Goal: Task Accomplishment & Management: Manage account settings

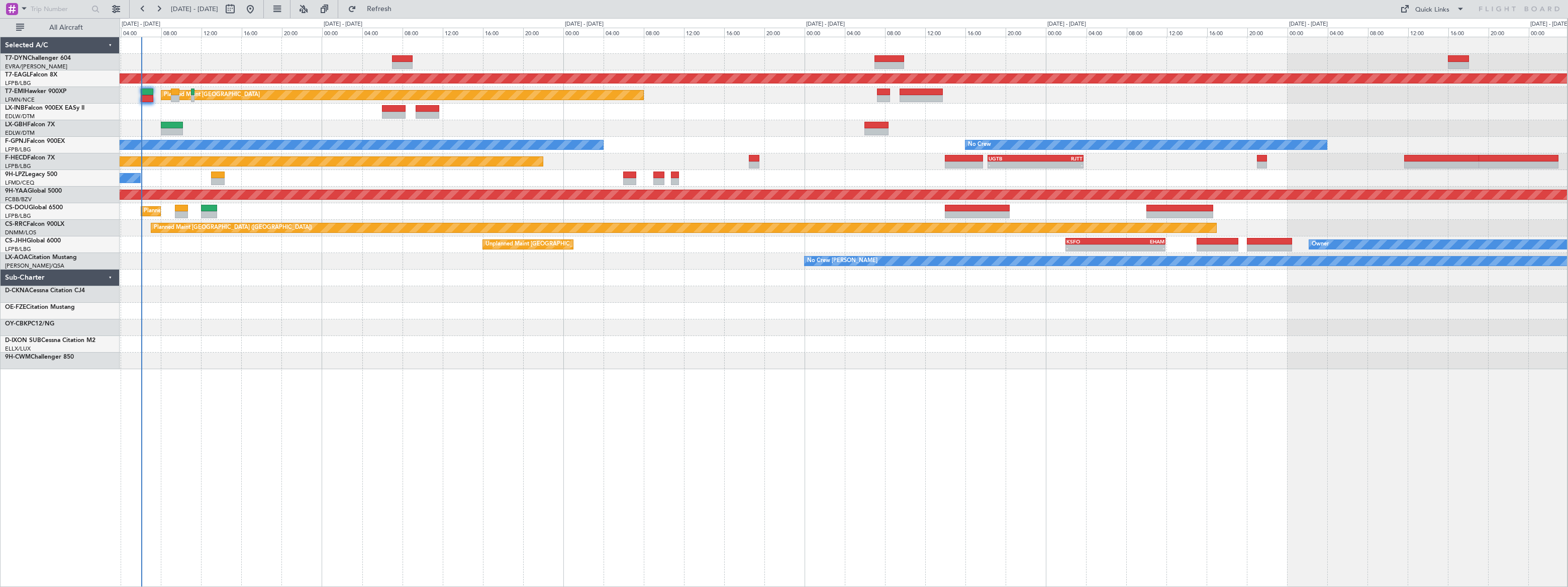
click at [265, 235] on div "Grounded [US_STATE] ([GEOGRAPHIC_DATA]) Planned Maint [GEOGRAPHIC_DATA] No Crew…" at bounding box center [843, 203] width 1447 height 332
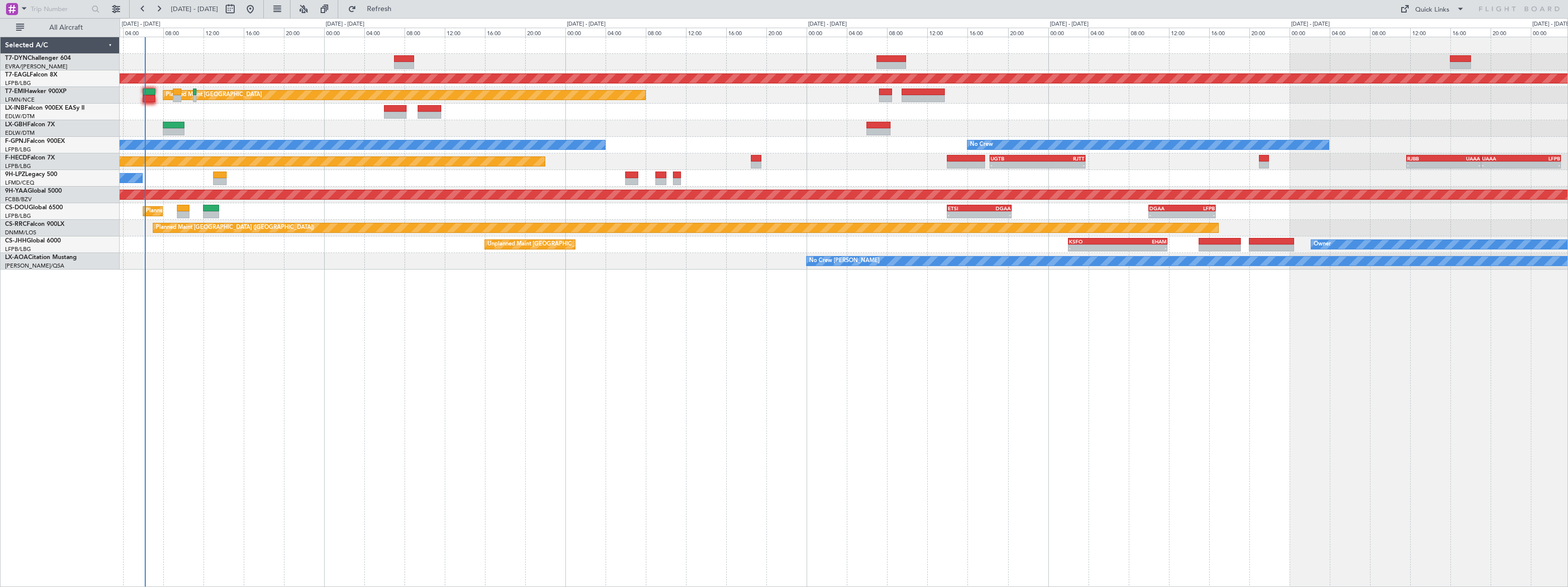
click at [272, 378] on div "Grounded [US_STATE] ([GEOGRAPHIC_DATA]) Planned Maint [GEOGRAPHIC_DATA] No Crew…" at bounding box center [844, 312] width 1449 height 550
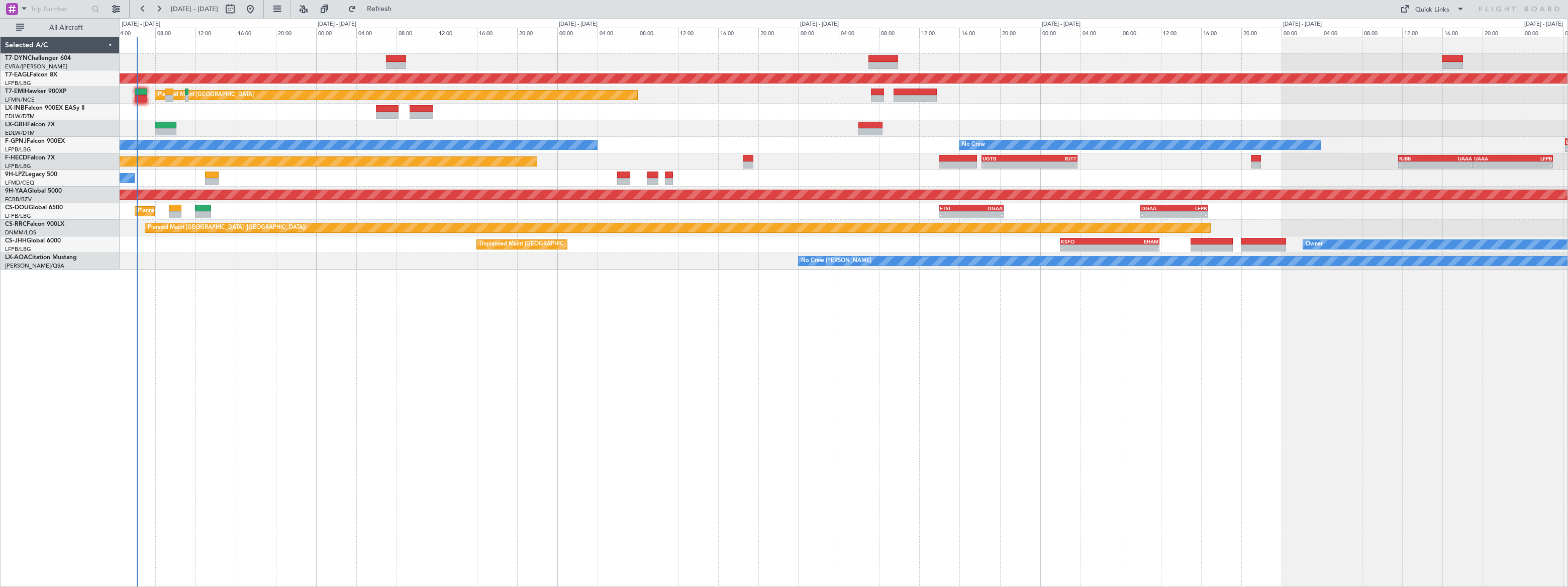
click at [199, 329] on div "Grounded [US_STATE] ([GEOGRAPHIC_DATA]) Planned Maint [GEOGRAPHIC_DATA] No Crew…" at bounding box center [844, 312] width 1449 height 550
click at [952, 349] on div "Grounded [US_STATE] ([GEOGRAPHIC_DATA]) Planned Maint [GEOGRAPHIC_DATA] No Crew…" at bounding box center [844, 312] width 1449 height 550
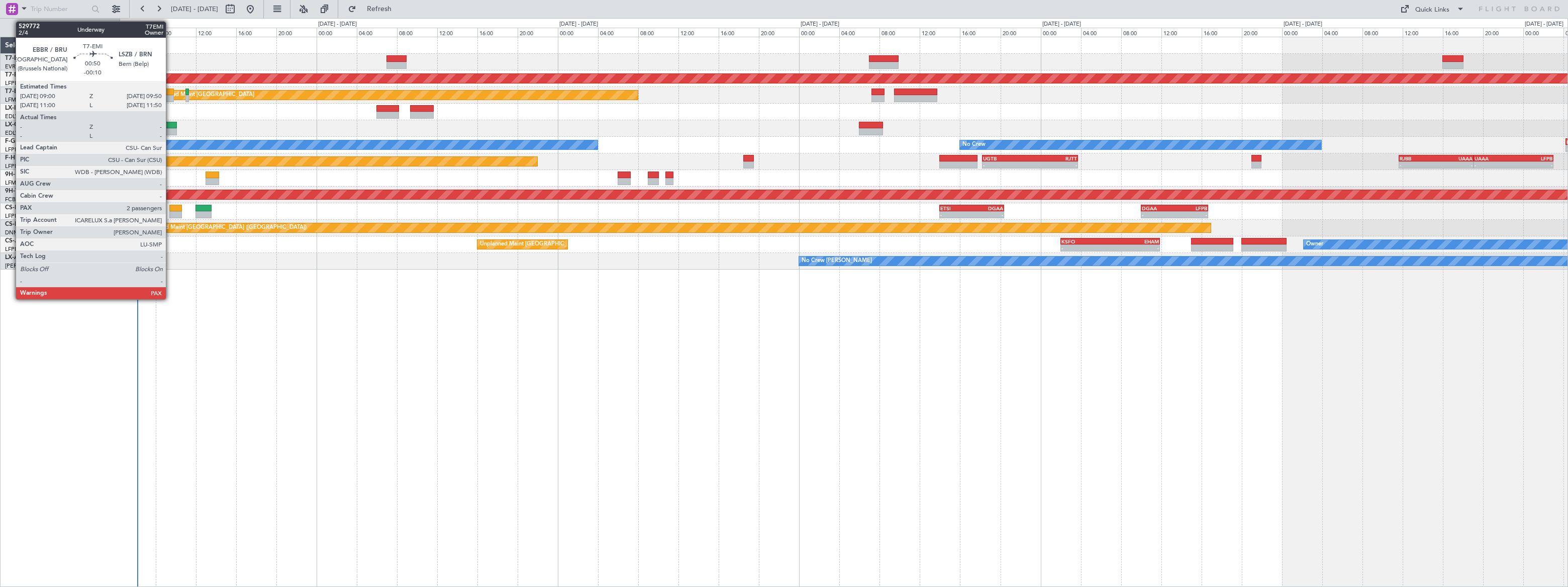
click at [171, 93] on div at bounding box center [170, 92] width 8 height 7
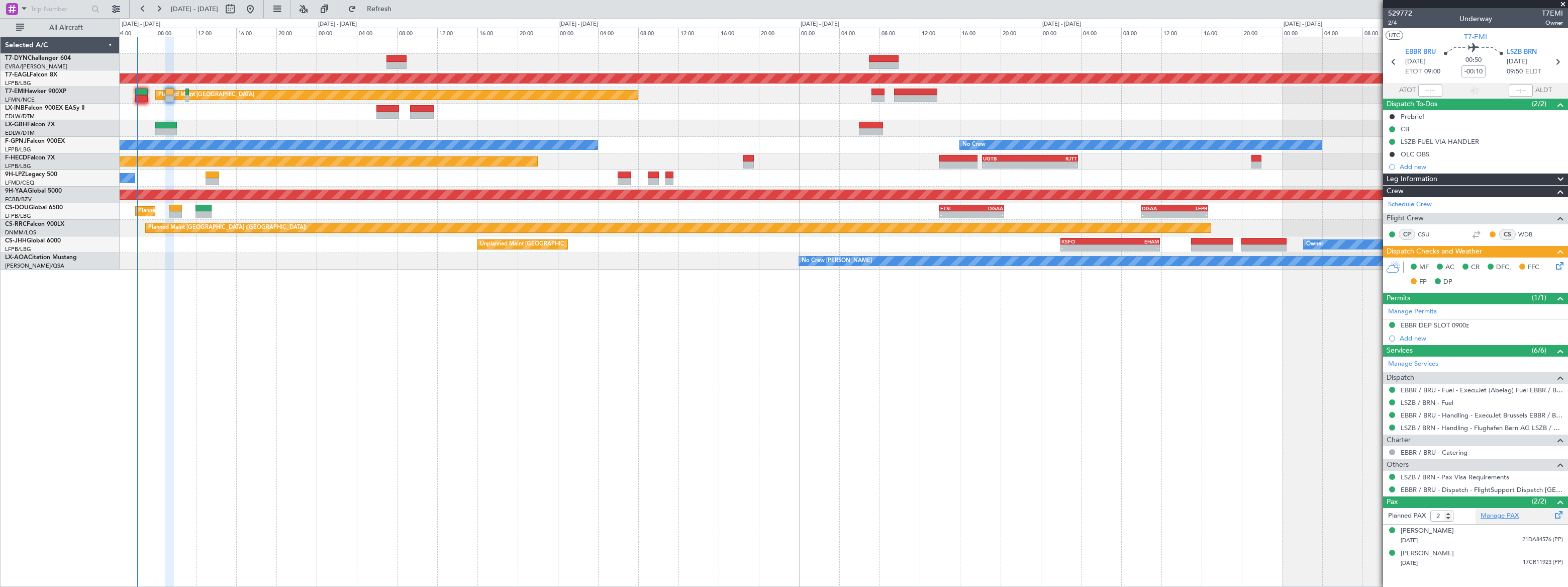
click at [1150, 430] on link "Manage PAX" at bounding box center [1499, 516] width 38 height 10
click at [1150, 23] on span "2/4" at bounding box center [1400, 23] width 24 height 8
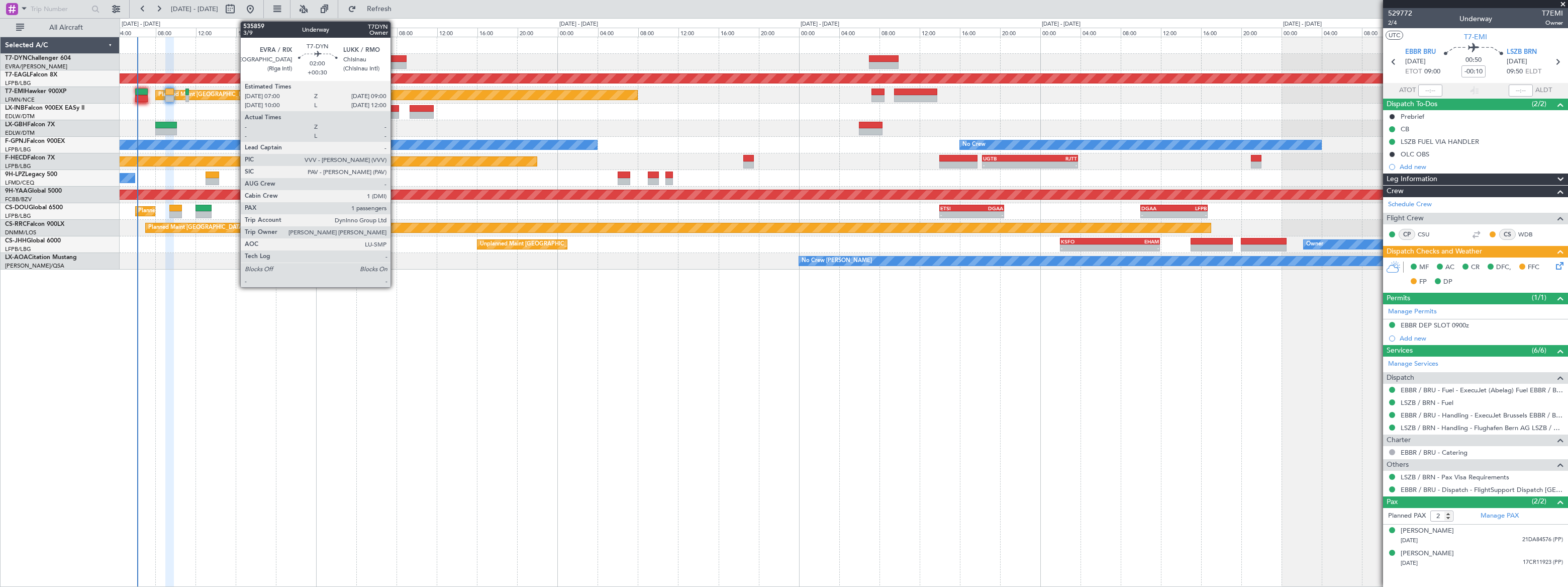
click at [396, 57] on div at bounding box center [397, 59] width 21 height 7
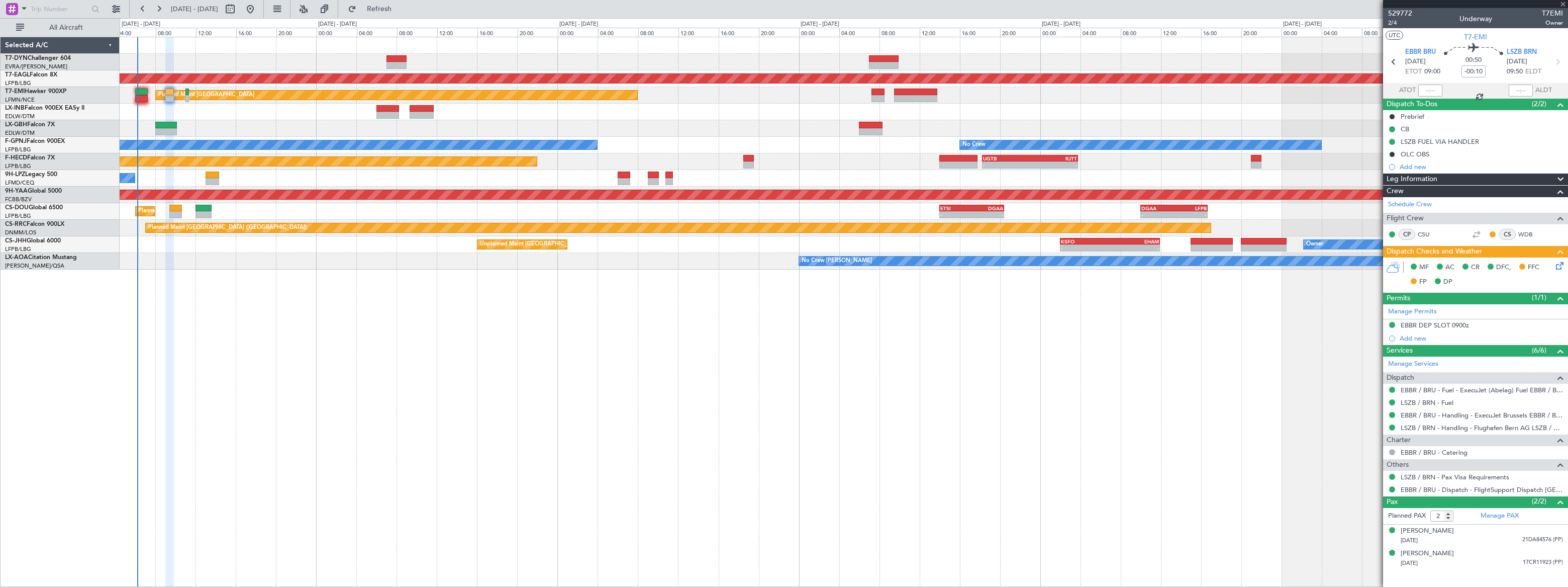
type input "+00:30"
type input "1"
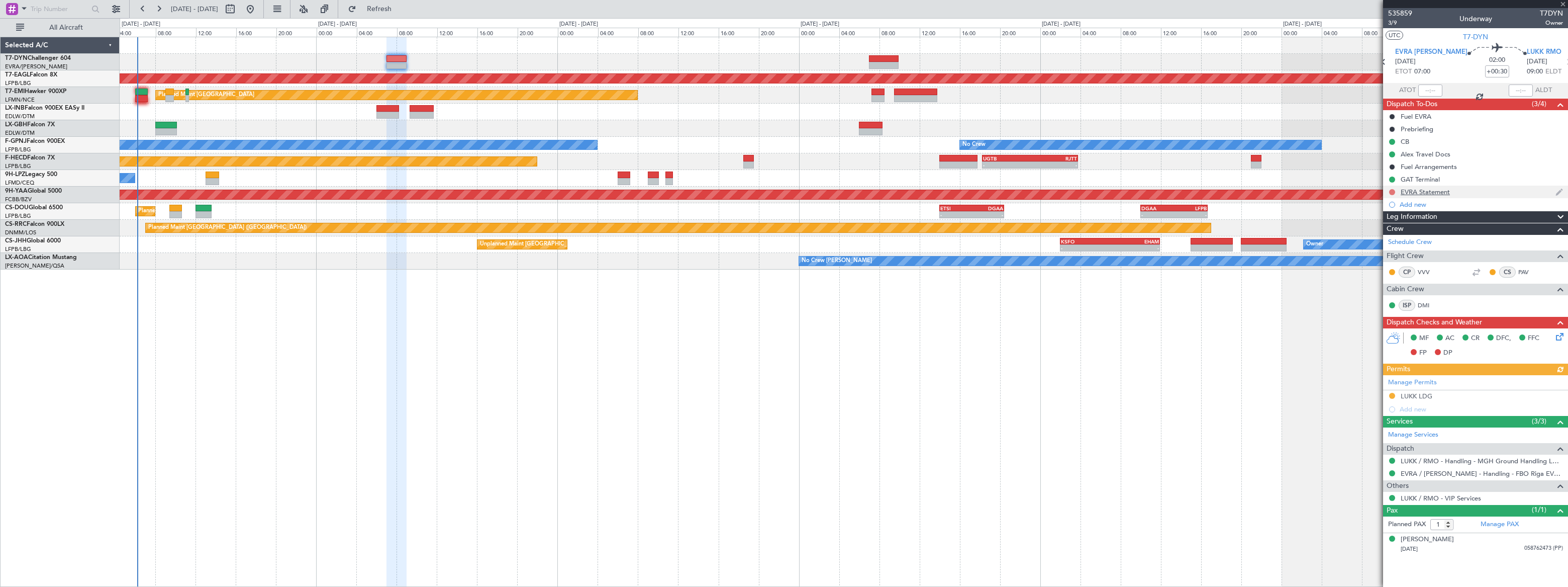
click at [1150, 193] on button at bounding box center [1392, 192] width 6 height 6
click at [1150, 222] on span "In Progress" at bounding box center [1397, 221] width 34 height 10
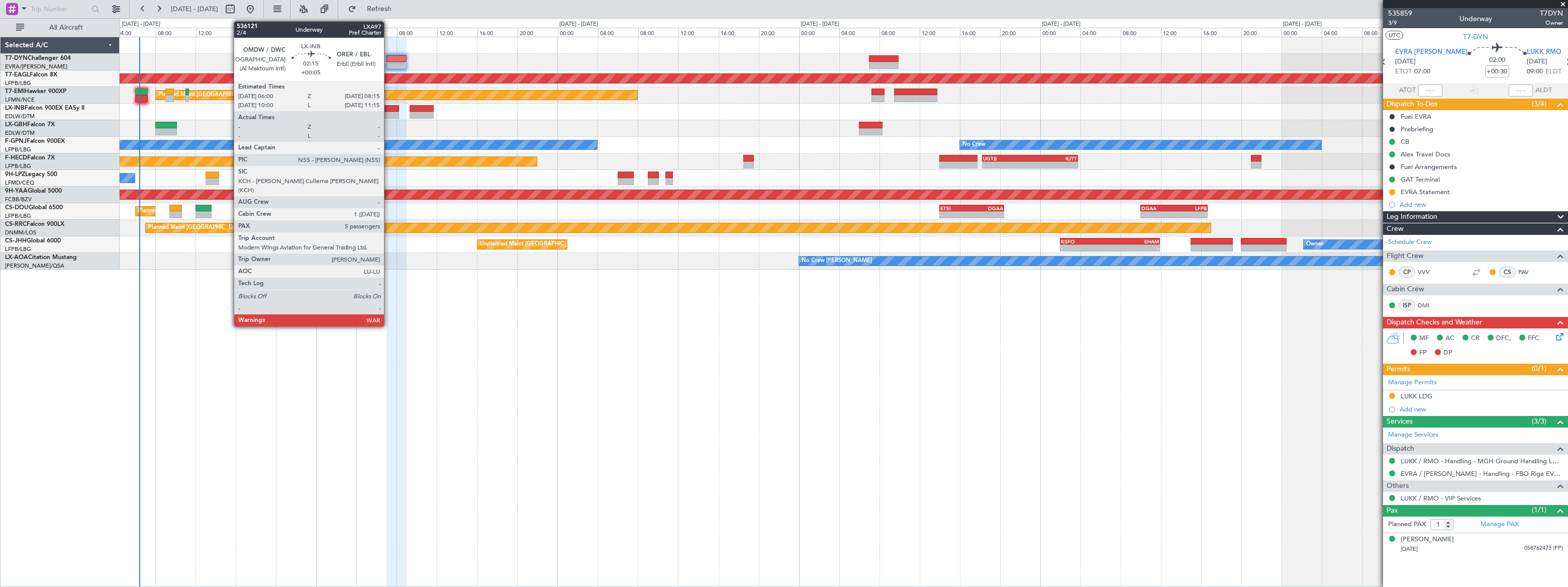
click at [388, 110] on div at bounding box center [388, 108] width 24 height 7
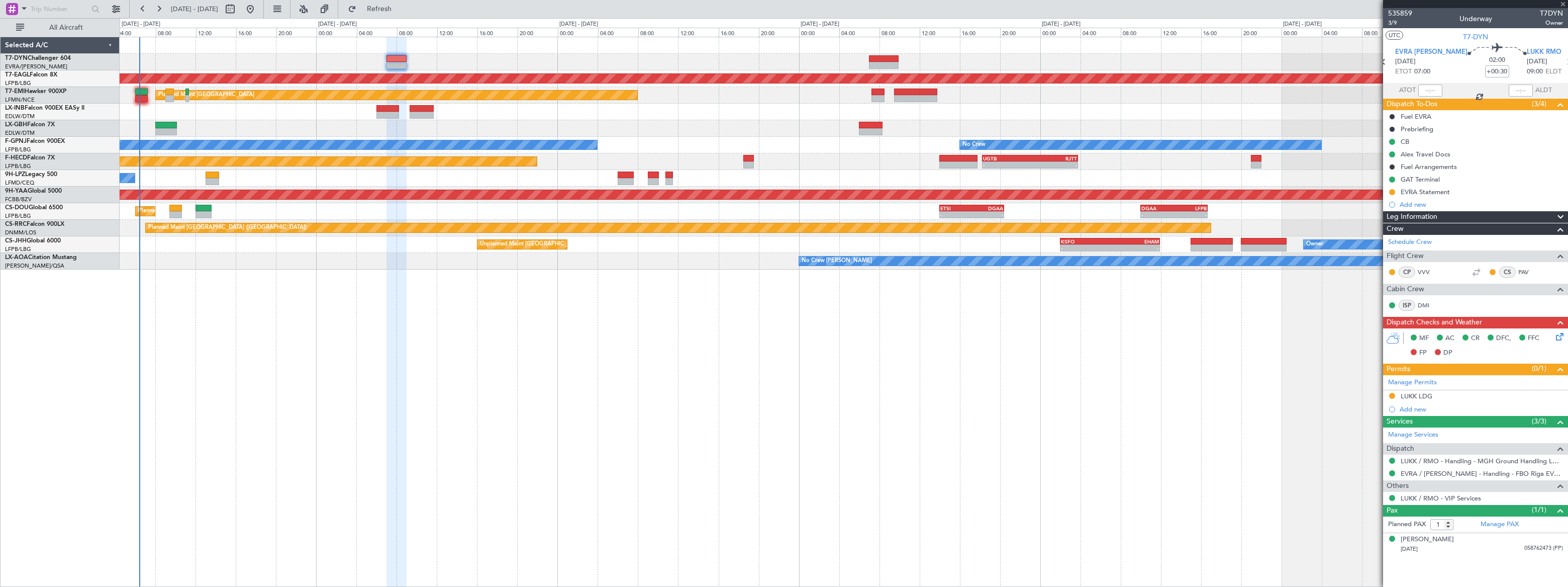
type input "+00:05"
type input "5"
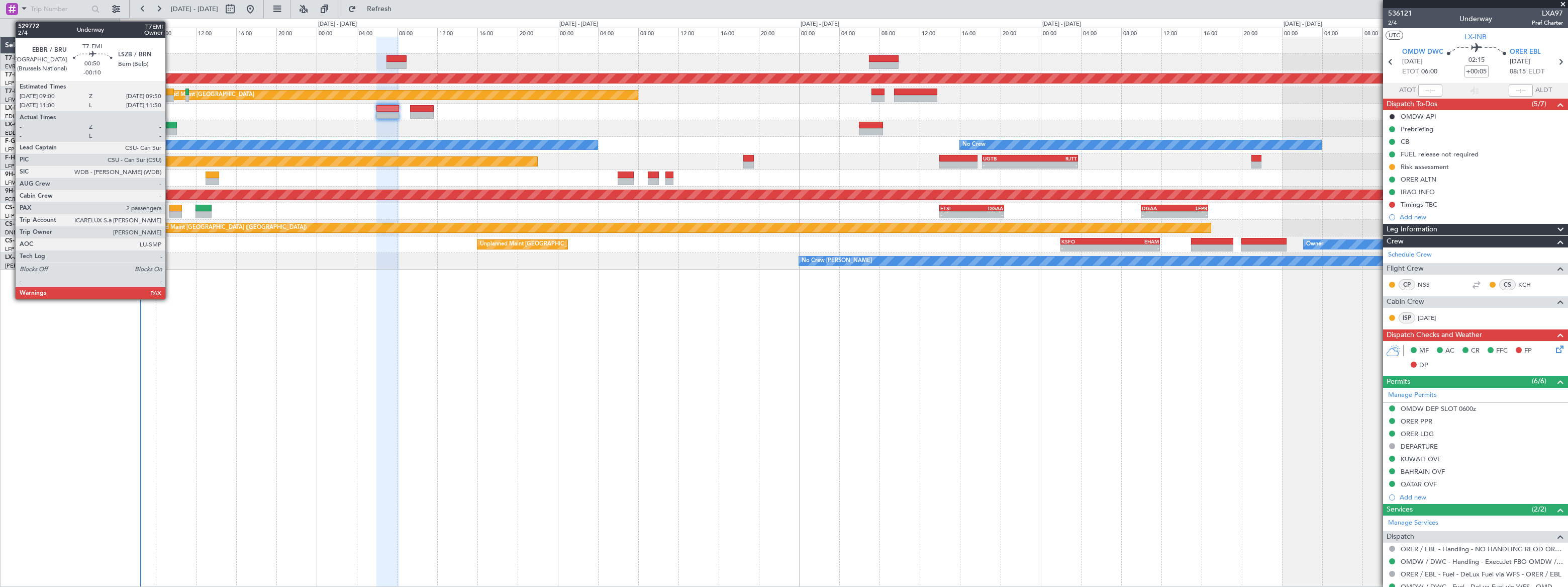
click at [170, 92] on div at bounding box center [170, 92] width 8 height 7
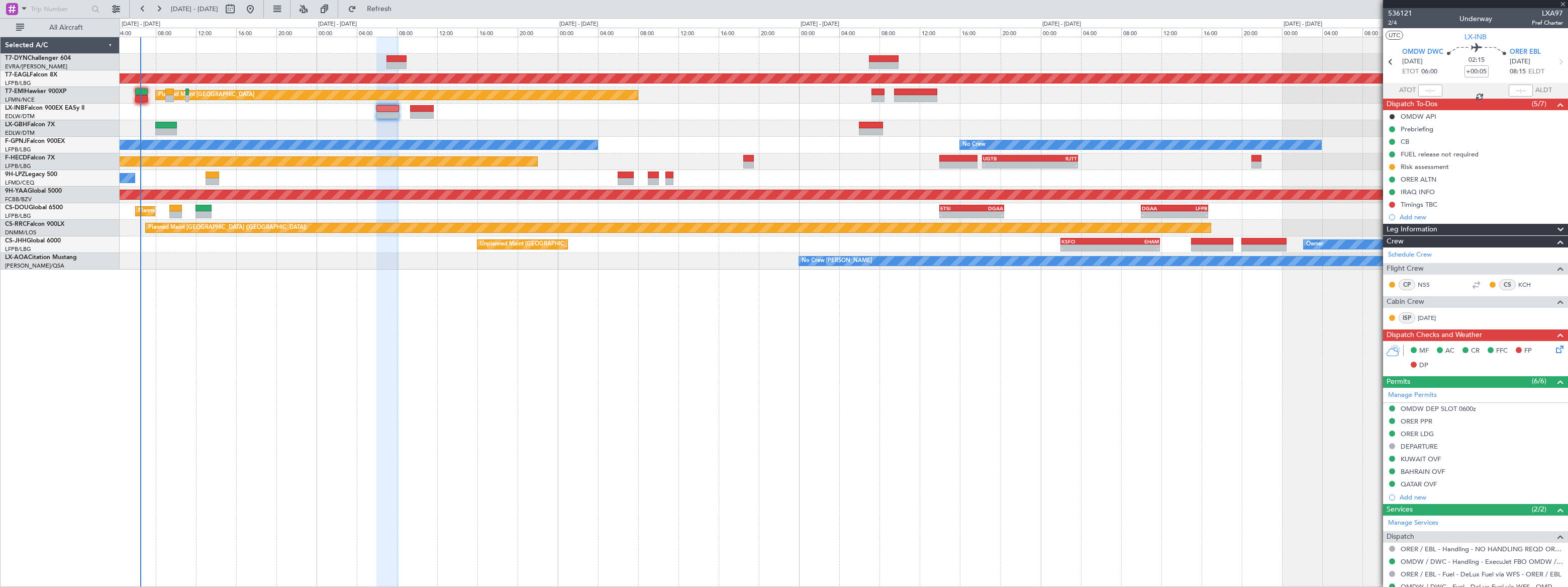
type input "-00:10"
type input "2"
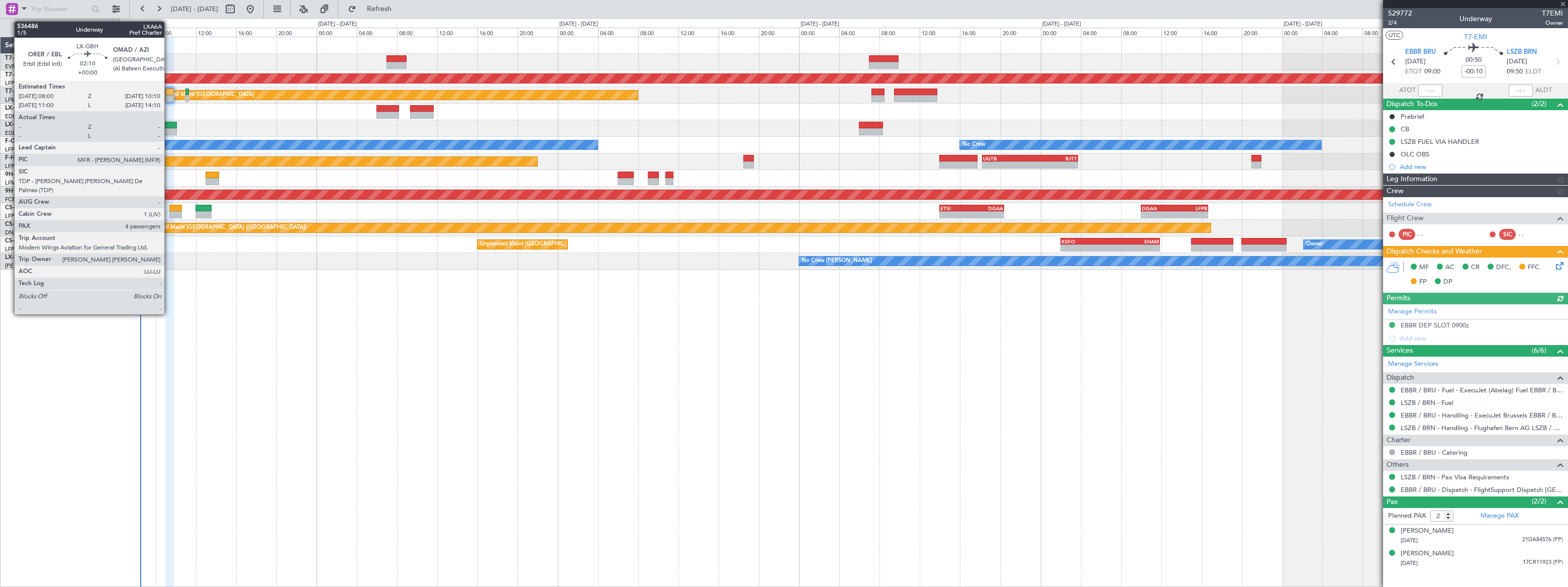
click at [169, 126] on div at bounding box center [166, 125] width 22 height 7
type input "4"
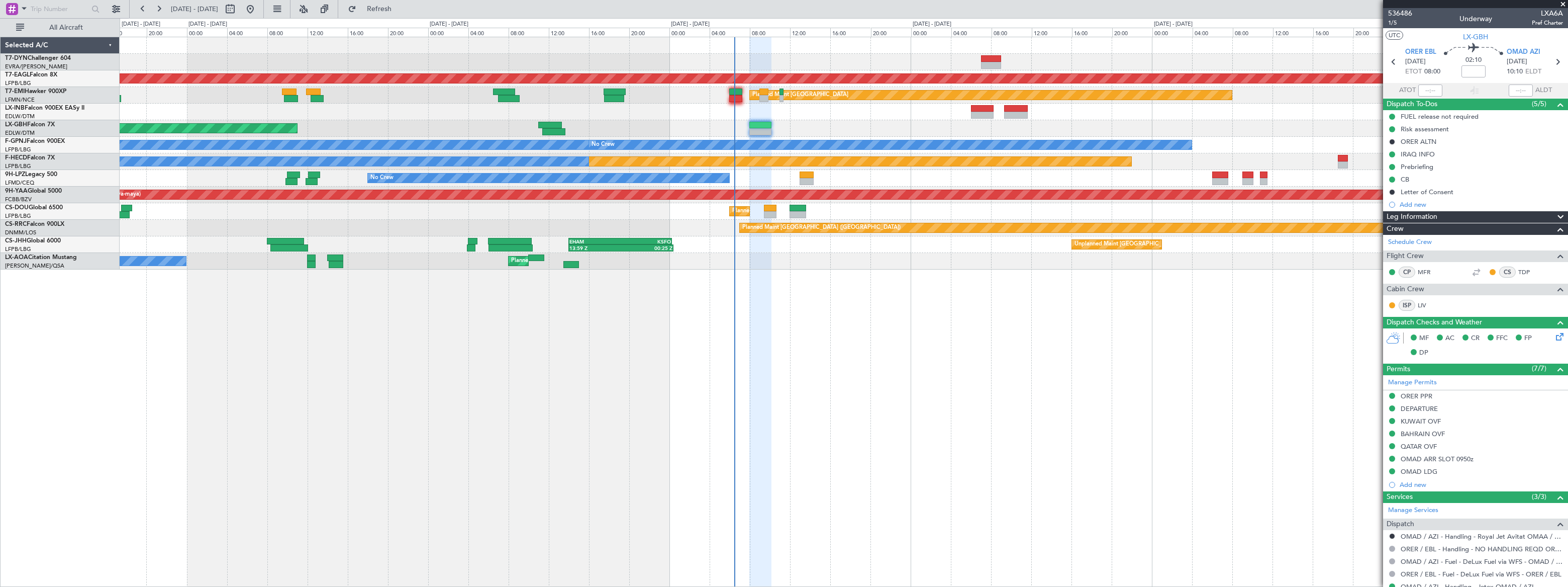
click at [907, 138] on div "Grounded [US_STATE] ([GEOGRAPHIC_DATA]) Planned Maint [GEOGRAPHIC_DATA] Planned…" at bounding box center [843, 153] width 1447 height 232
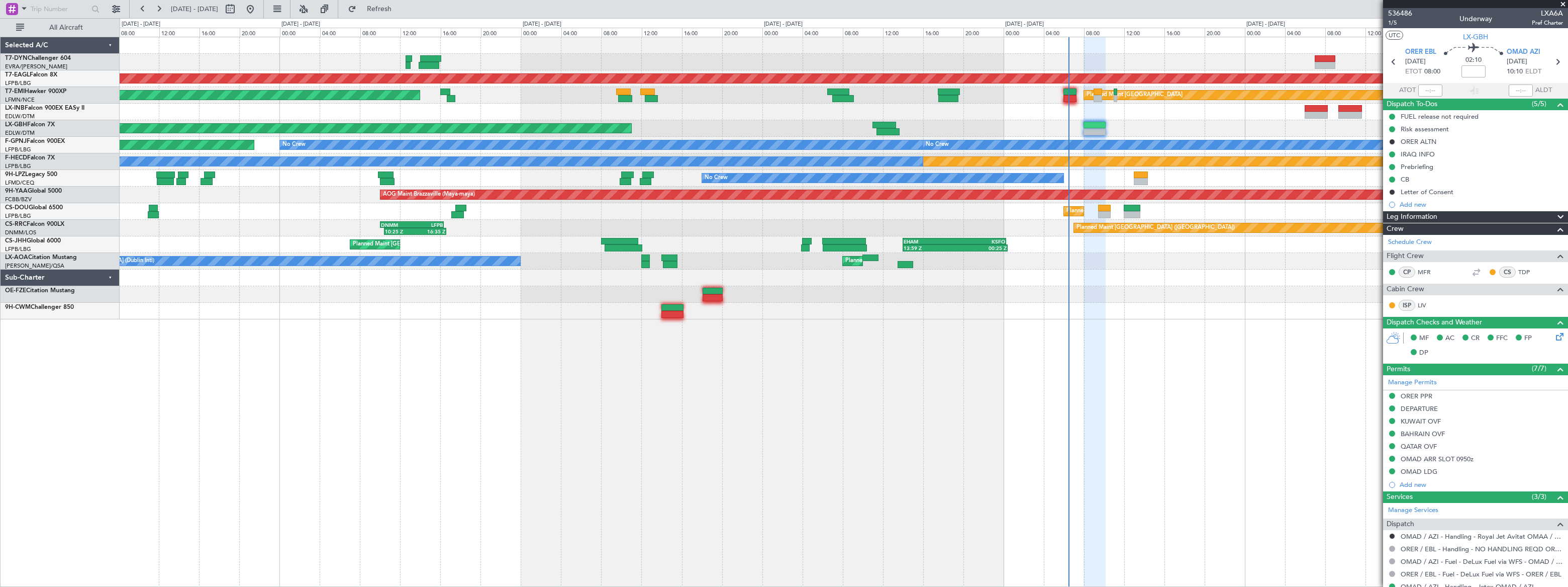
click at [722, 124] on div "Planned Maint [GEOGRAPHIC_DATA] ([GEOGRAPHIC_DATA] Intl)" at bounding box center [843, 129] width 1447 height 17
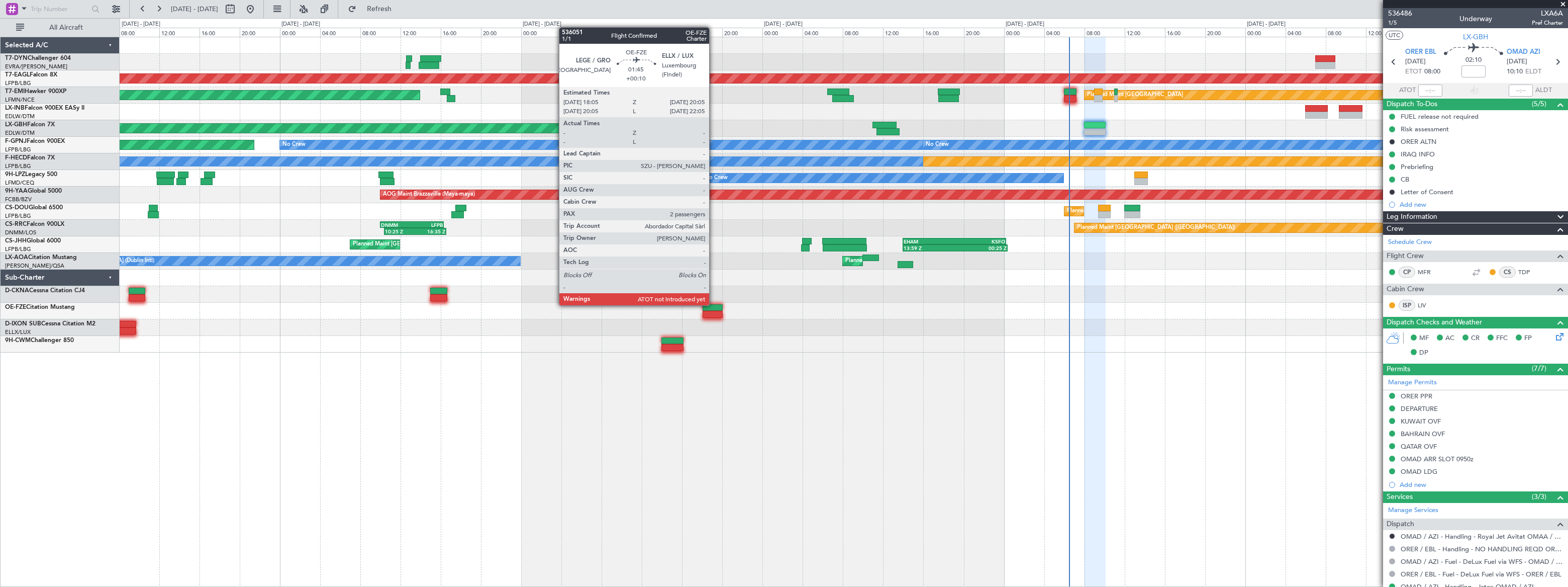
click at [713, 304] on div at bounding box center [713, 308] width 21 height 7
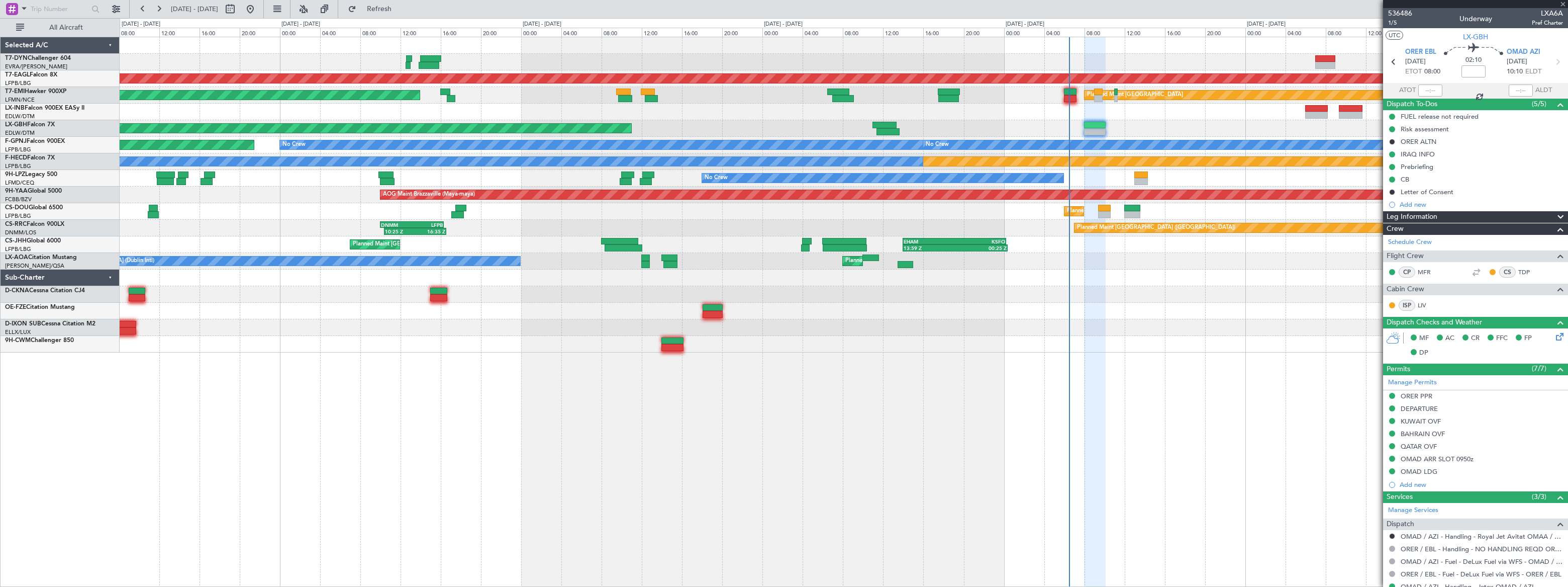
type input "+00:10"
type input "2"
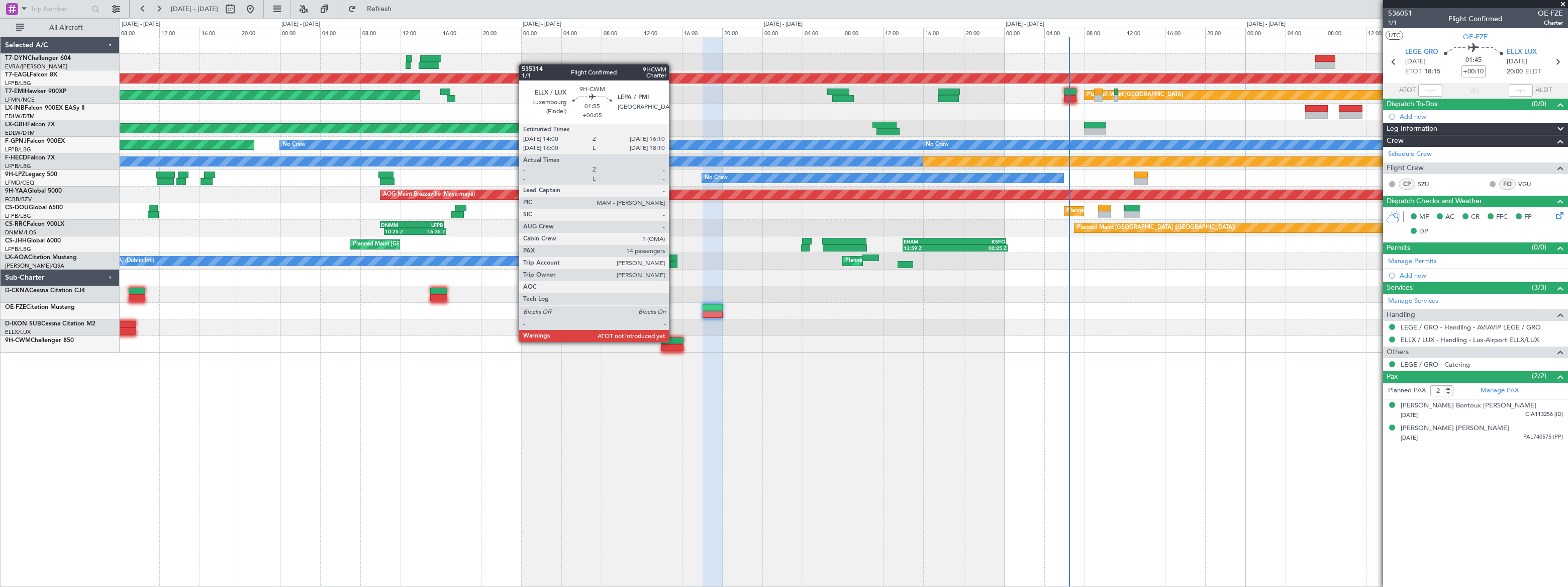
click at [673, 341] on div at bounding box center [672, 341] width 22 height 7
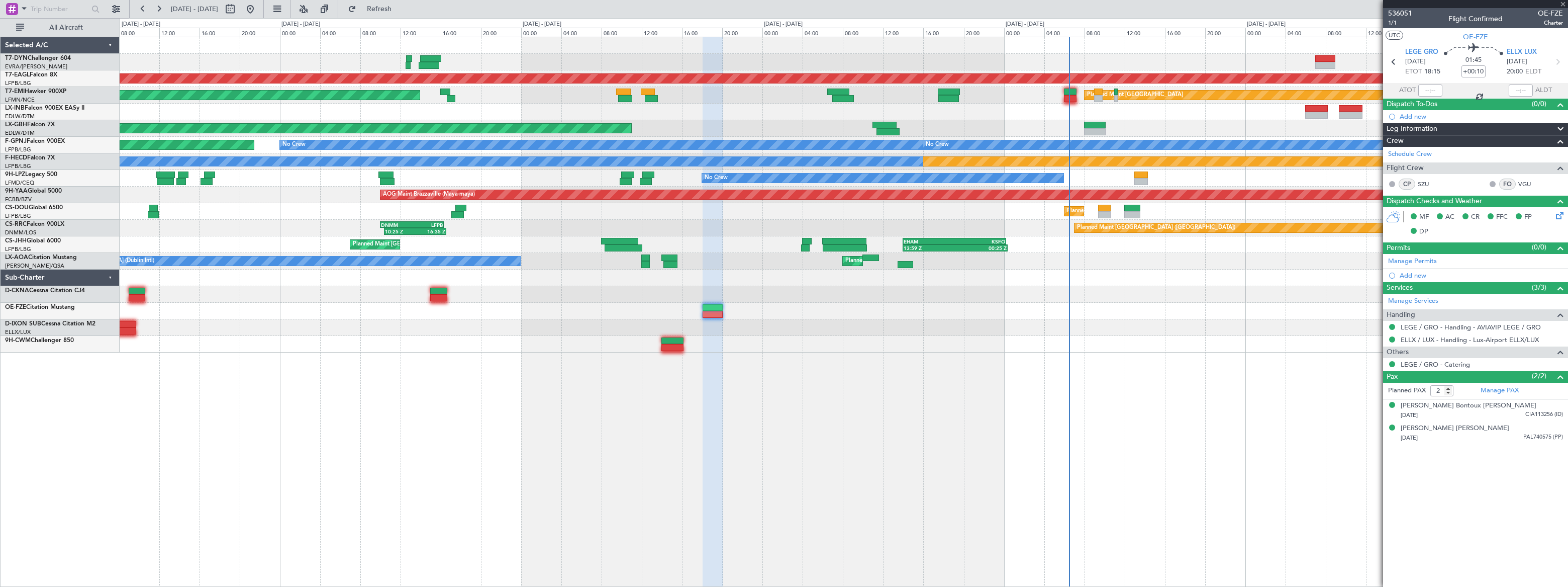
type input "+00:05"
type input "14"
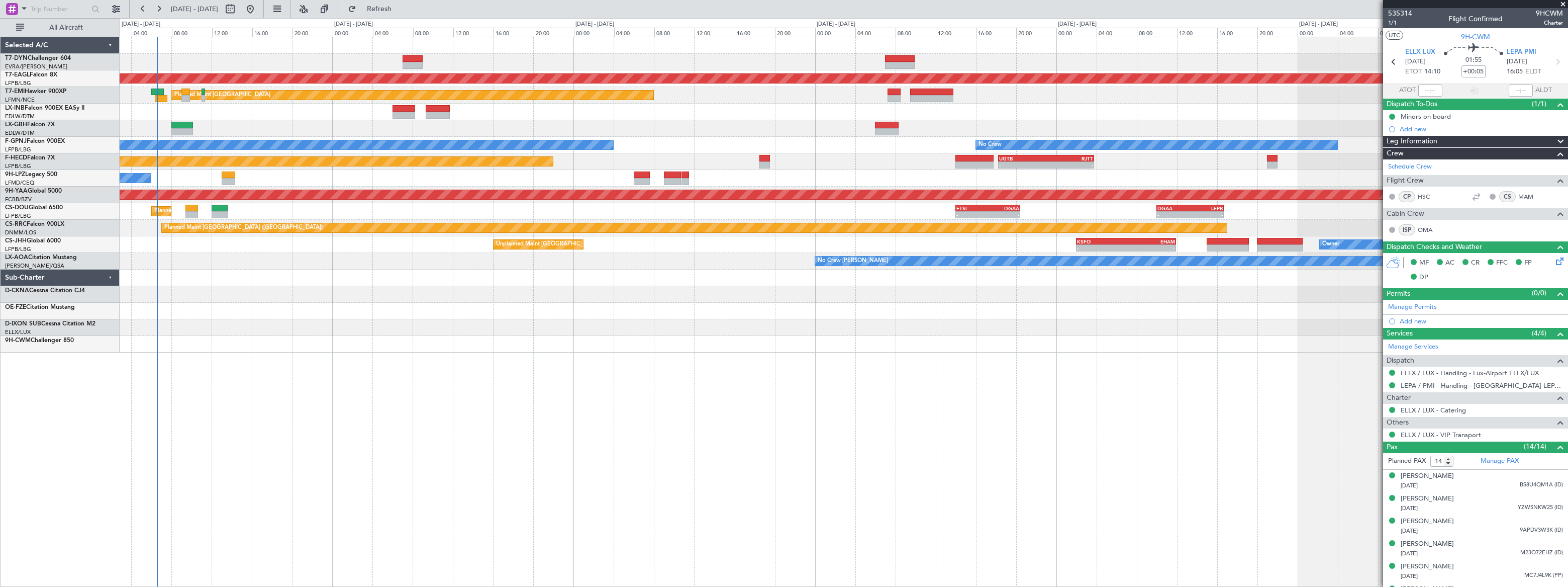
click at [301, 235] on div "Grounded [US_STATE] ([GEOGRAPHIC_DATA]) Planned Maint [GEOGRAPHIC_DATA] No Crew…" at bounding box center [843, 194] width 1447 height 315
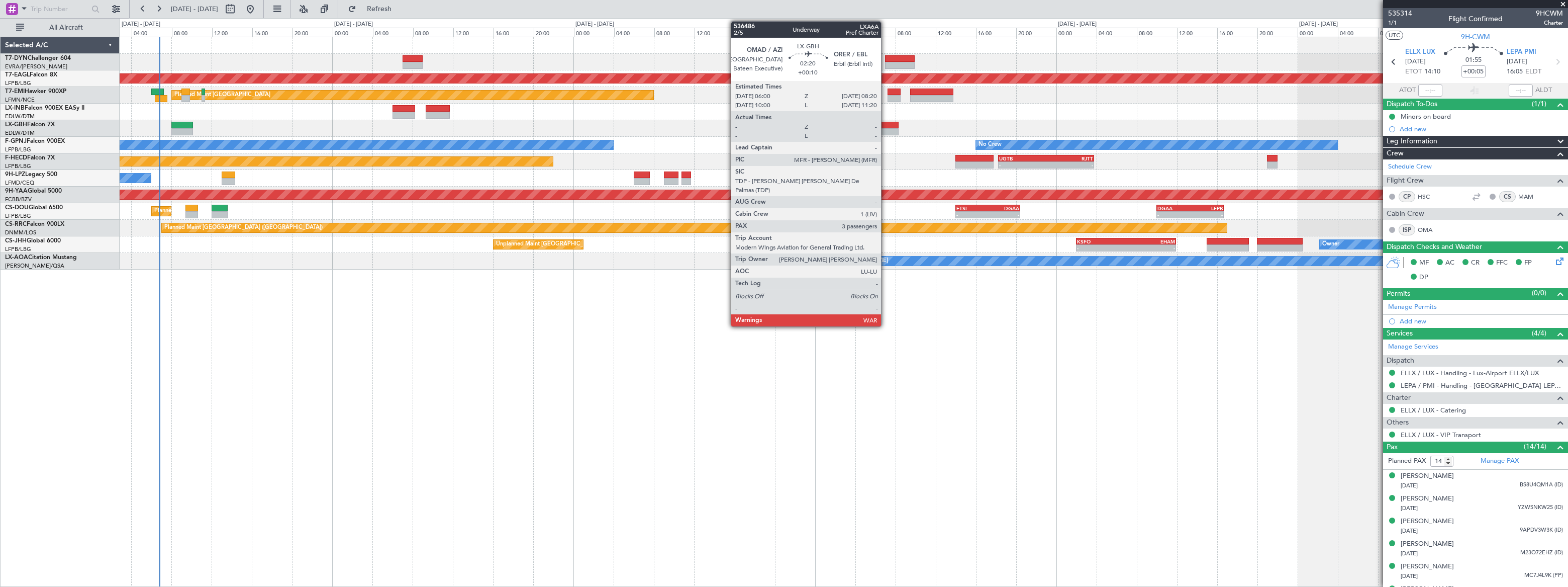
click at [886, 127] on div at bounding box center [887, 125] width 24 height 7
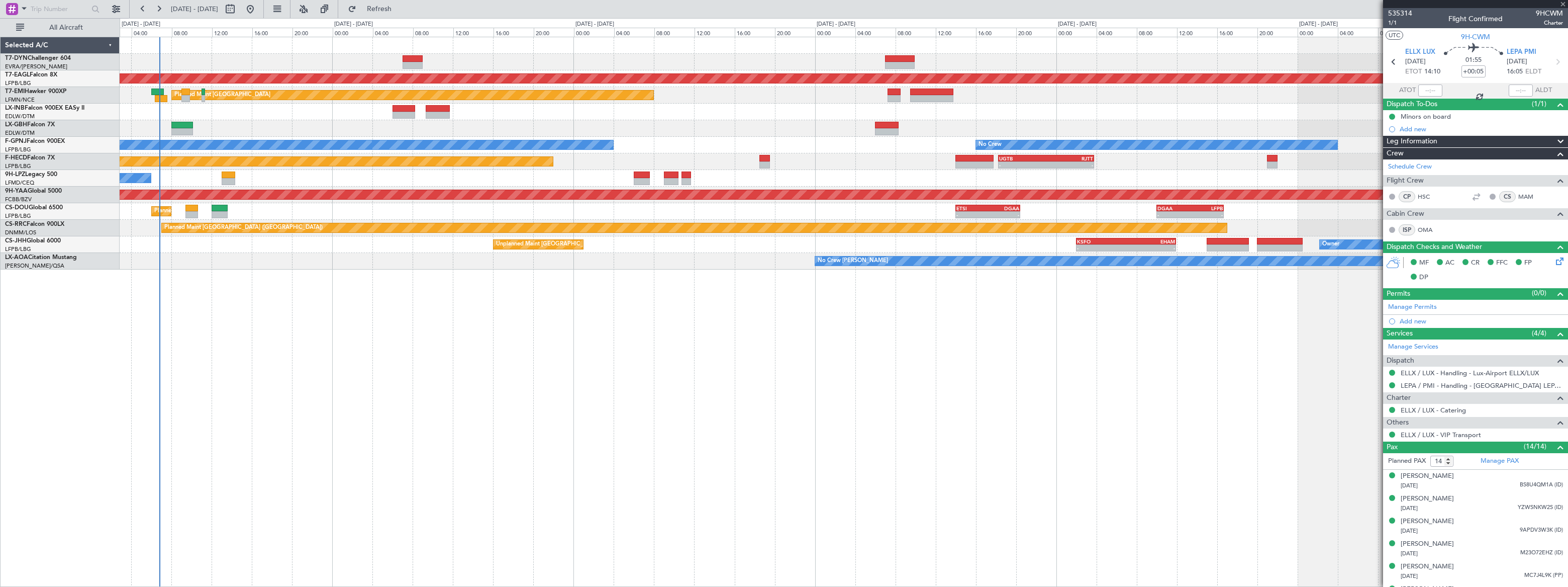
type input "+00:10"
type input "3"
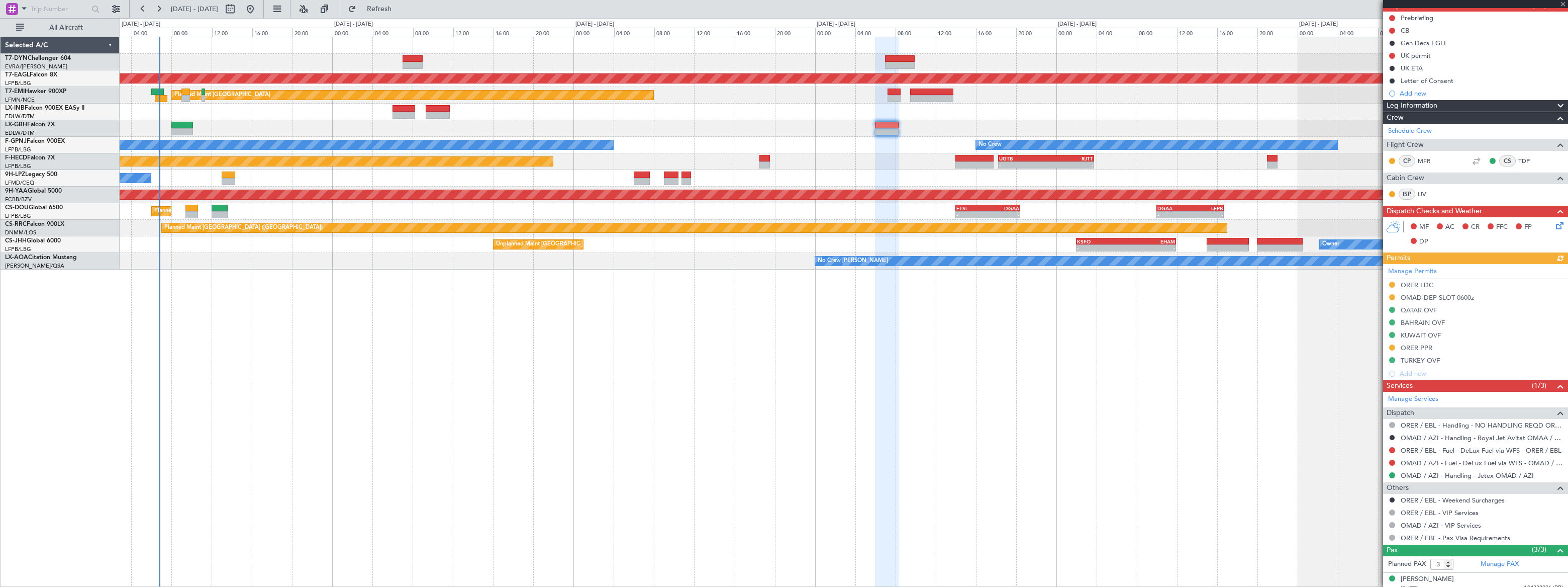
scroll to position [151, 0]
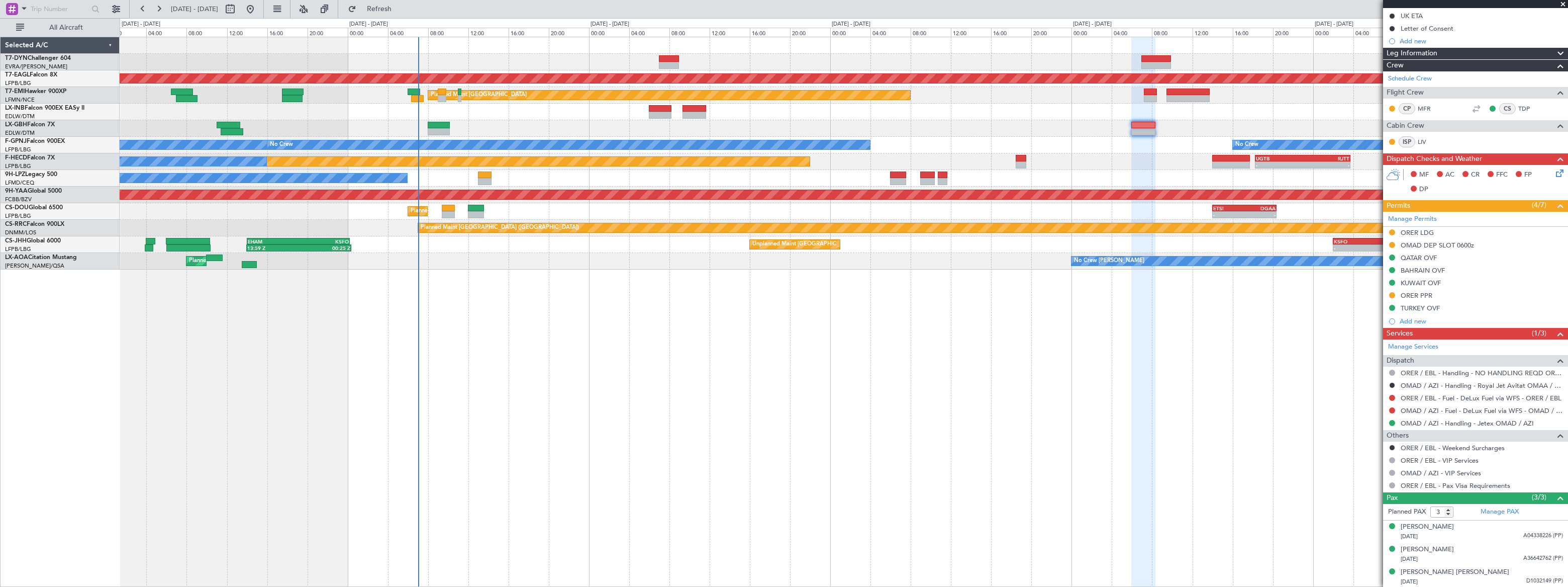
click at [470, 303] on div "Grounded [US_STATE] ([GEOGRAPHIC_DATA]) Planned Maint [GEOGRAPHIC_DATA] Planned…" at bounding box center [844, 312] width 1449 height 550
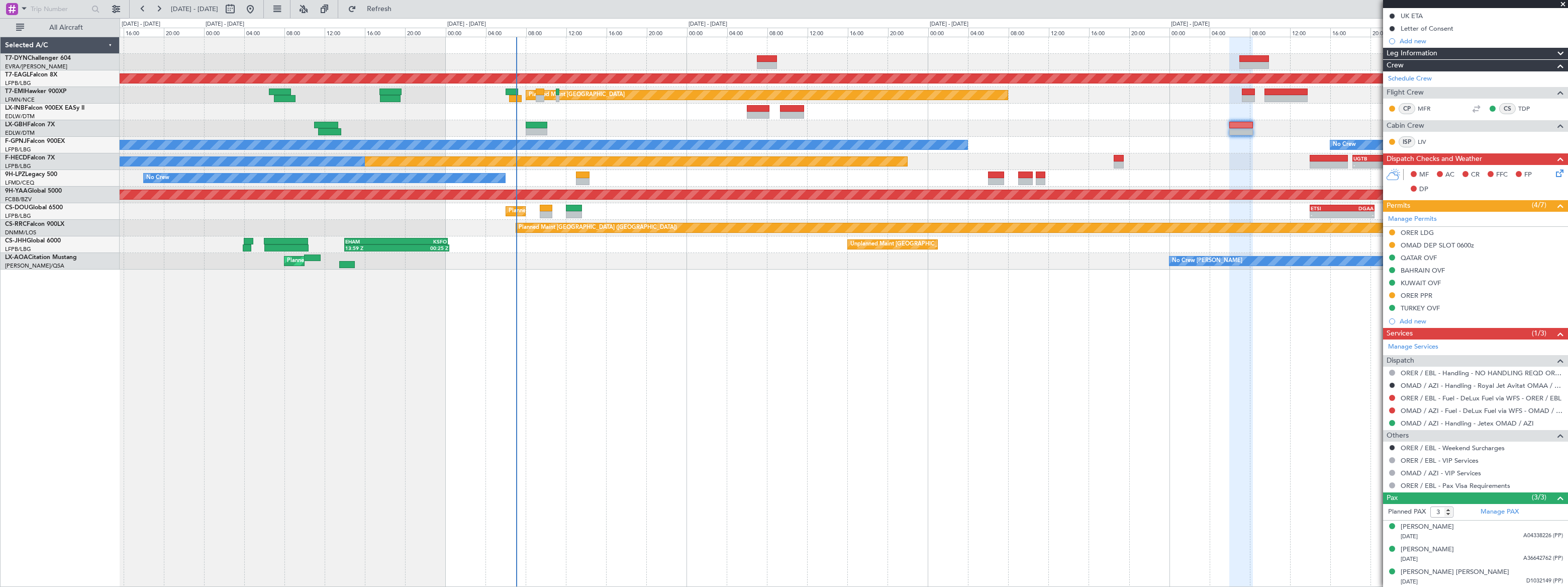
click at [509, 345] on div "Grounded [US_STATE] ([GEOGRAPHIC_DATA]) Planned Maint [GEOGRAPHIC_DATA] Planned…" at bounding box center [843, 312] width 1448 height 550
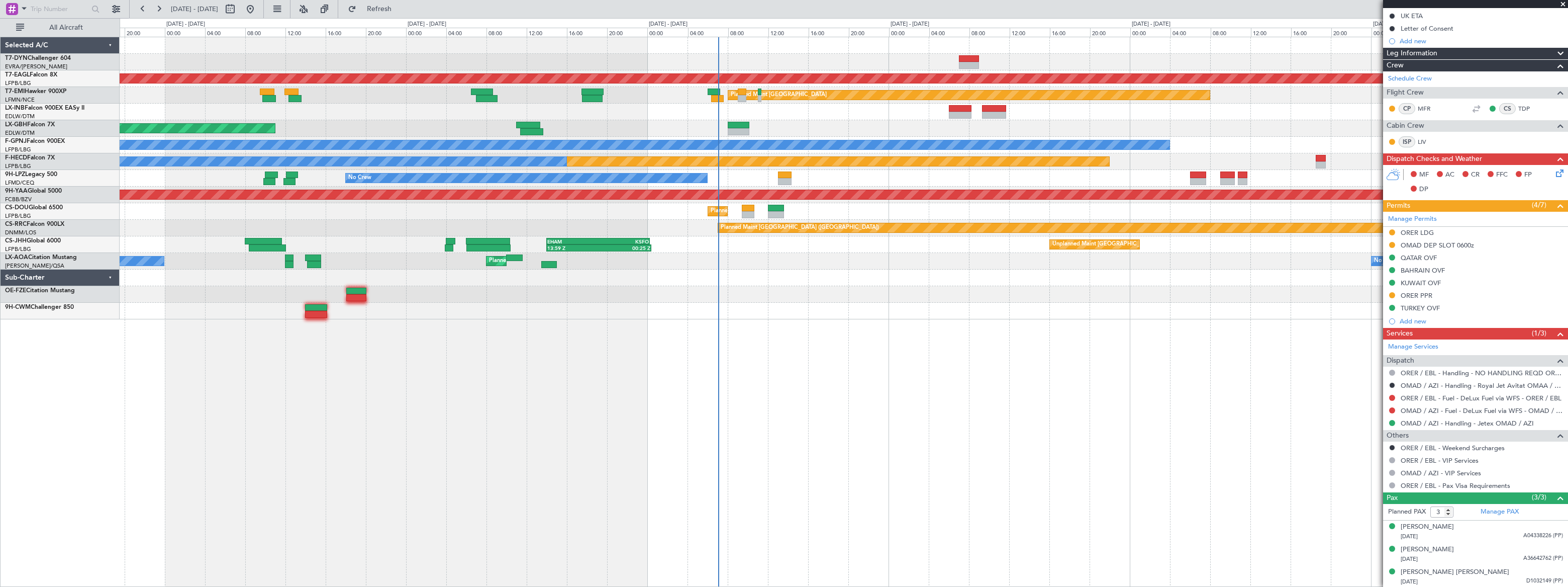
click at [422, 375] on div "Grounded [US_STATE] ([GEOGRAPHIC_DATA]) Planned Maint [GEOGRAPHIC_DATA] Planned…" at bounding box center [843, 312] width 1448 height 550
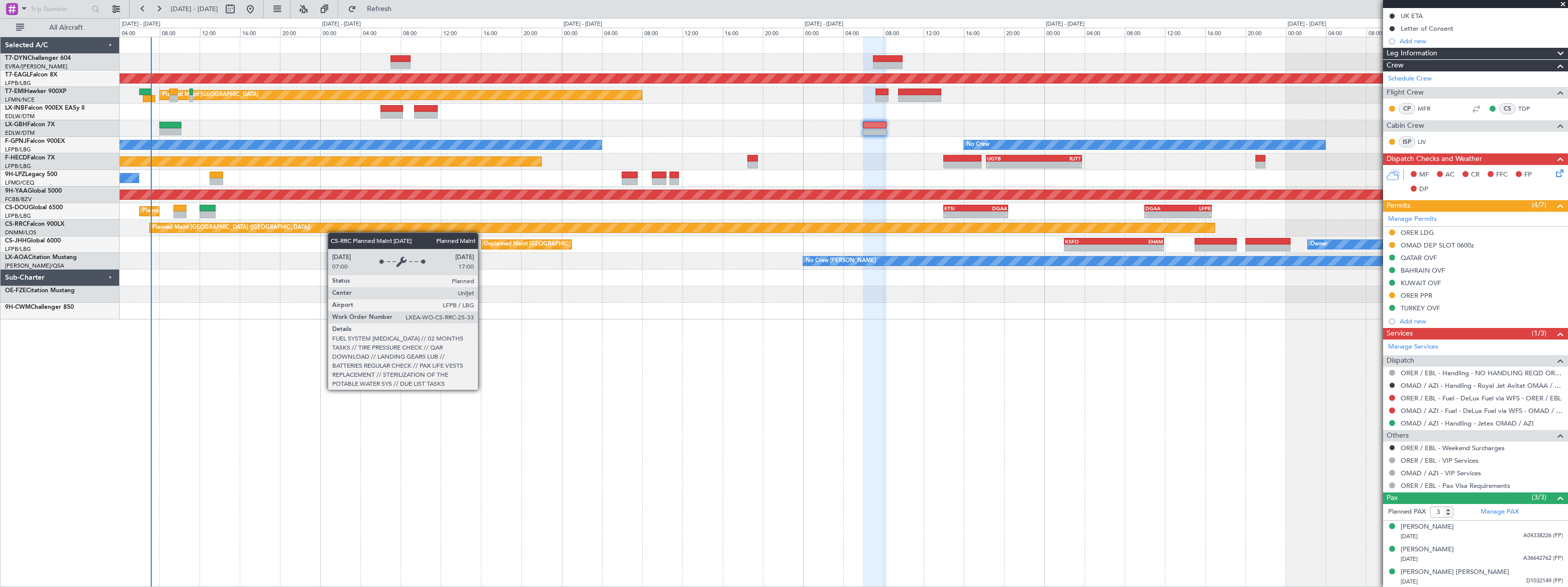
click at [322, 229] on div "Grounded [US_STATE] ([GEOGRAPHIC_DATA]) Planned Maint [GEOGRAPHIC_DATA] No Crew…" at bounding box center [843, 178] width 1447 height 283
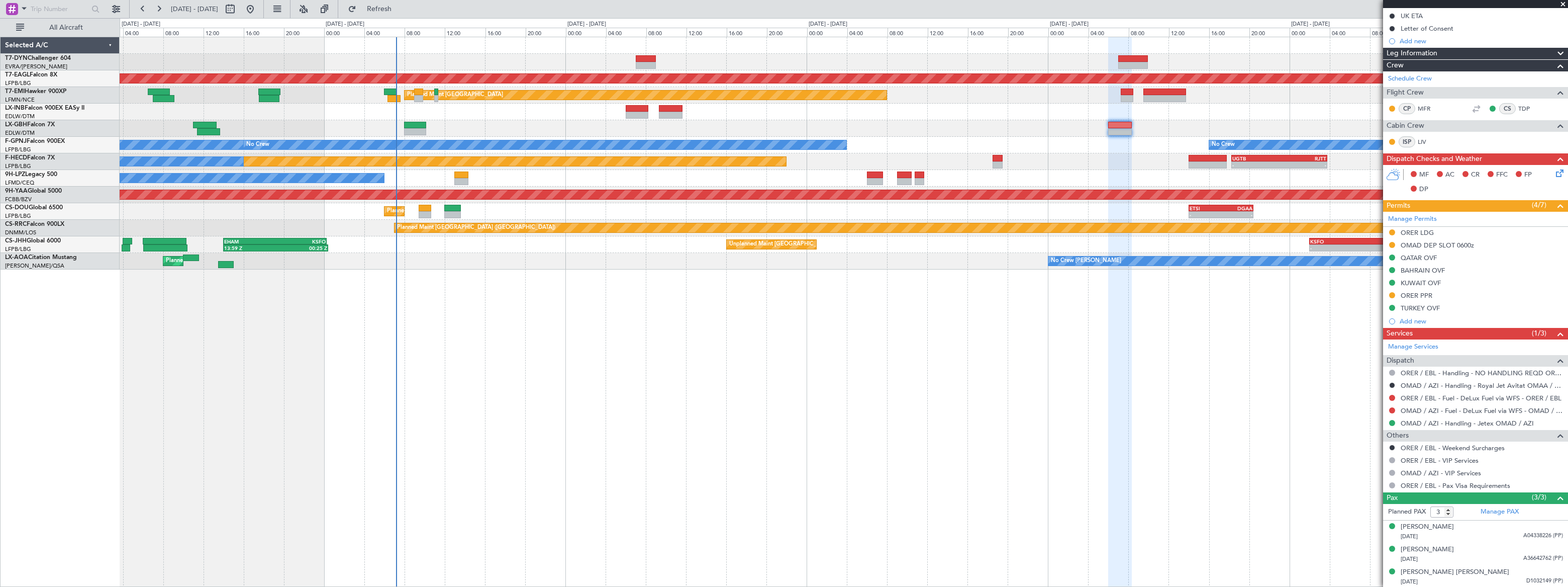
click at [583, 316] on div "Grounded [US_STATE] ([GEOGRAPHIC_DATA]) Planned Maint [GEOGRAPHIC_DATA] Planned…" at bounding box center [843, 312] width 1448 height 550
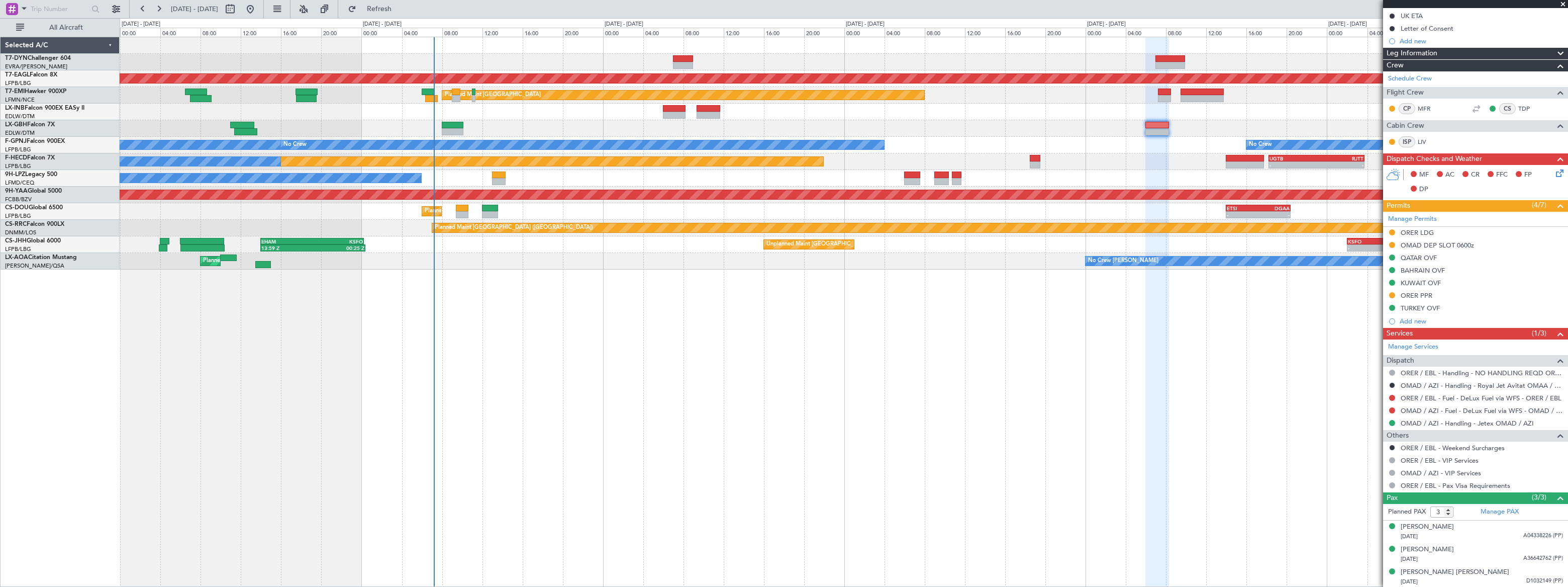
click at [597, 305] on div "Grounded [US_STATE] ([GEOGRAPHIC_DATA]) Planned Maint [GEOGRAPHIC_DATA] Planned…" at bounding box center [844, 312] width 1449 height 550
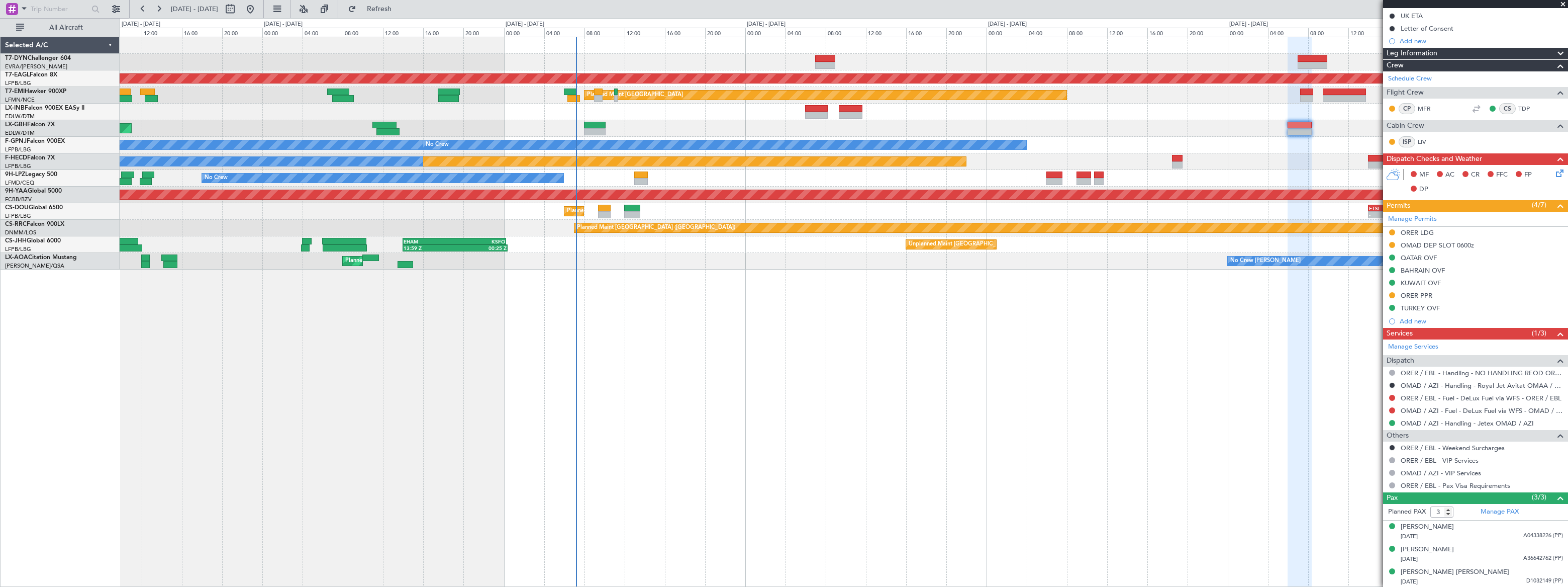
click at [392, 335] on div "Grounded [US_STATE] ([GEOGRAPHIC_DATA]) Planned Maint [GEOGRAPHIC_DATA] Planned…" at bounding box center [844, 312] width 1449 height 550
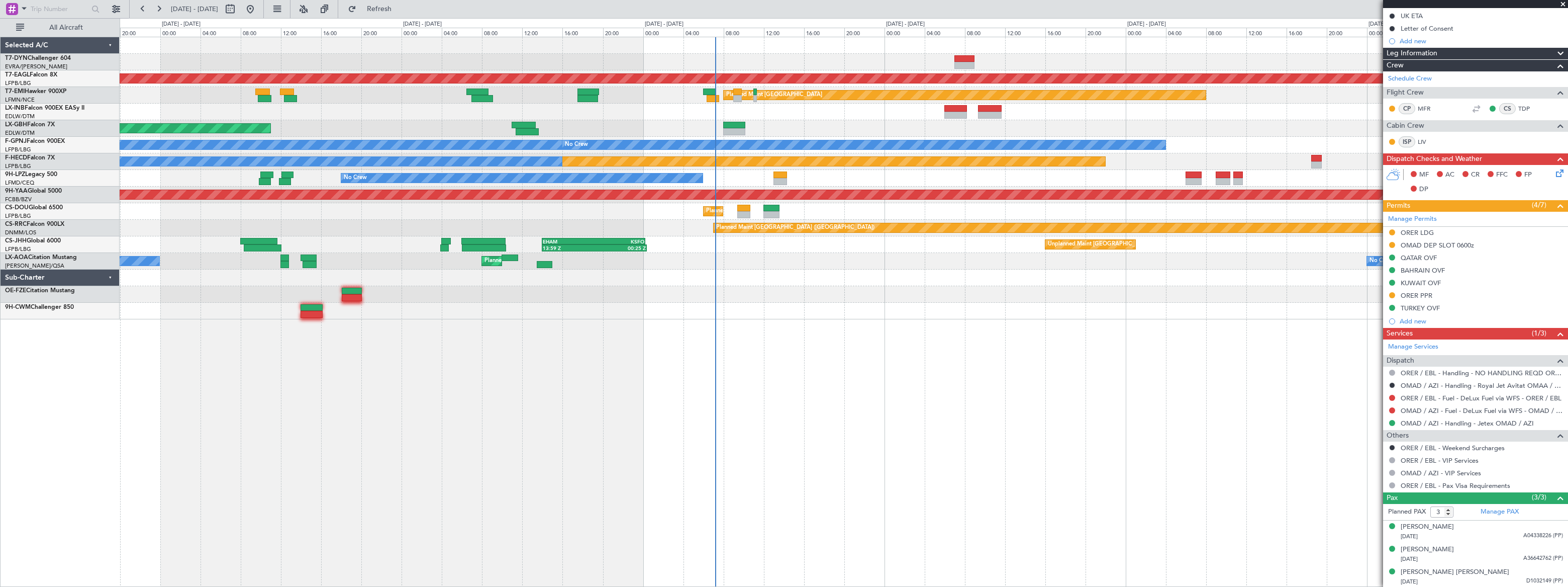
click at [331, 356] on div "Grounded [US_STATE] ([GEOGRAPHIC_DATA]) Planned Maint [GEOGRAPHIC_DATA] Planned…" at bounding box center [844, 312] width 1449 height 550
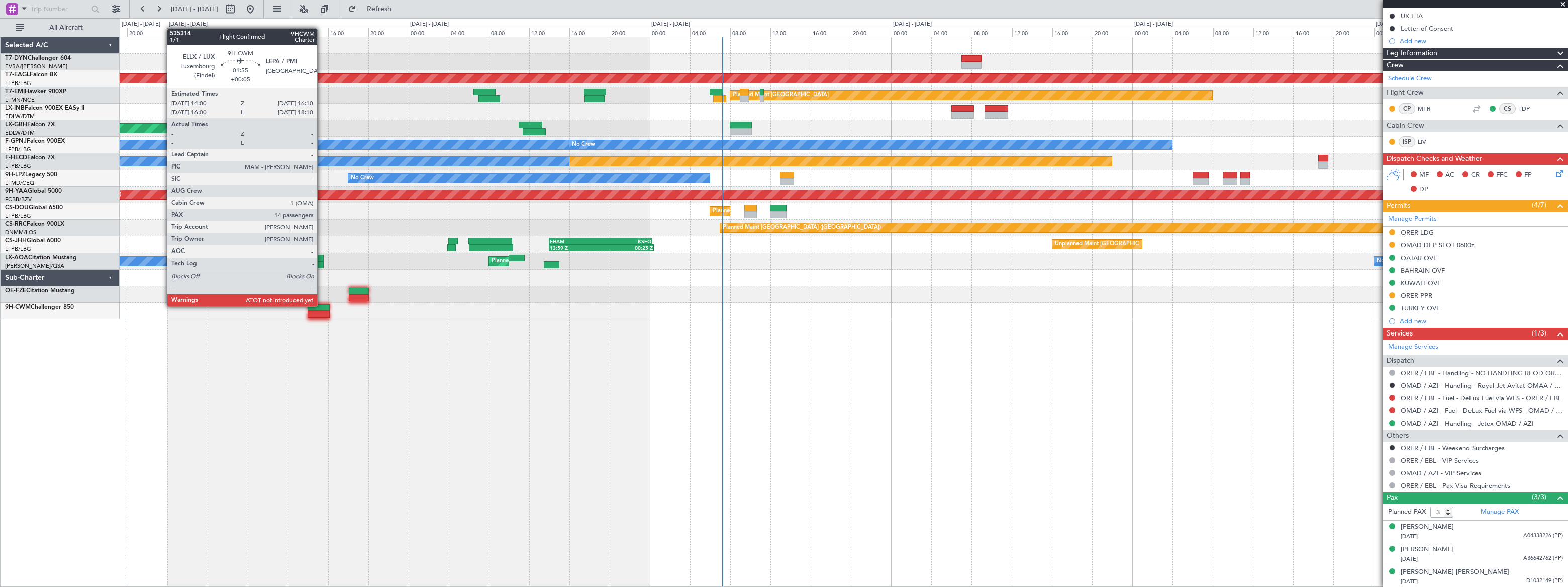
click at [322, 305] on div at bounding box center [318, 308] width 22 height 7
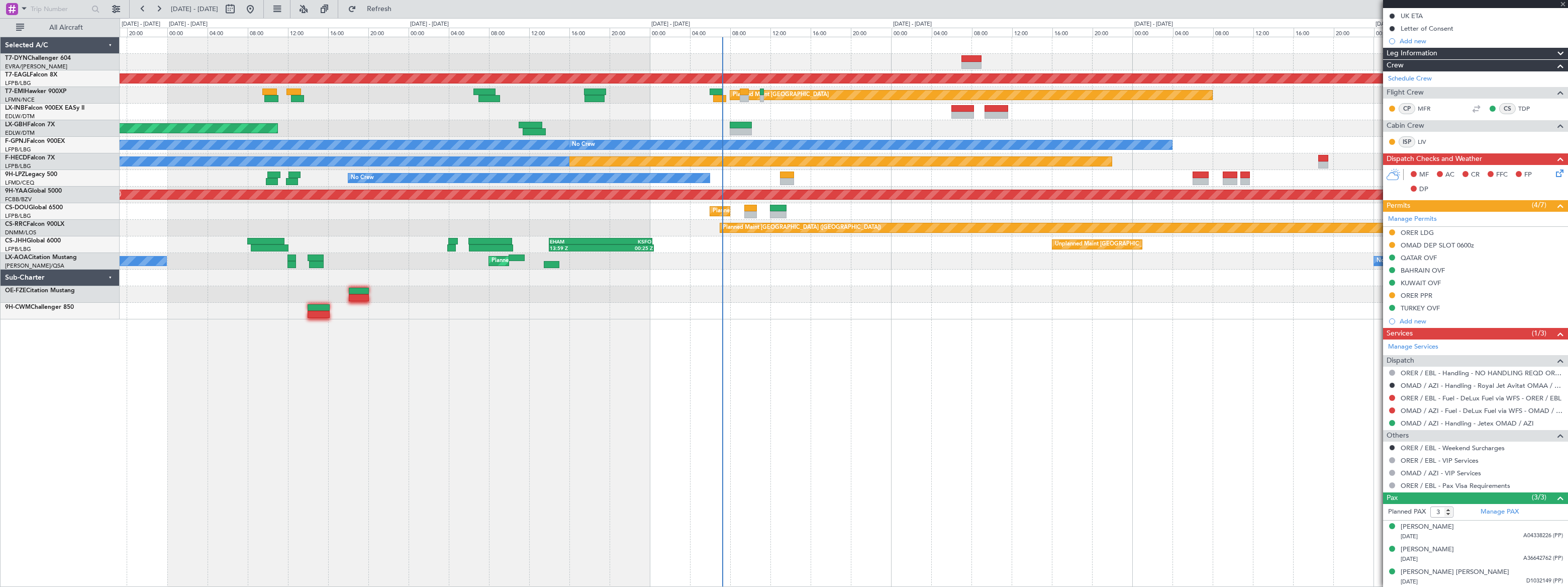
type input "+00:05"
type input "14"
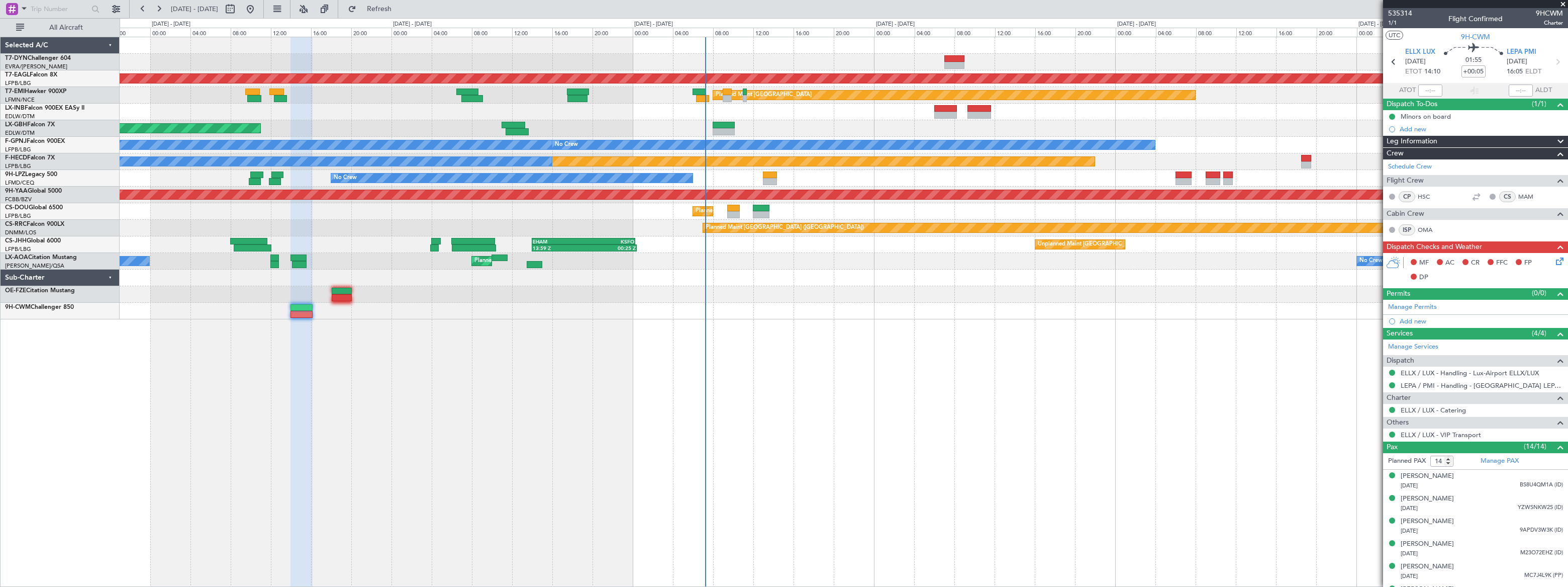
click at [667, 345] on div "Grounded [US_STATE] ([GEOGRAPHIC_DATA]) Planned Maint [GEOGRAPHIC_DATA] Planned…" at bounding box center [843, 312] width 1448 height 550
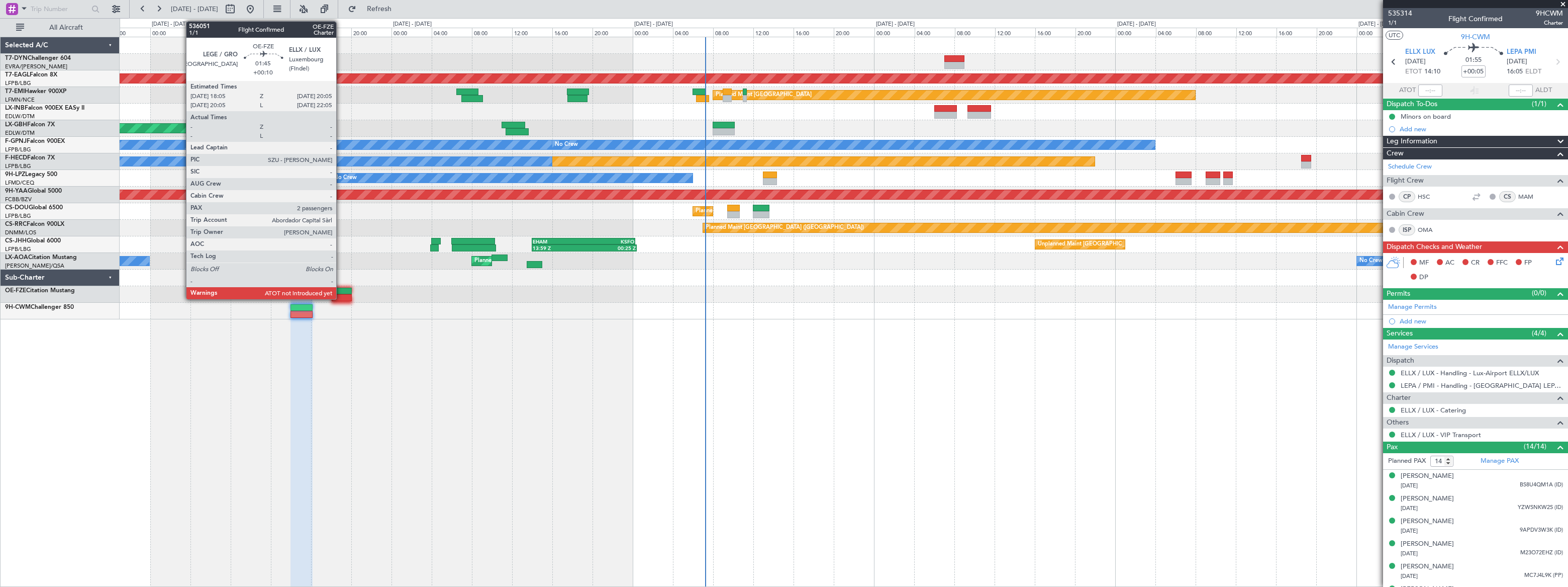
click at [340, 288] on div at bounding box center [342, 291] width 21 height 7
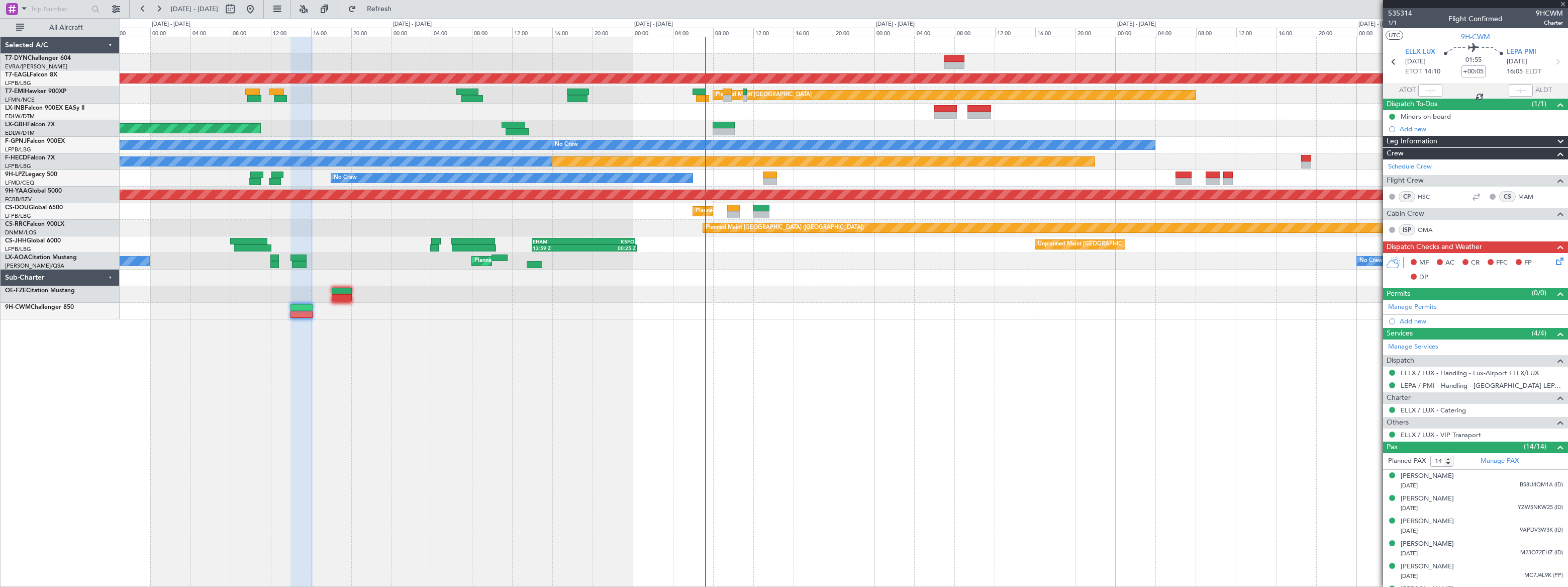
type input "+00:10"
type input "2"
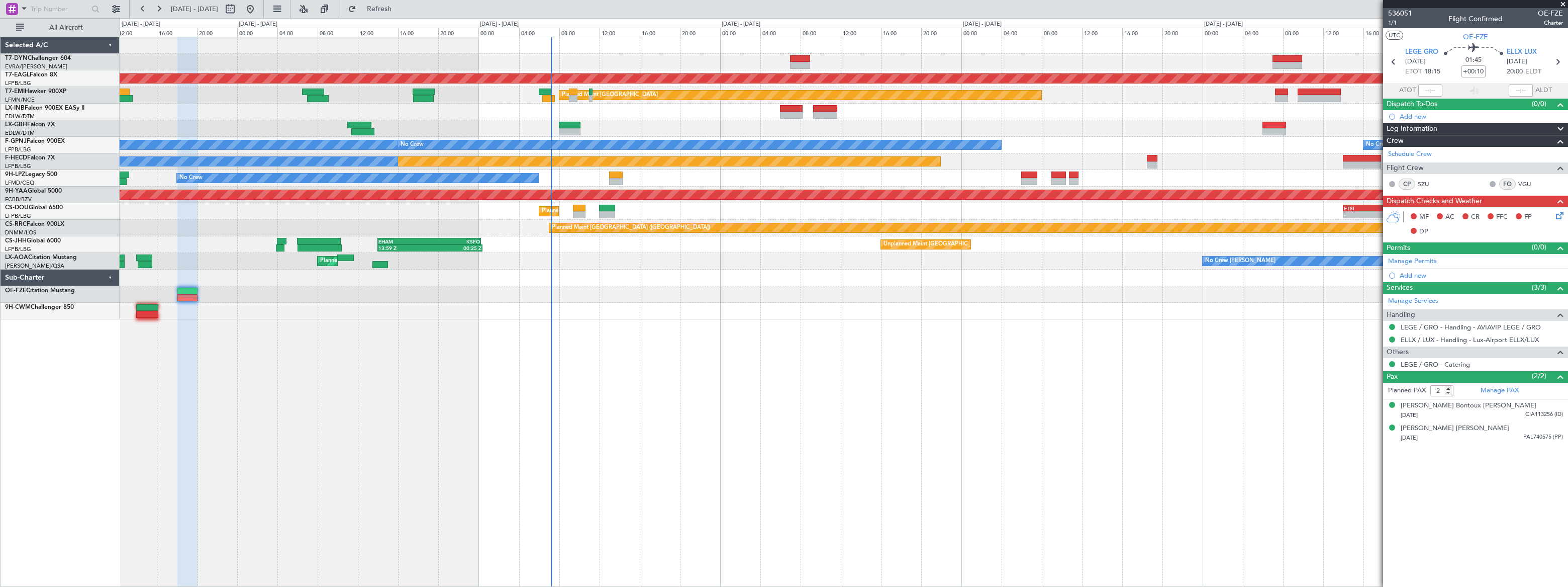
click at [570, 326] on div "Grounded [US_STATE] ([GEOGRAPHIC_DATA]) Planned Maint [GEOGRAPHIC_DATA] Planned…" at bounding box center [844, 312] width 1449 height 550
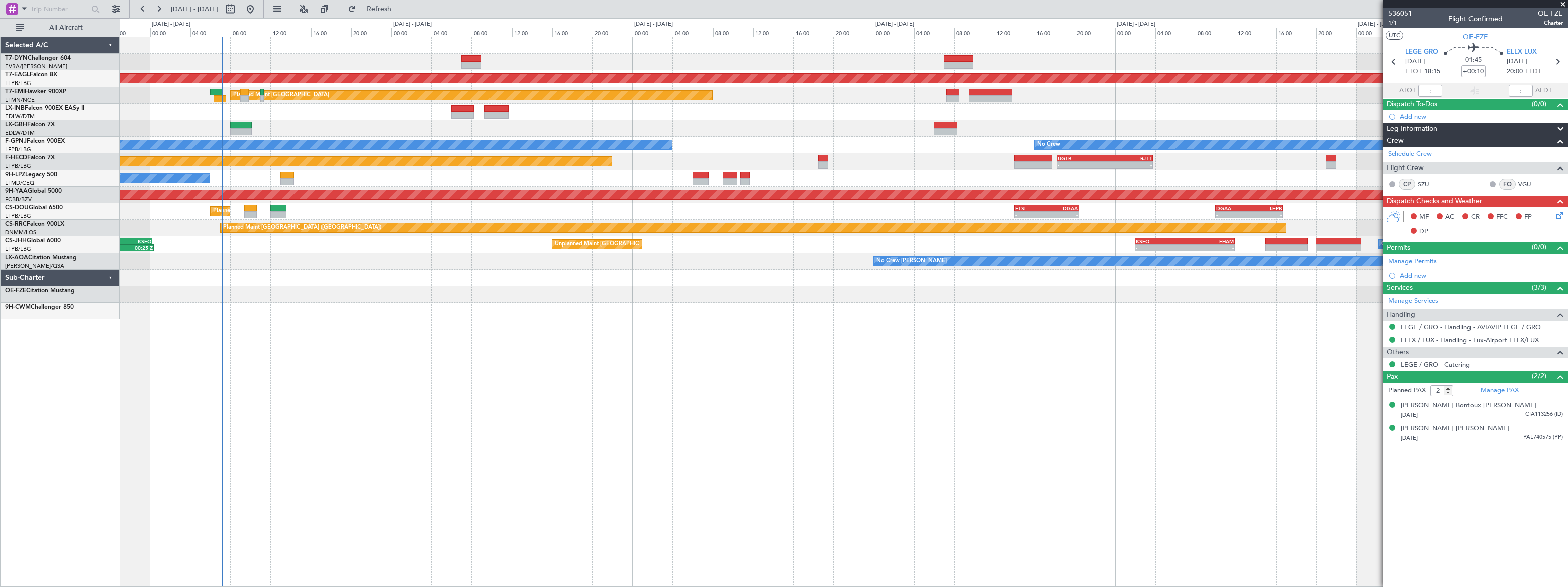
click at [201, 260] on div "Grounded [US_STATE] ([GEOGRAPHIC_DATA]) Planned Maint [GEOGRAPHIC_DATA] Planned…" at bounding box center [843, 312] width 1448 height 550
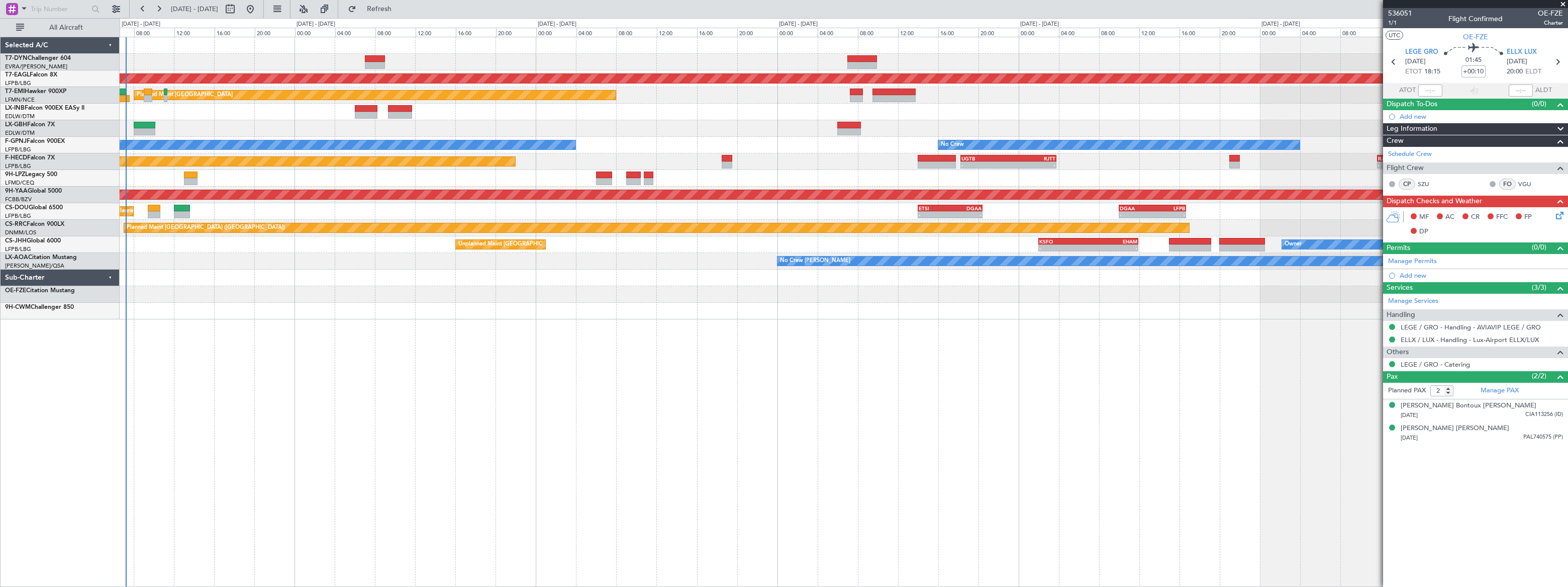
click at [200, 266] on div "Grounded [US_STATE] ([GEOGRAPHIC_DATA]) Planned Maint [GEOGRAPHIC_DATA] No Crew…" at bounding box center [843, 178] width 1447 height 283
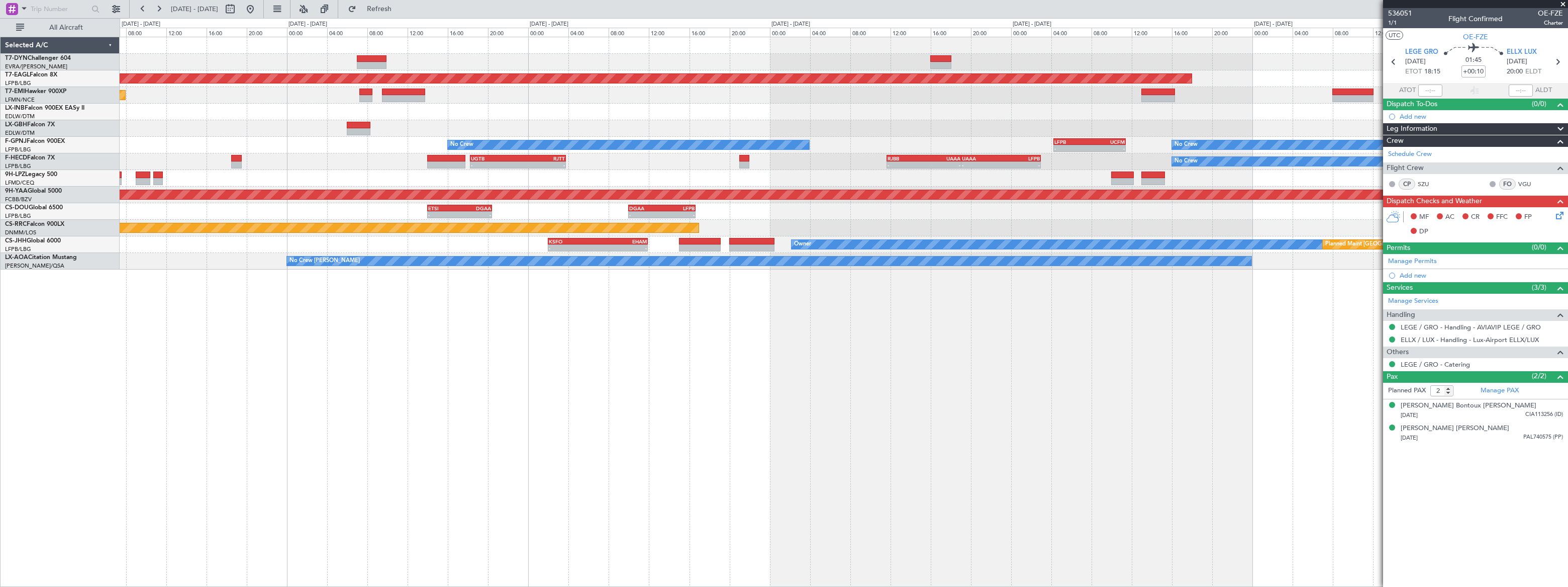
click at [539, 124] on div "Grounded [US_STATE] ([GEOGRAPHIC_DATA]) Planned Maint [GEOGRAPHIC_DATA] Planned…" at bounding box center [843, 153] width 1448 height 232
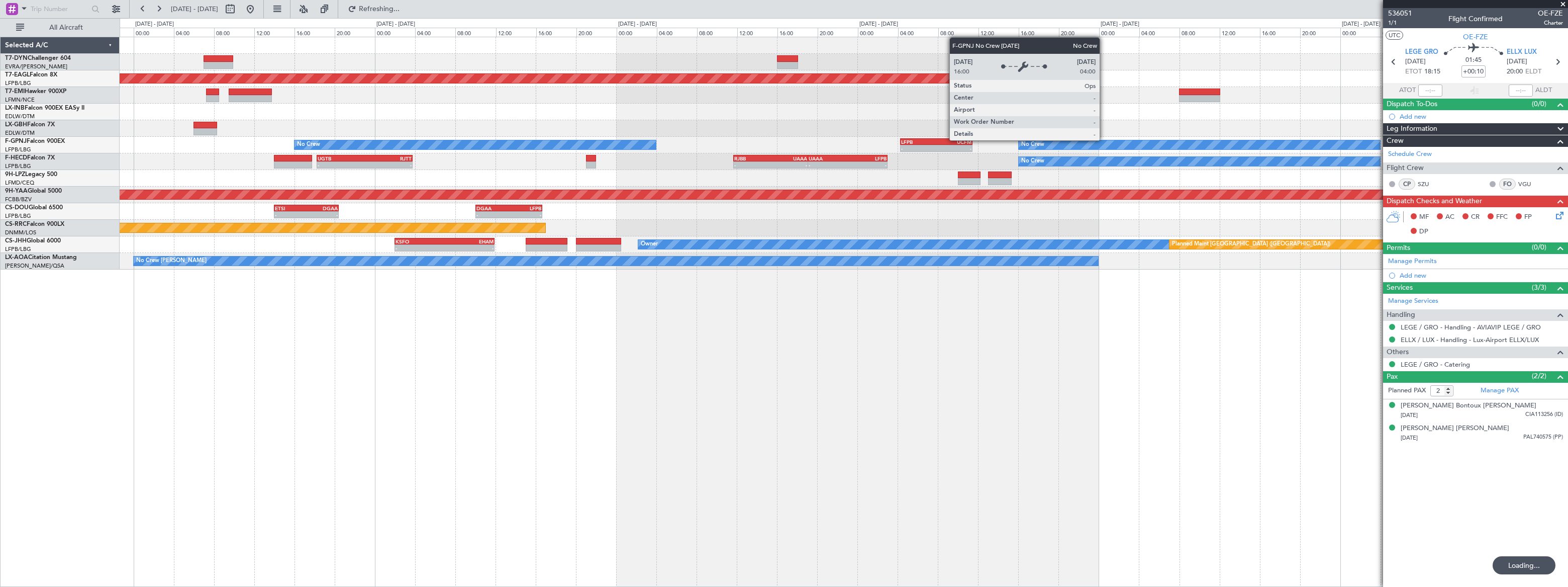
click at [645, 119] on div "Grounded [US_STATE] ([GEOGRAPHIC_DATA]) Planned Maint [GEOGRAPHIC_DATA] Planned…" at bounding box center [843, 153] width 1447 height 232
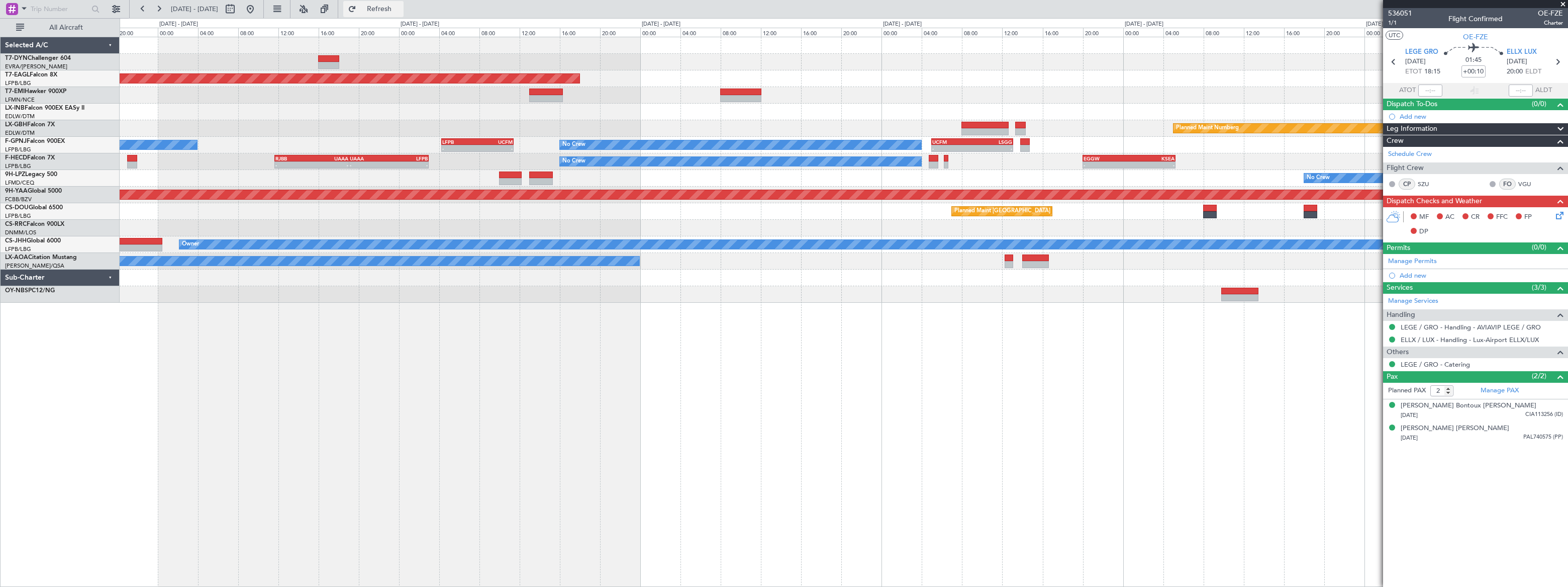
click at [401, 10] on span "Refresh" at bounding box center [379, 9] width 42 height 7
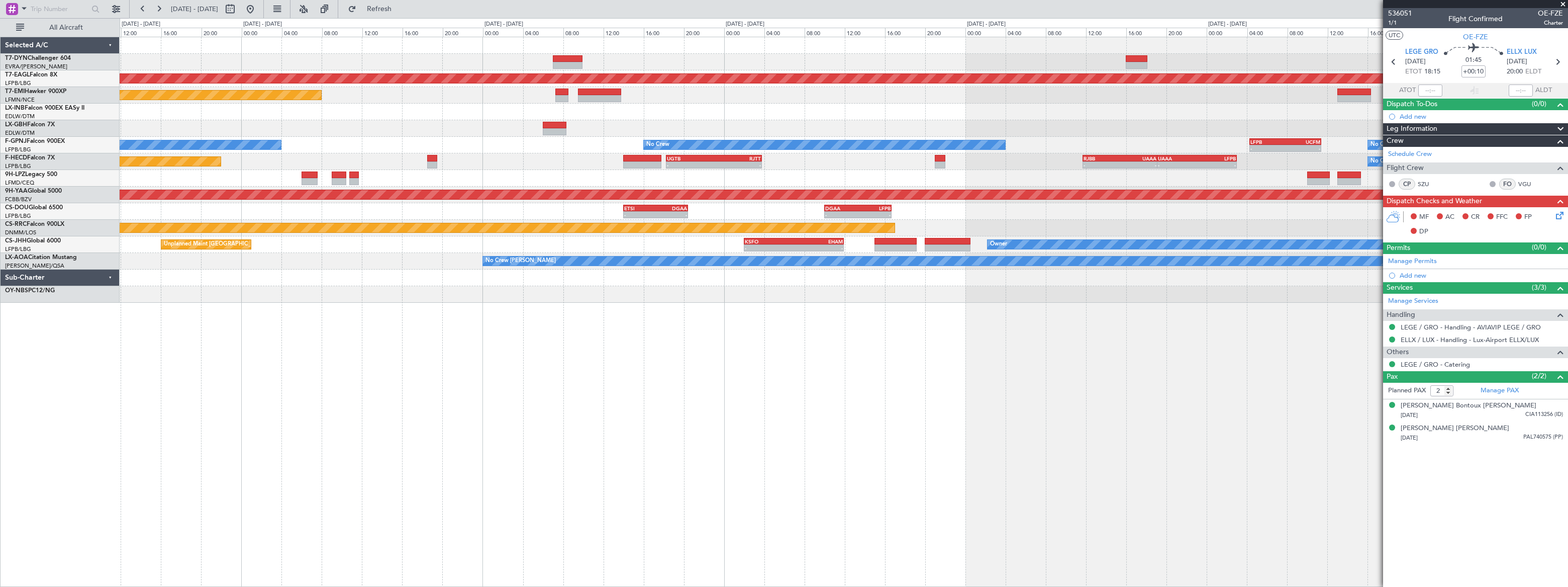
click at [1150, 114] on div "Grounded [US_STATE] ([GEOGRAPHIC_DATA]) Planned Maint [GEOGRAPHIC_DATA] No Crew…" at bounding box center [843, 170] width 1447 height 266
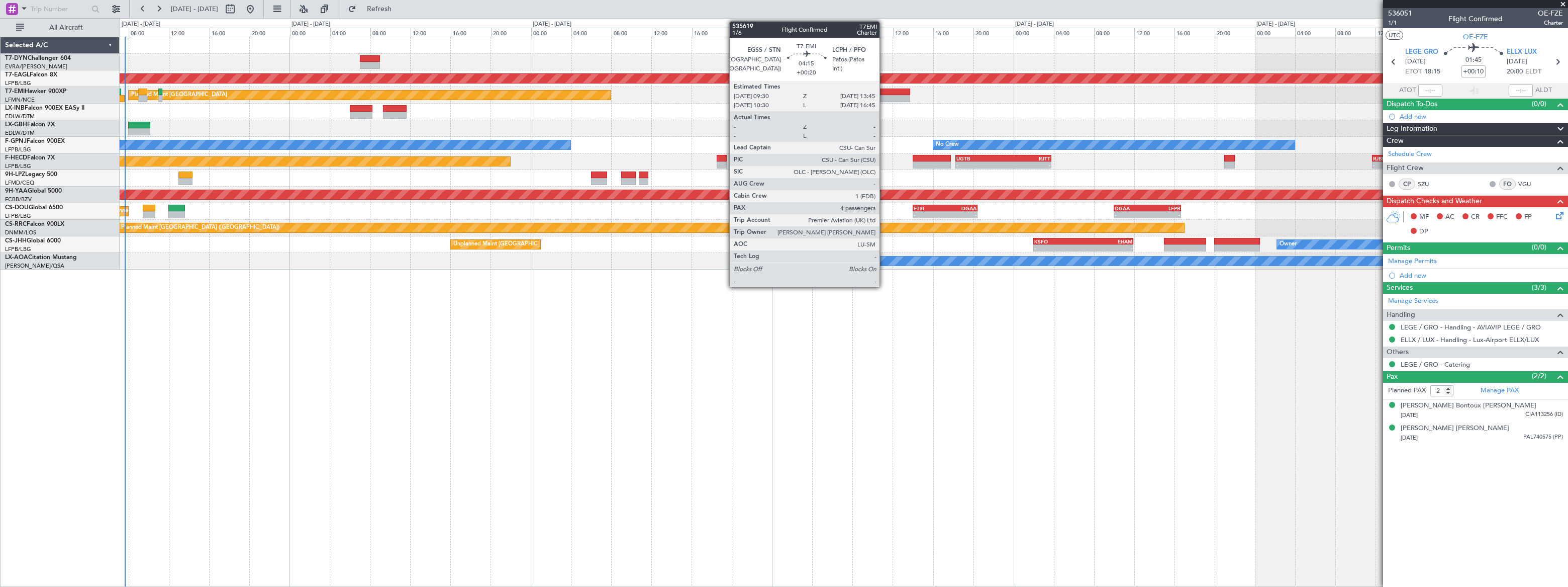
click at [884, 93] on div at bounding box center [888, 92] width 43 height 7
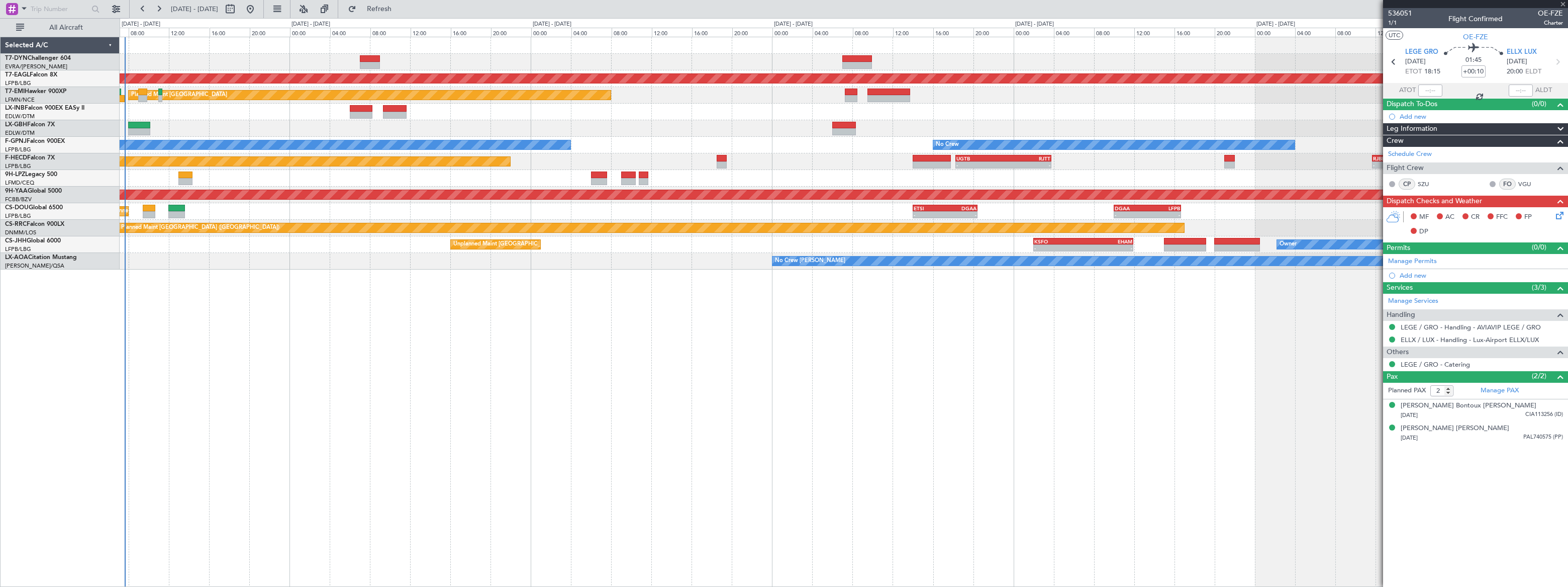
type input "+00:20"
type input "4"
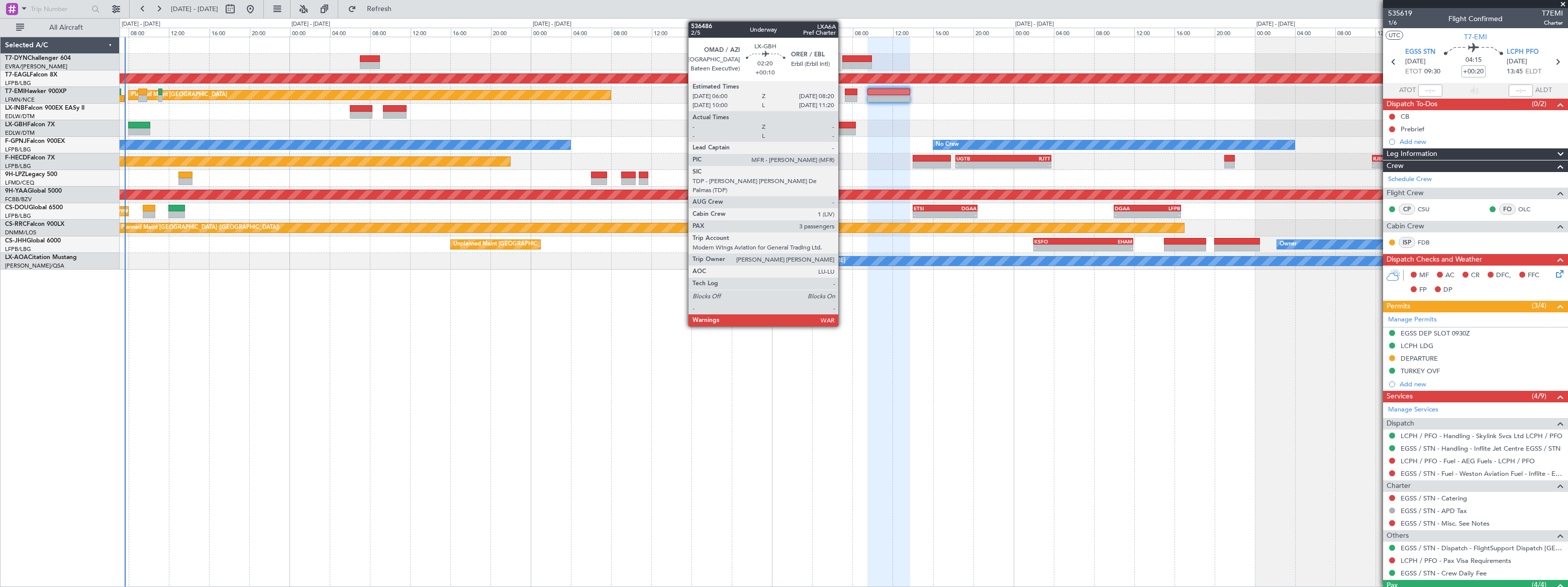
click at [843, 127] on div at bounding box center [844, 125] width 24 height 7
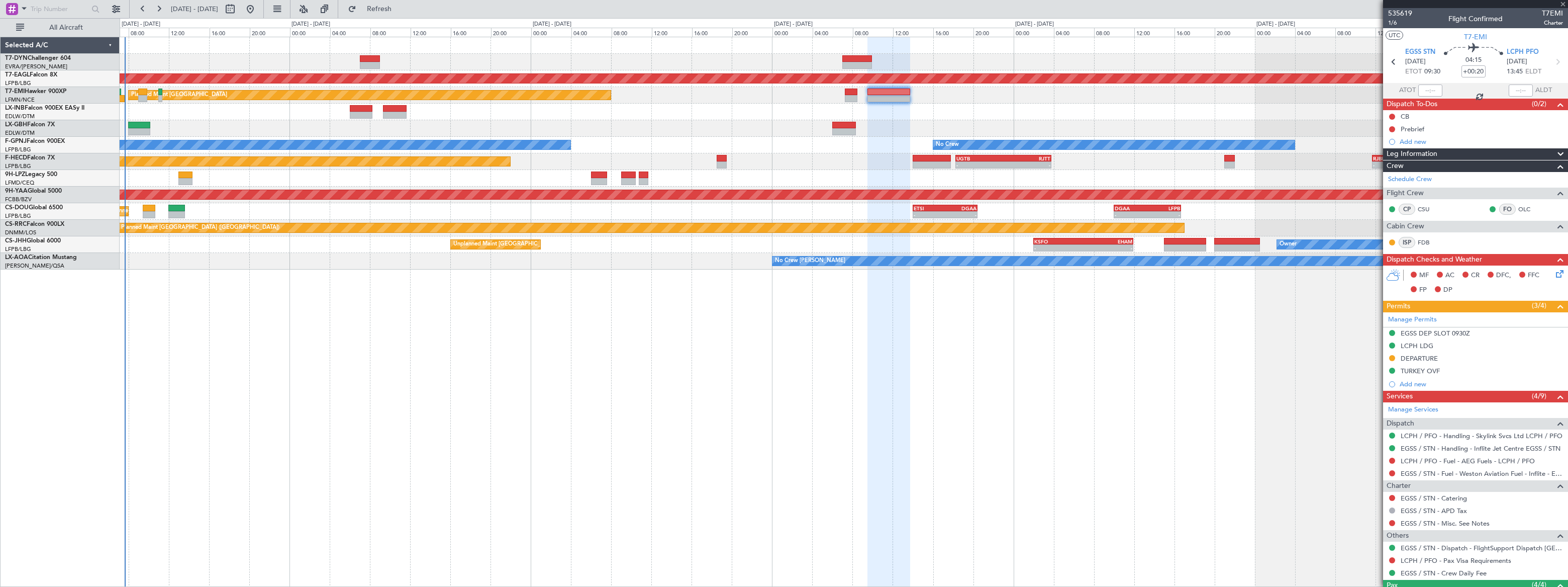
type input "+00:10"
type input "3"
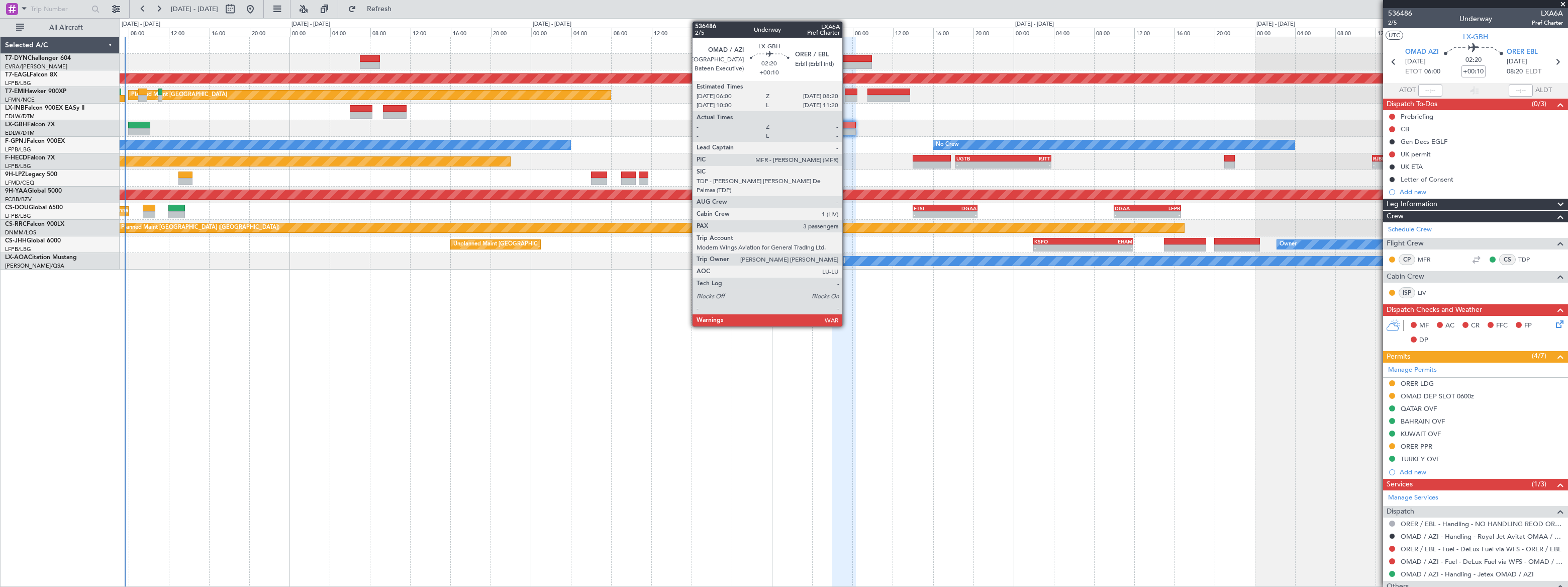
click at [847, 127] on div at bounding box center [844, 125] width 24 height 7
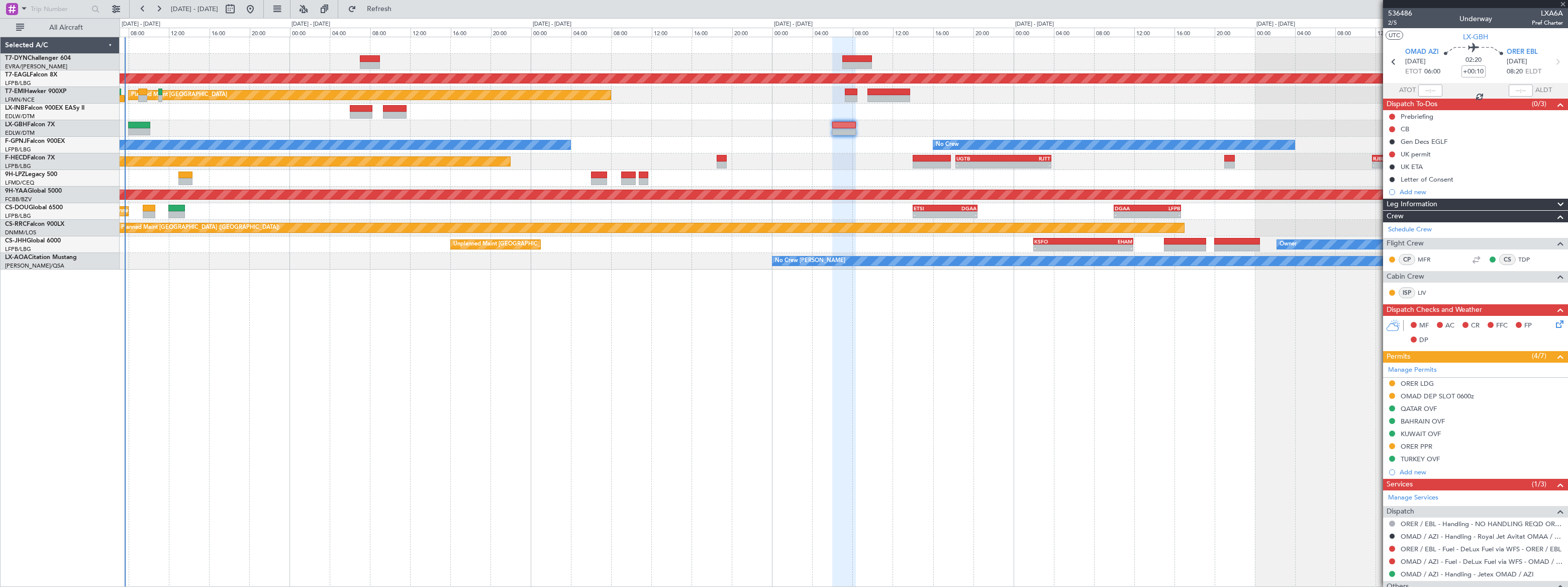
click at [847, 127] on div at bounding box center [844, 125] width 24 height 7
click at [1150, 190] on div "Add new" at bounding box center [1477, 192] width 155 height 8
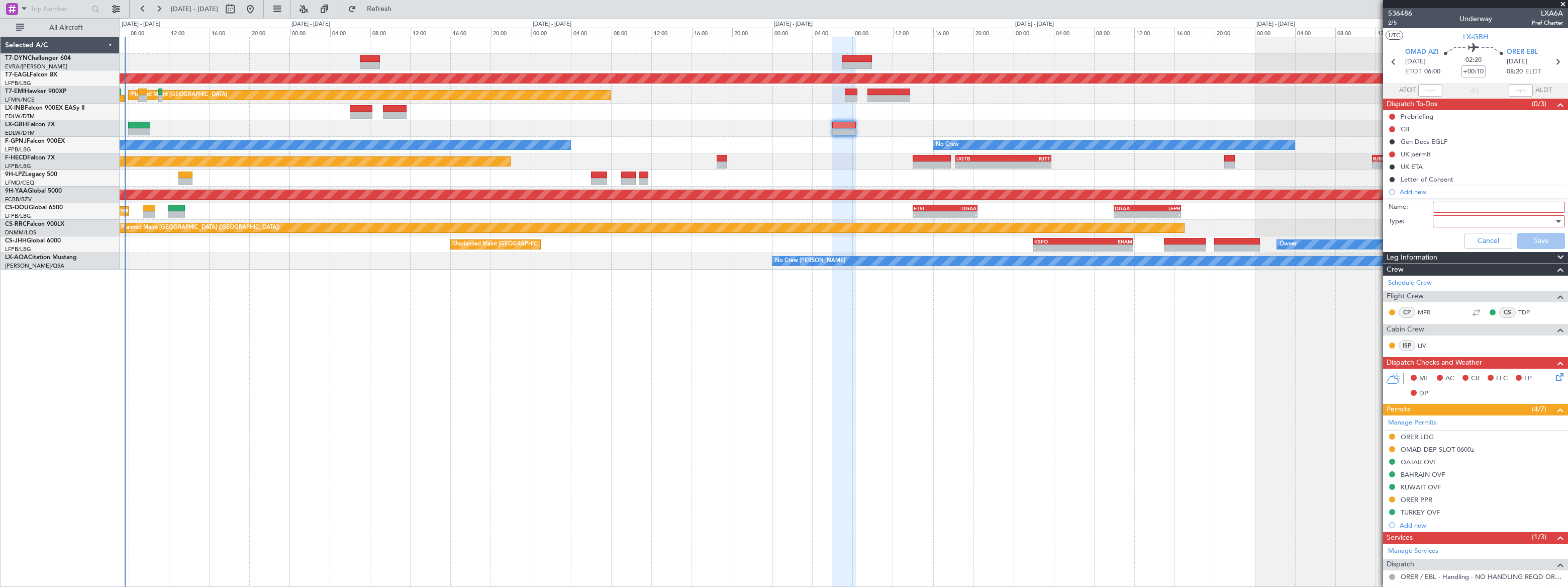
click at [1150, 224] on div at bounding box center [1495, 221] width 117 height 15
click at [1150, 276] on span "Airport" at bounding box center [1494, 272] width 118 height 15
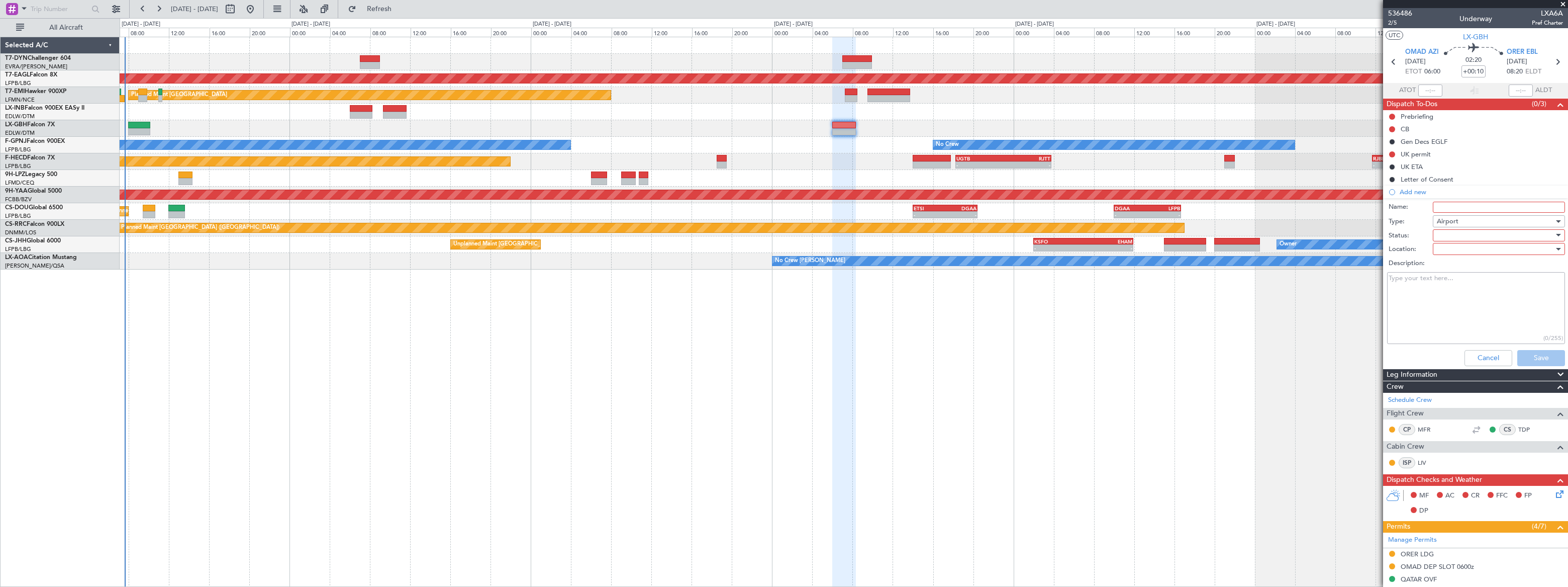
click at [1150, 235] on div at bounding box center [1495, 235] width 117 height 15
click at [1150, 272] on span "In Progress" at bounding box center [1494, 271] width 118 height 15
click at [1150, 248] on div at bounding box center [1495, 249] width 117 height 15
click at [1150, 268] on span "Arrival" at bounding box center [1494, 269] width 118 height 15
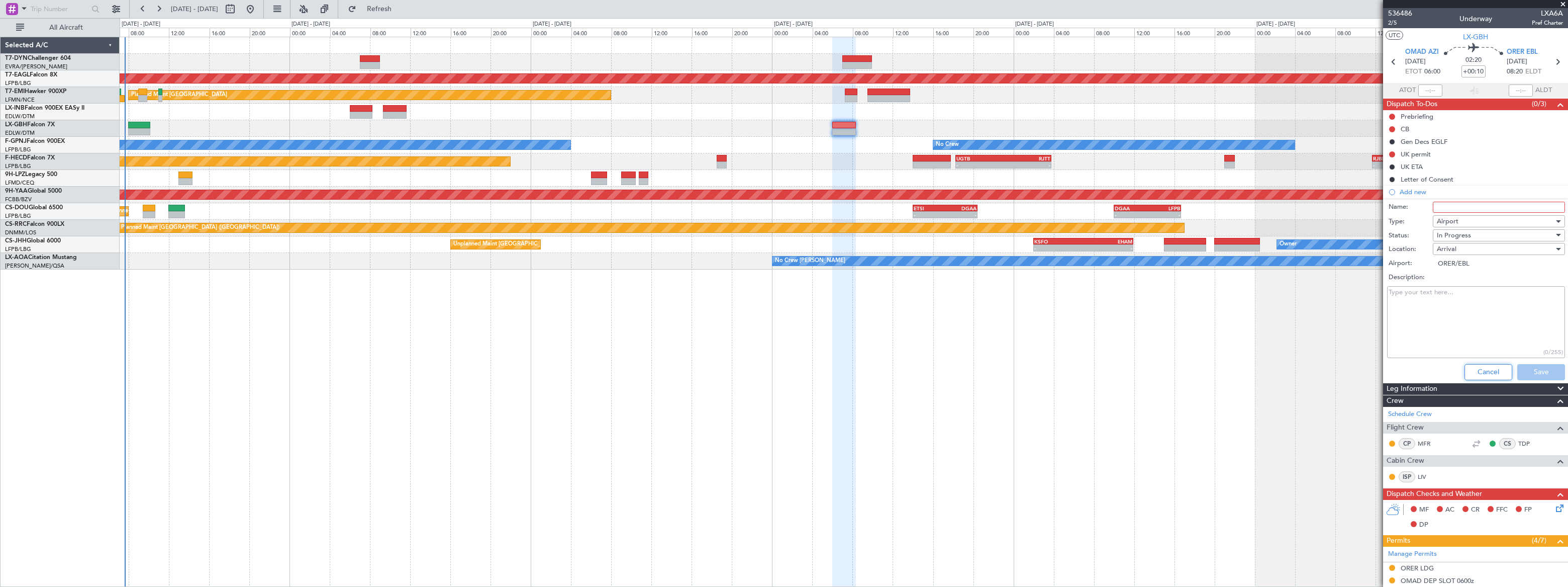
drag, startPoint x: 1482, startPoint y: 373, endPoint x: 1429, endPoint y: 346, distance: 59.5
click at [1150, 373] on button "Cancel" at bounding box center [1488, 372] width 48 height 16
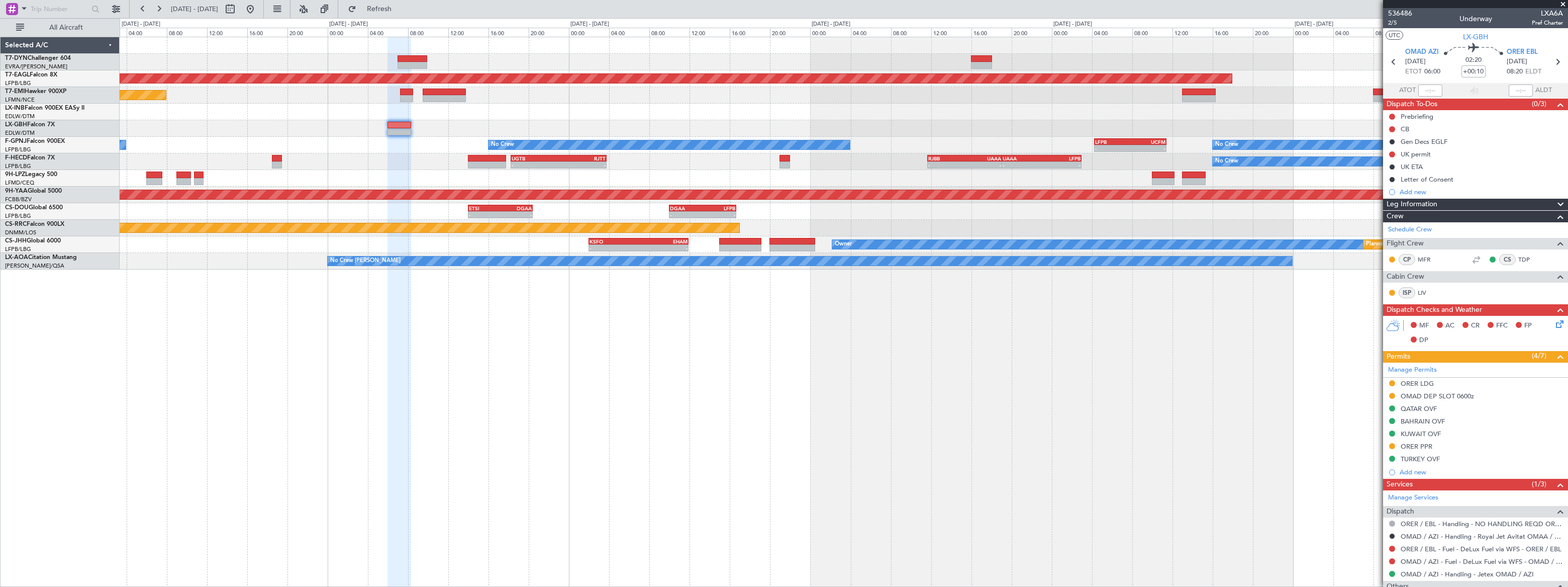
click at [869, 114] on div at bounding box center [843, 112] width 1448 height 17
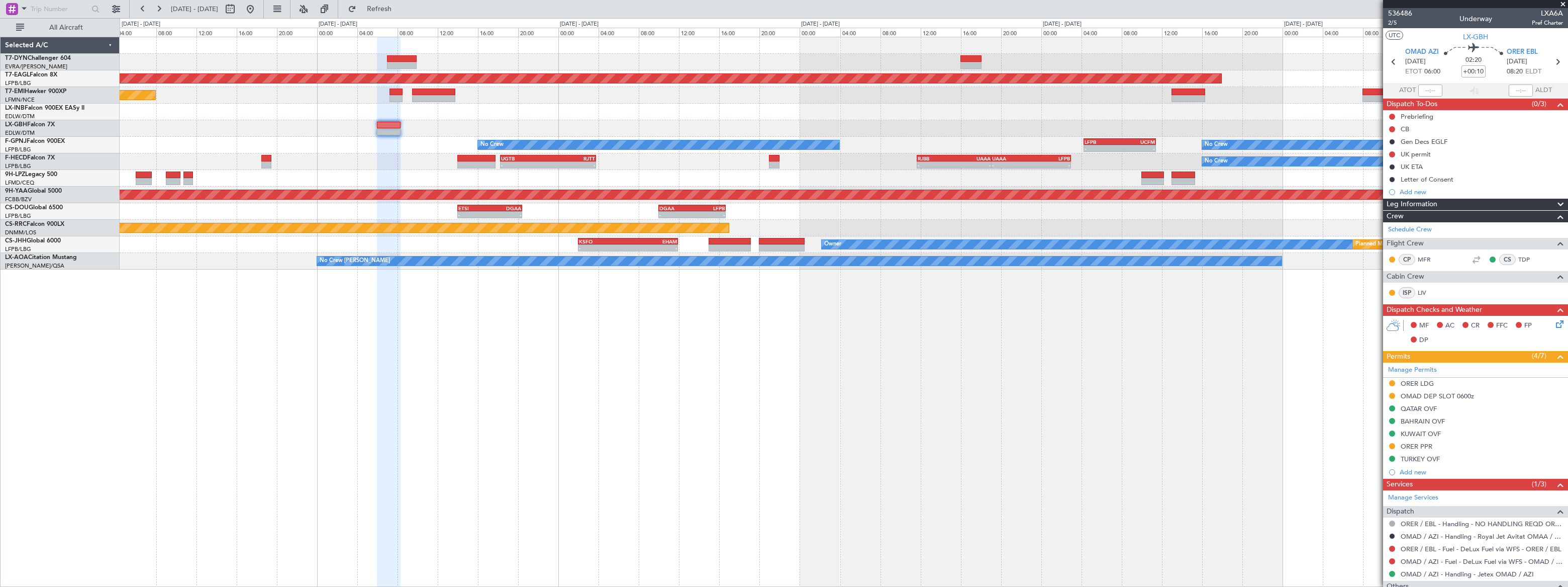
click at [650, 119] on div "Grounded [US_STATE] ([GEOGRAPHIC_DATA]) Planned Maint [GEOGRAPHIC_DATA] Planned…" at bounding box center [843, 153] width 1448 height 232
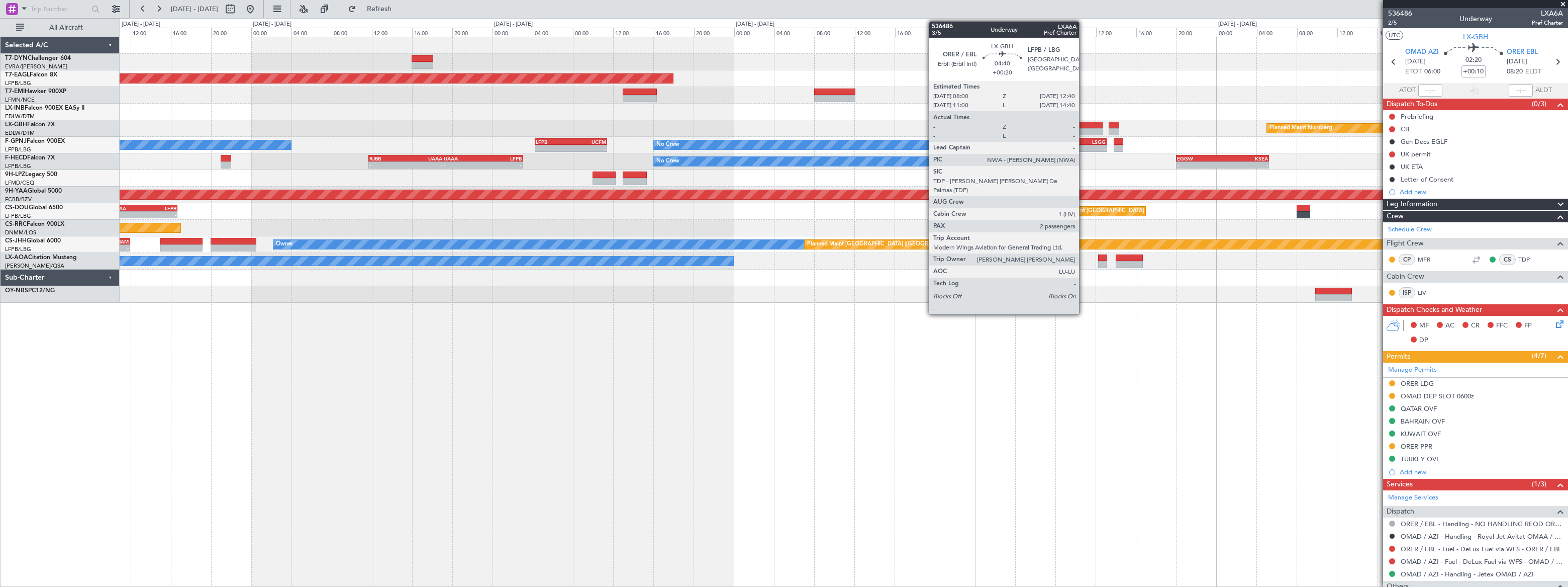
click at [1083, 126] on div at bounding box center [1079, 125] width 47 height 7
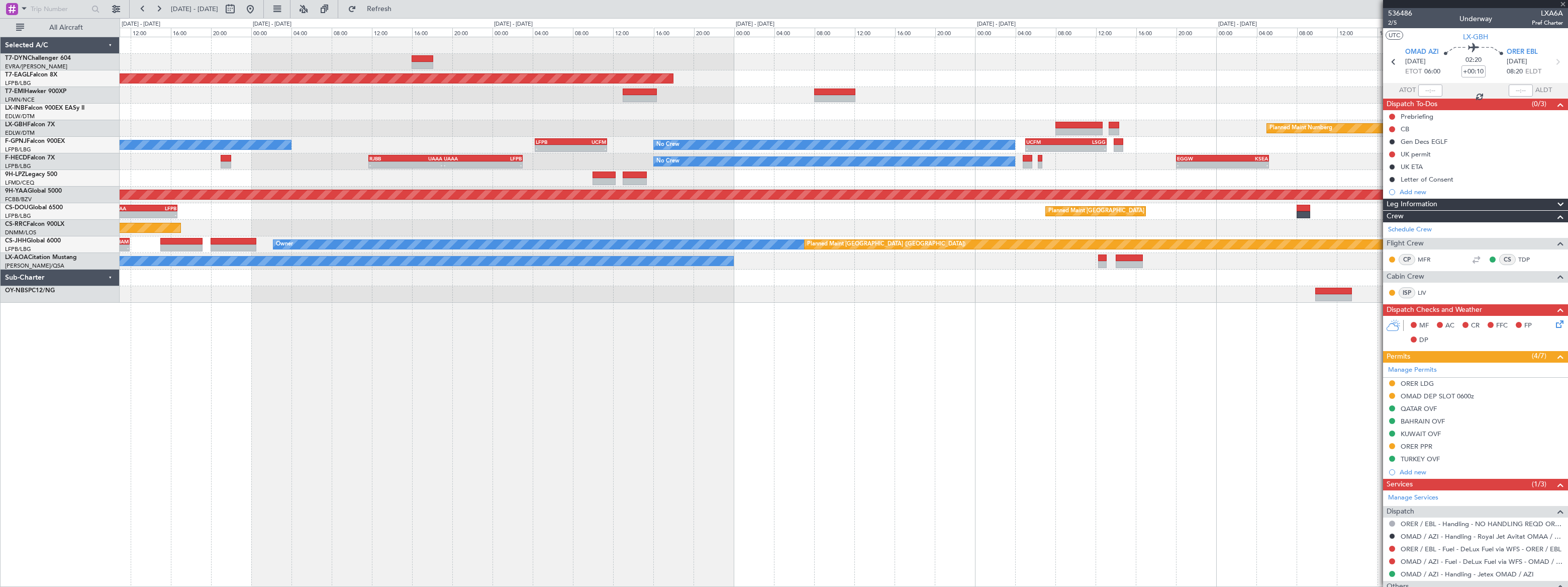
type input "+00:20"
type input "2"
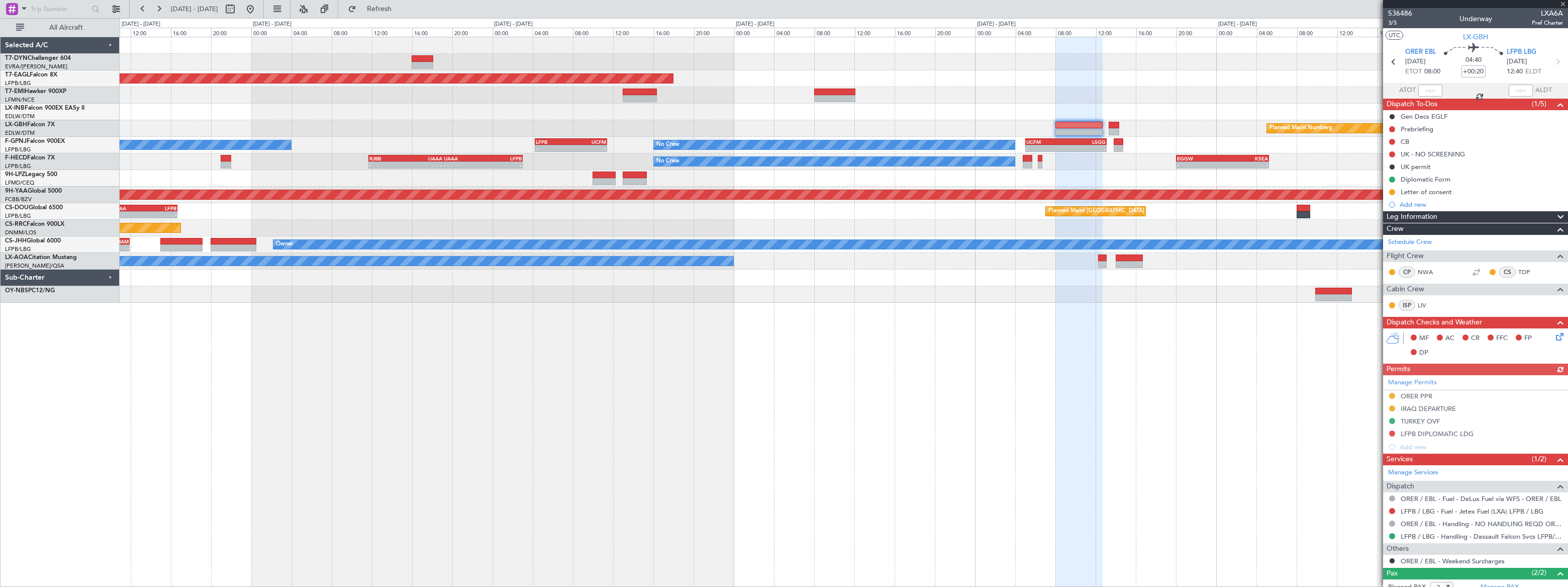
scroll to position [53, 0]
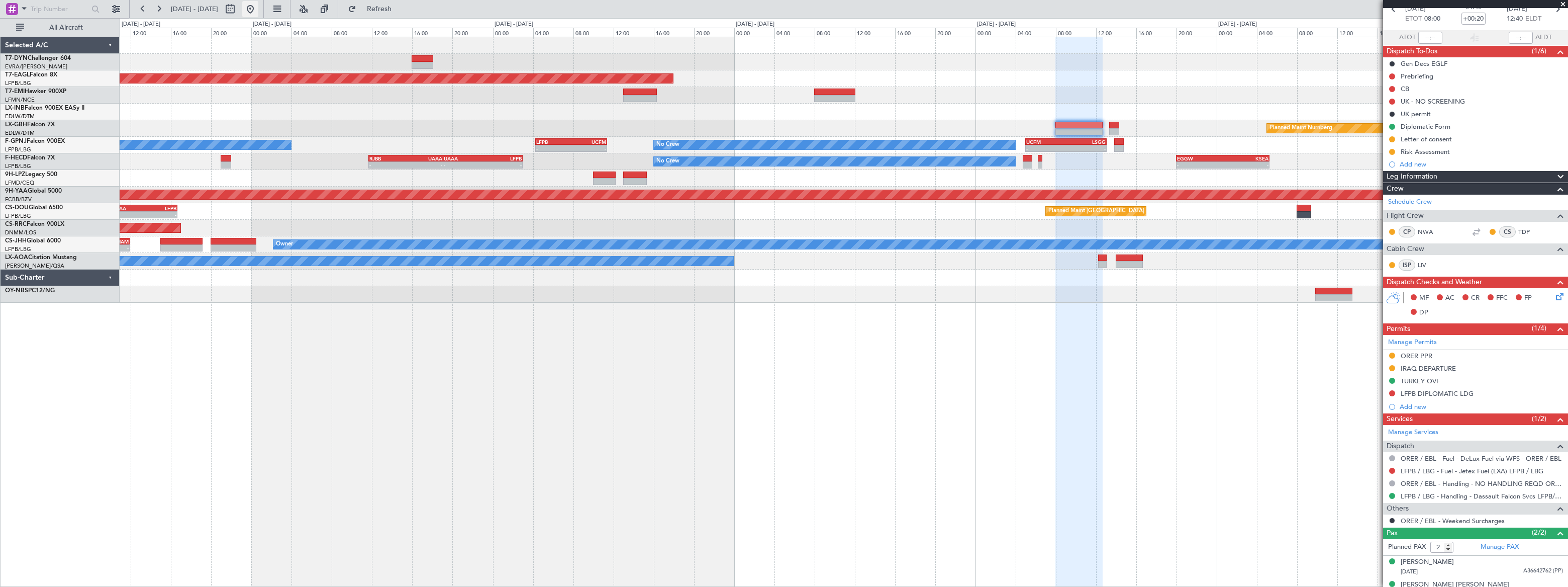
click at [258, 12] on button at bounding box center [250, 8] width 16 height 16
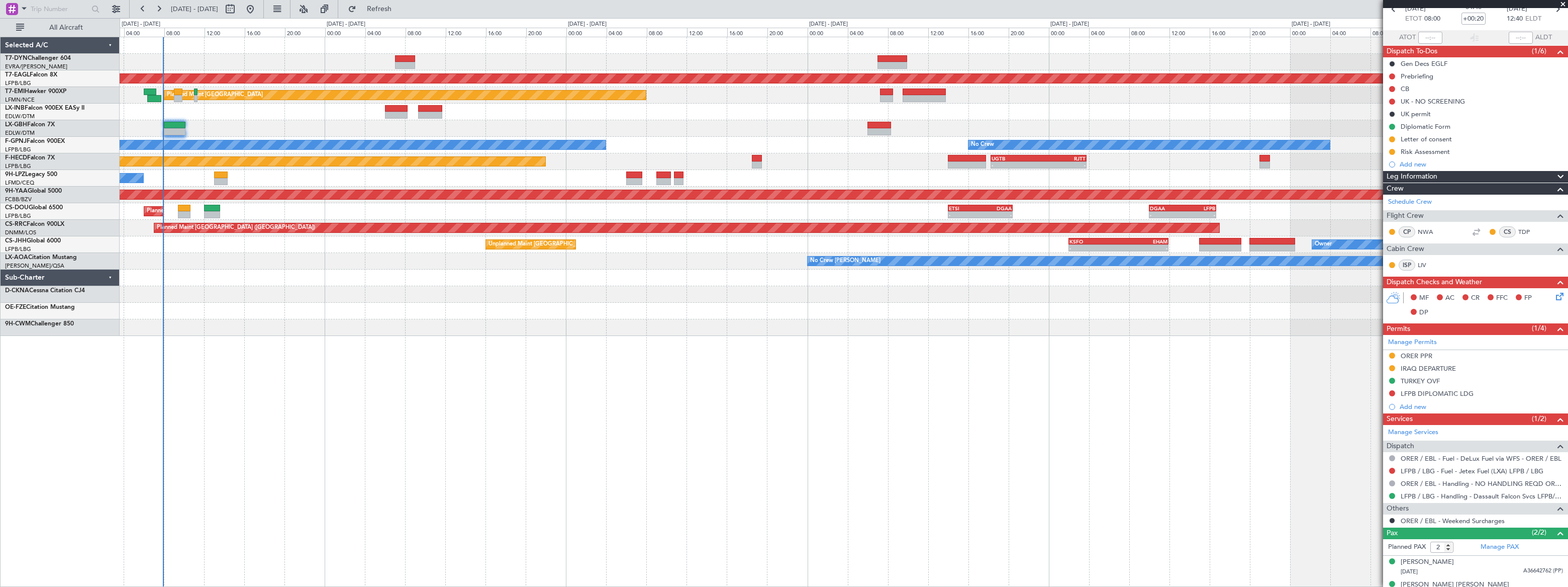
click at [247, 105] on div at bounding box center [843, 112] width 1447 height 17
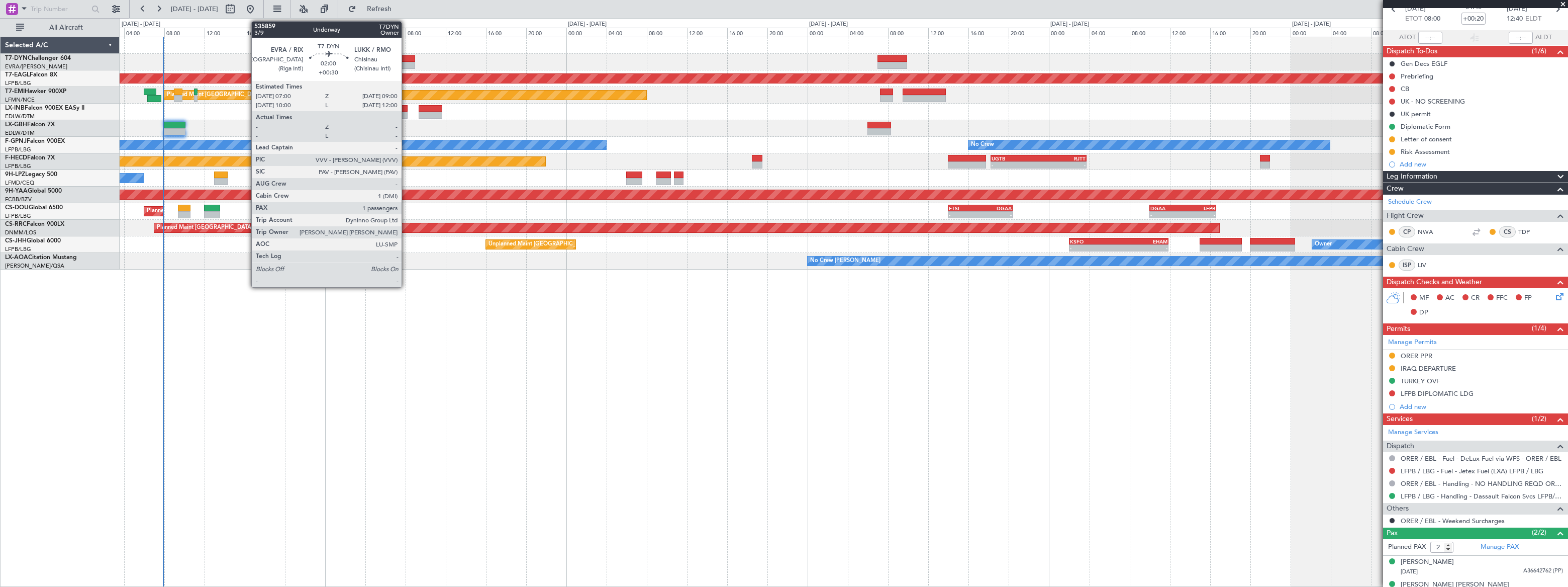
click at [406, 58] on div at bounding box center [405, 59] width 21 height 7
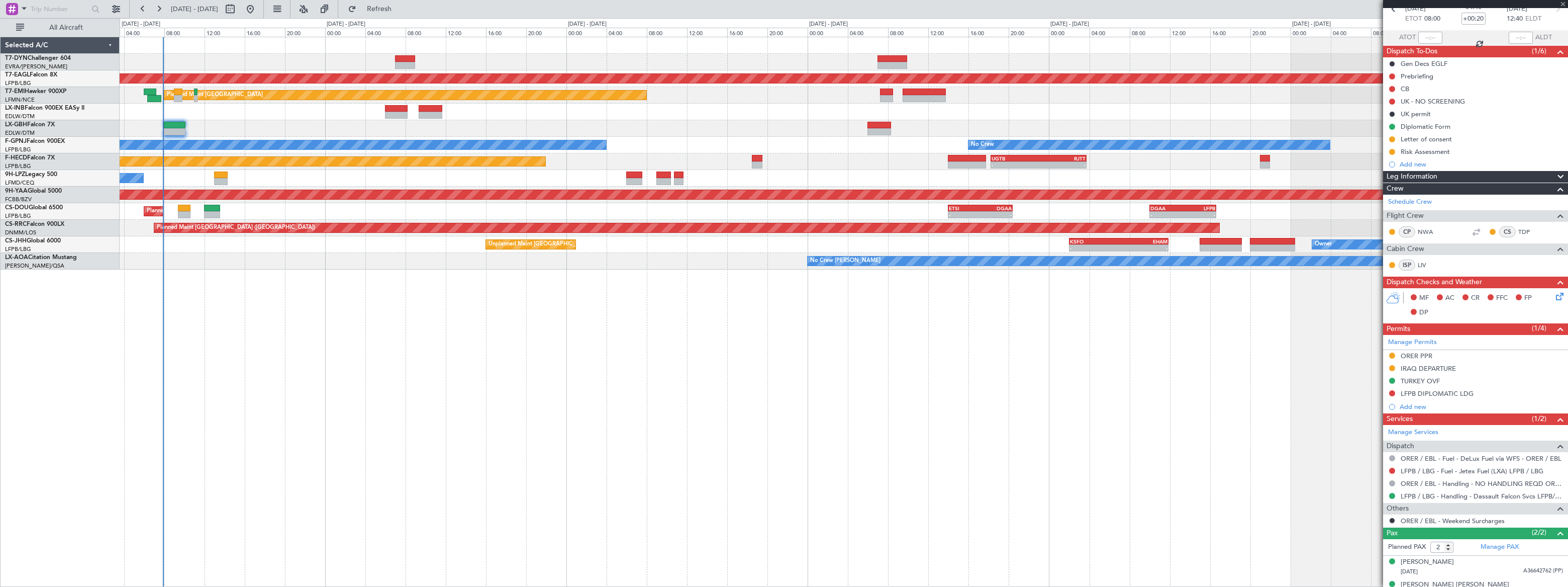
type input "+00:30"
type input "1"
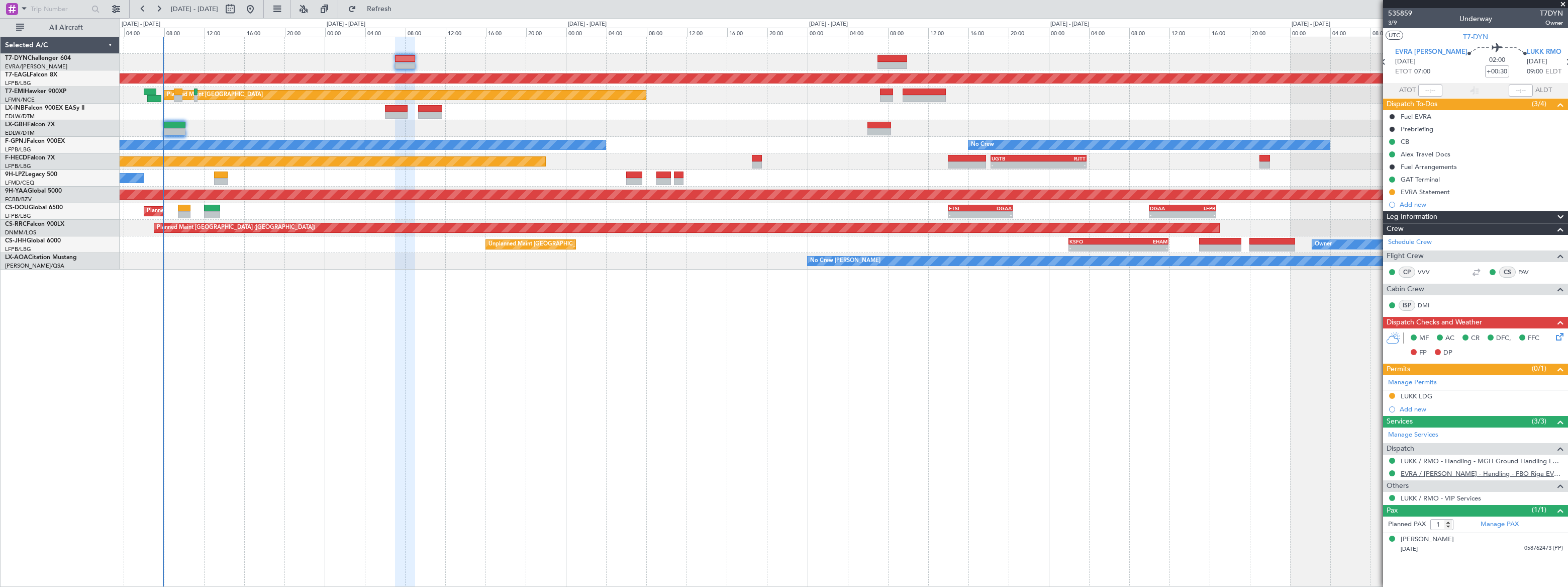
click at [1475, 473] on link "EVRA / [PERSON_NAME] - Handling - FBO Riga EVRA / [PERSON_NAME]" at bounding box center [1481, 473] width 162 height 8
click at [1391, 166] on button at bounding box center [1392, 167] width 6 height 6
click at [1385, 196] on span "In Progress" at bounding box center [1397, 196] width 34 height 10
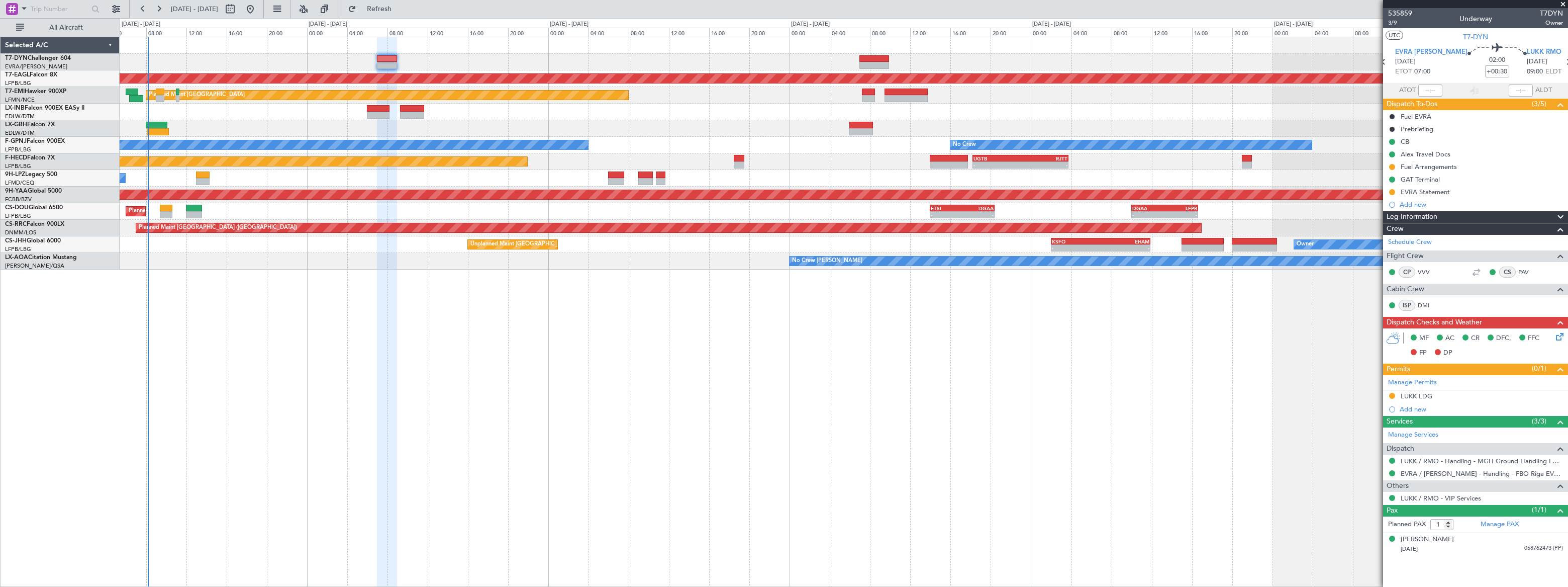
click at [492, 120] on div "Grounded New York (Teterboro) Planned Maint Zurich No Crew No Crew No Crew - - …" at bounding box center [843, 153] width 1448 height 232
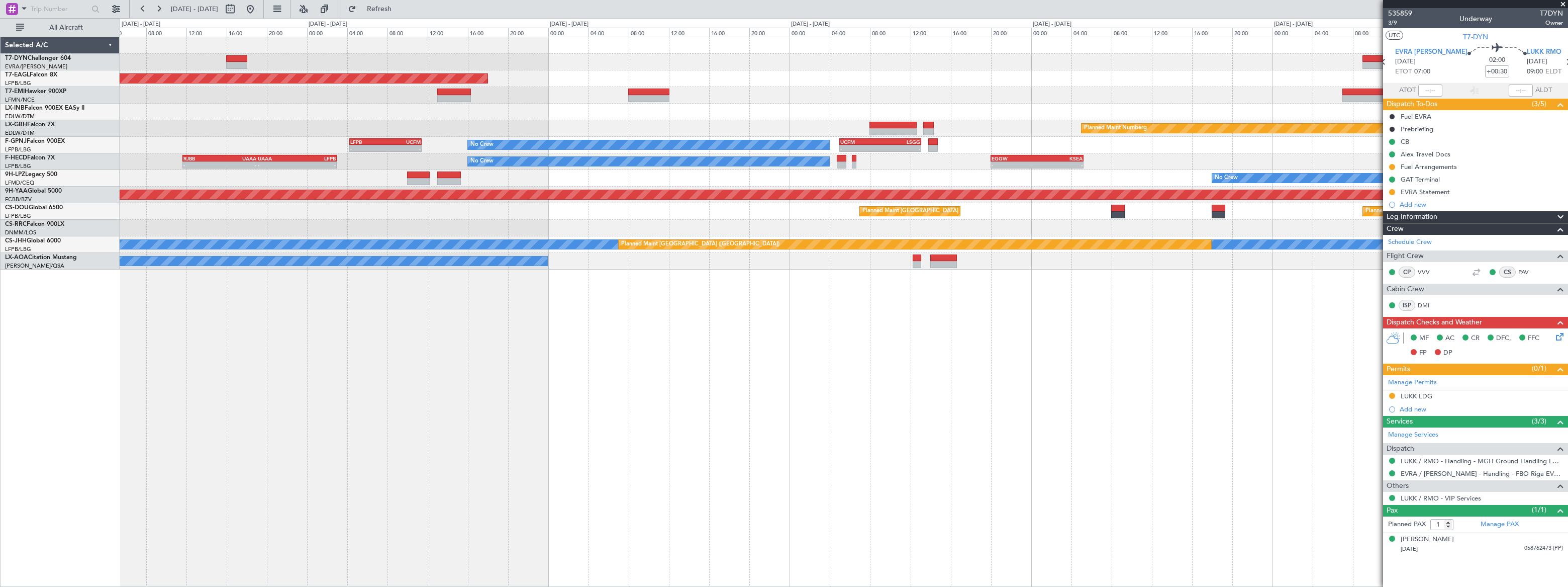
click at [629, 91] on div at bounding box center [843, 95] width 1448 height 17
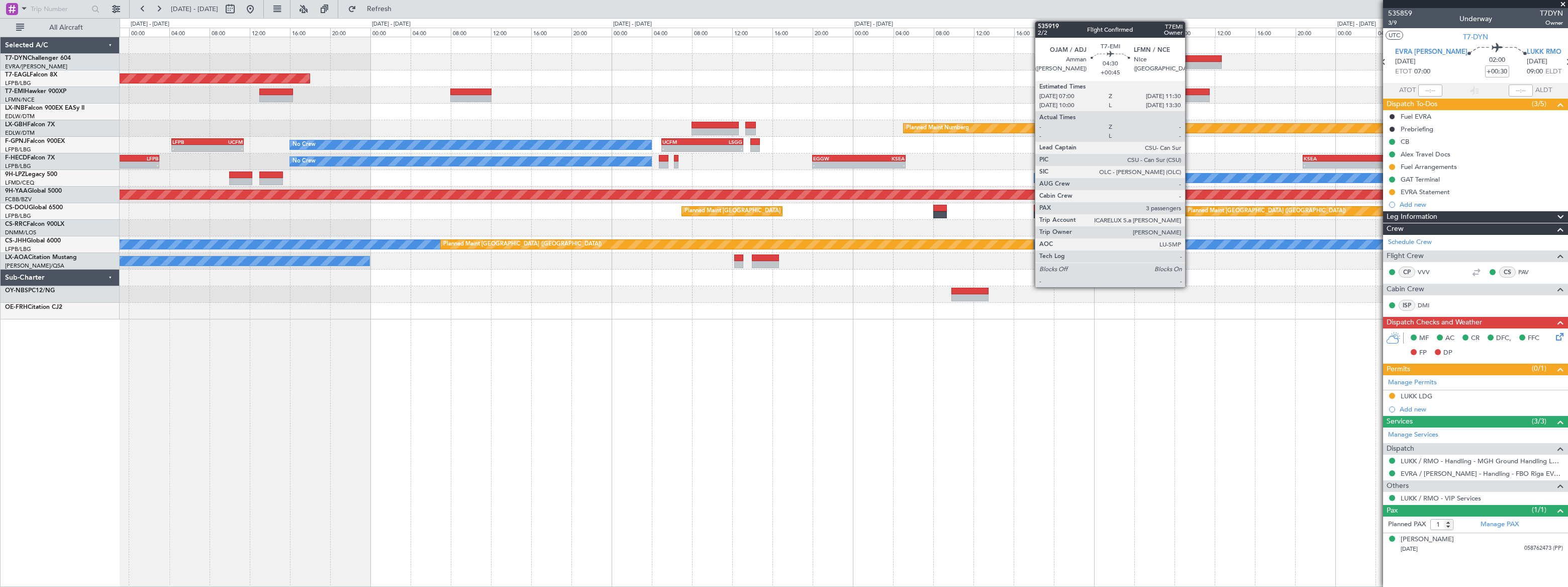
click at [1190, 93] on div at bounding box center [1187, 92] width 45 height 7
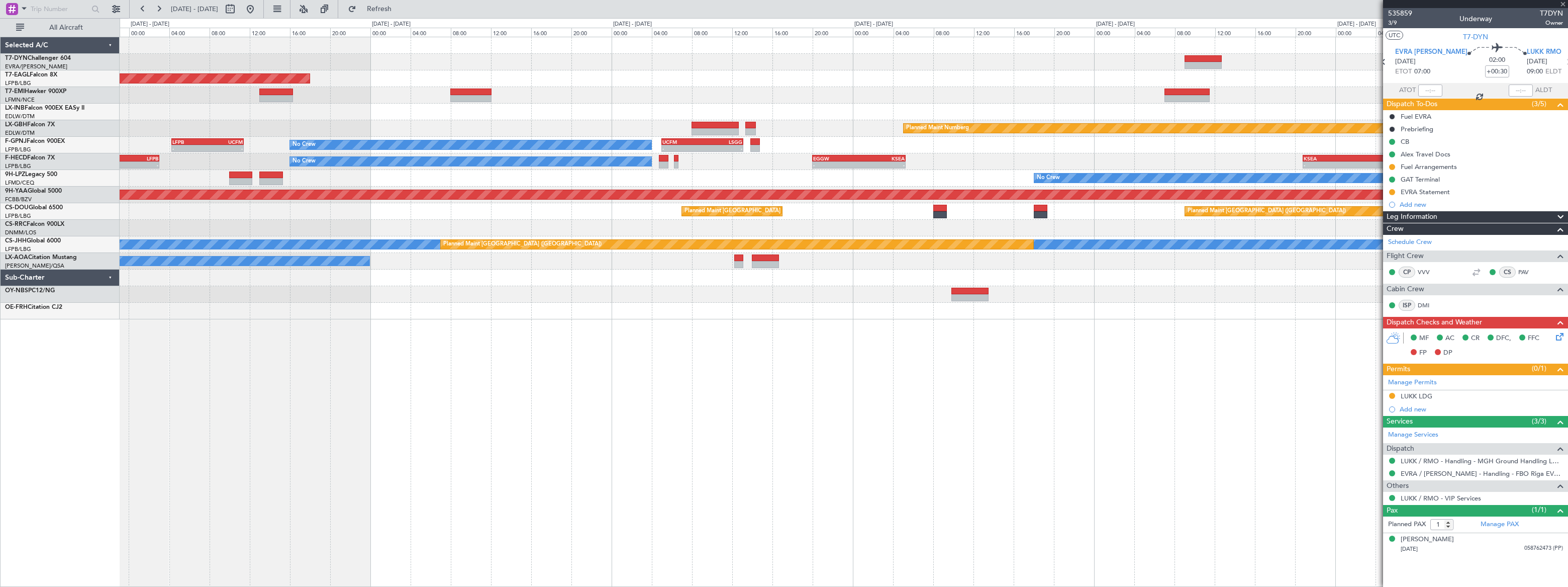
type input "+00:45"
type input "3"
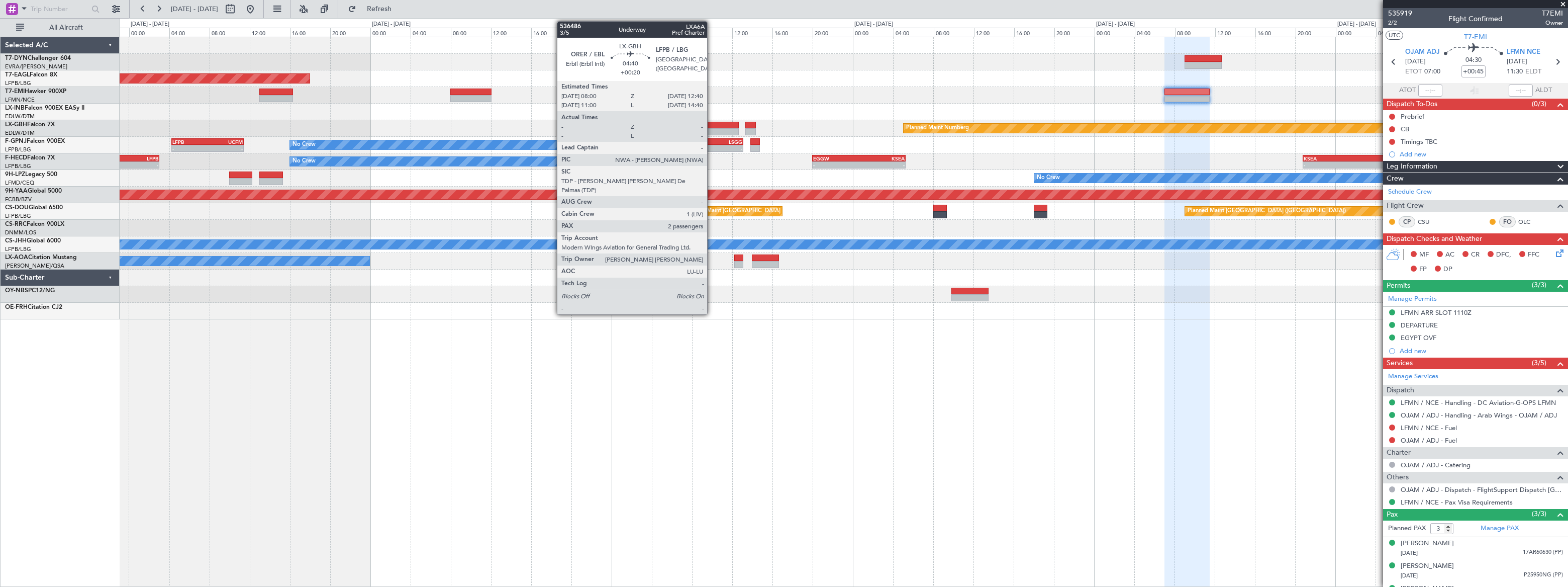
click at [712, 129] on div at bounding box center [715, 132] width 47 height 7
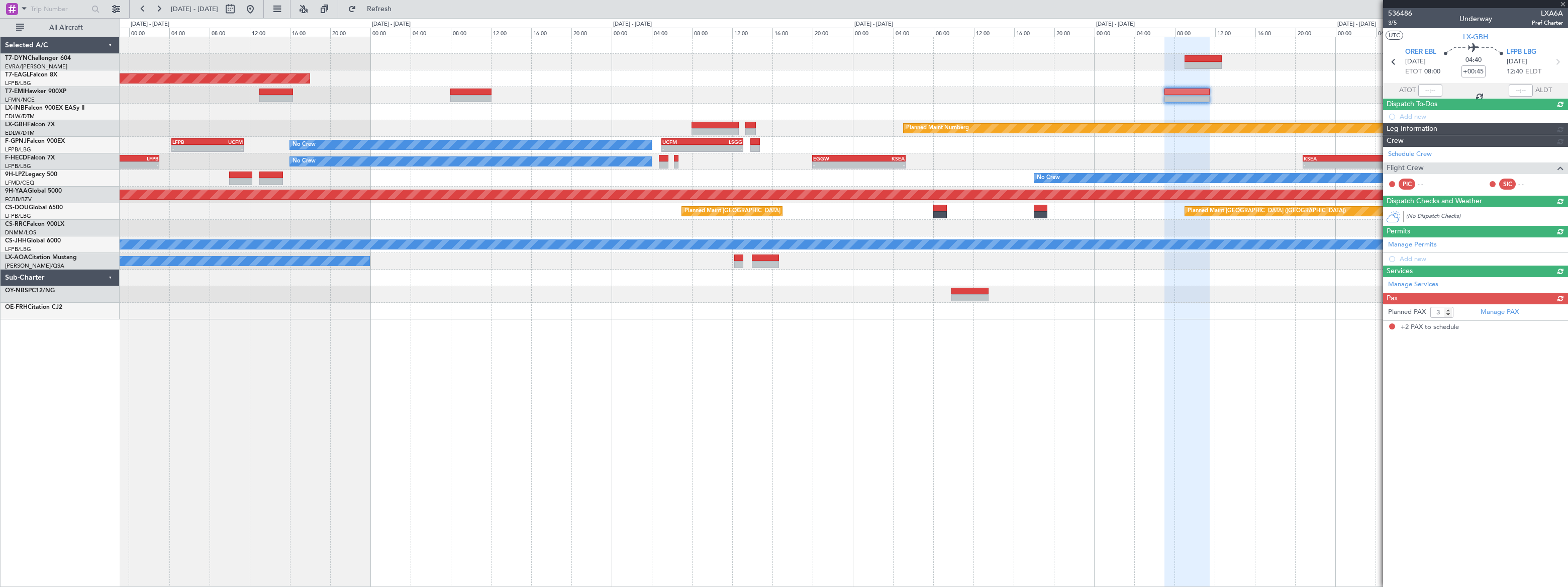
type input "+00:20"
type input "2"
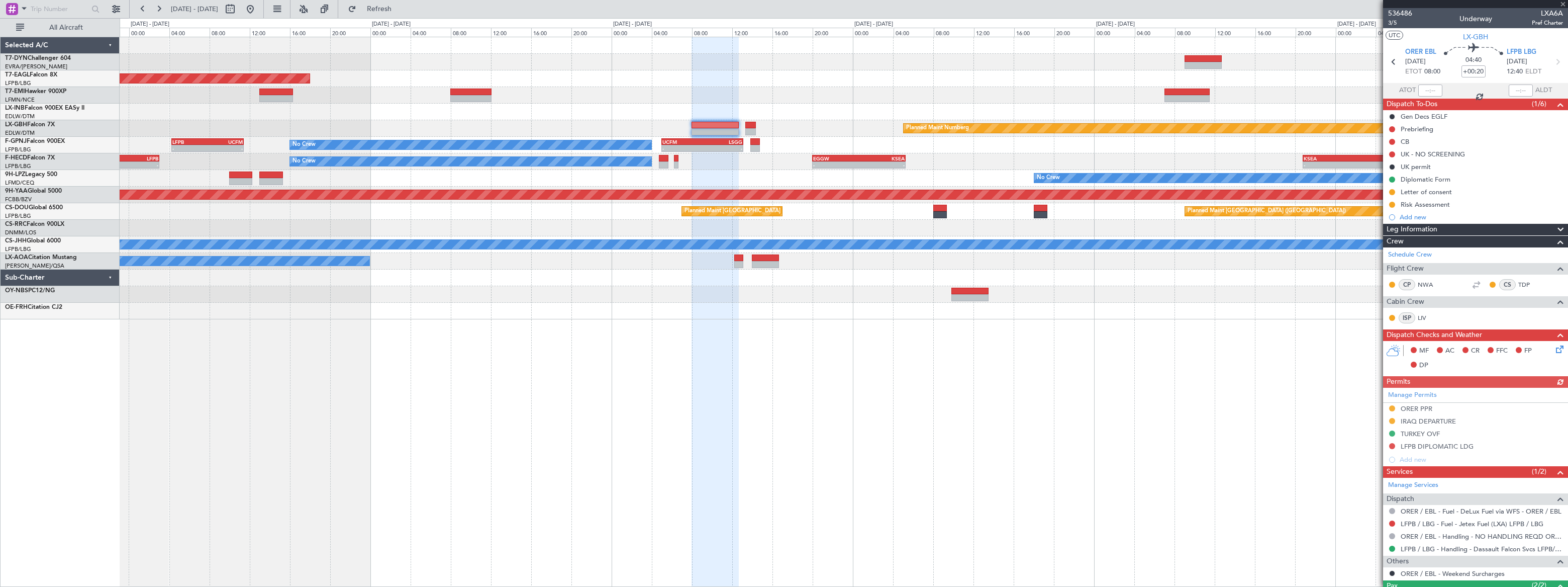
scroll to position [66, 0]
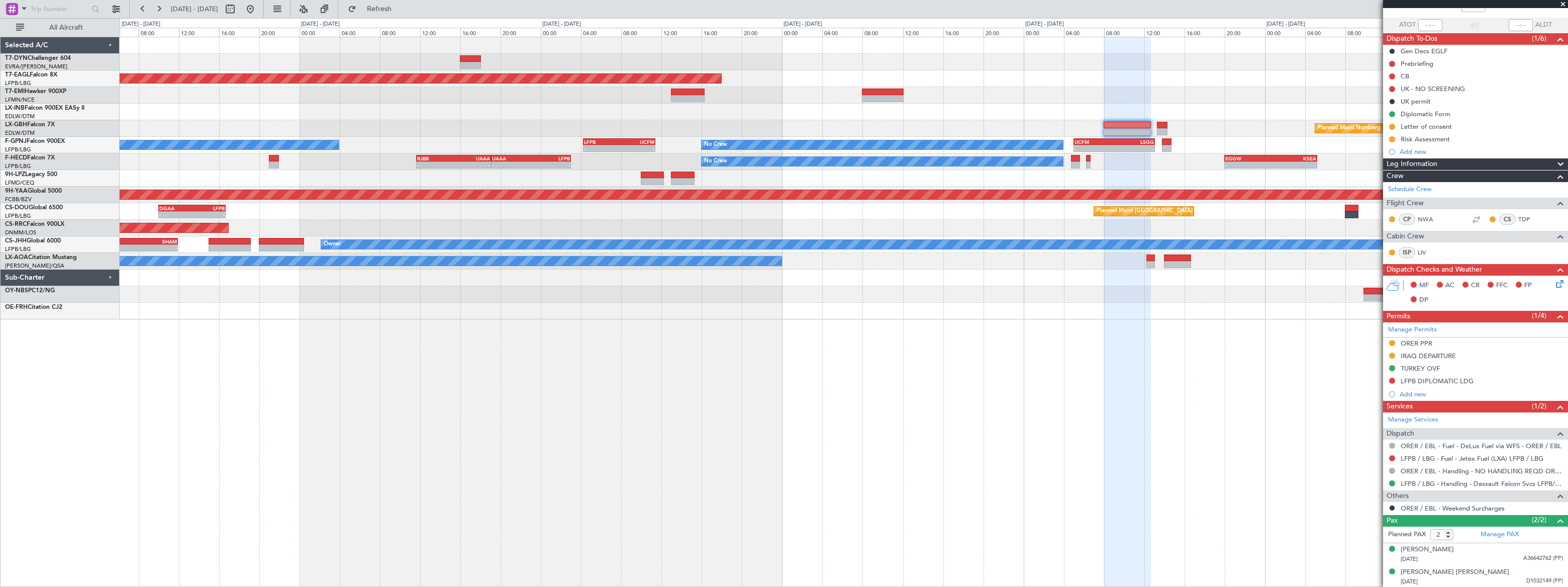
click at [924, 290] on div "Grounded New York (Teterboro) Planned Maint Nurnberg No Crew - - LFPB 04:15 Z U…" at bounding box center [844, 312] width 1449 height 550
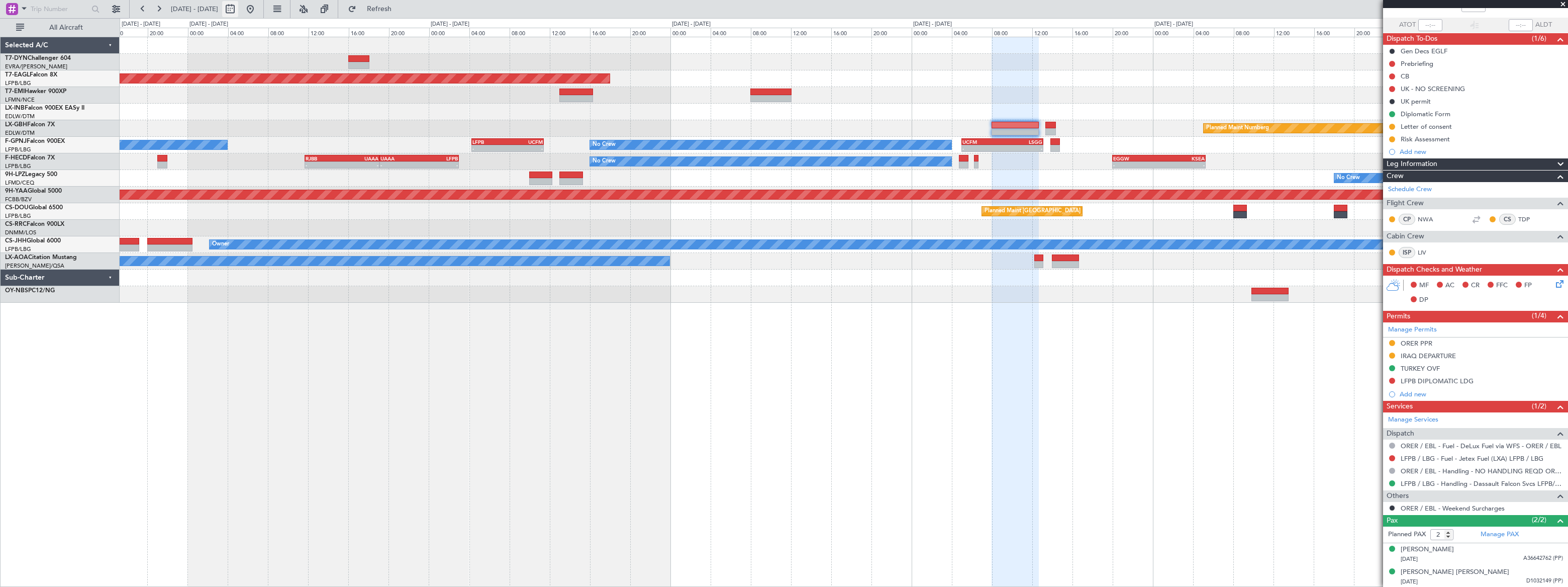
click at [238, 7] on button at bounding box center [229, 8] width 16 height 16
select select "9"
select select "2025"
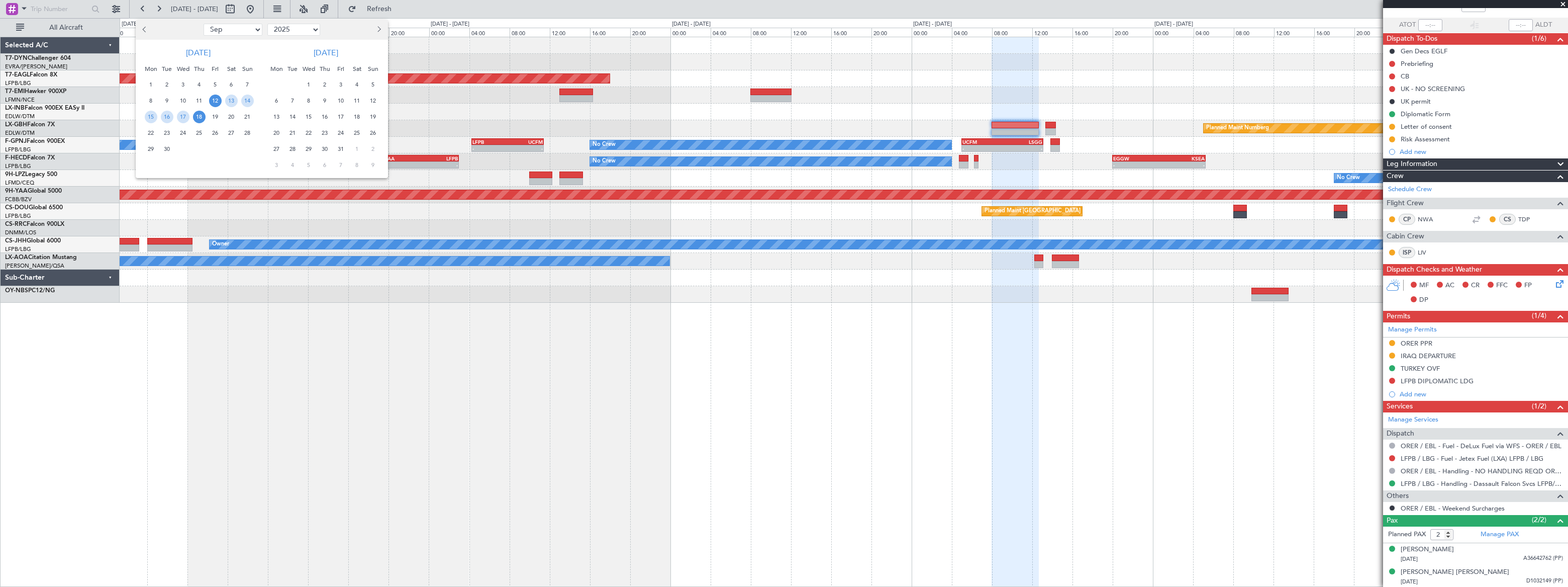
click at [229, 114] on span "20" at bounding box center [231, 117] width 13 height 13
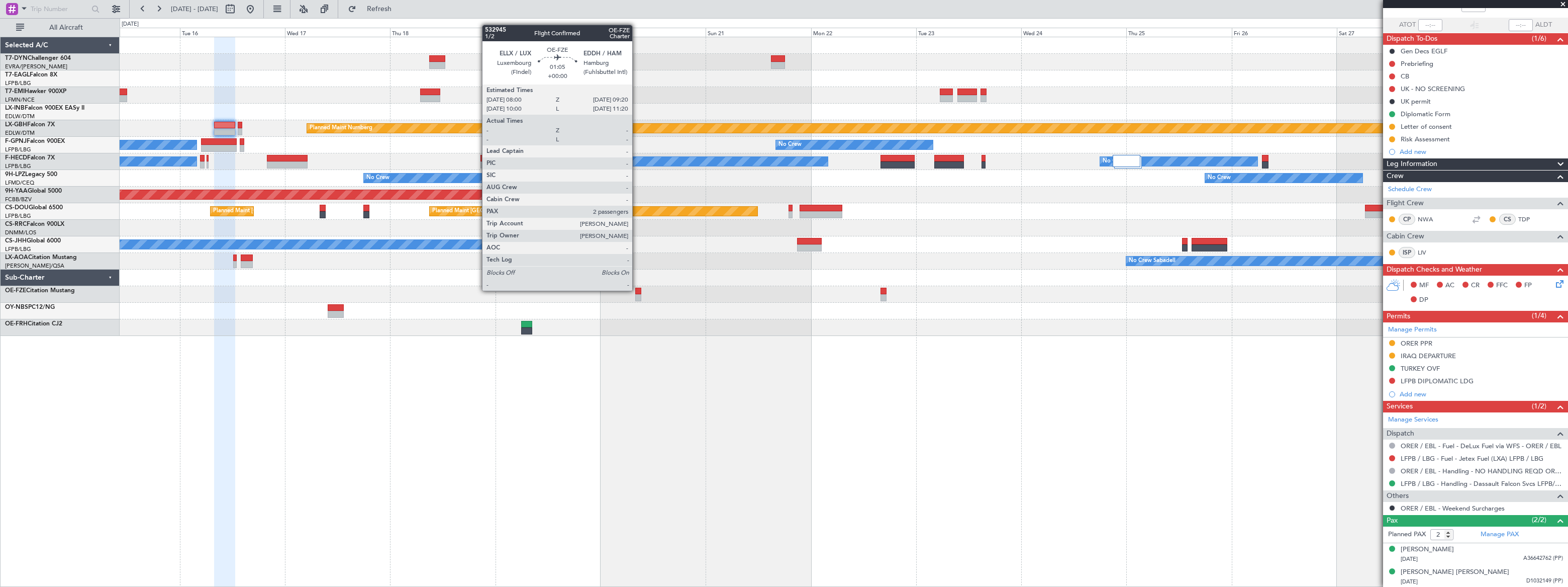
click at [637, 289] on div at bounding box center [638, 291] width 6 height 7
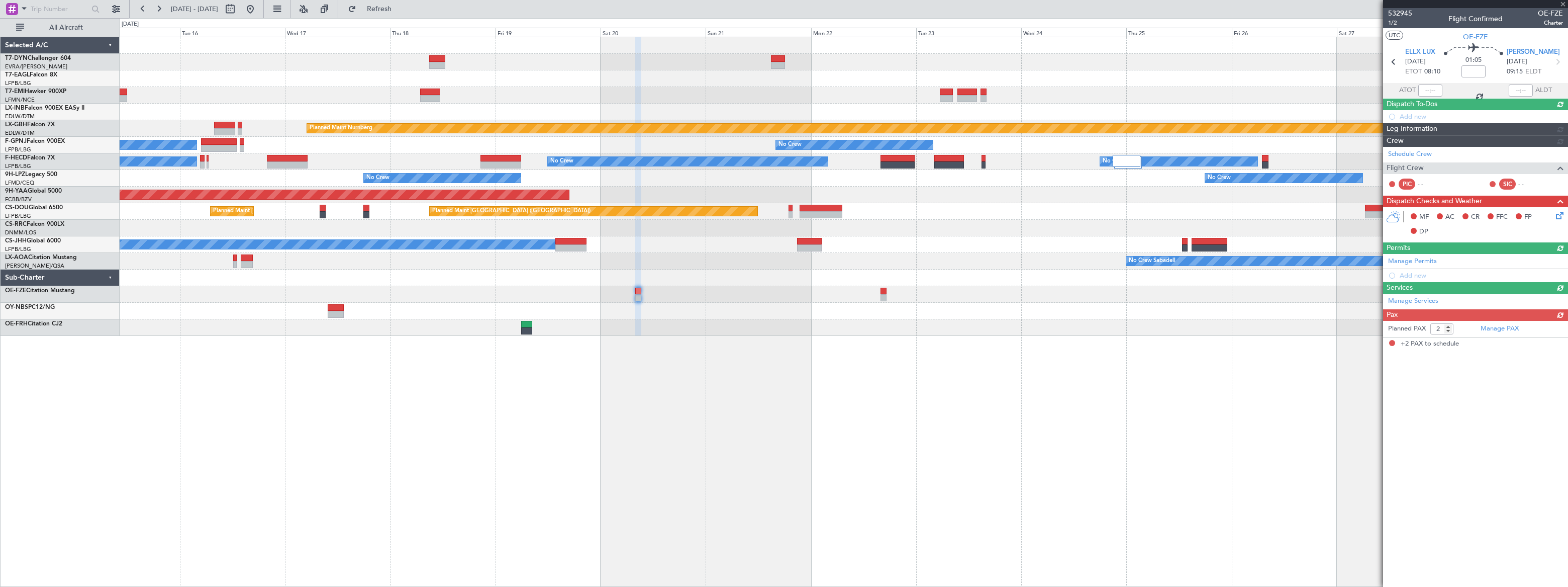
scroll to position [0, 0]
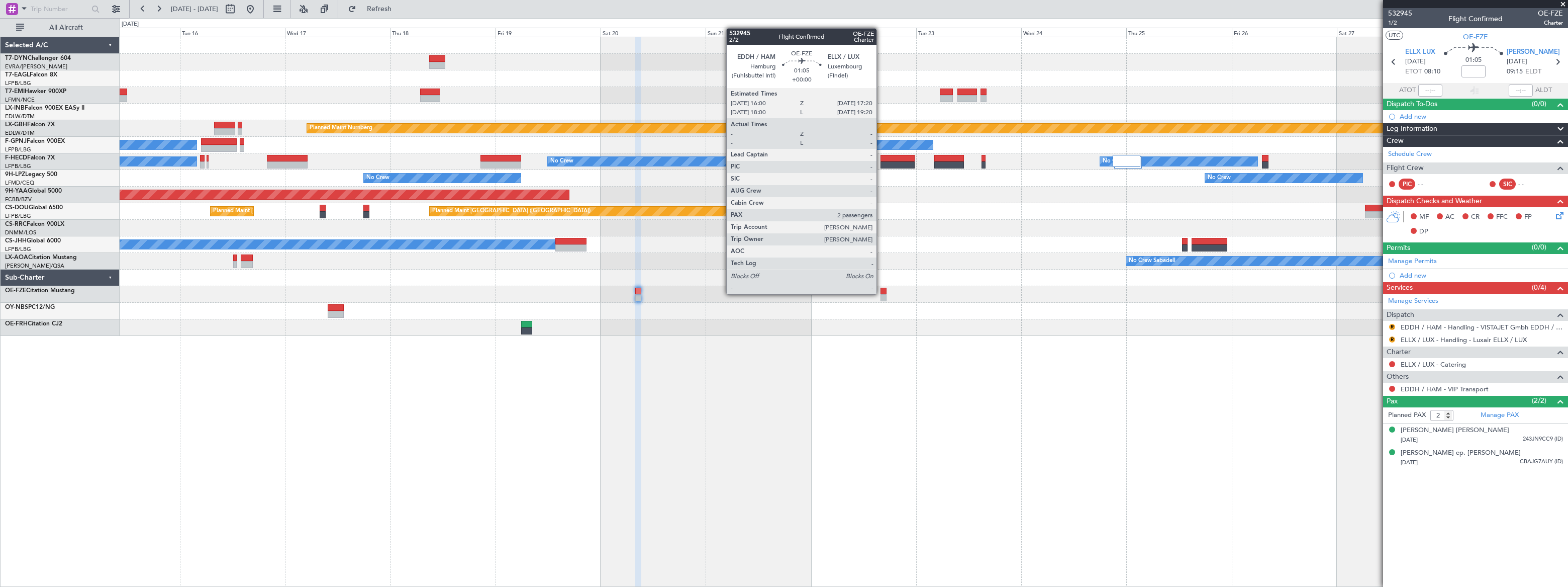
click at [881, 294] on div at bounding box center [883, 291] width 6 height 7
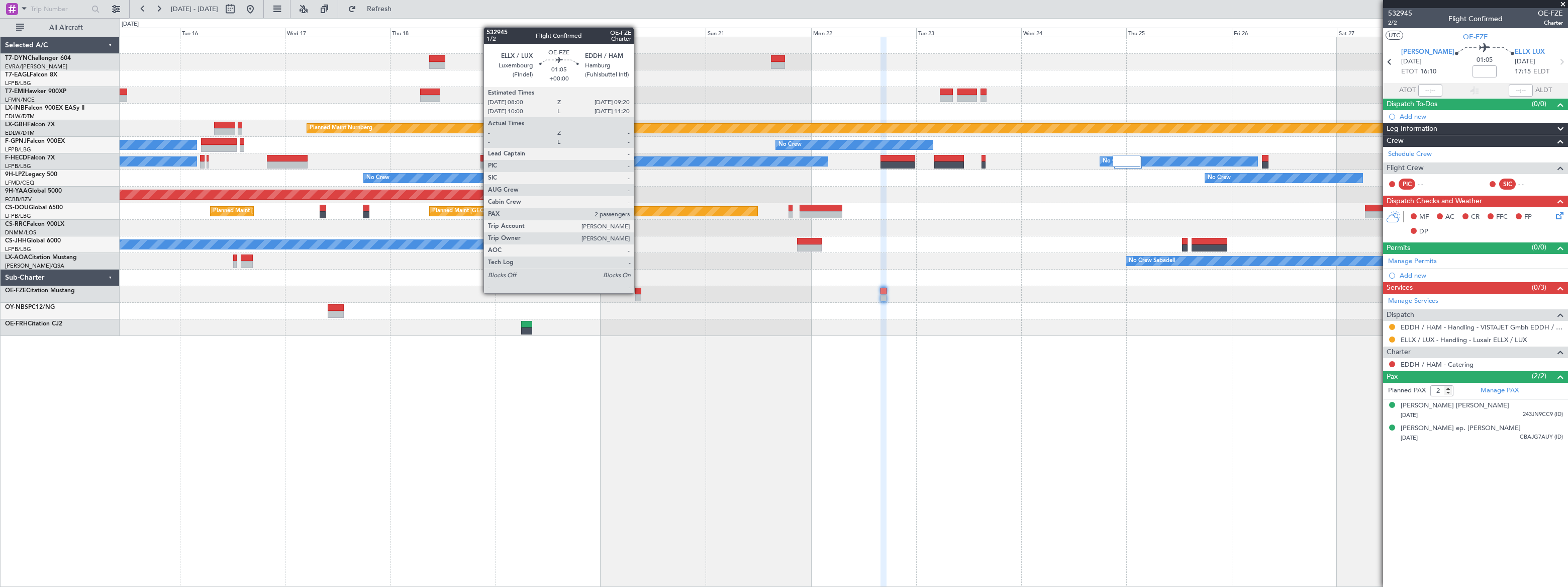
click at [639, 292] on div at bounding box center [638, 291] width 6 height 7
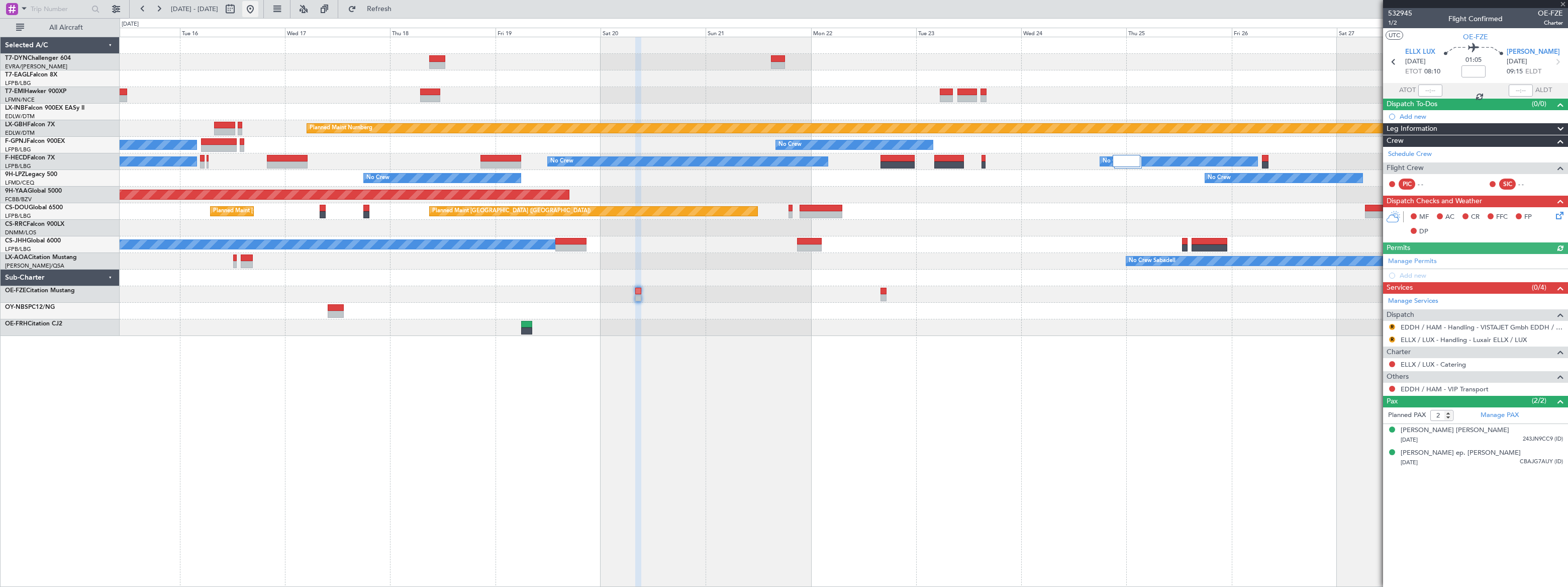
click at [258, 11] on button at bounding box center [250, 8] width 16 height 16
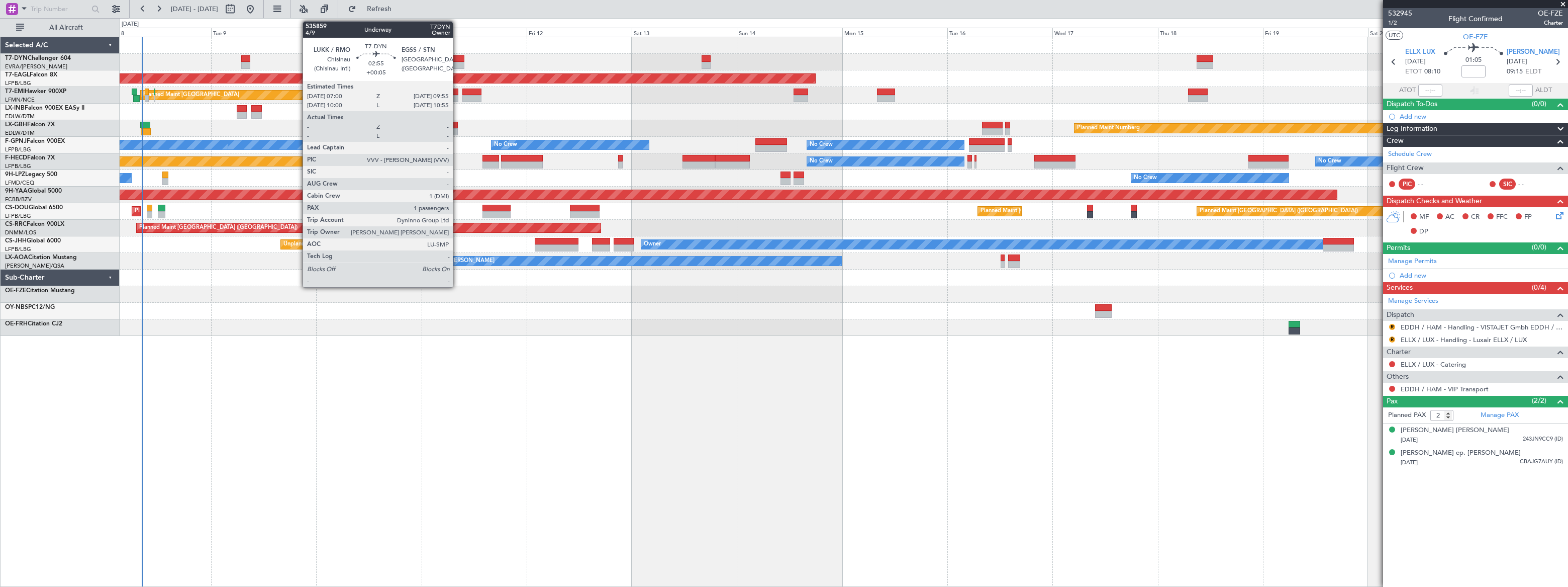
click at [457, 61] on div at bounding box center [459, 59] width 13 height 7
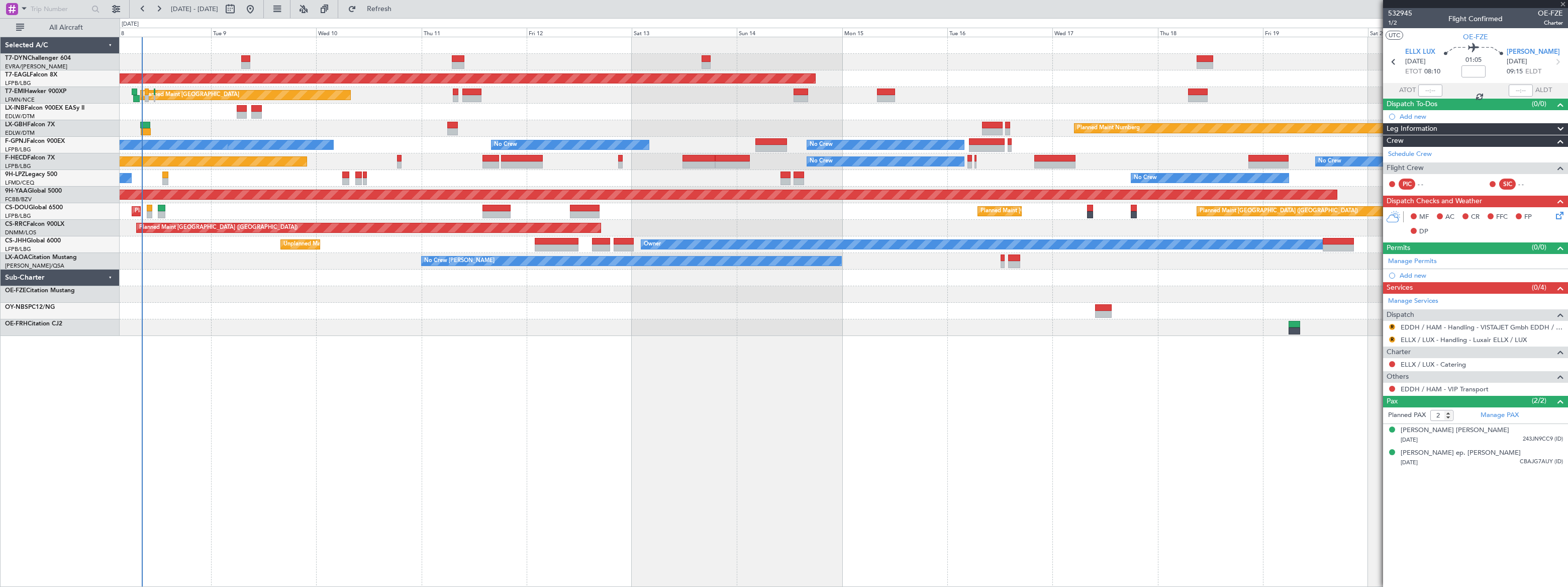
type input "+00:05"
type input "1"
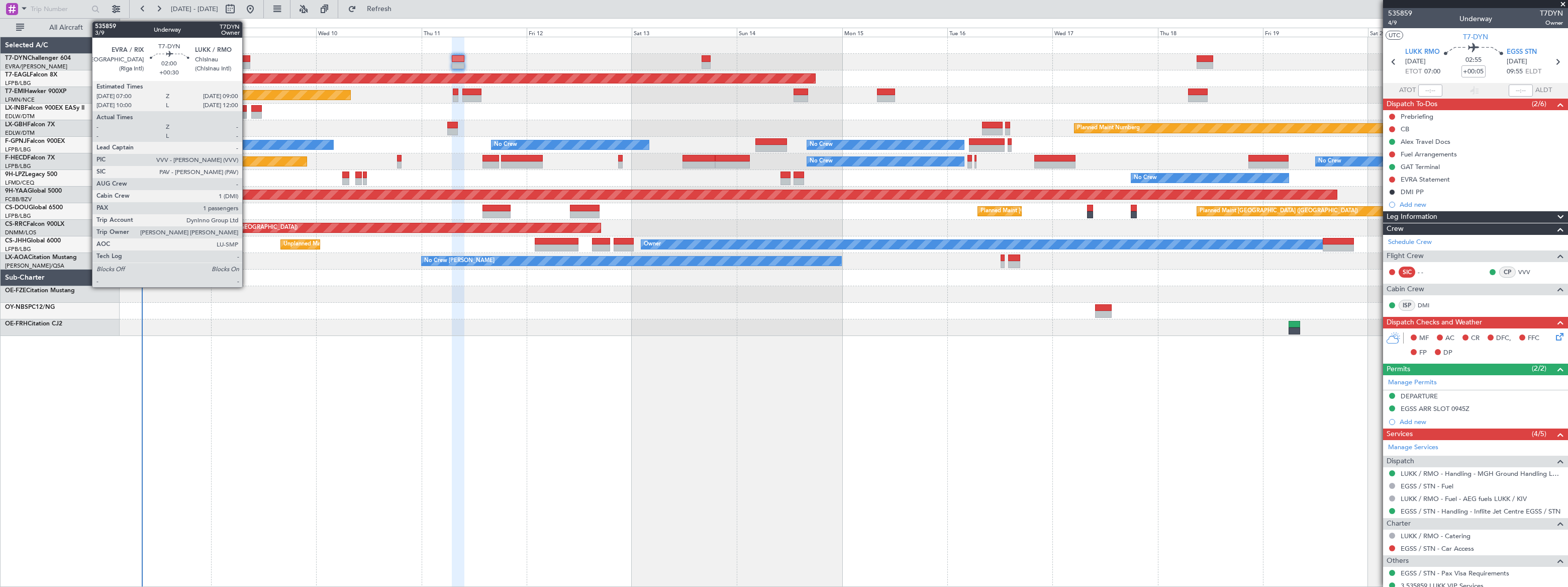
click at [246, 60] on div at bounding box center [245, 59] width 9 height 7
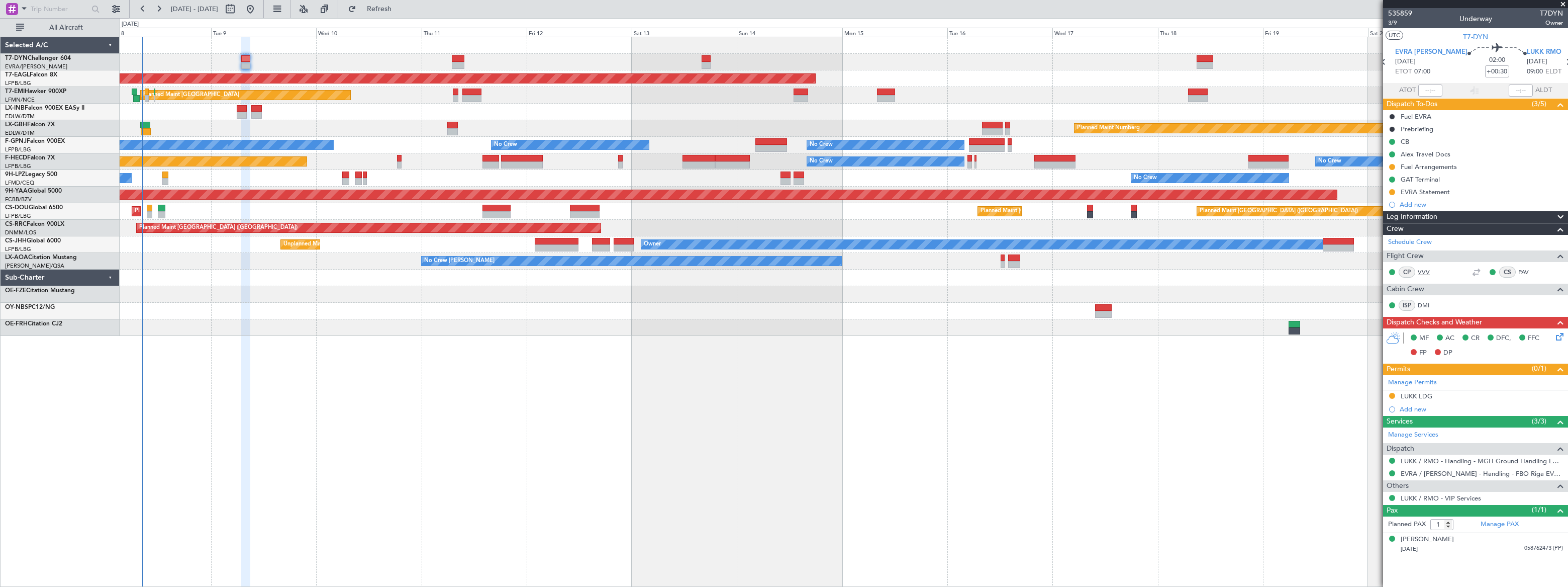
click at [1423, 274] on link "VVV" at bounding box center [1429, 272] width 23 height 9
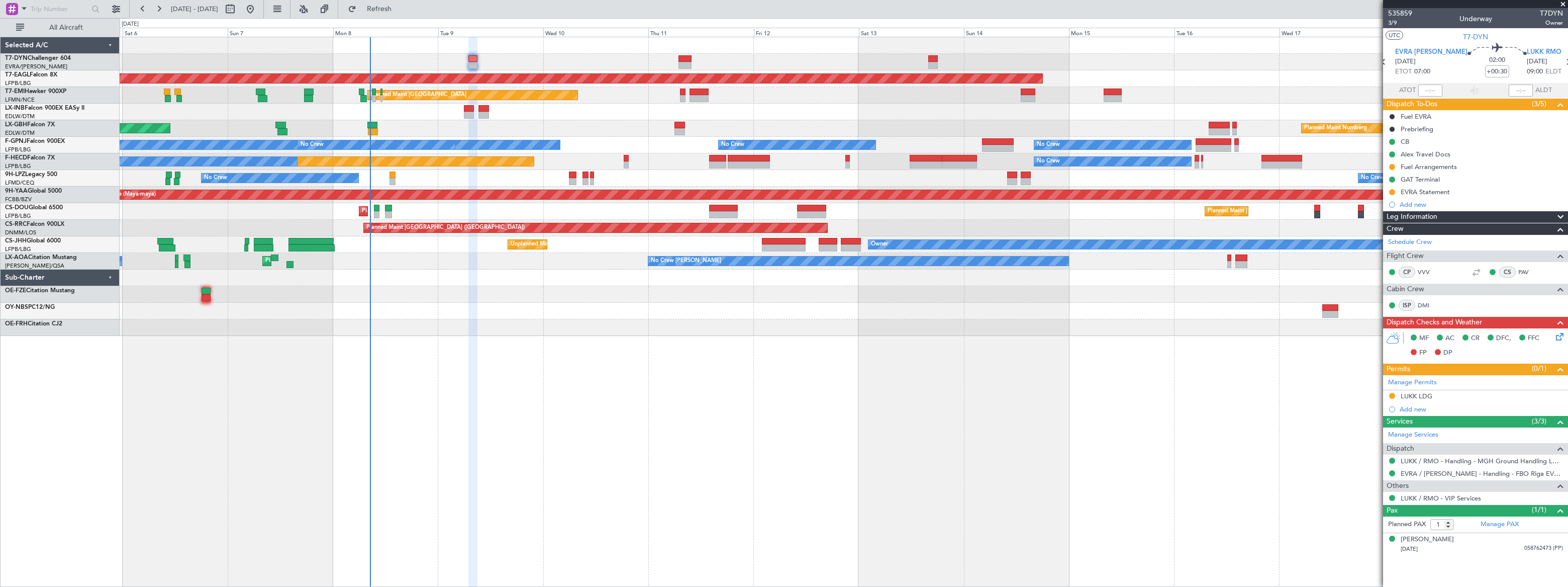
click at [529, 347] on div "AOG Maint Riga (Riga Intl) Grounded New York (Teterboro) Planned Maint Zurich P…" at bounding box center [843, 312] width 1448 height 550
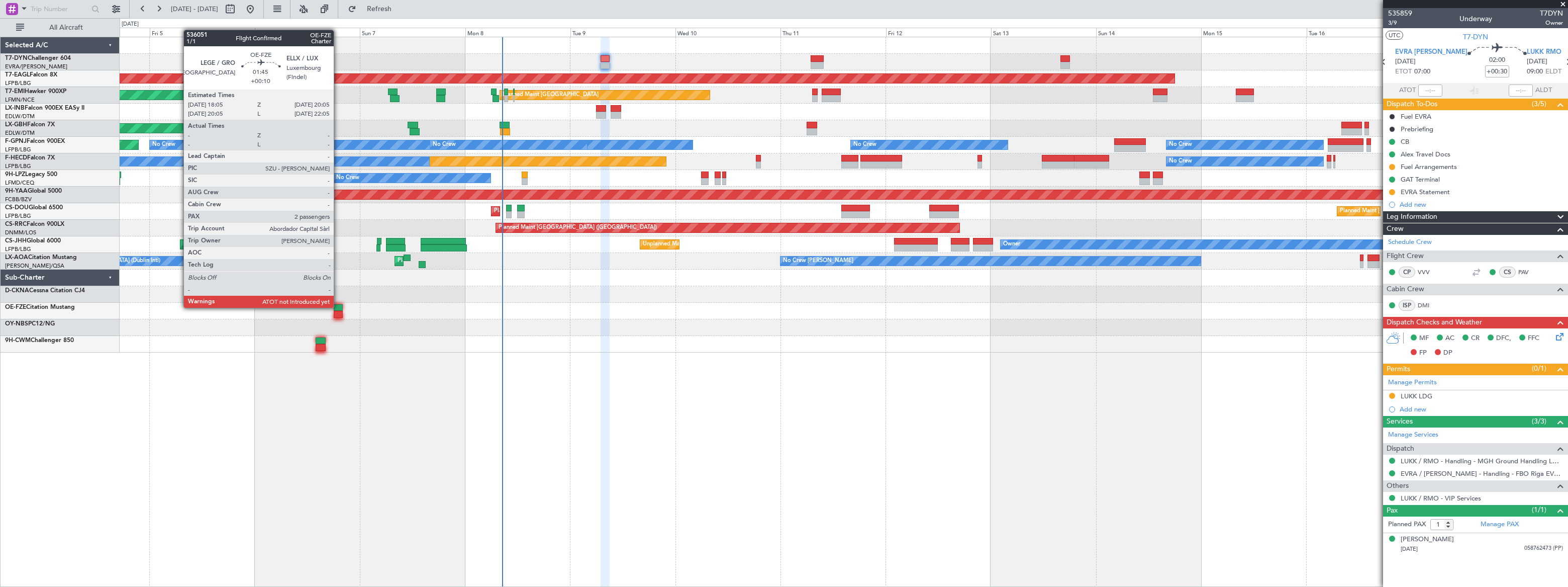
click at [338, 307] on div at bounding box center [338, 308] width 9 height 7
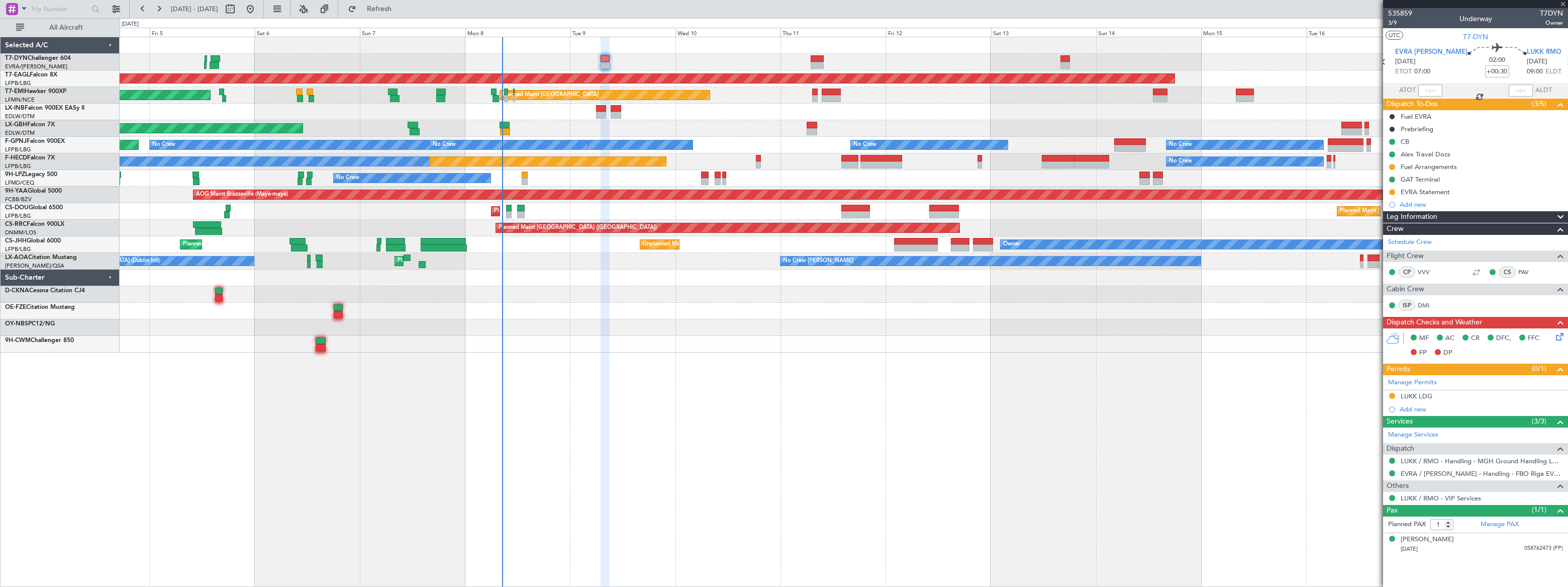
type input "+00:10"
type input "2"
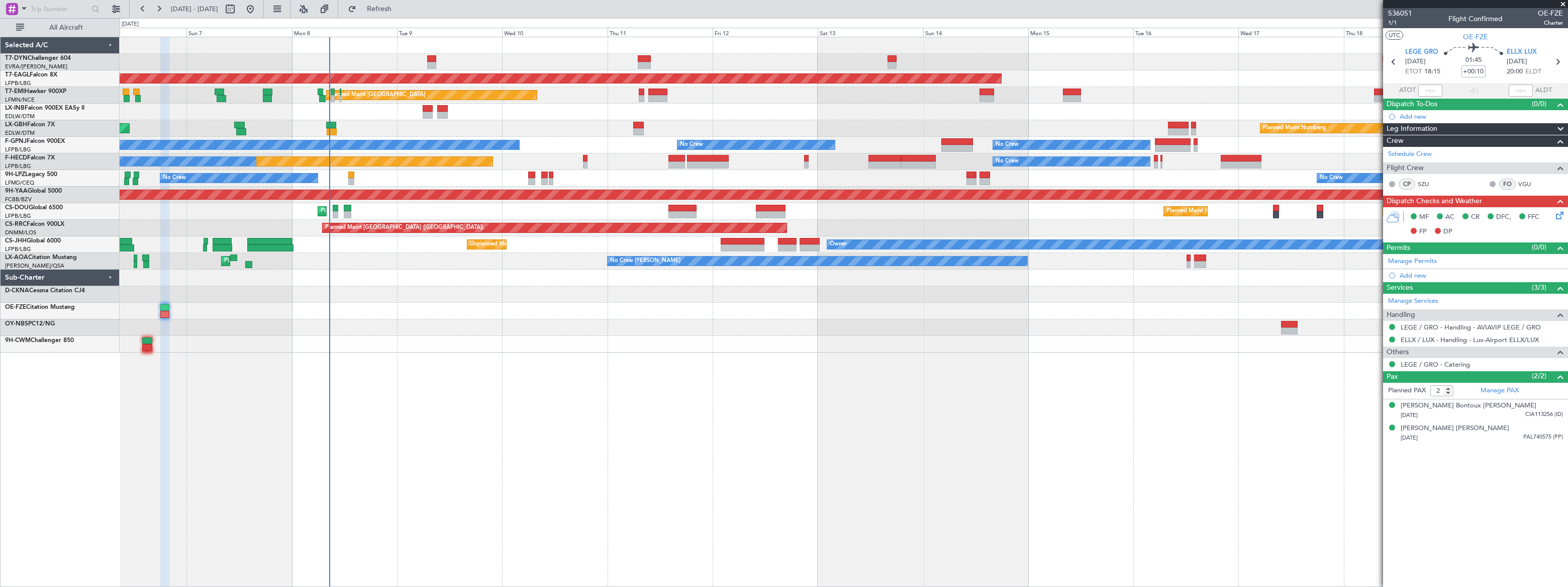
click at [411, 301] on div "AOG Maint Riga (Riga Intl) Grounded New York (Teterboro) Planned Maint Zurich P…" at bounding box center [843, 194] width 1448 height 315
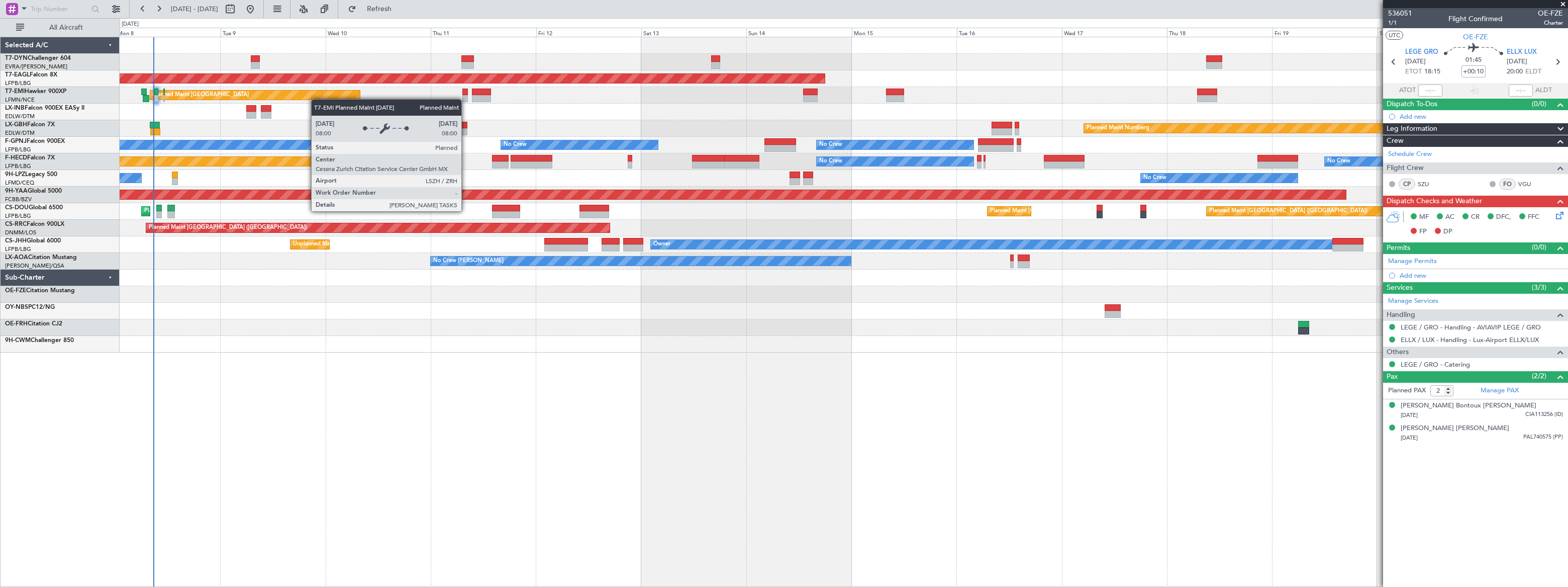
click at [218, 93] on div "Grounded New York (Teterboro) Planned Maint Zurich Planned Maint Zurich Planned…" at bounding box center [843, 194] width 1447 height 315
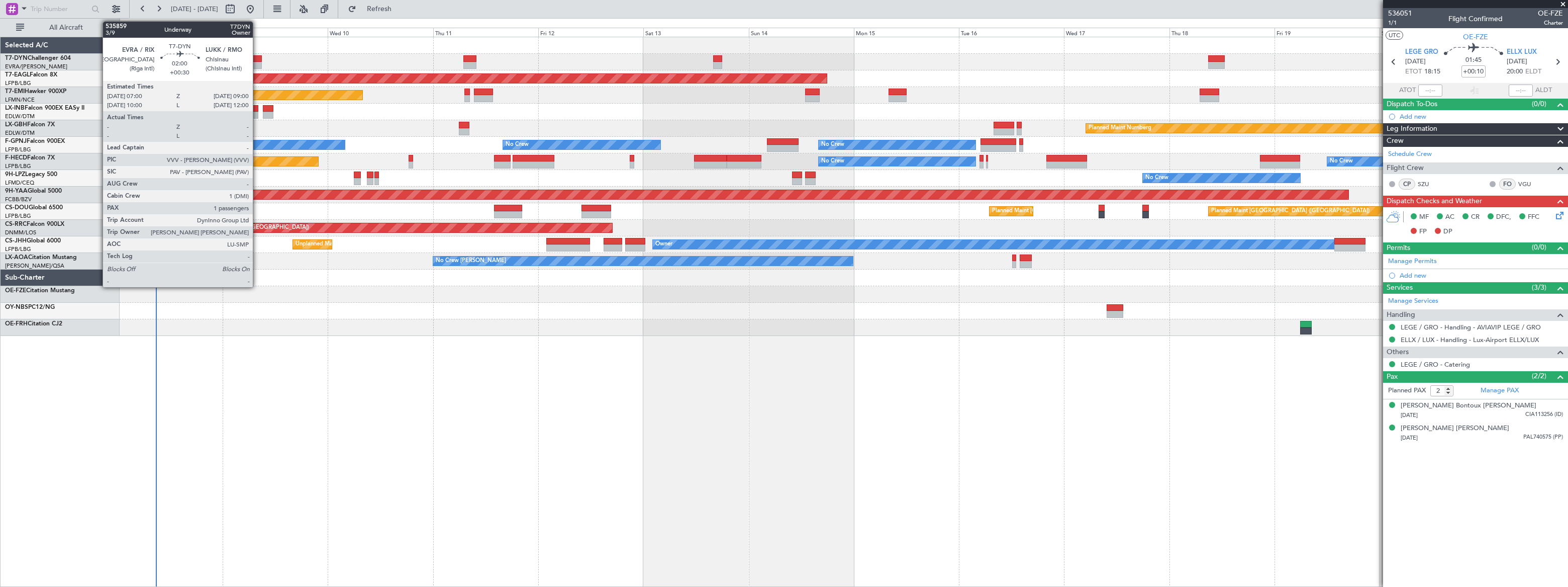
click at [257, 58] on div at bounding box center [257, 59] width 9 height 7
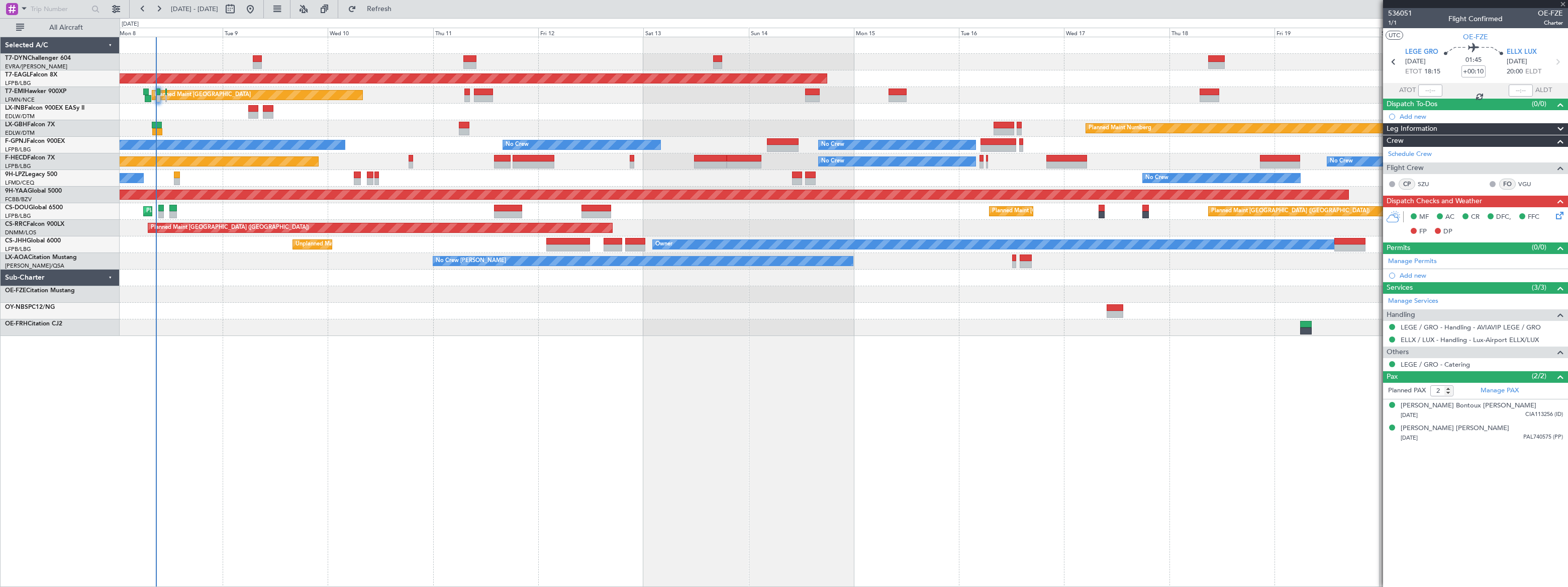
type input "+00:30"
type input "1"
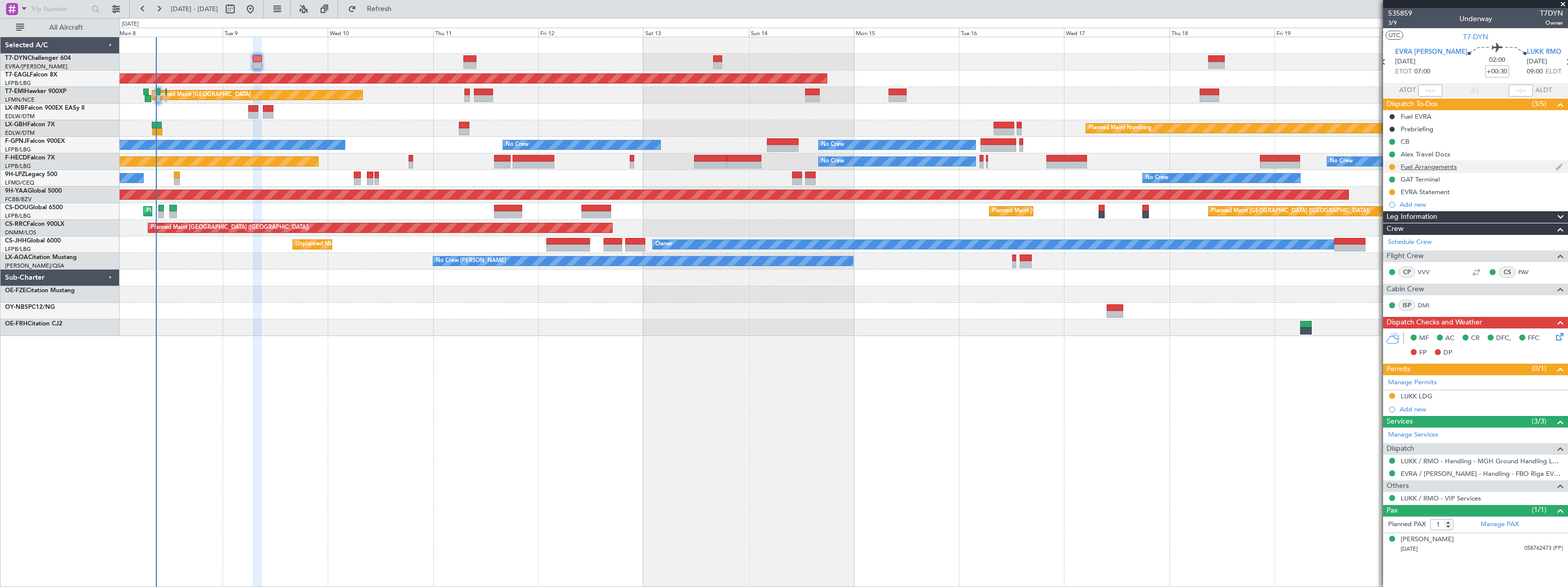
click at [1480, 167] on div "Fuel Arrangements" at bounding box center [1476, 167] width 185 height 13
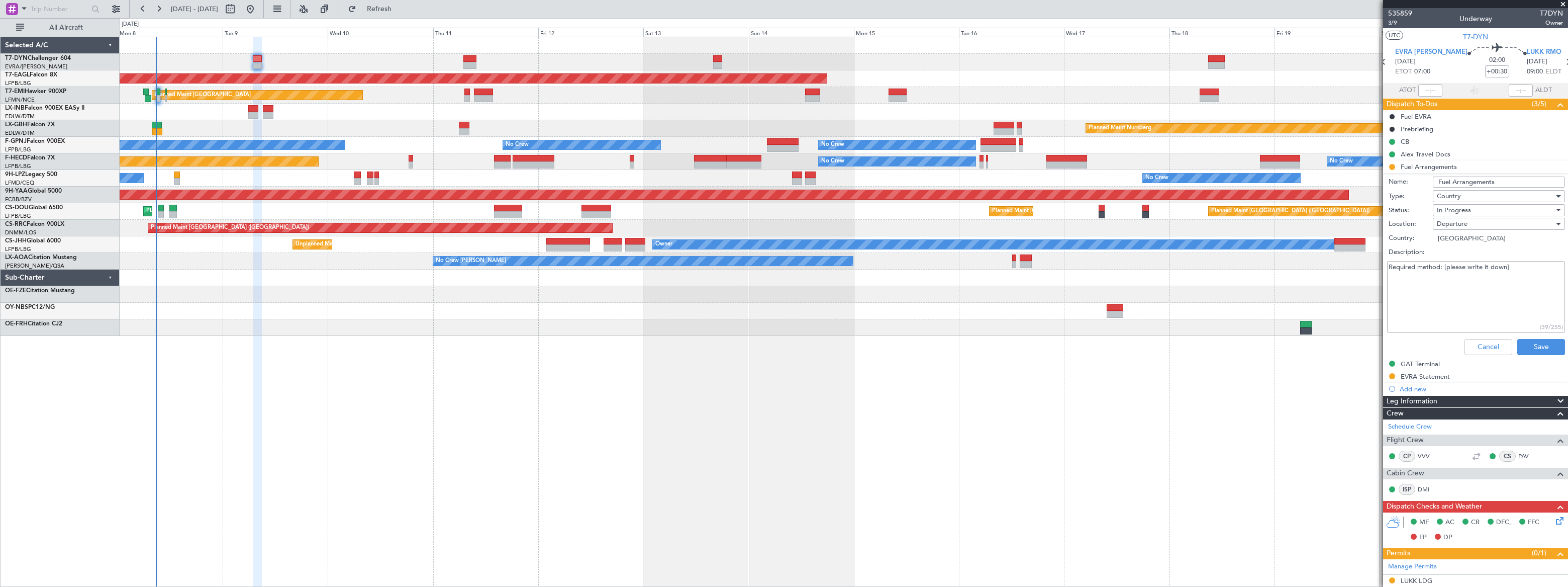
drag, startPoint x: 1509, startPoint y: 272, endPoint x: 1387, endPoint y: 270, distance: 122.0
click at [1391, 270] on textarea "Required method: [please write it down]" at bounding box center [1476, 297] width 178 height 72
type textarea "R"
type textarea "via FBO"
click at [1533, 348] on button "Save" at bounding box center [1540, 346] width 48 height 16
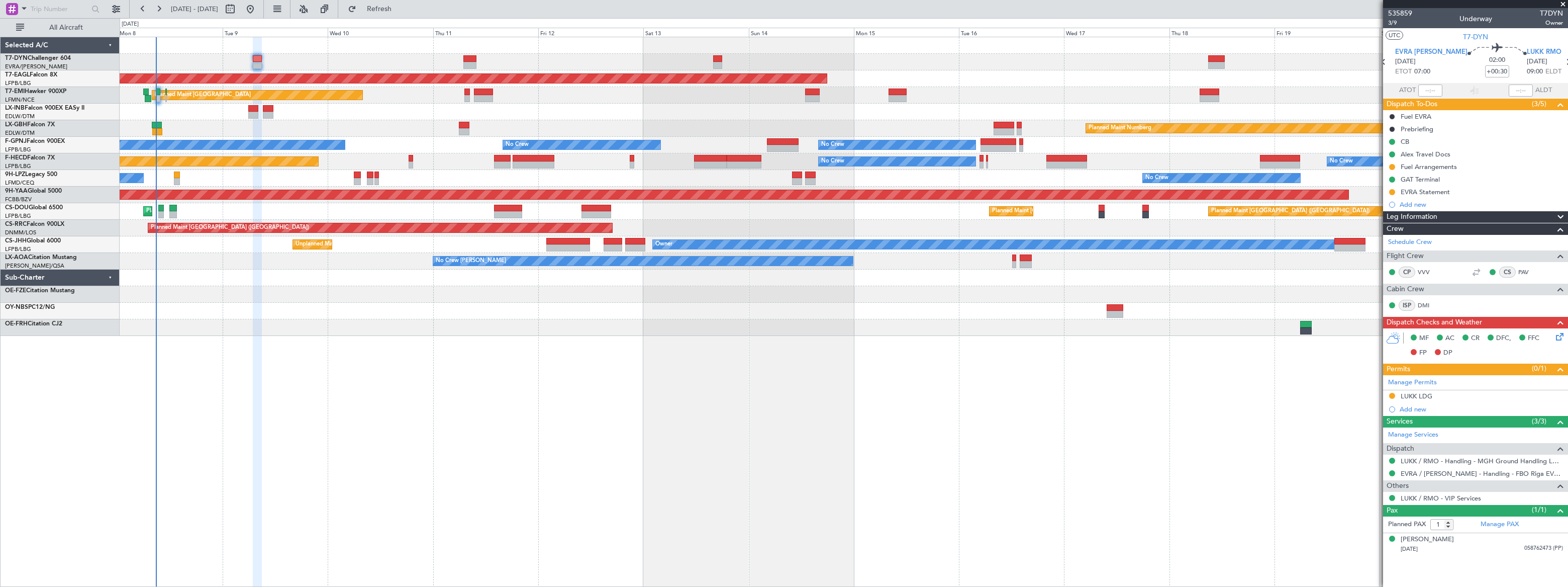
click at [689, 317] on div at bounding box center [843, 311] width 1448 height 17
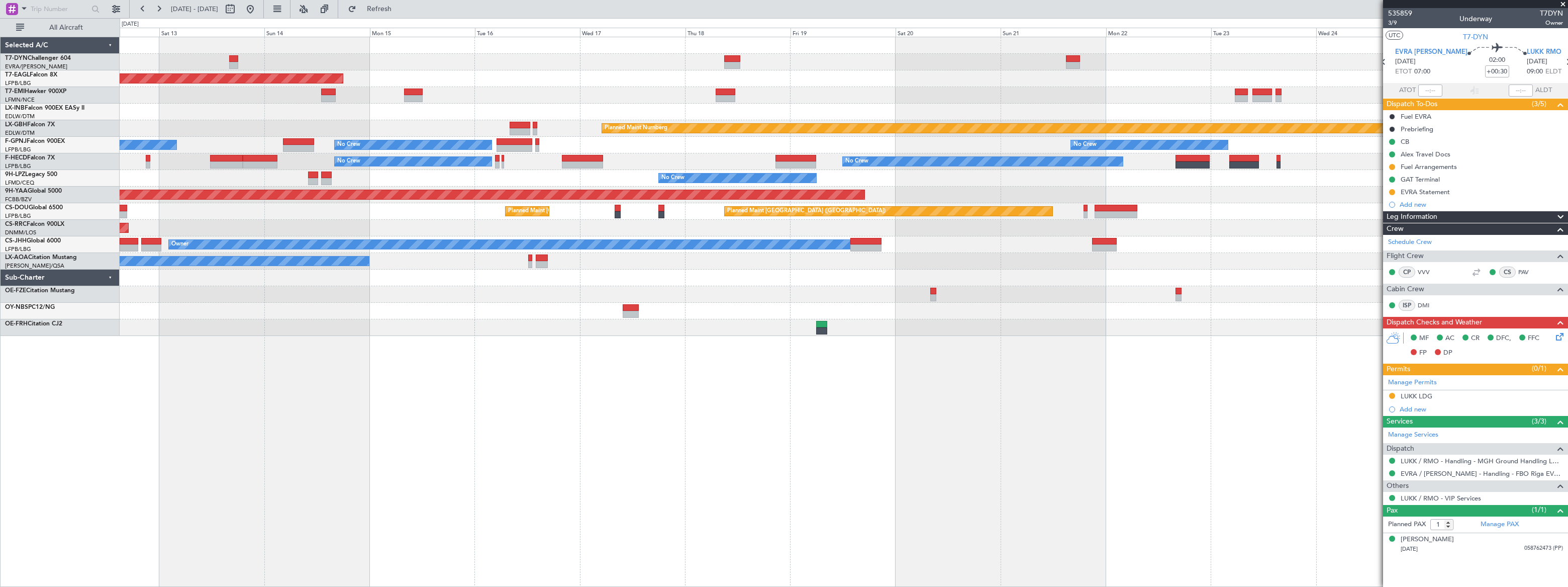
click at [614, 306] on div at bounding box center [843, 311] width 1447 height 17
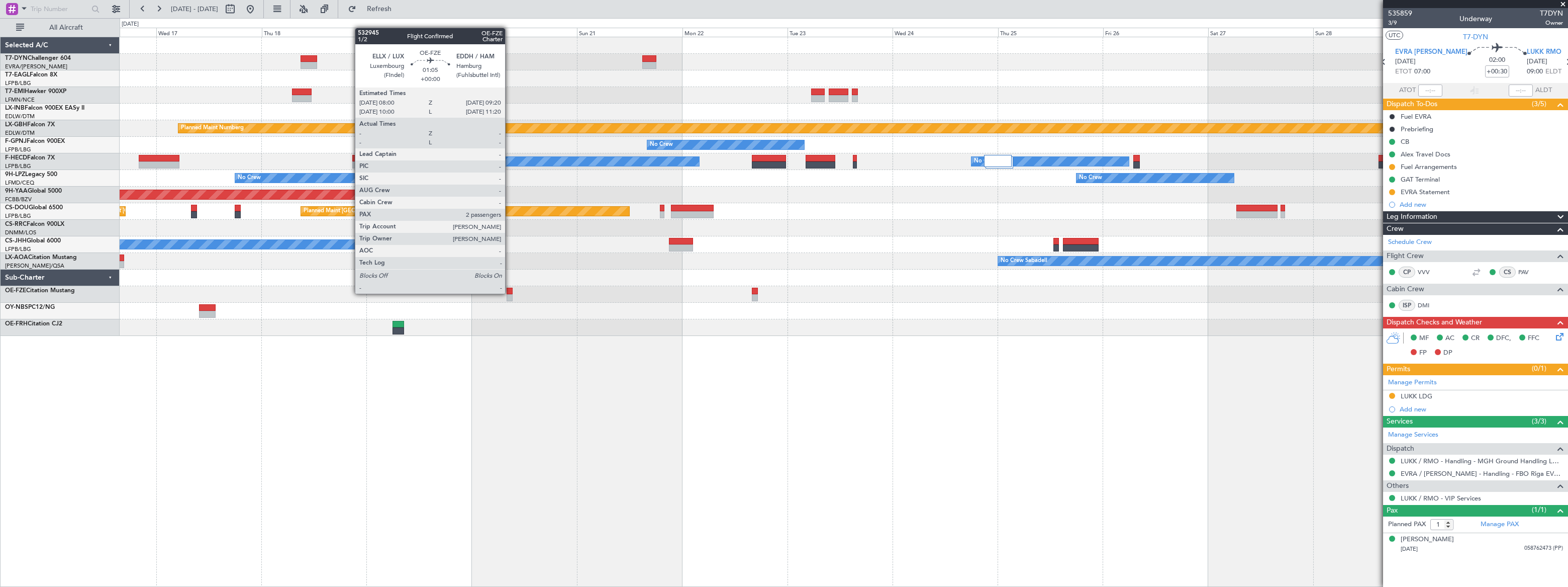
click at [509, 293] on div at bounding box center [509, 291] width 6 height 7
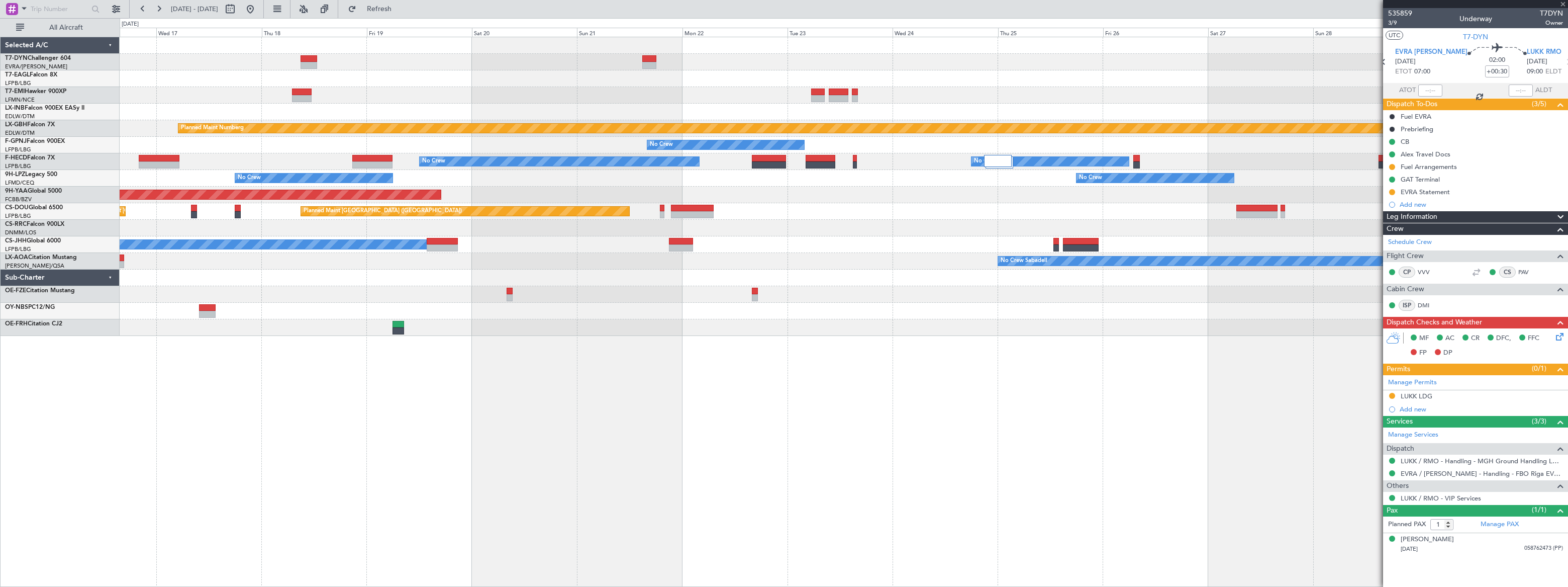
type input "2"
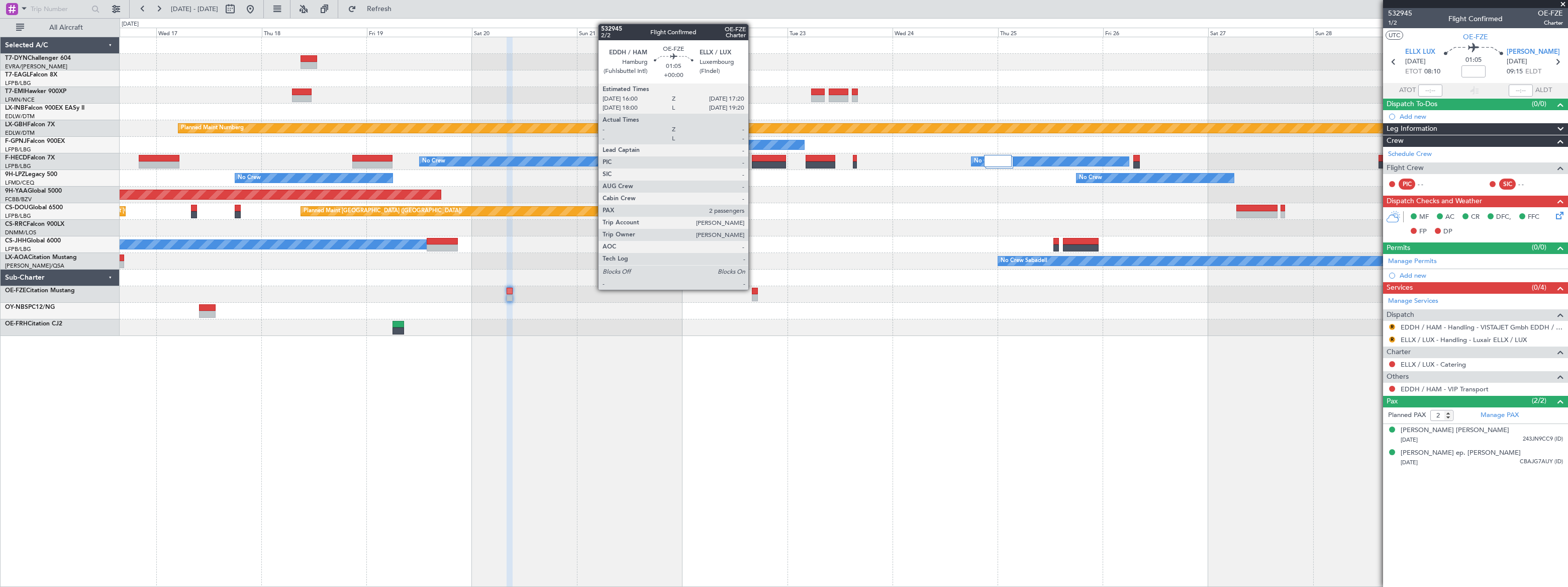
click at [753, 288] on div at bounding box center [755, 291] width 6 height 7
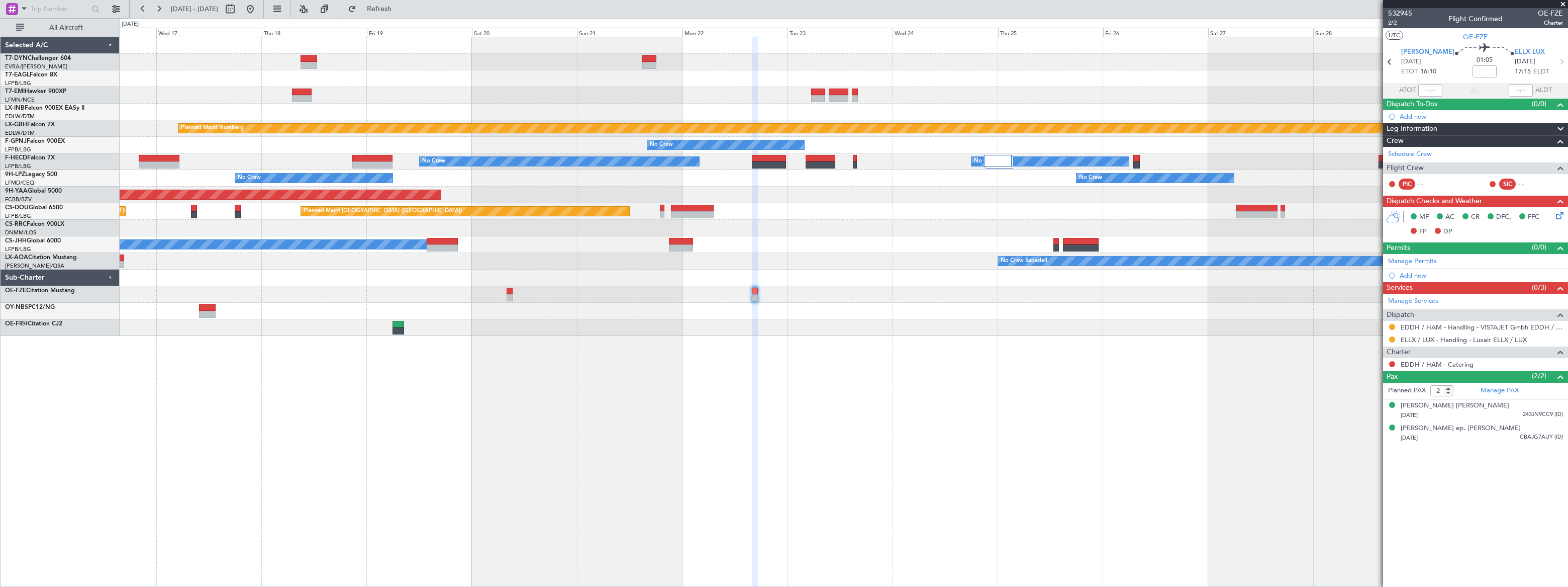
click at [764, 321] on div at bounding box center [843, 328] width 1447 height 17
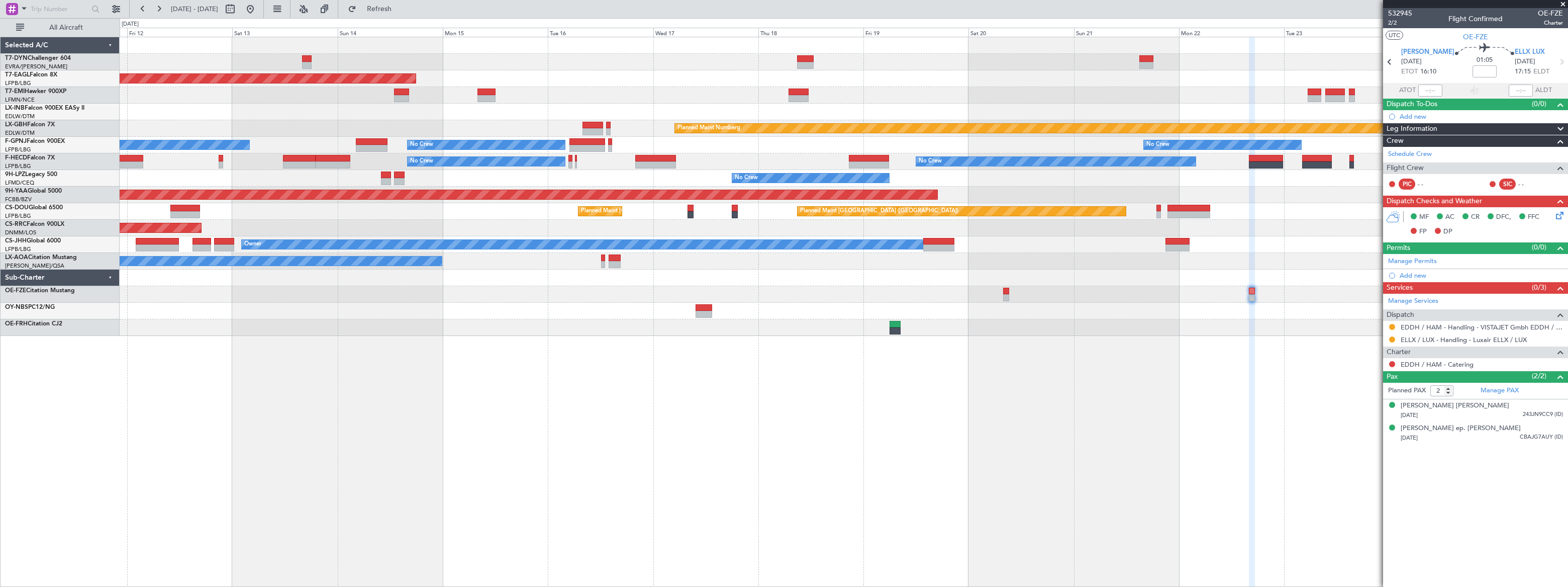
click at [992, 278] on div "Grounded New York (Teterboro) Planned Maint Zurich Planned Maint Nurnberg No Cr…" at bounding box center [843, 186] width 1448 height 299
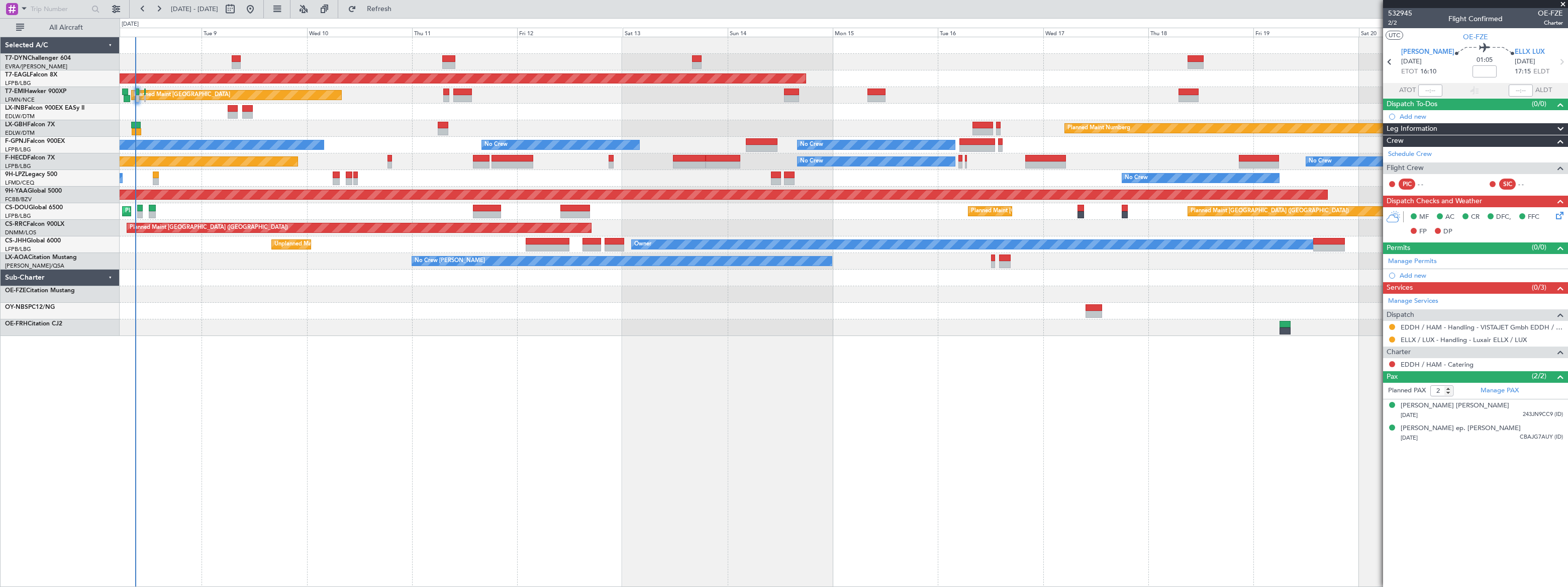
click at [480, 278] on div "Grounded New York (Teterboro) Planned Maint Zurich Planned Maint Zurich Planned…" at bounding box center [843, 186] width 1448 height 299
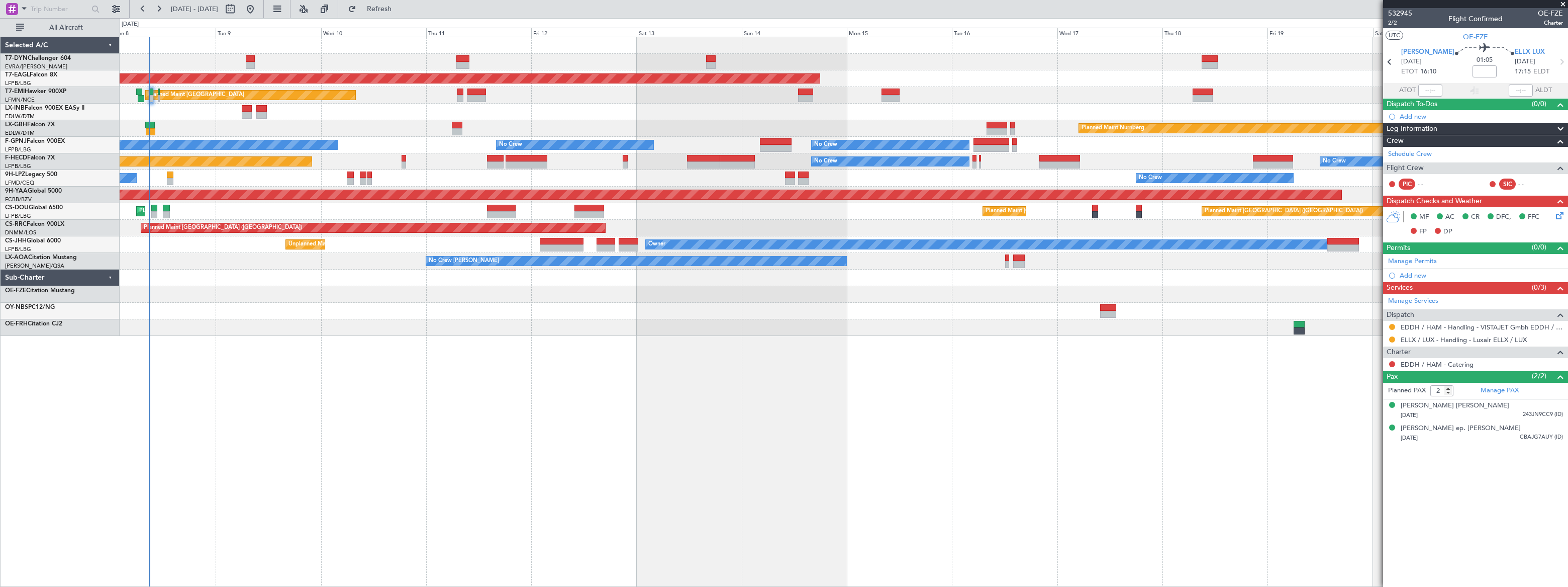
click at [331, 311] on div "Grounded New York (Teterboro) Planned Maint Zurich Planned Maint Zurich Planned…" at bounding box center [844, 312] width 1449 height 550
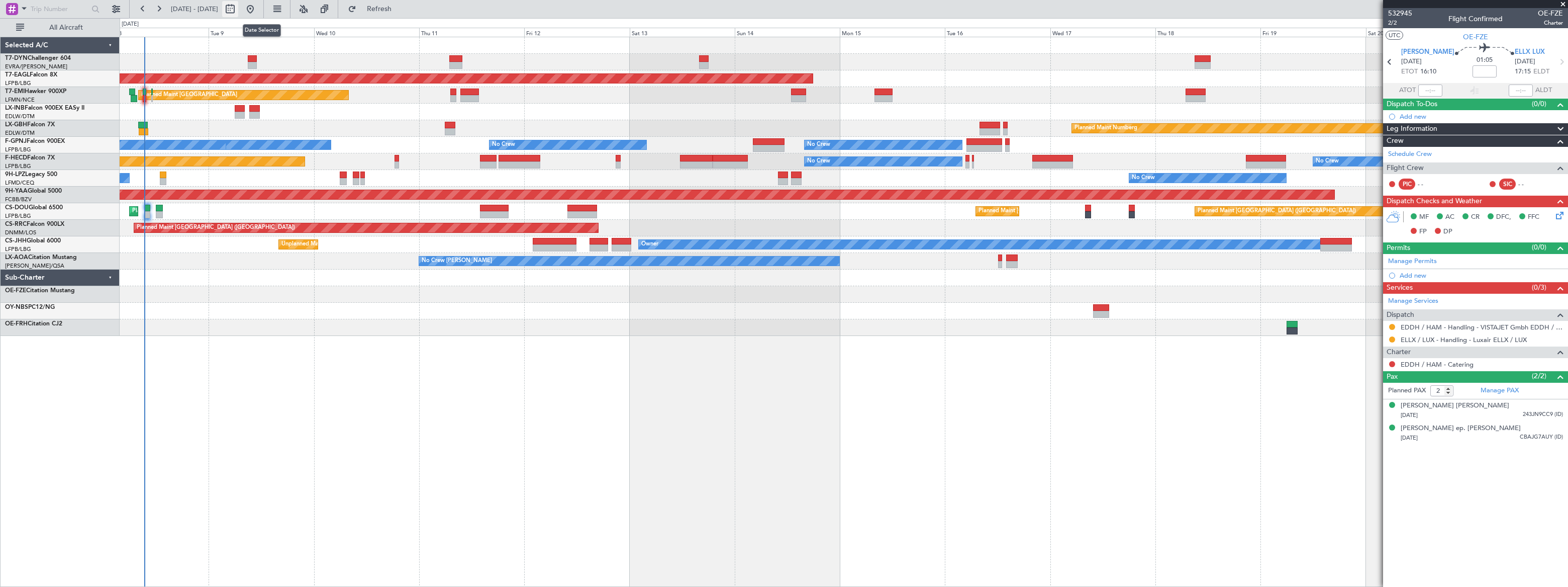
click at [238, 7] on button at bounding box center [229, 8] width 16 height 16
select select "9"
select select "2025"
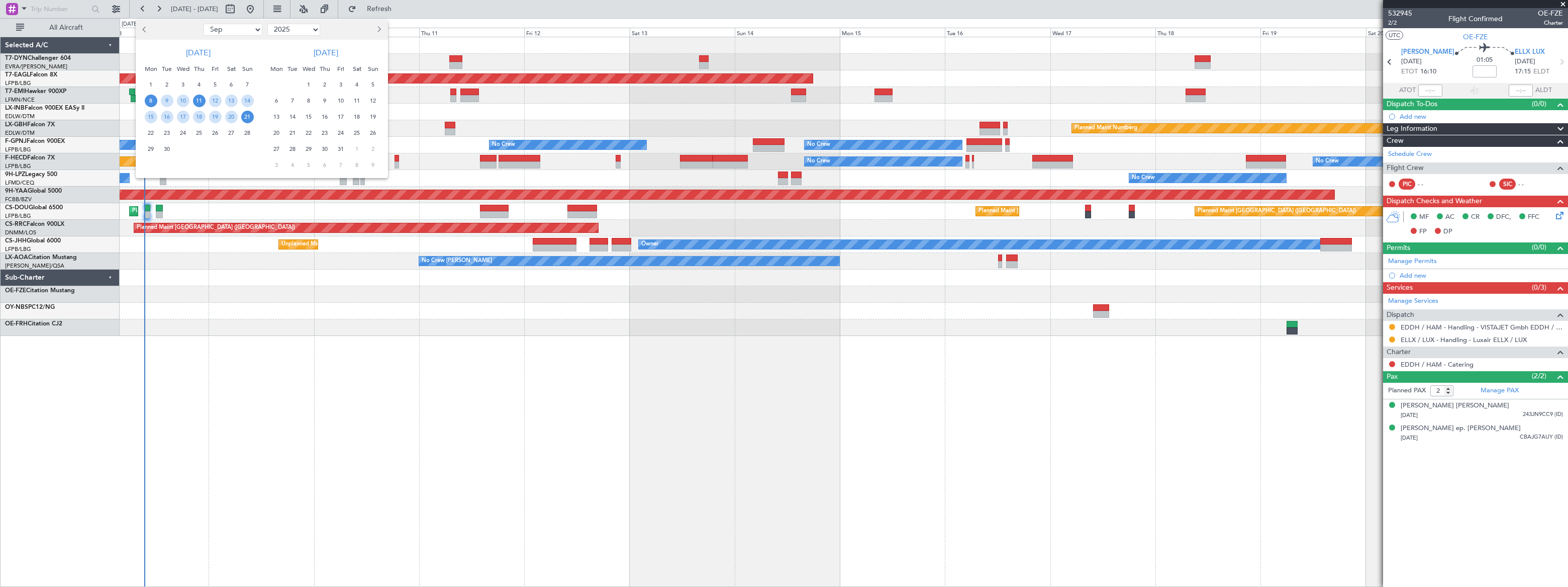
click at [204, 99] on span "11" at bounding box center [199, 100] width 13 height 13
click at [199, 99] on span "11" at bounding box center [199, 100] width 13 height 13
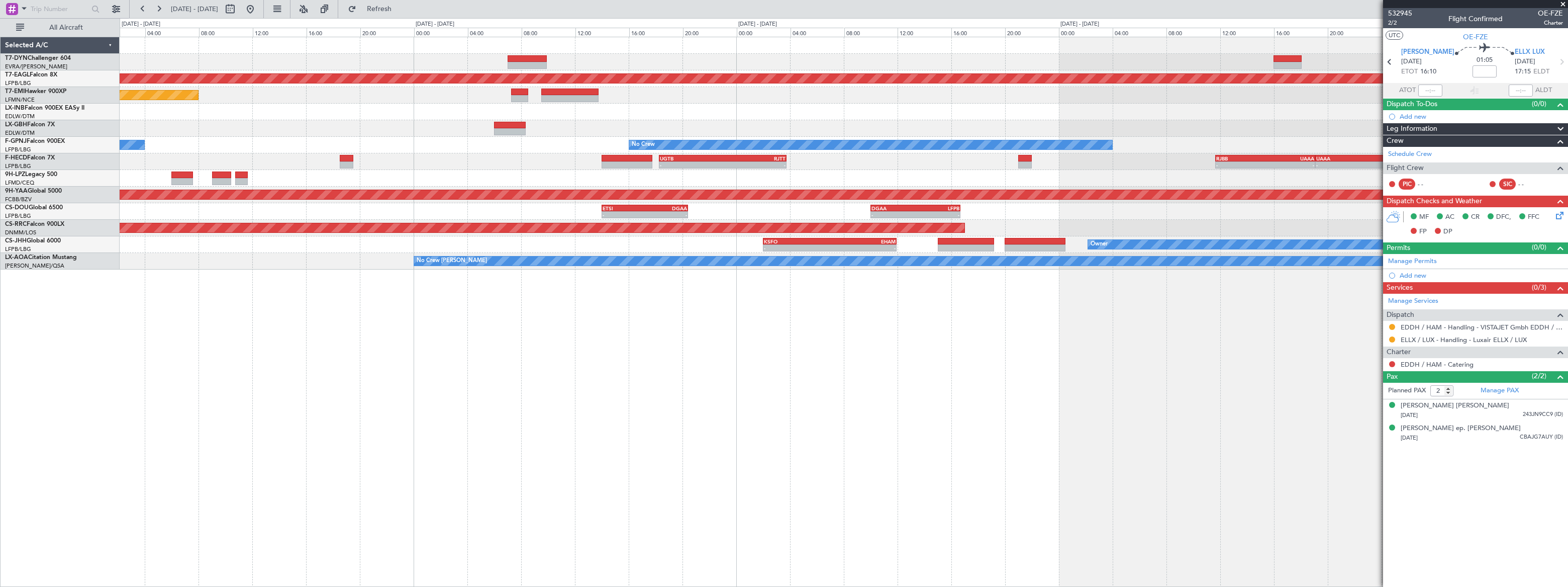
click at [708, 171] on div at bounding box center [843, 178] width 1447 height 17
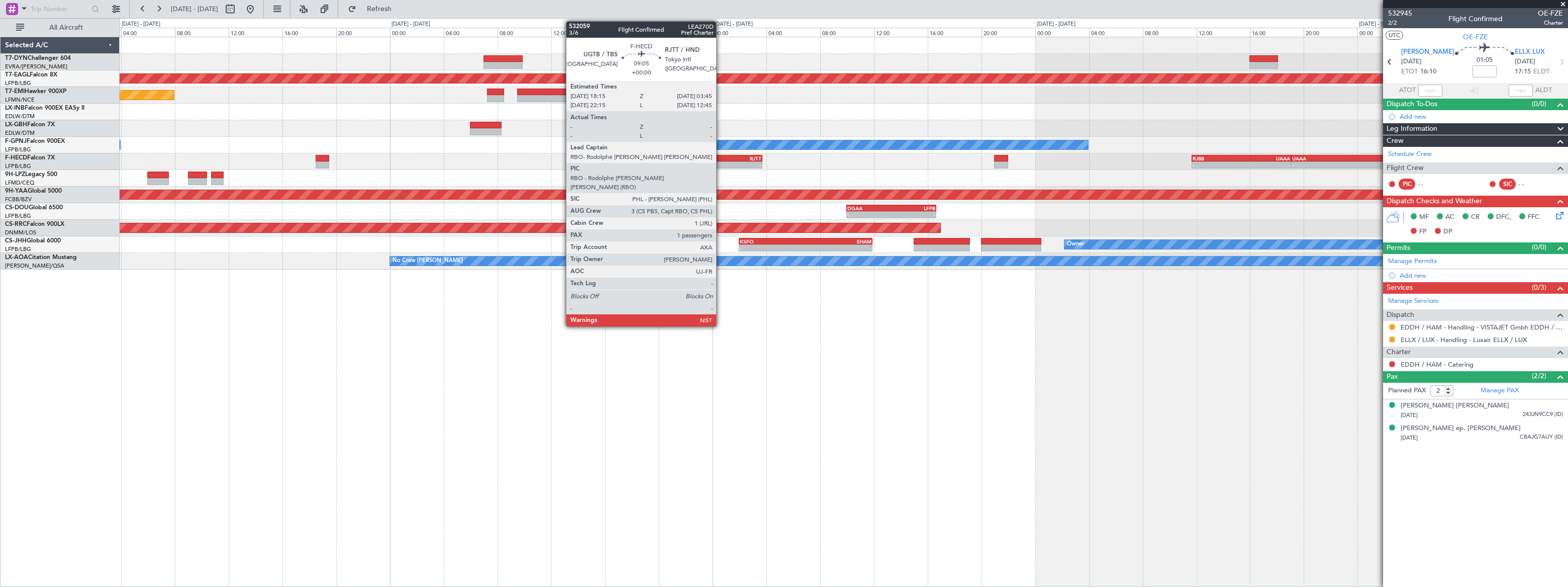
click at [721, 161] on div "- -" at bounding box center [698, 165] width 129 height 7
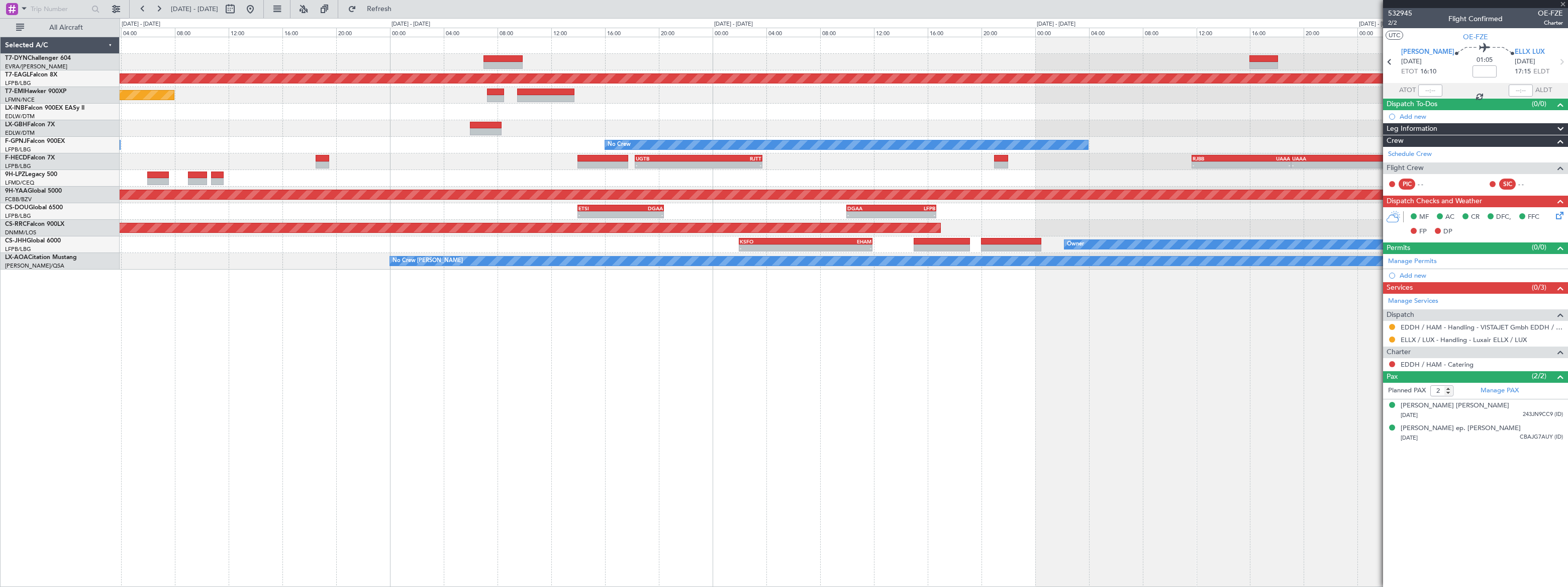
type input "1"
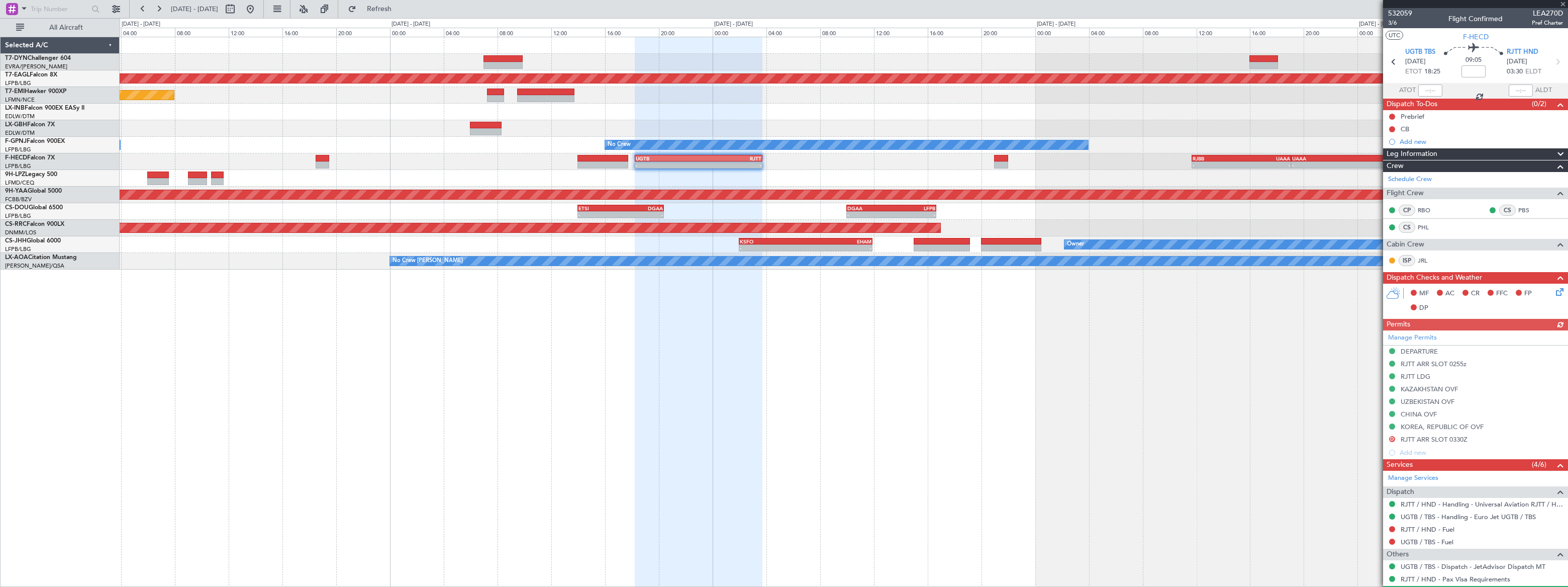
scroll to position [48, 0]
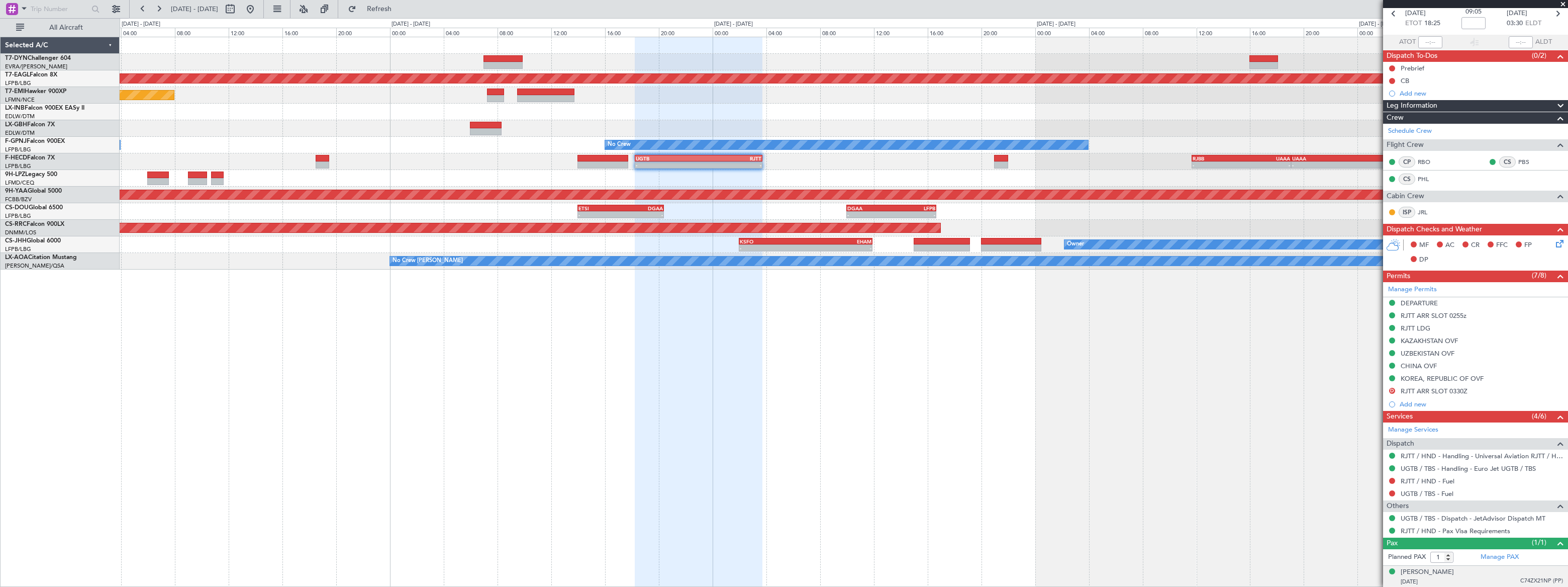
click at [1482, 584] on div "24/03/1973 C74ZX21NP (PP)" at bounding box center [1481, 582] width 162 height 10
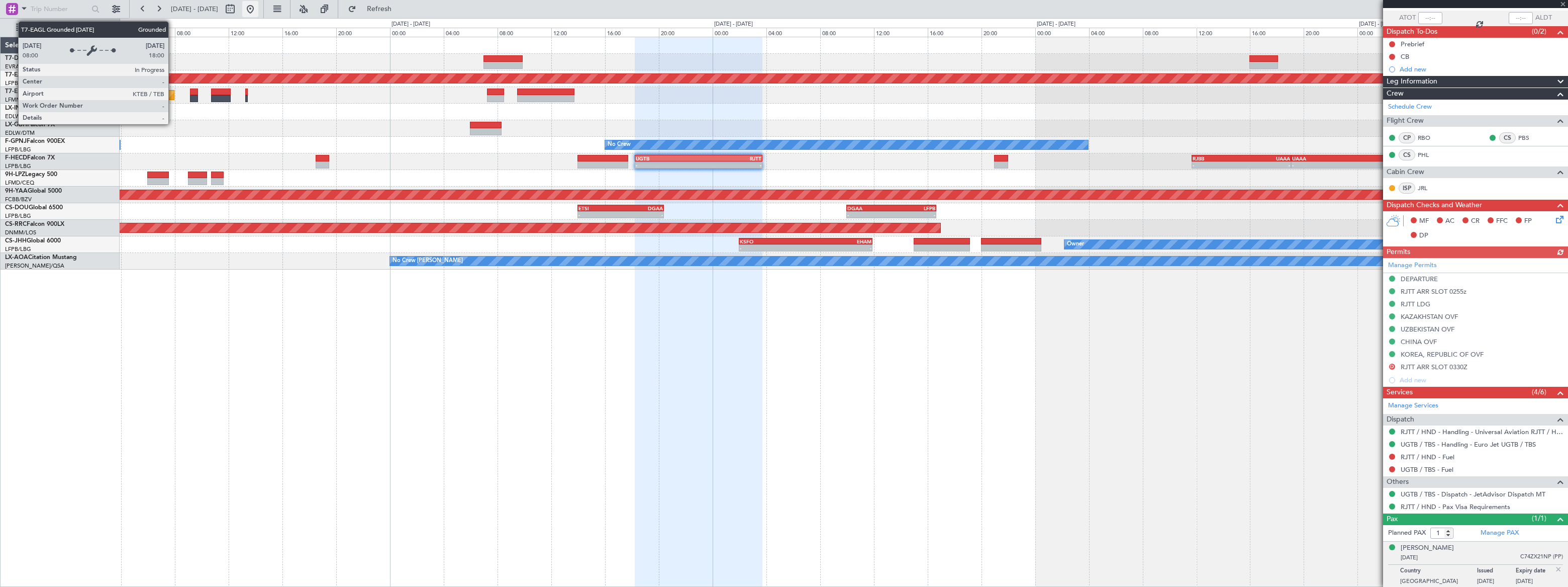
click at [258, 5] on button at bounding box center [250, 8] width 16 height 16
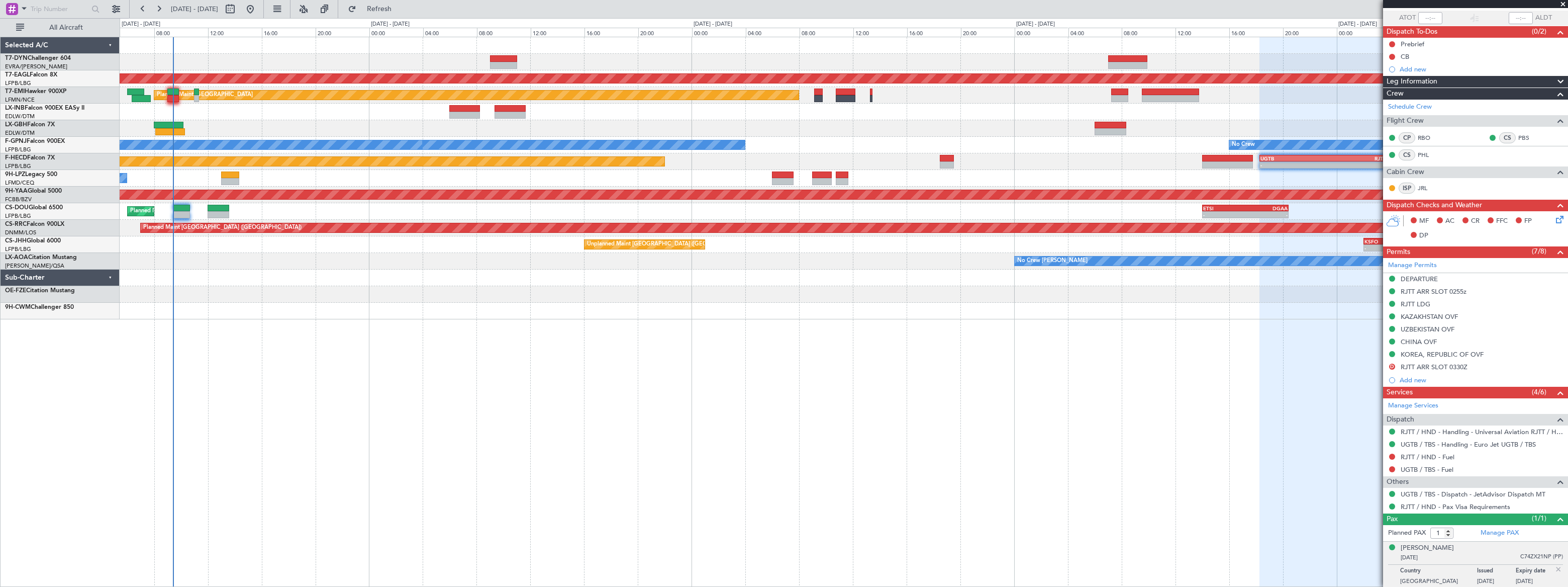
click at [260, 116] on div "Grounded New York (Teterboro) Planned Maint Zurich No Crew No Crew No Crew Plan…" at bounding box center [843, 178] width 1447 height 283
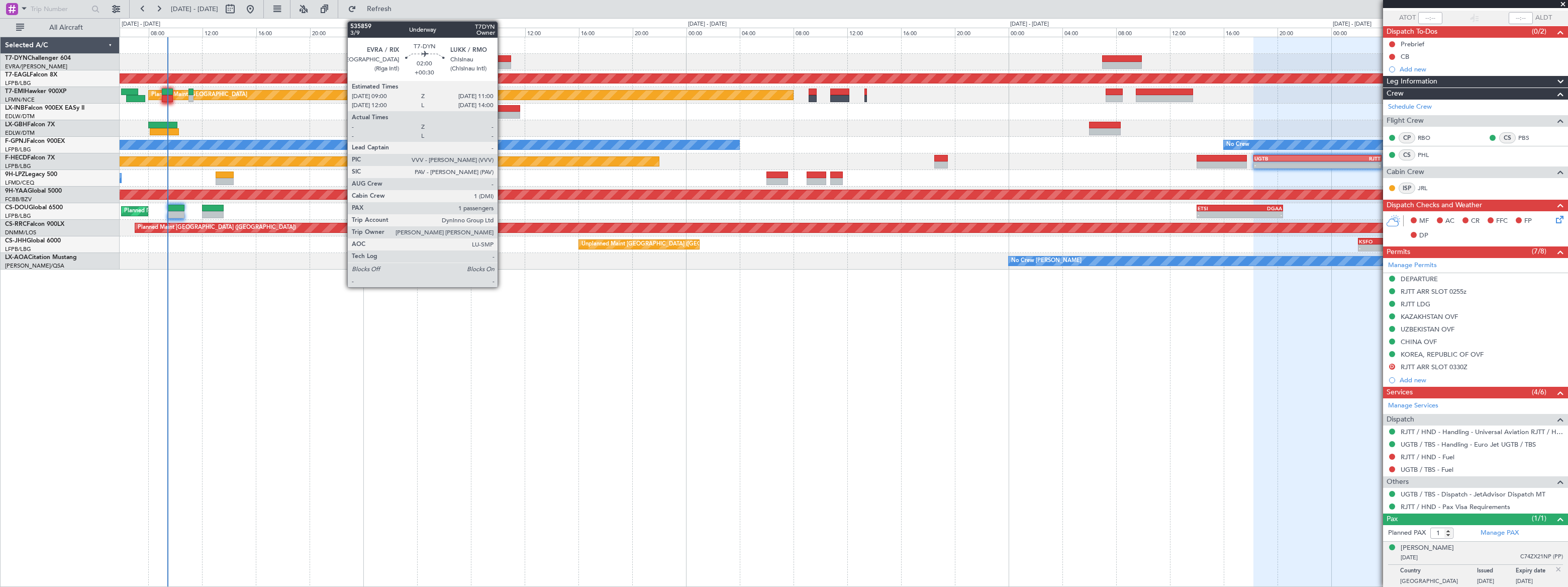
click at [502, 61] on div at bounding box center [497, 59] width 27 height 7
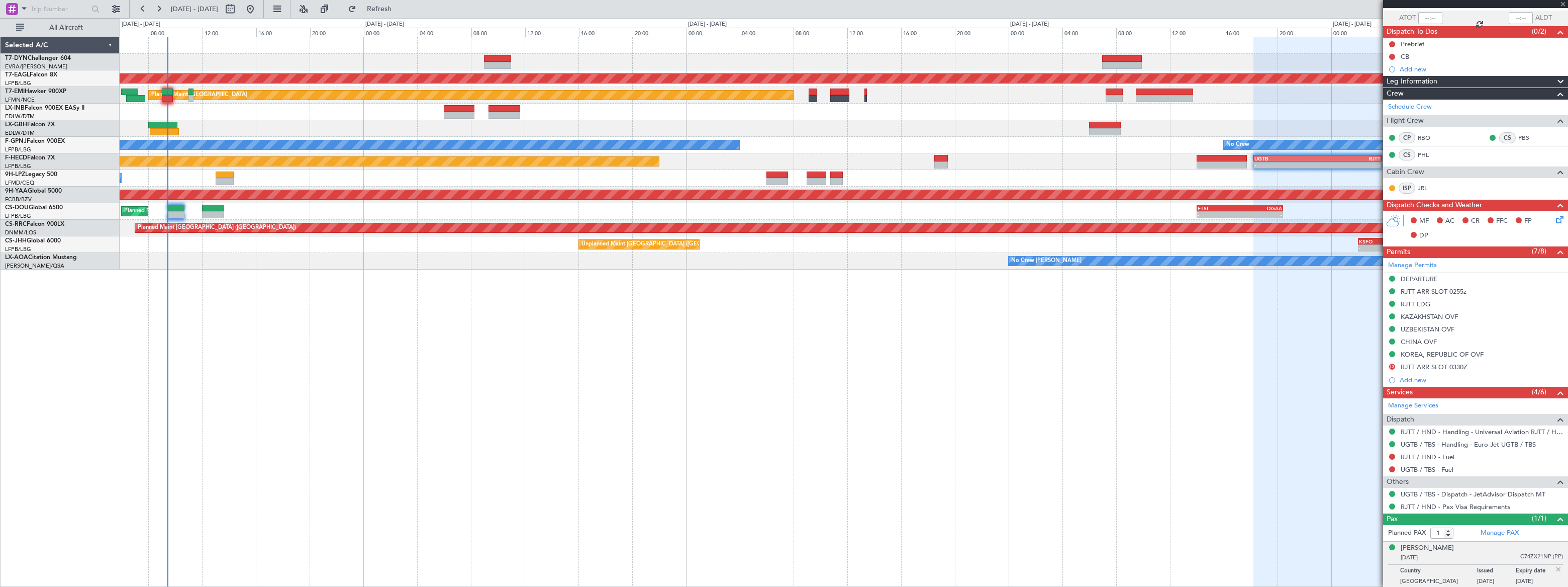
scroll to position [0, 0]
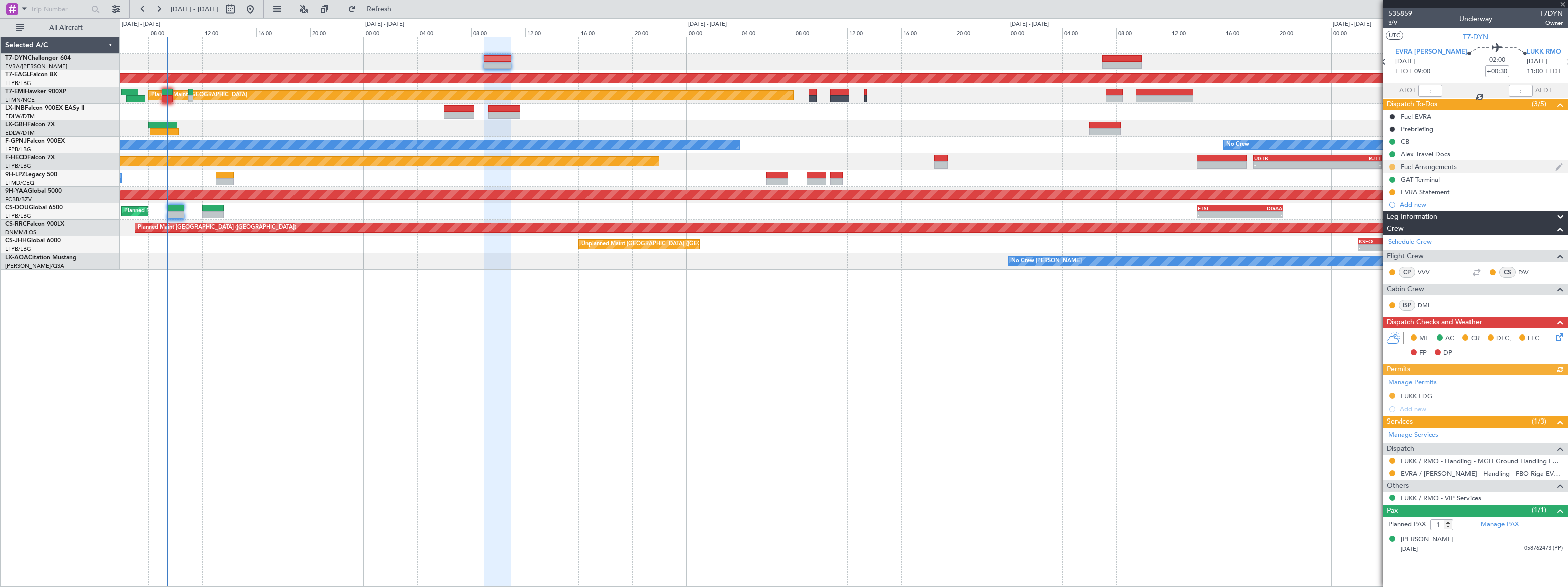
click at [1392, 165] on button at bounding box center [1392, 167] width 6 height 6
click at [1377, 214] on li "Completed" at bounding box center [1392, 211] width 54 height 15
click at [191, 270] on div "Grounded New York (Teterboro) Planned Maint Zurich No Crew No Crew No Crew Plan…" at bounding box center [843, 312] width 1448 height 550
click at [514, 290] on div "Grounded New York (Teterboro) Planned Maint Zurich No Crew No Crew No Crew Plan…" at bounding box center [843, 312] width 1448 height 550
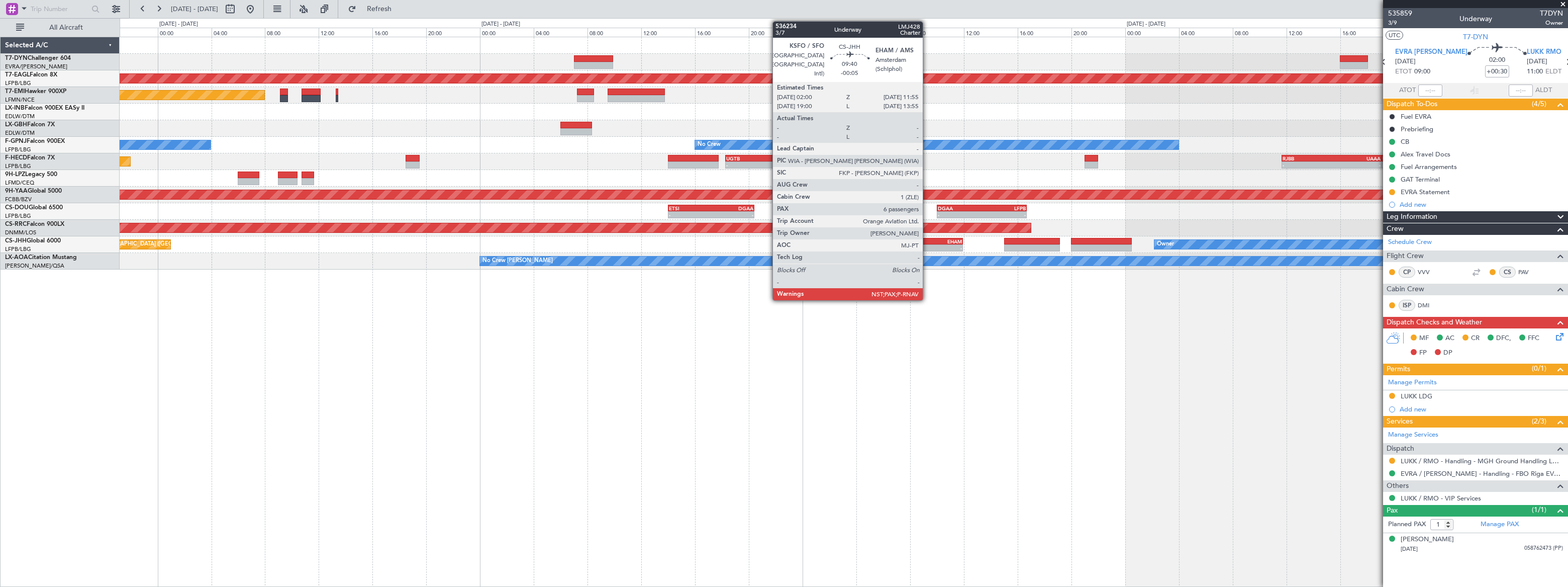
click at [927, 238] on div "EHAM" at bounding box center [929, 241] width 66 height 6
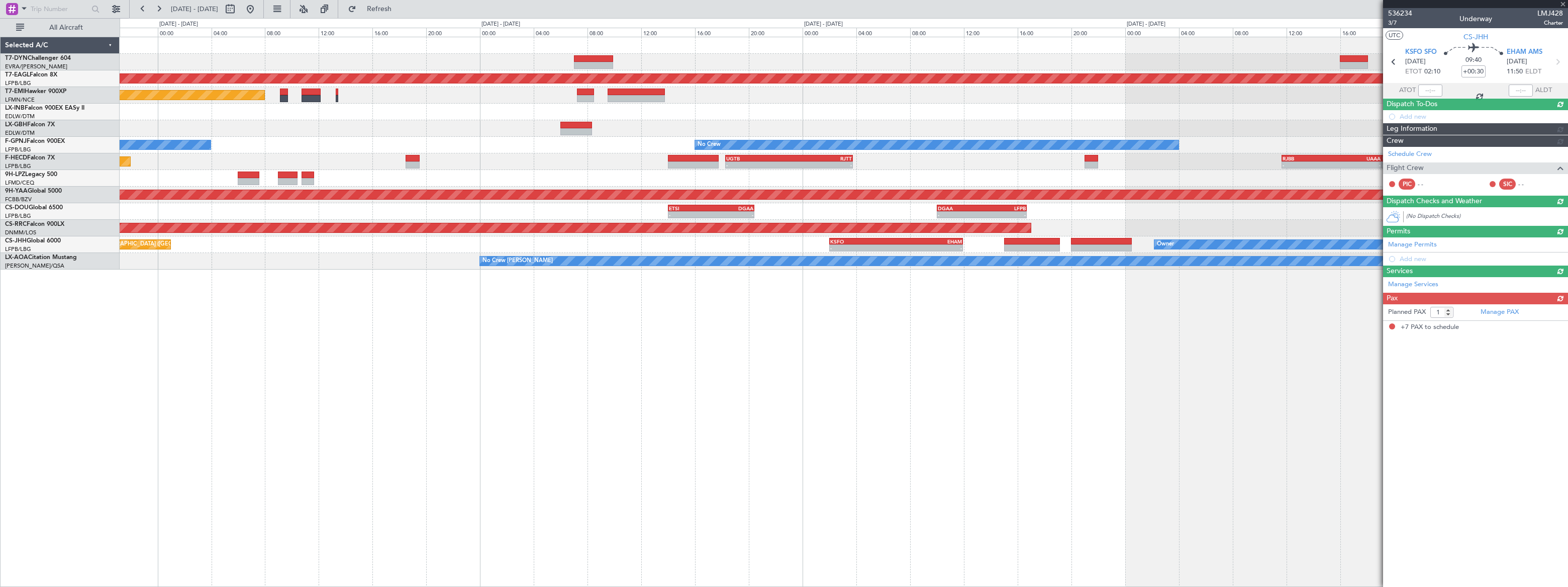
type input "-00:05"
type input "7"
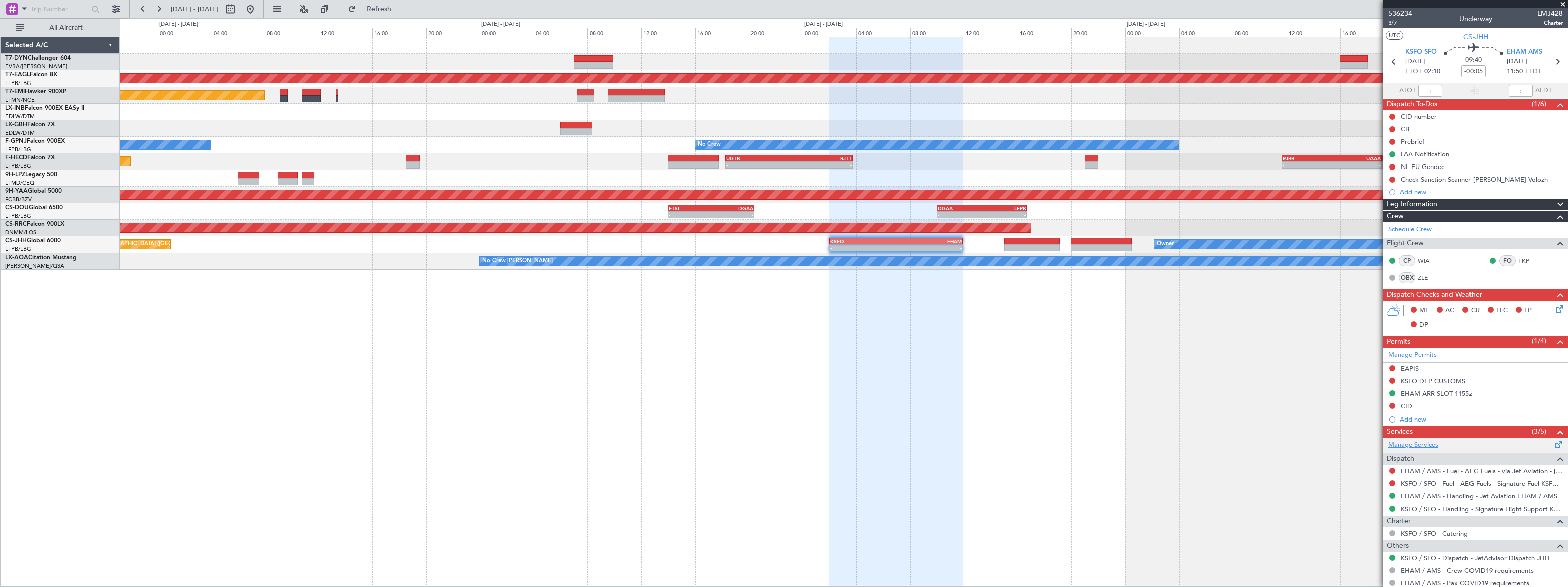
scroll to position [178, 0]
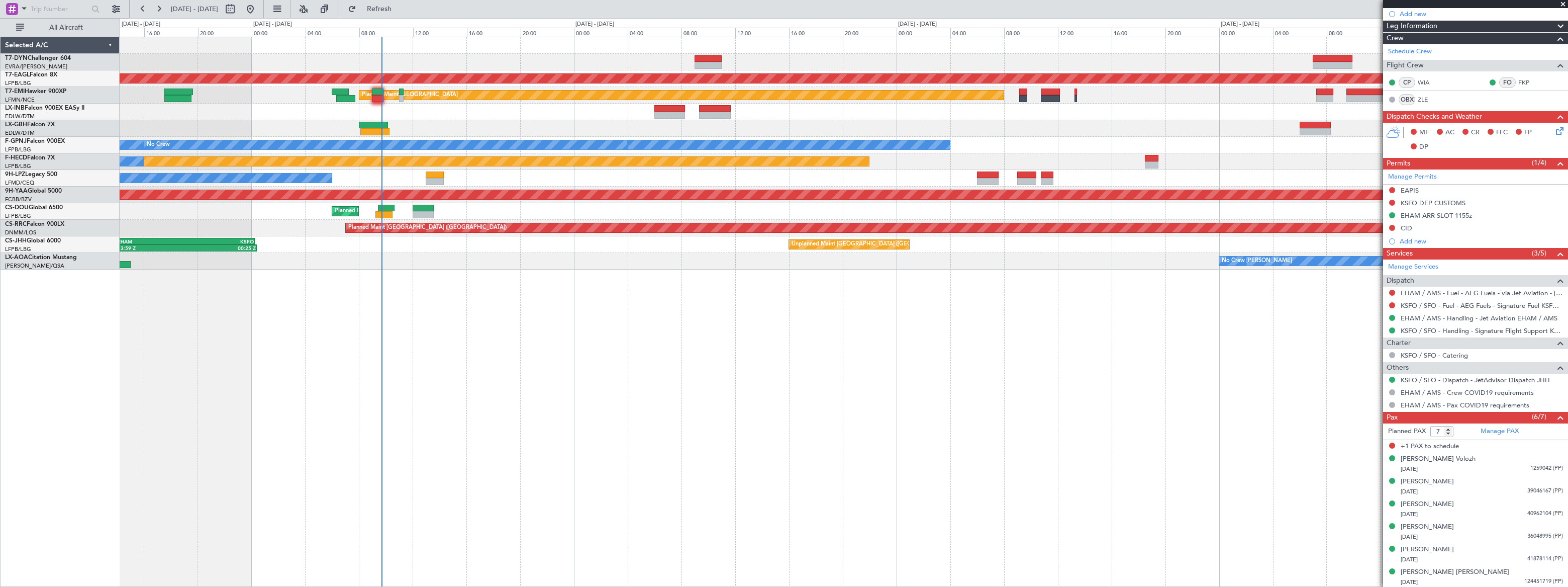
click at [1180, 376] on div "Grounded New York (Teterboro) Planned Maint Zurich No Crew No Crew No Crew Plan…" at bounding box center [843, 312] width 1448 height 550
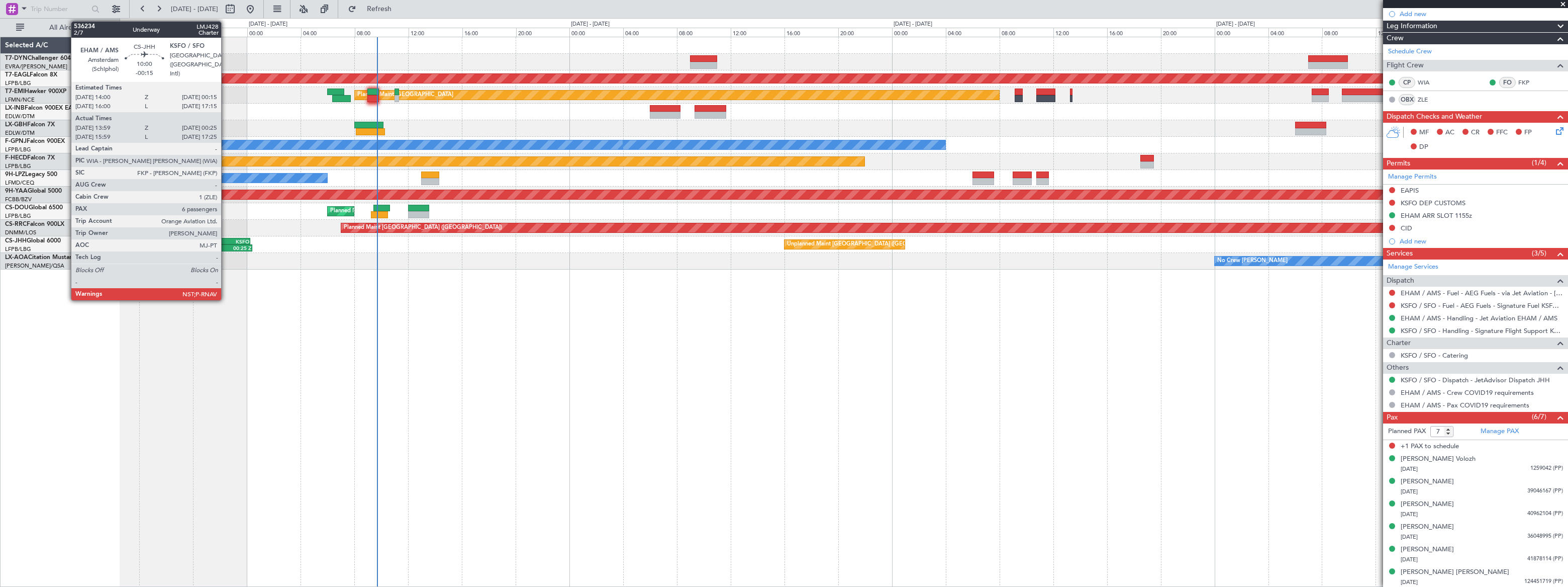
click at [226, 244] on div "00:15 Z" at bounding box center [215, 246] width 68 height 6
click at [229, 242] on div "KSFO" at bounding box center [215, 241] width 68 height 6
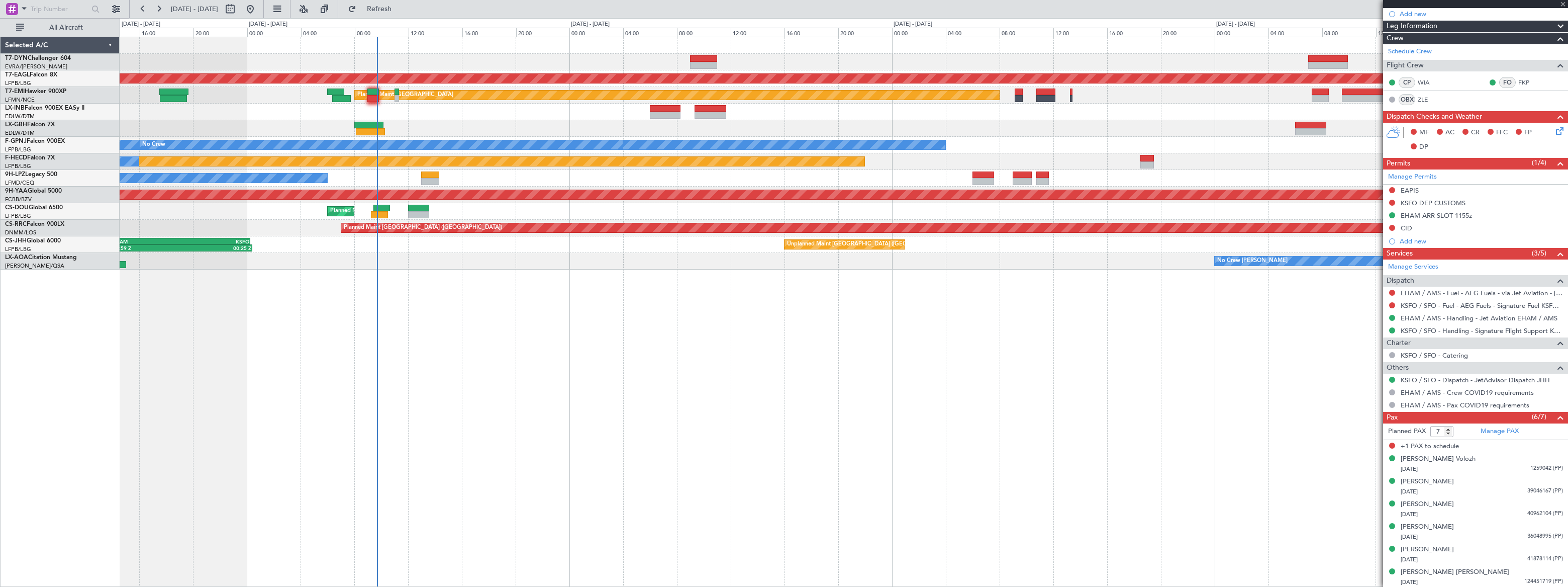
type input "-00:15"
type input "14:09"
type input "00:20"
type input "6"
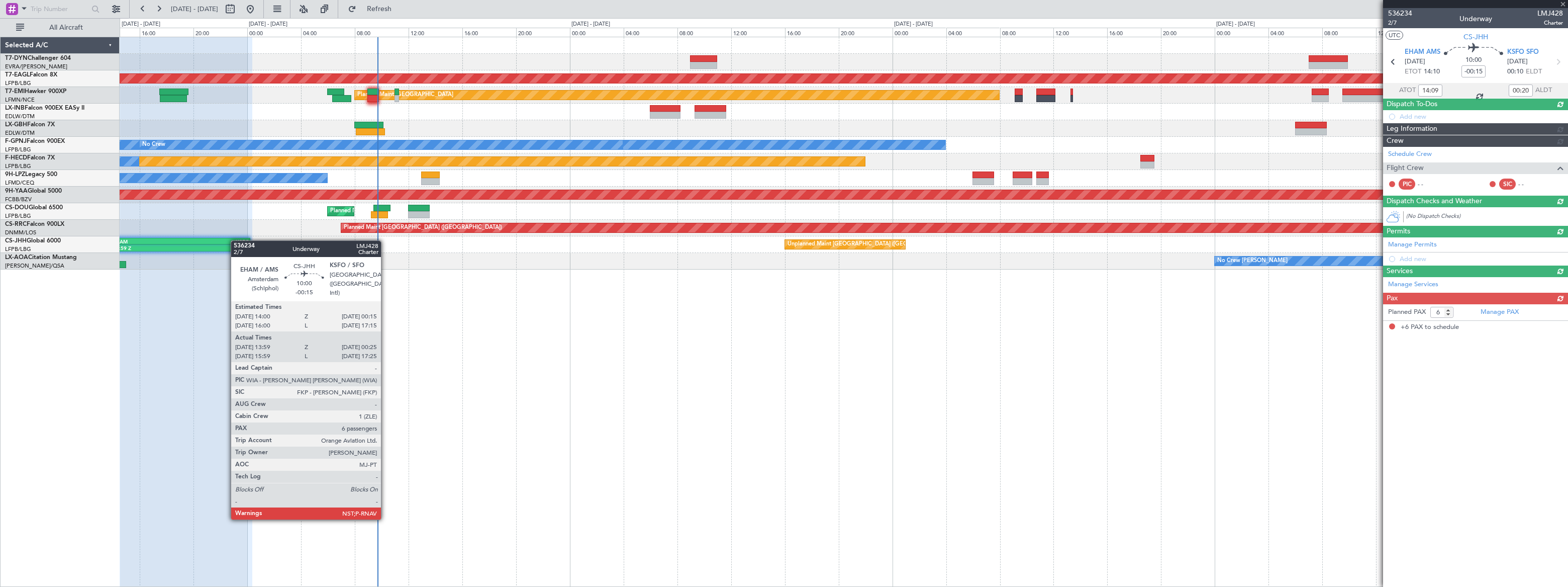
scroll to position [0, 0]
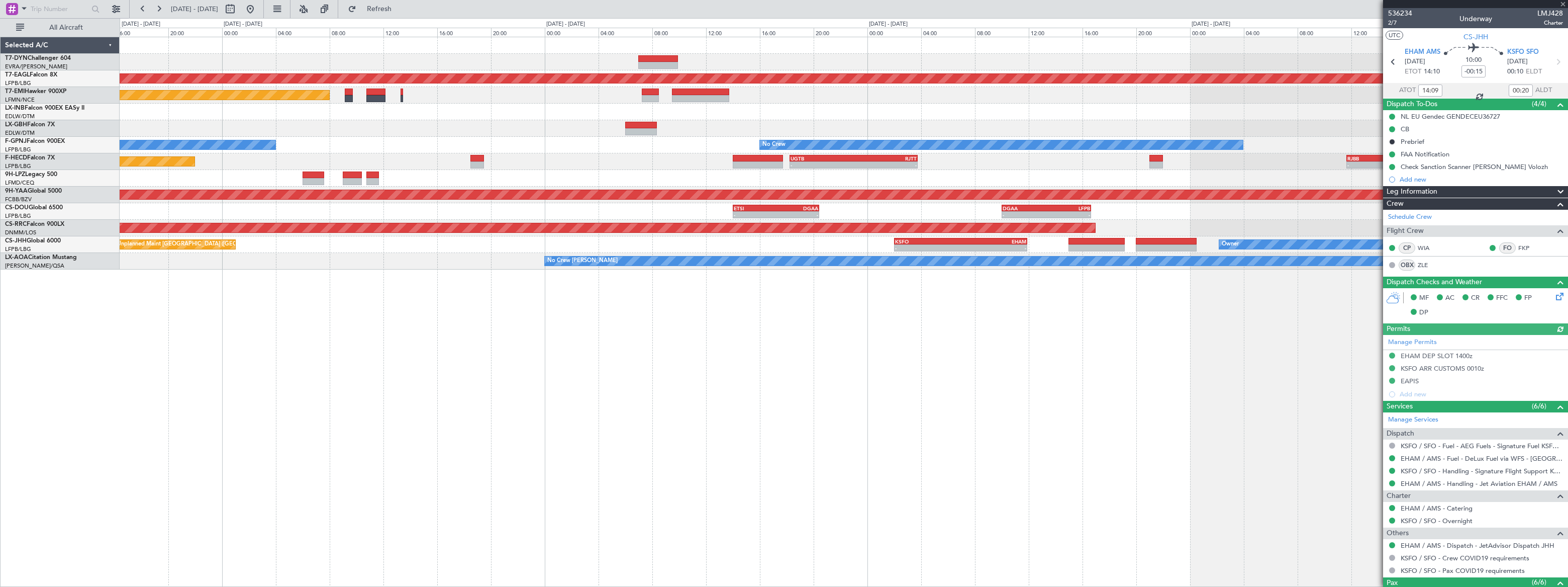
click at [486, 346] on div "Grounded New York (Teterboro) Planned Maint Zurich No Crew No Crew - - LFPB 04:…" at bounding box center [844, 312] width 1449 height 550
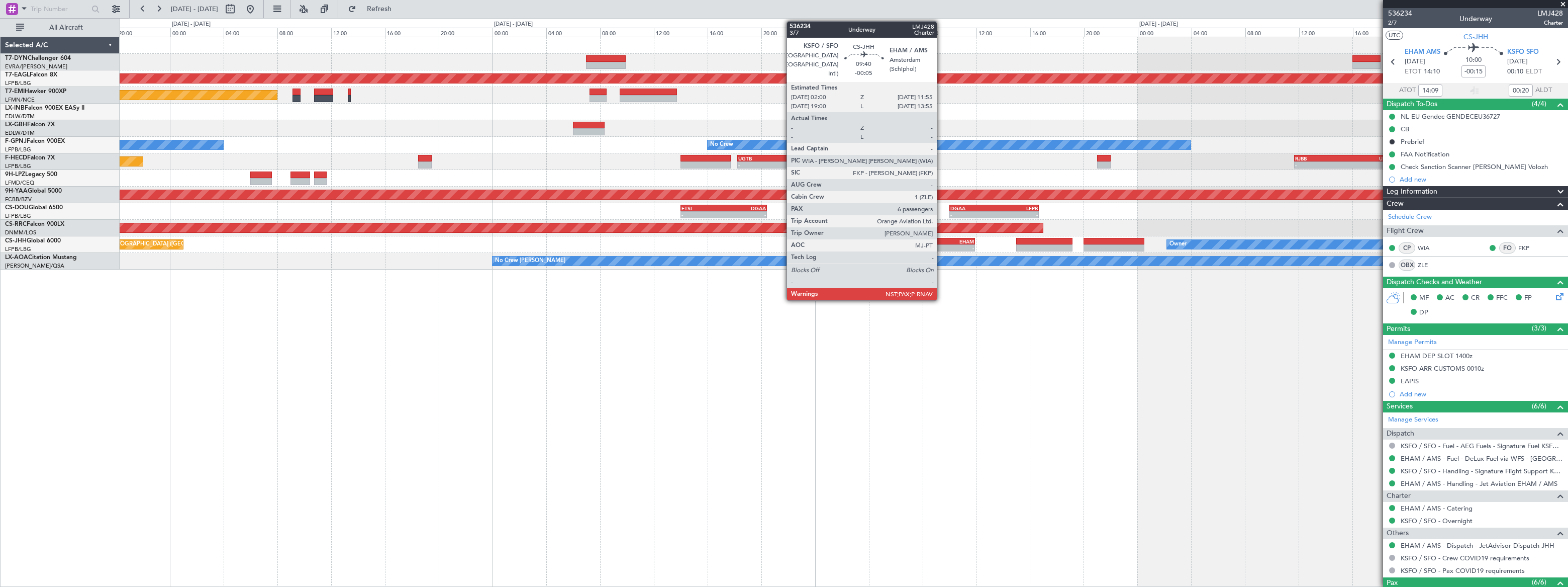
click at [942, 241] on div "EHAM" at bounding box center [941, 241] width 66 height 6
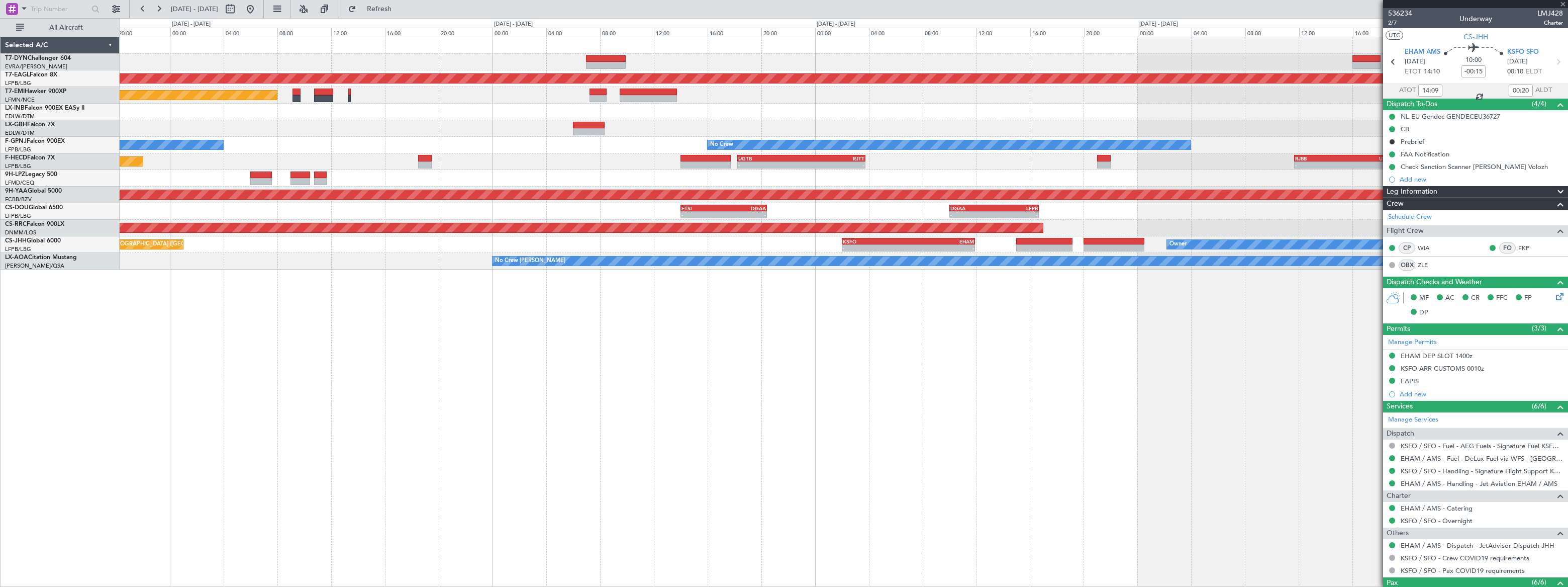
type input "-00:05"
type input "7"
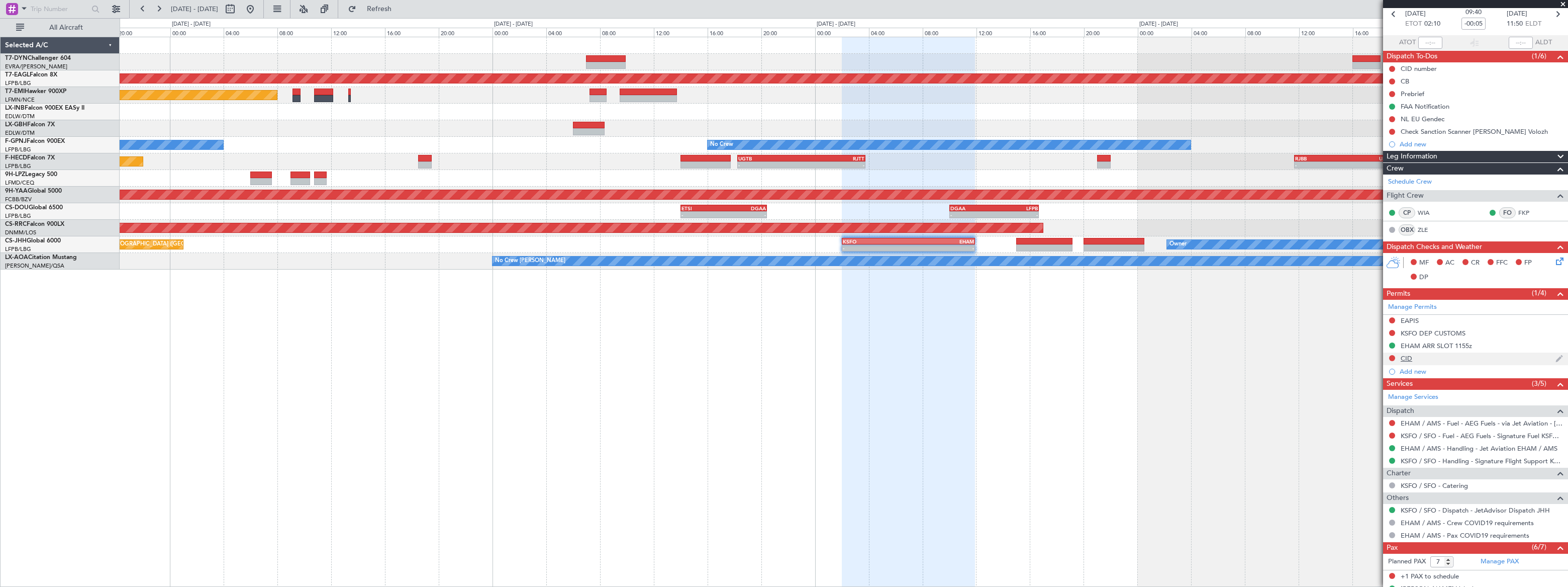
scroll to position [178, 0]
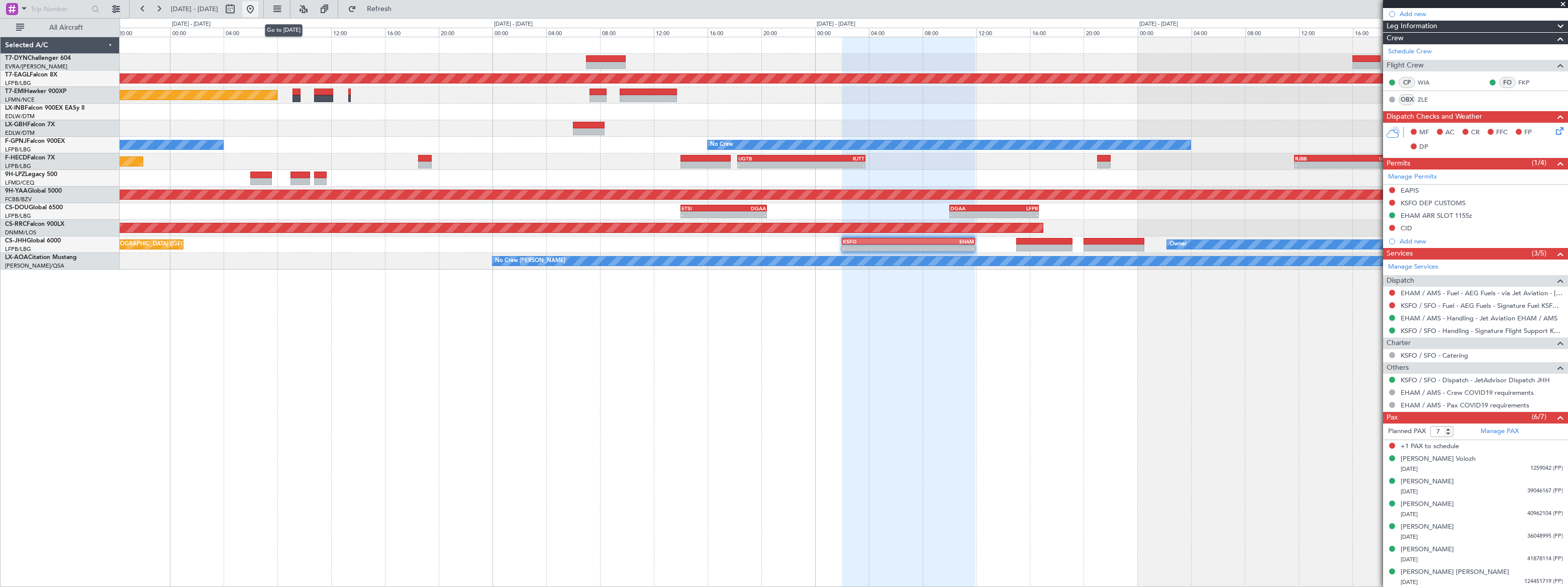
click at [258, 9] on button at bounding box center [250, 8] width 16 height 16
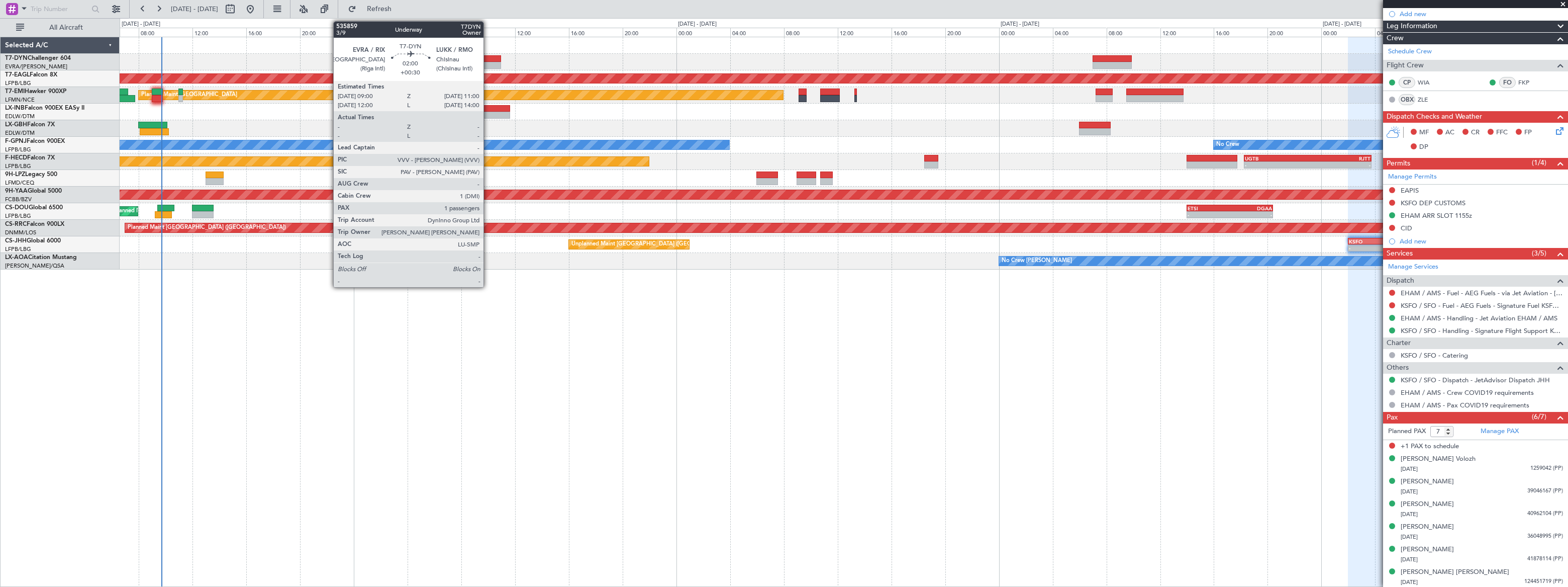
click at [488, 56] on div at bounding box center [487, 59] width 27 height 7
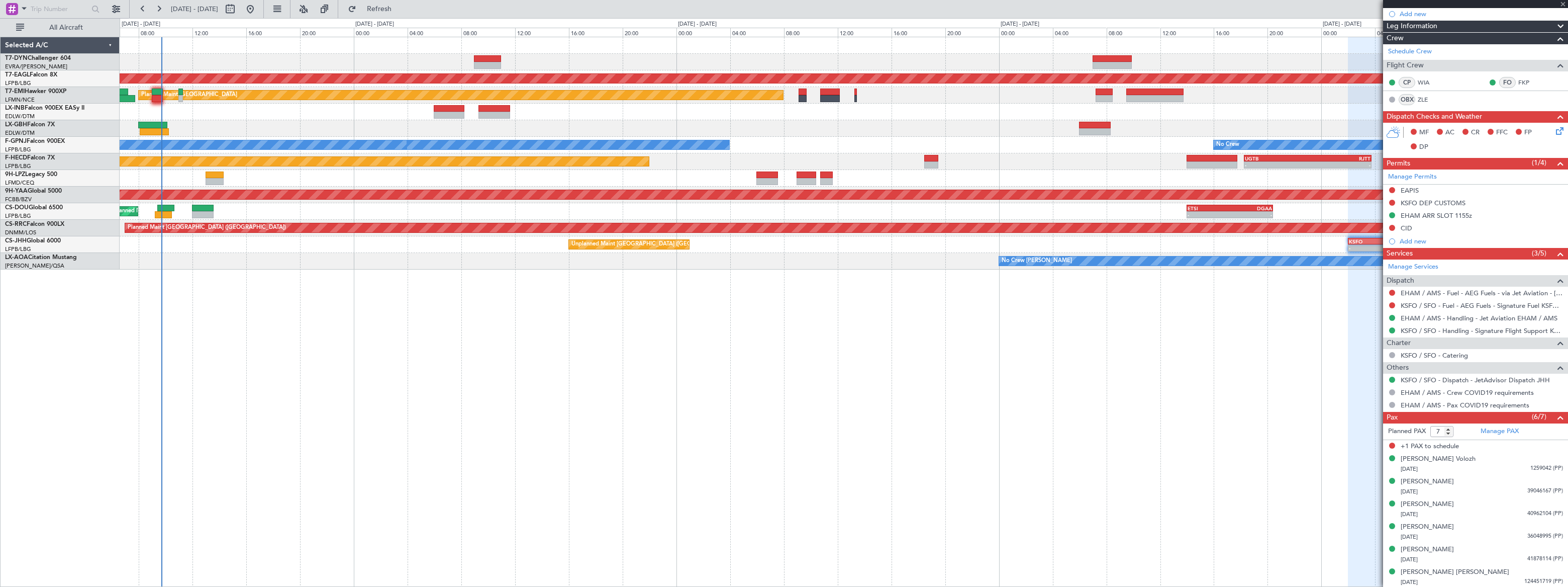
type input "+00:30"
type input "1"
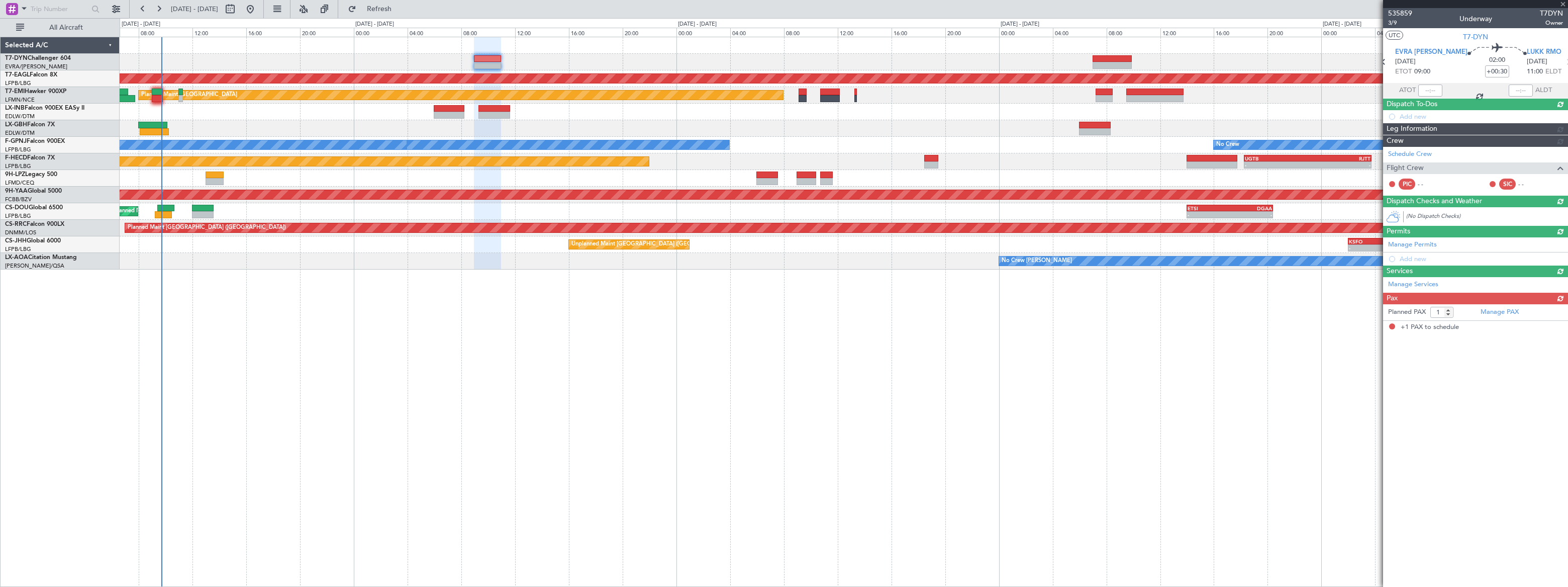
scroll to position [0, 0]
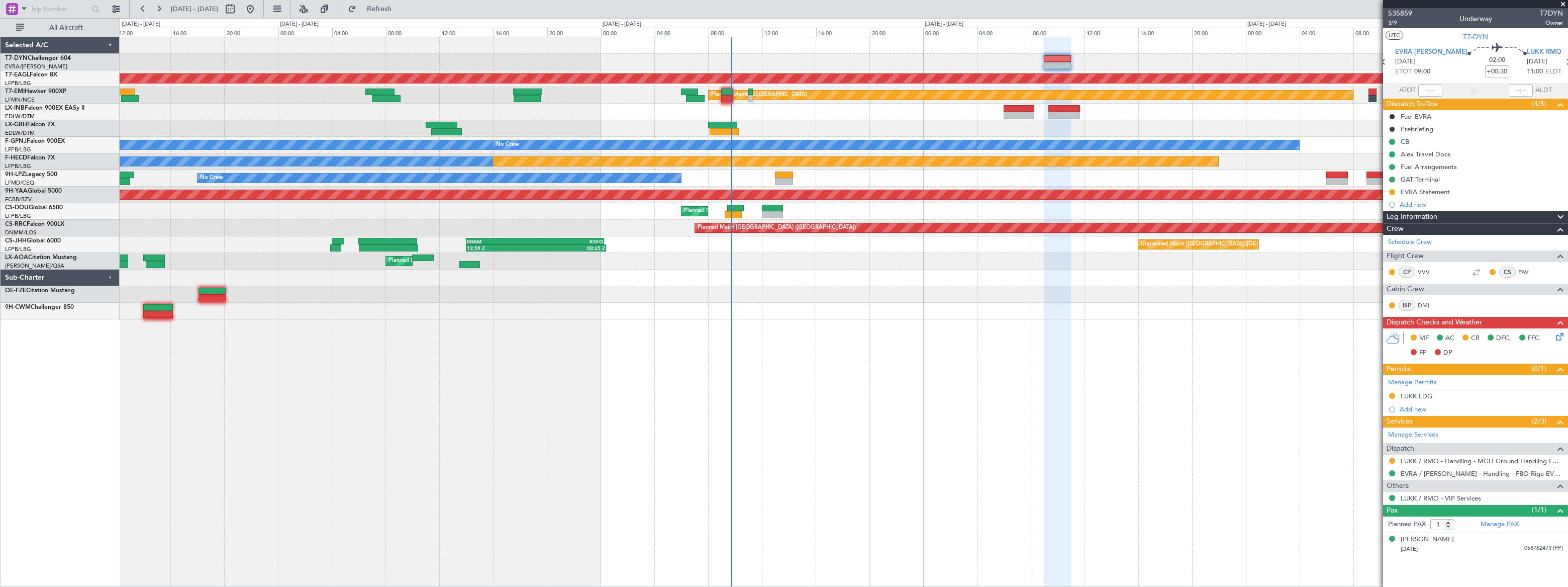
click at [701, 231] on div "Grounded New York (Teterboro) Planned Maint Zurich Planned Maint Zurich Planned…" at bounding box center [843, 178] width 1447 height 283
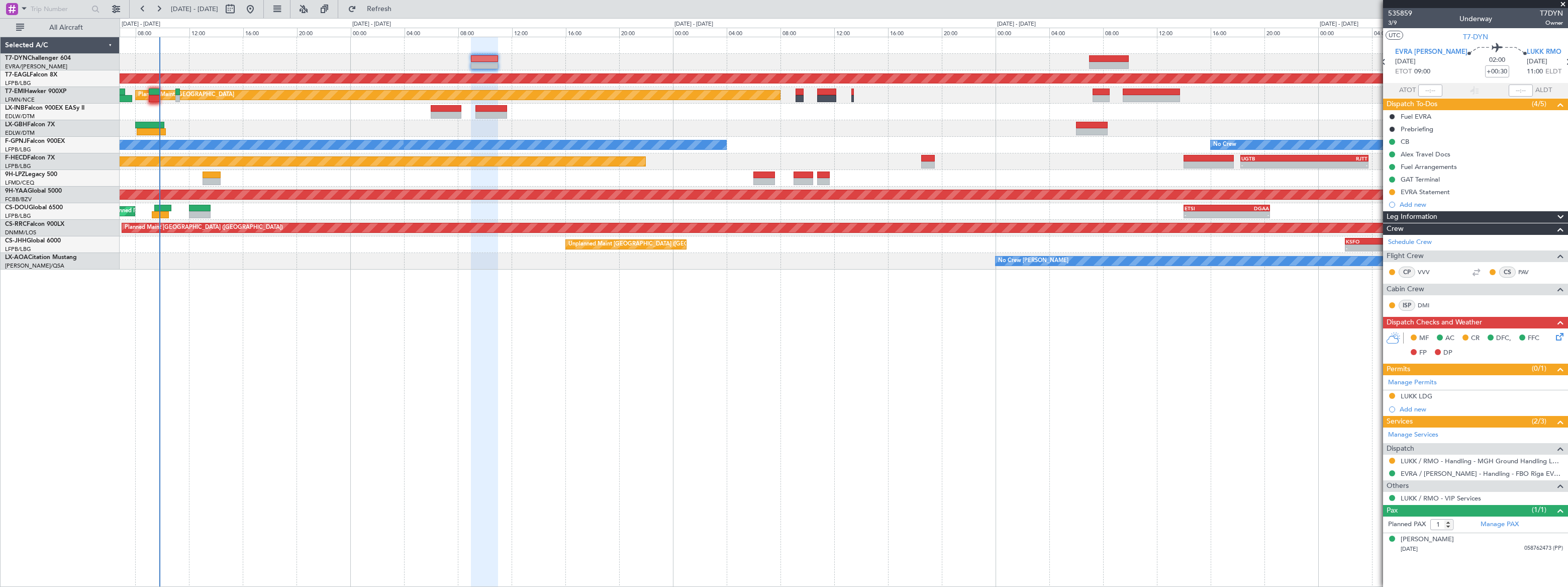
click at [834, 300] on div "Grounded New York (Teterboro) Planned Maint Zurich No Crew No Crew No Crew Plan…" at bounding box center [843, 312] width 1448 height 550
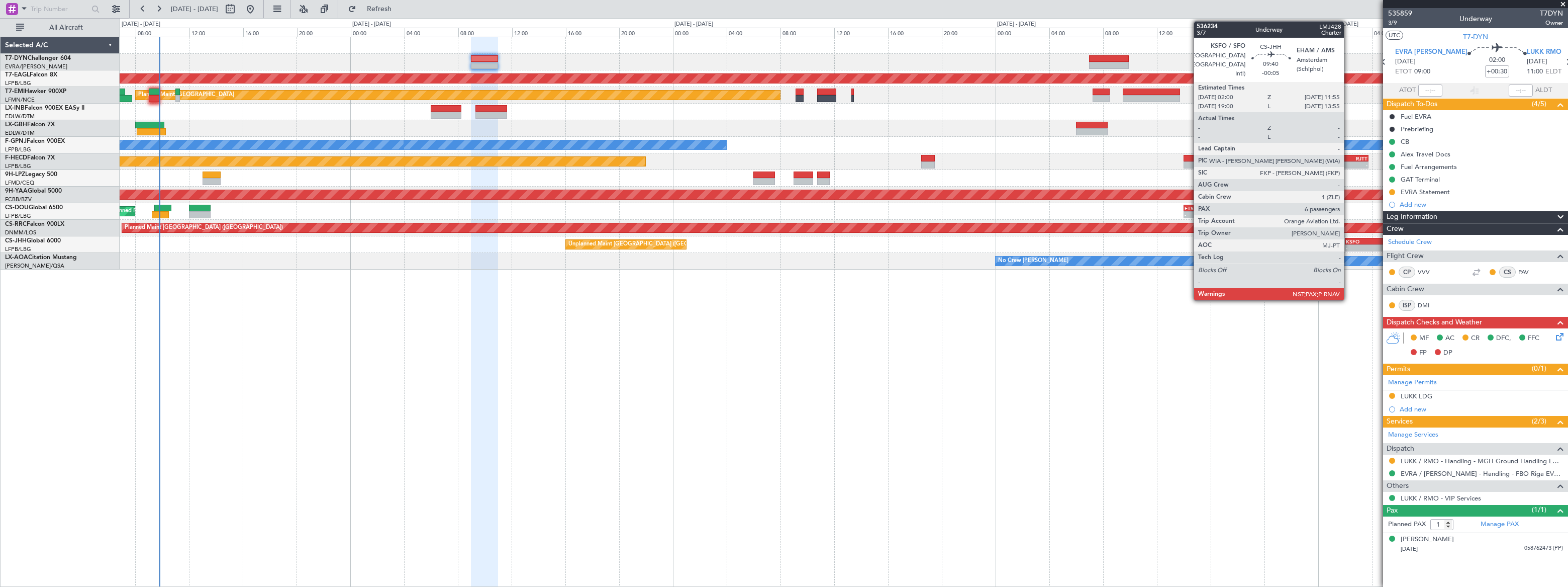
click at [1349, 241] on div "KSFO" at bounding box center [1379, 241] width 66 height 6
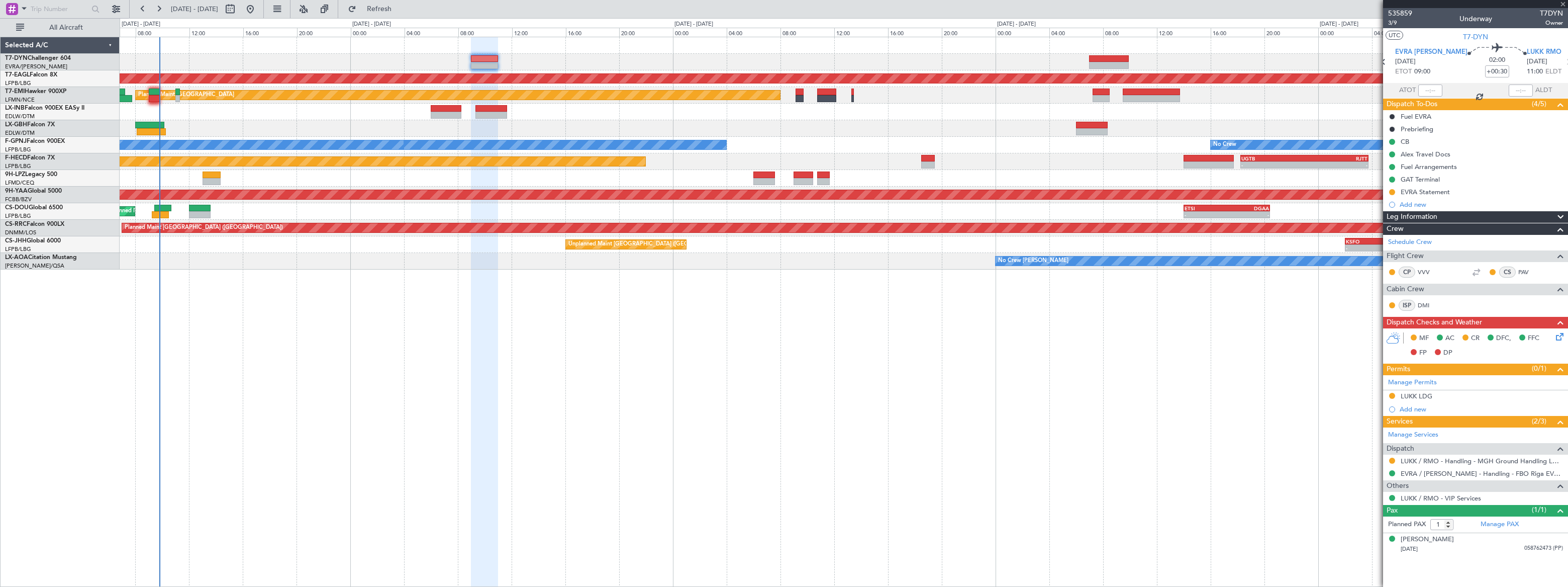
type input "-00:05"
type input "7"
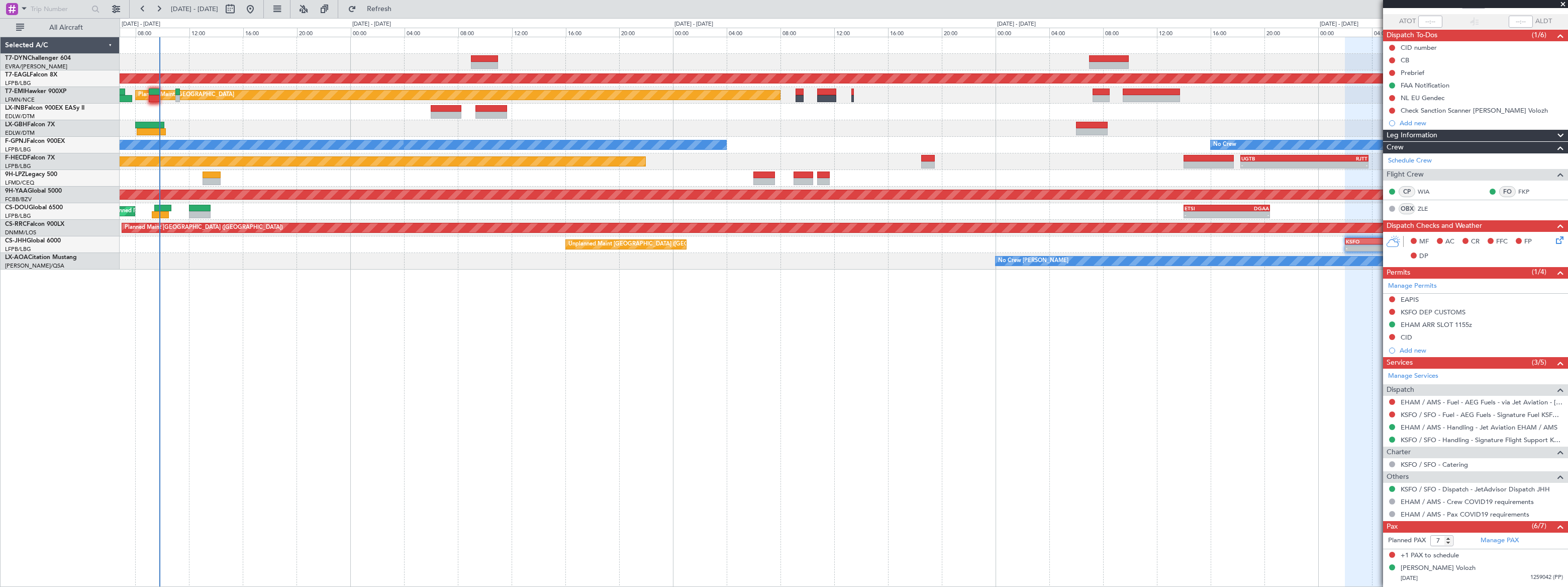
scroll to position [178, 0]
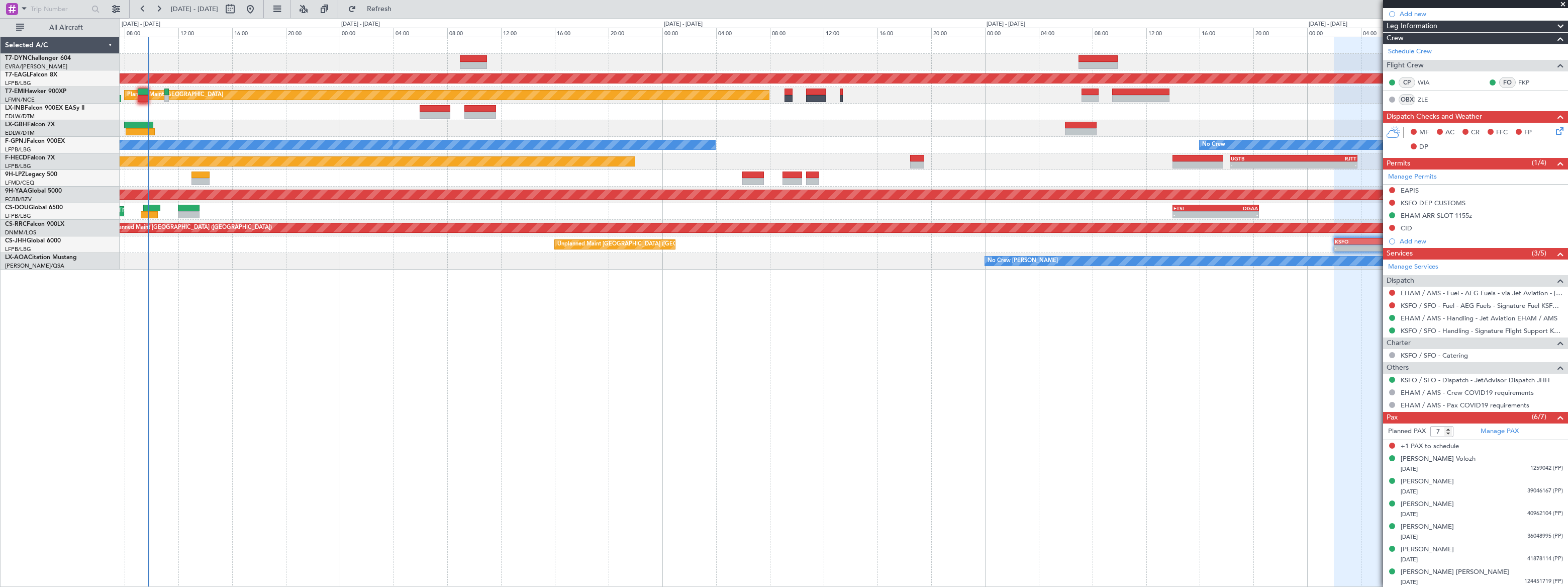
click at [438, 387] on div "Grounded New York (Teterboro) Planned Maint Zurich No Crew No Crew No Crew Plan…" at bounding box center [844, 312] width 1449 height 550
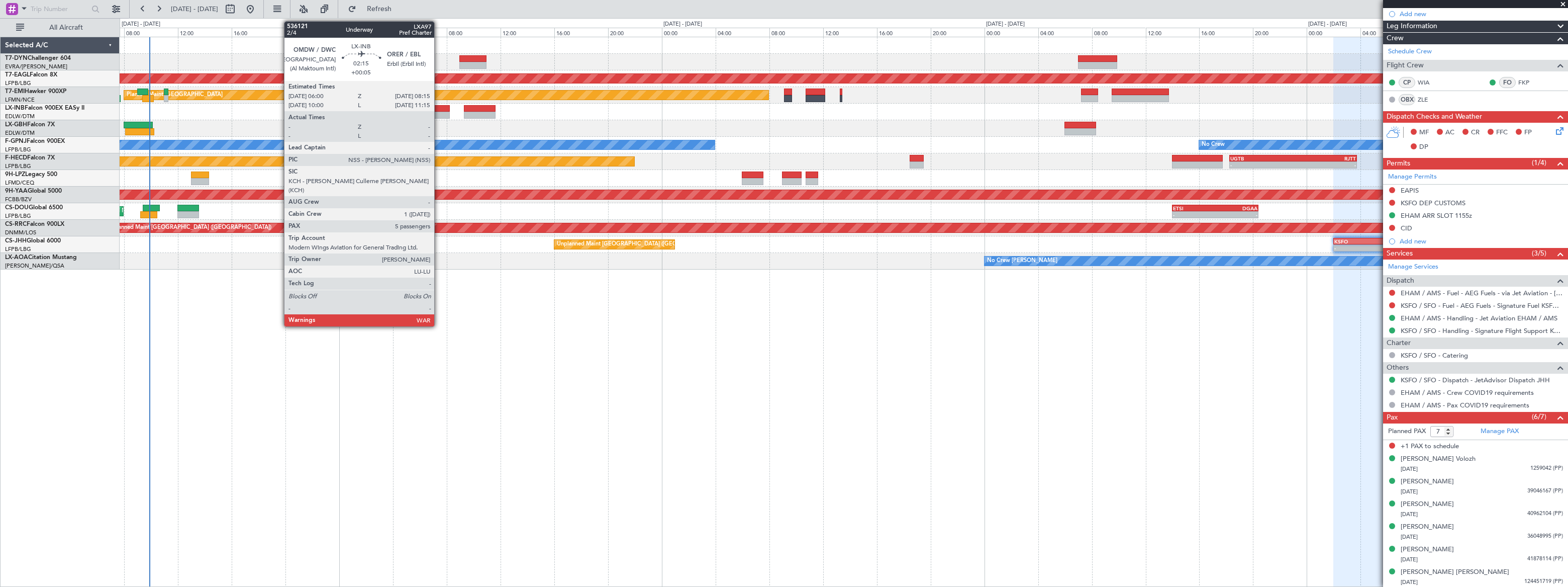
click at [439, 108] on div at bounding box center [434, 108] width 30 height 7
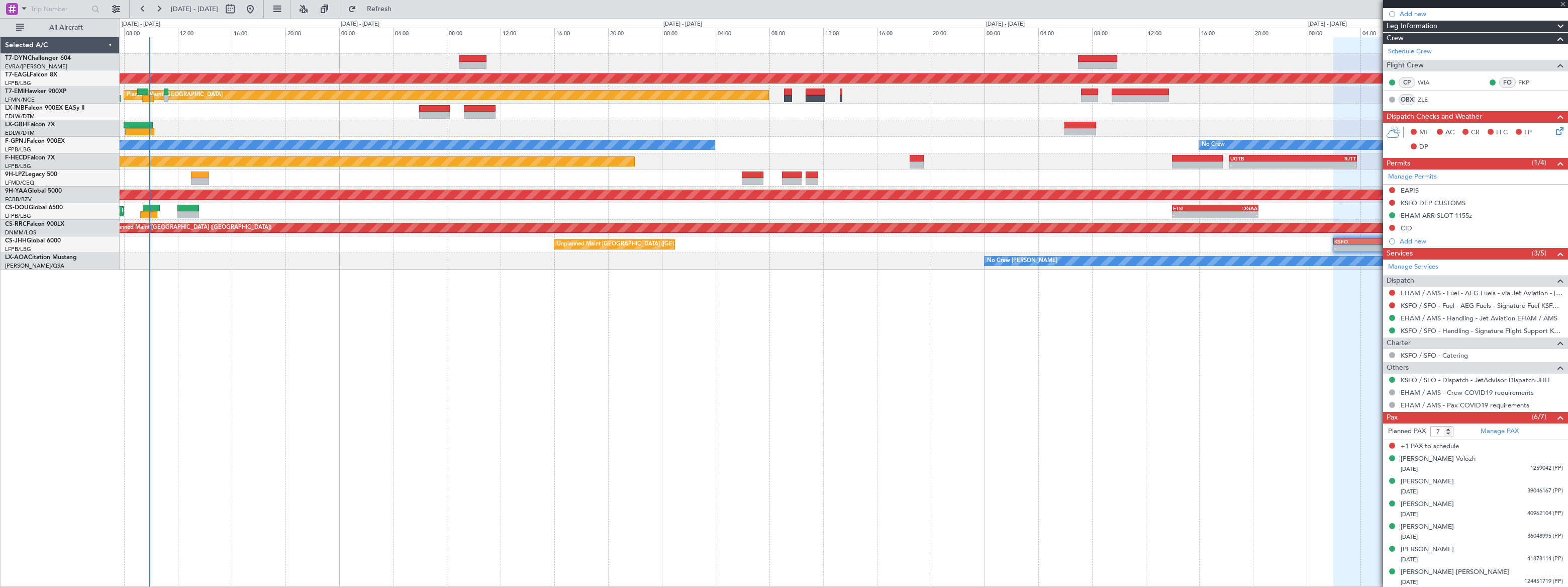
type input "+00:05"
type input "5"
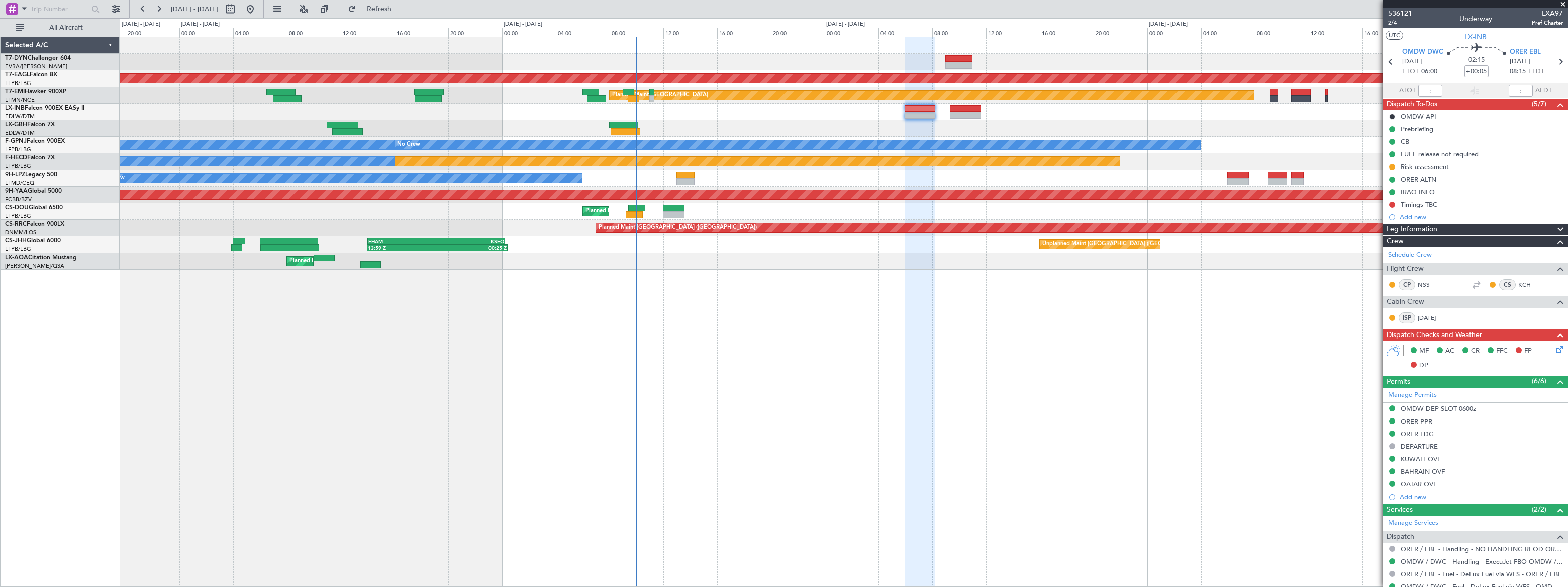
click at [693, 139] on div "Grounded New York (Teterboro) Planned Maint Zurich Planned Maint Dubai (Dubai I…" at bounding box center [843, 153] width 1448 height 232
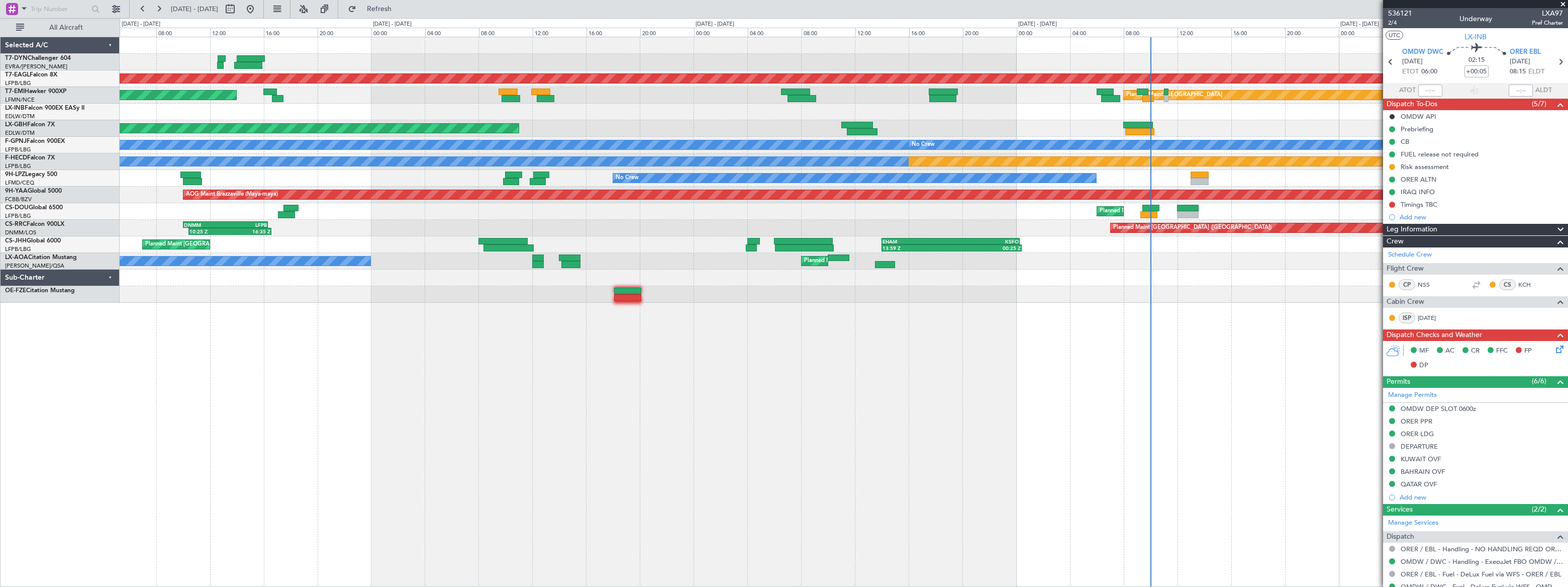
click at [783, 127] on div "Grounded New York (Teterboro) Planned Maint Zurich Planned Maint Zurich Planned…" at bounding box center [843, 170] width 1447 height 266
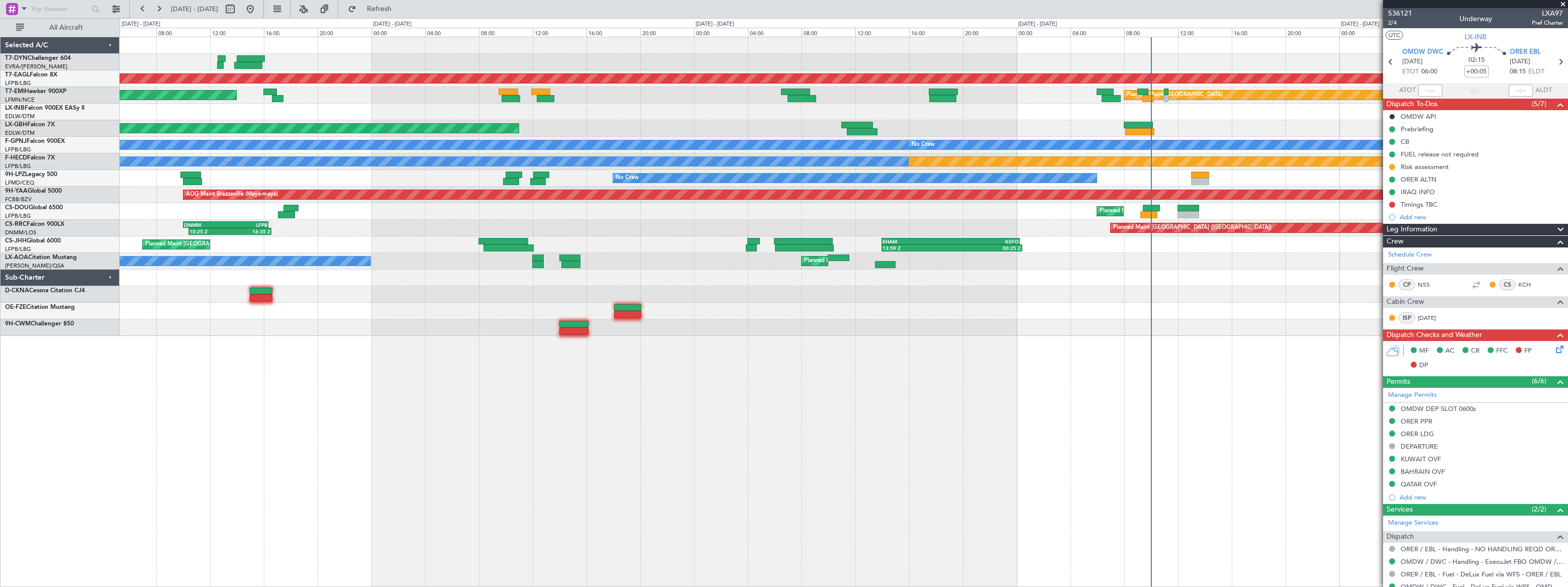
click at [934, 115] on div at bounding box center [843, 112] width 1448 height 17
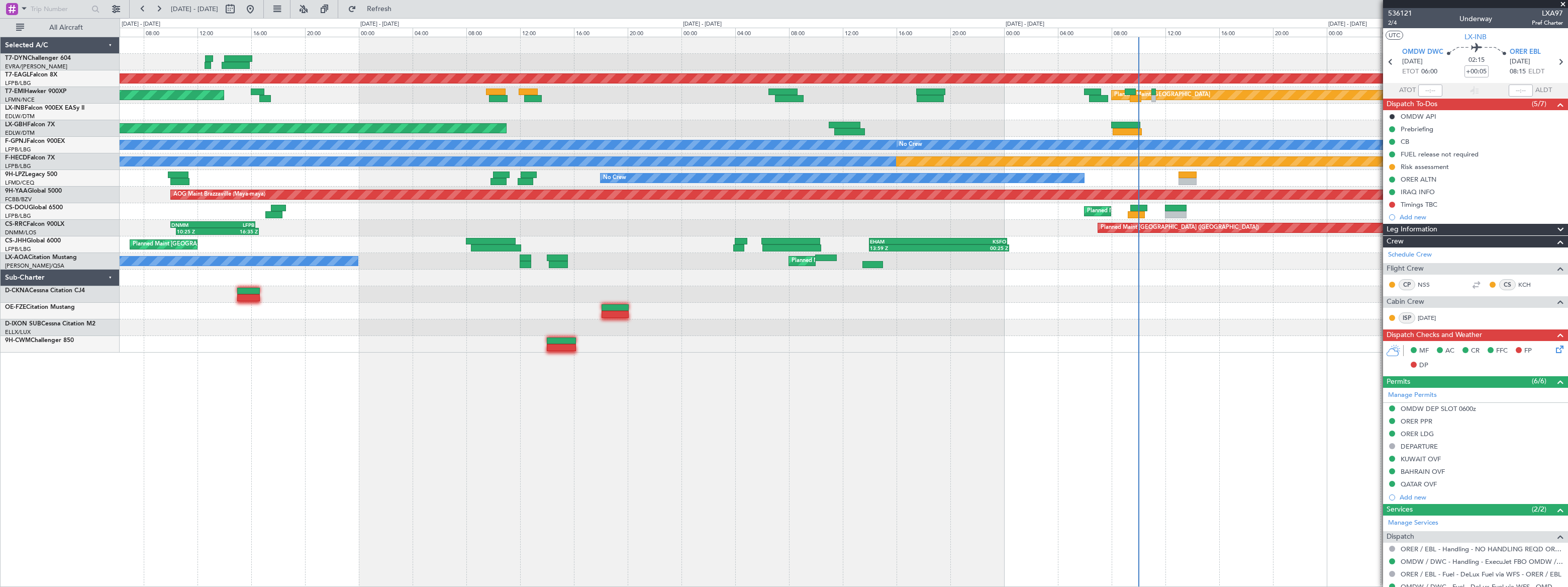
click at [22, 103] on div "Grounded New York (Teterboro) Planned Maint Zurich Planned Maint Zurich Planned…" at bounding box center [784, 303] width 1568 height 568
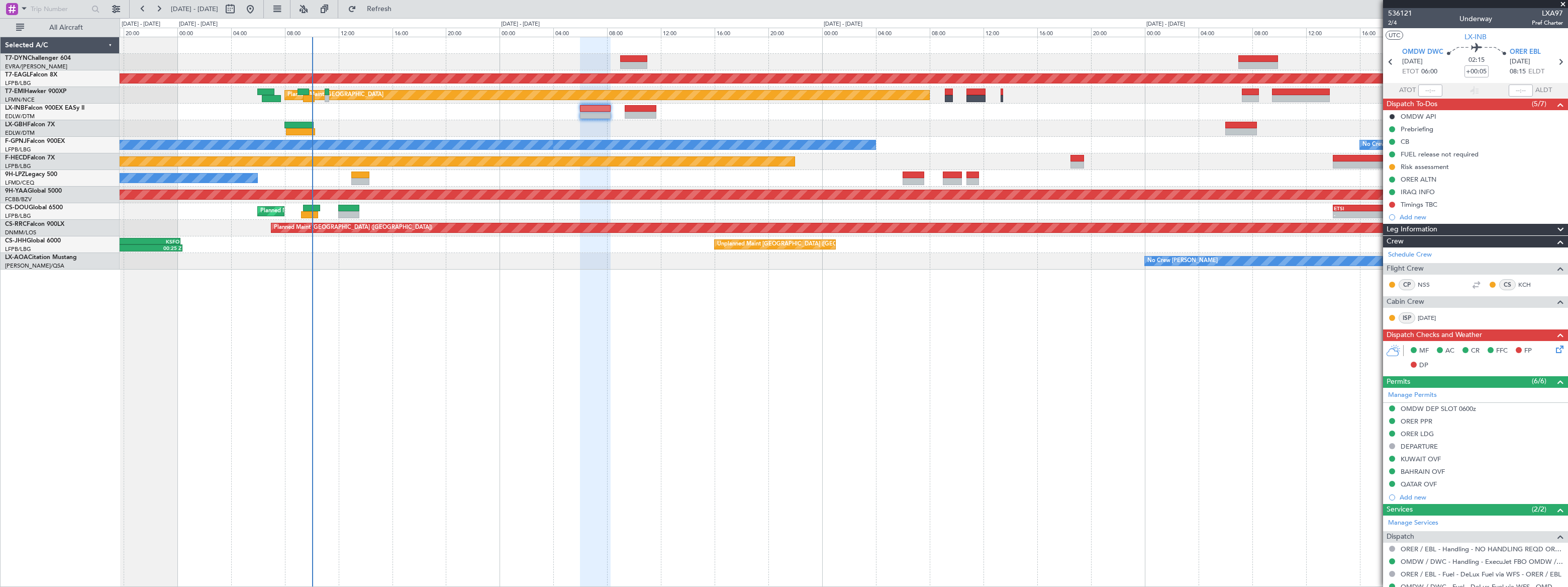
click at [283, 241] on div "Grounded New York (Teterboro) Planned Maint Zurich No Crew No Crew No Crew Plan…" at bounding box center [844, 312] width 1449 height 550
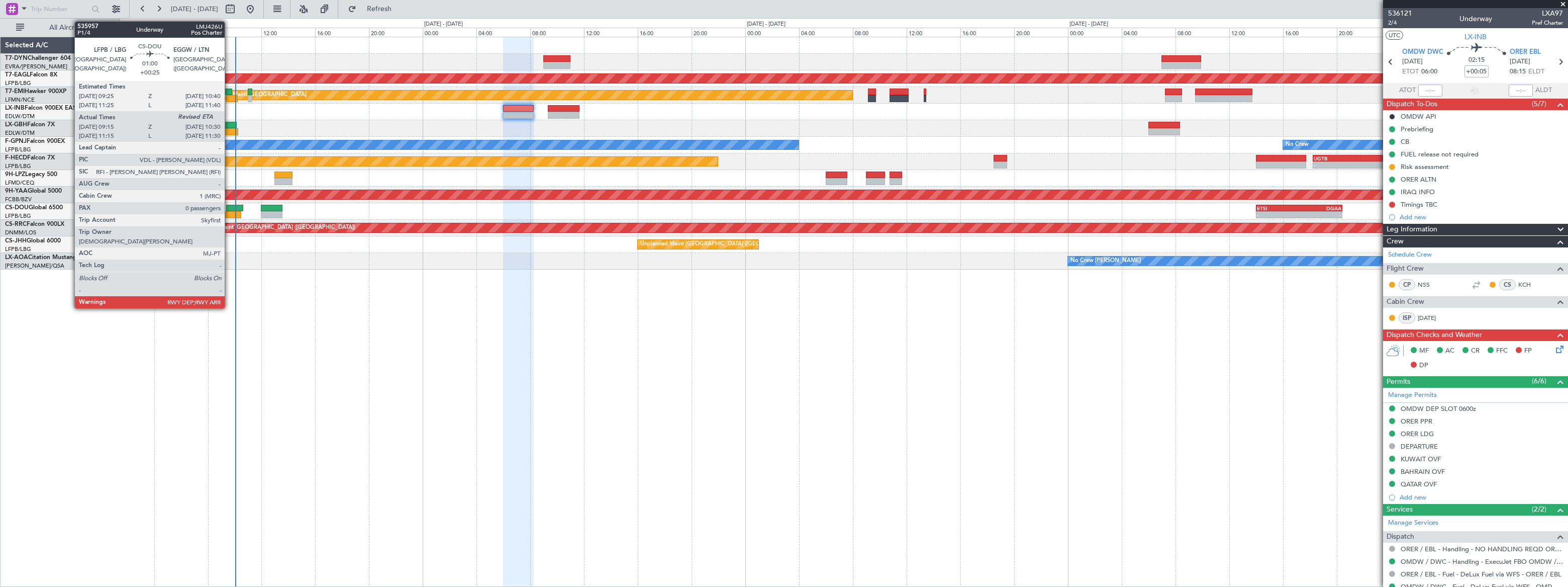
click at [230, 206] on div at bounding box center [234, 208] width 17 height 7
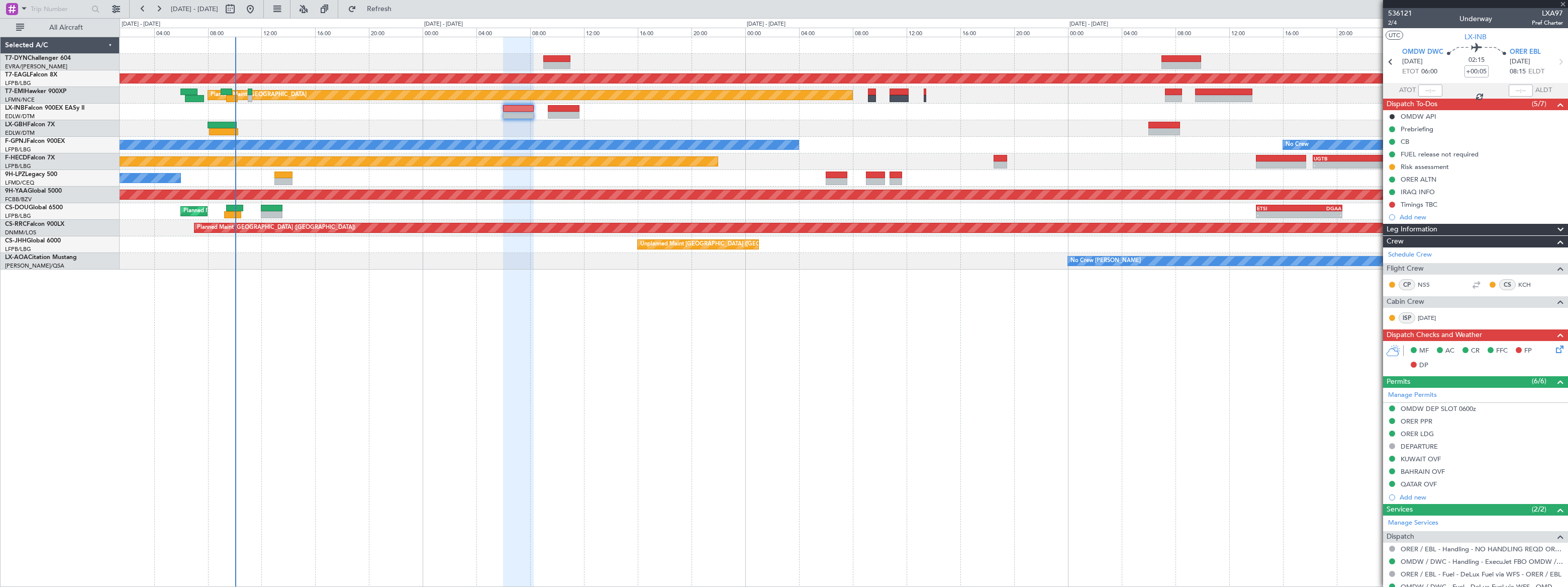
type input "+00:25"
type input "09:25"
type input "0"
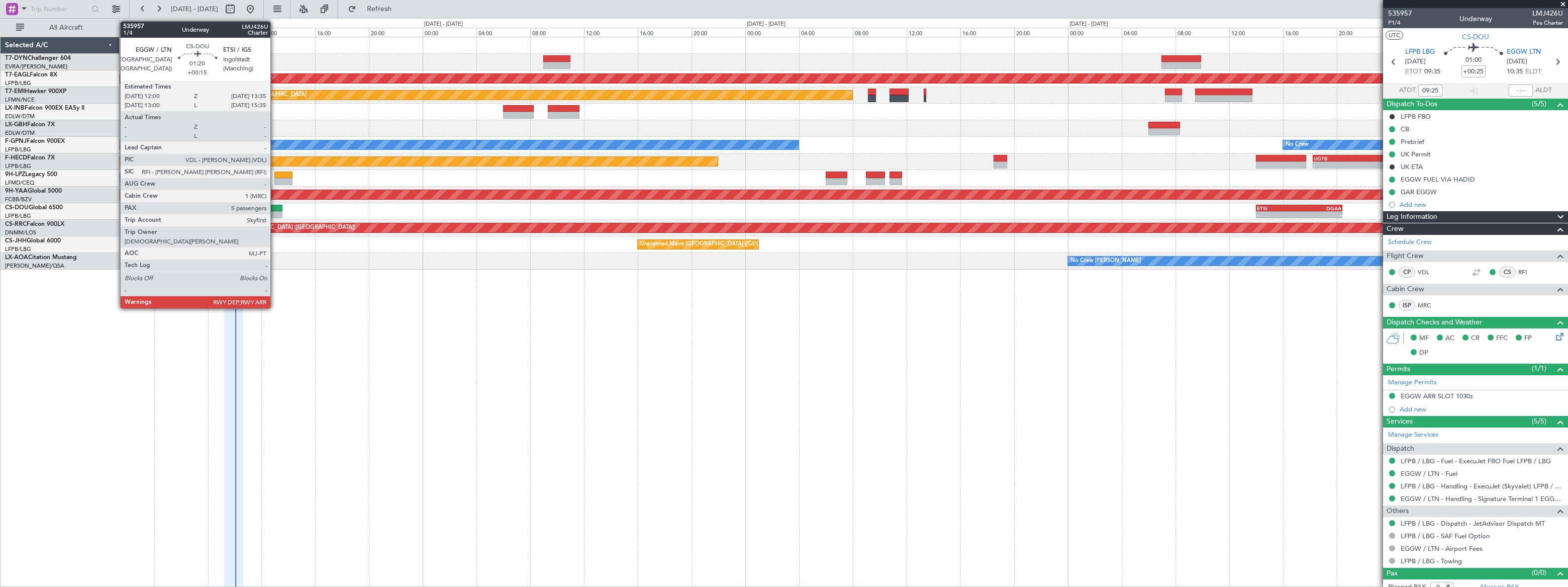
click at [275, 209] on div at bounding box center [271, 208] width 22 height 7
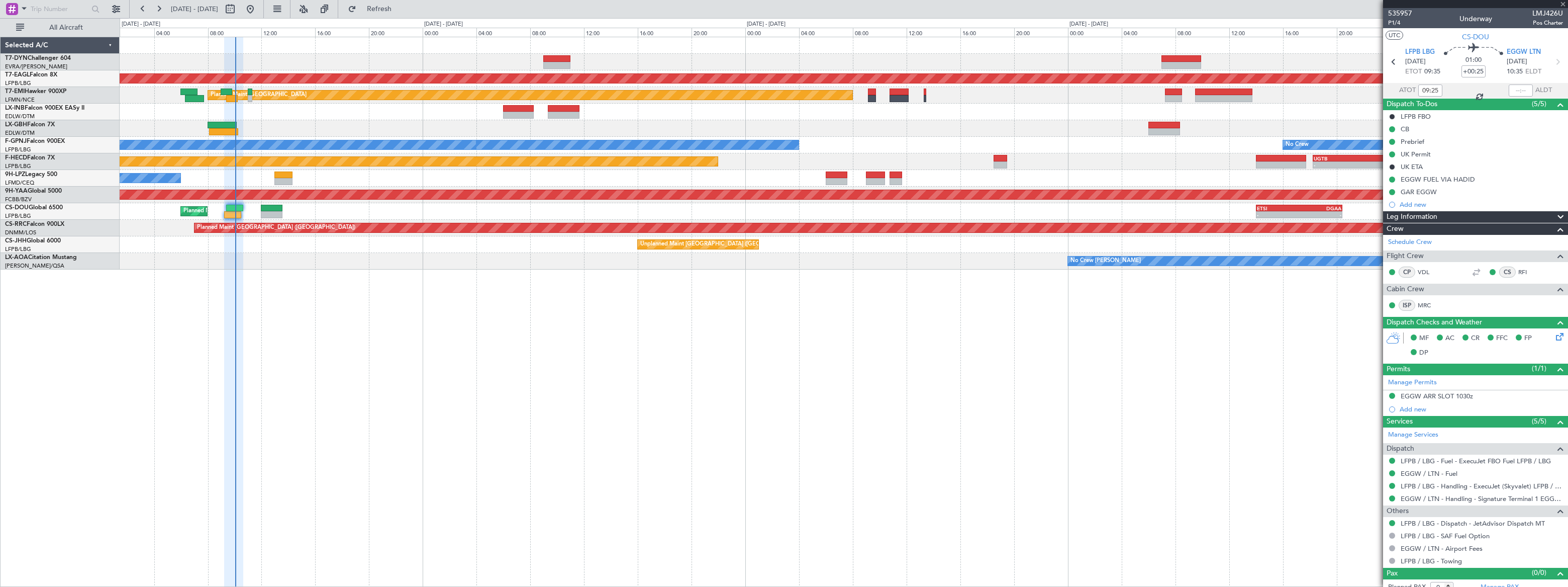
type input "+00:15"
type input "5"
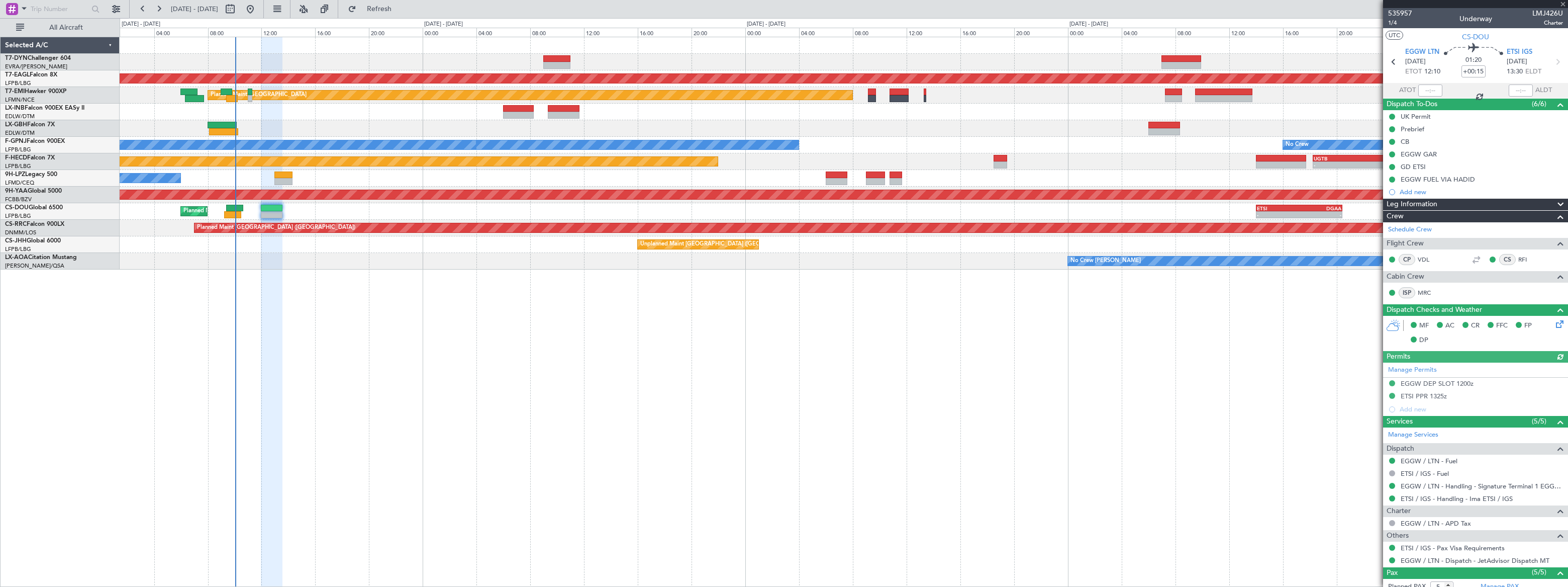
scroll to position [120, 0]
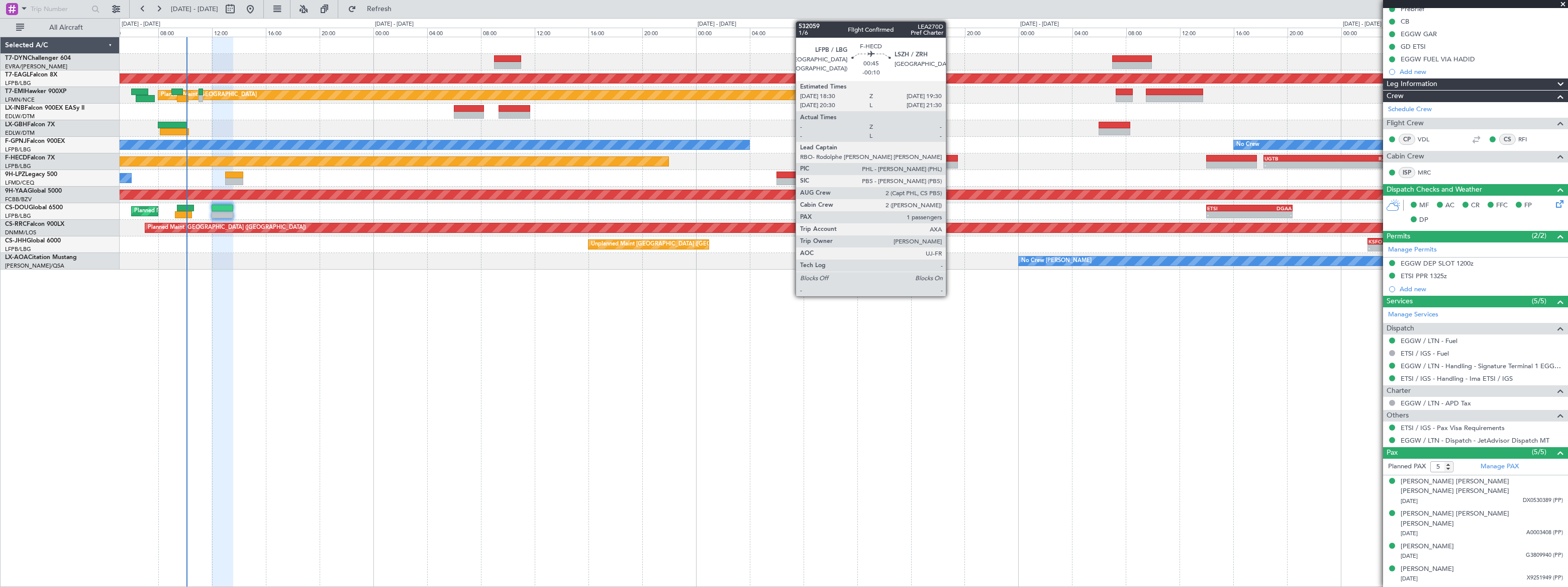
click at [950, 160] on div at bounding box center [951, 158] width 13 height 7
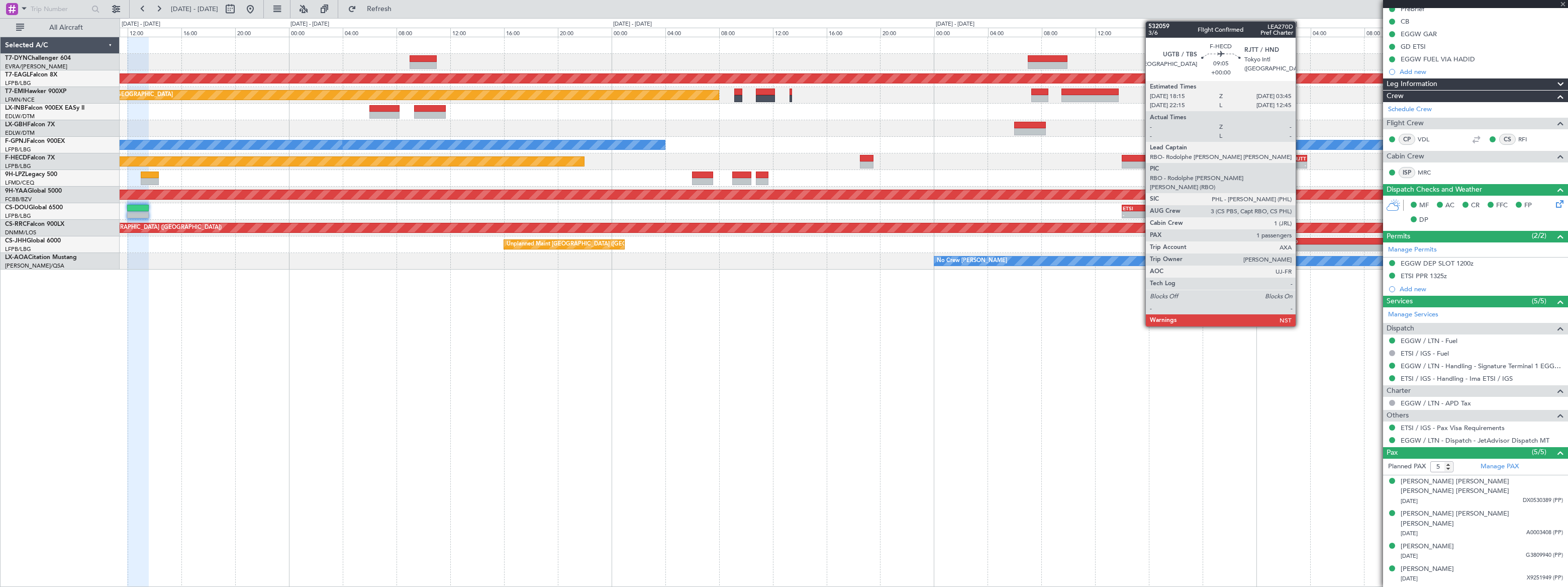
click at [578, 165] on div "Planned Maint Paris (Le Bourget) - - UGTB 18:15 Z RJTT 03:45 Z - - RJBB 11:40 Z…" at bounding box center [843, 161] width 1447 height 17
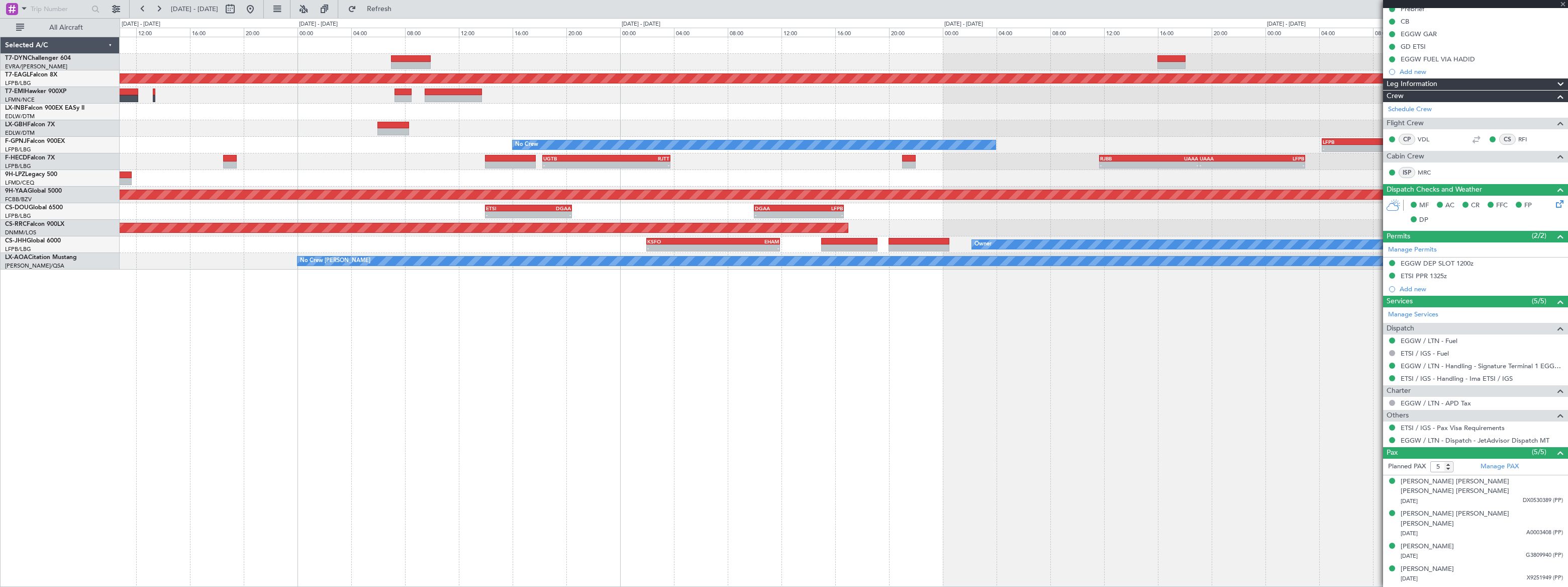
type input "-00:10"
type input "1"
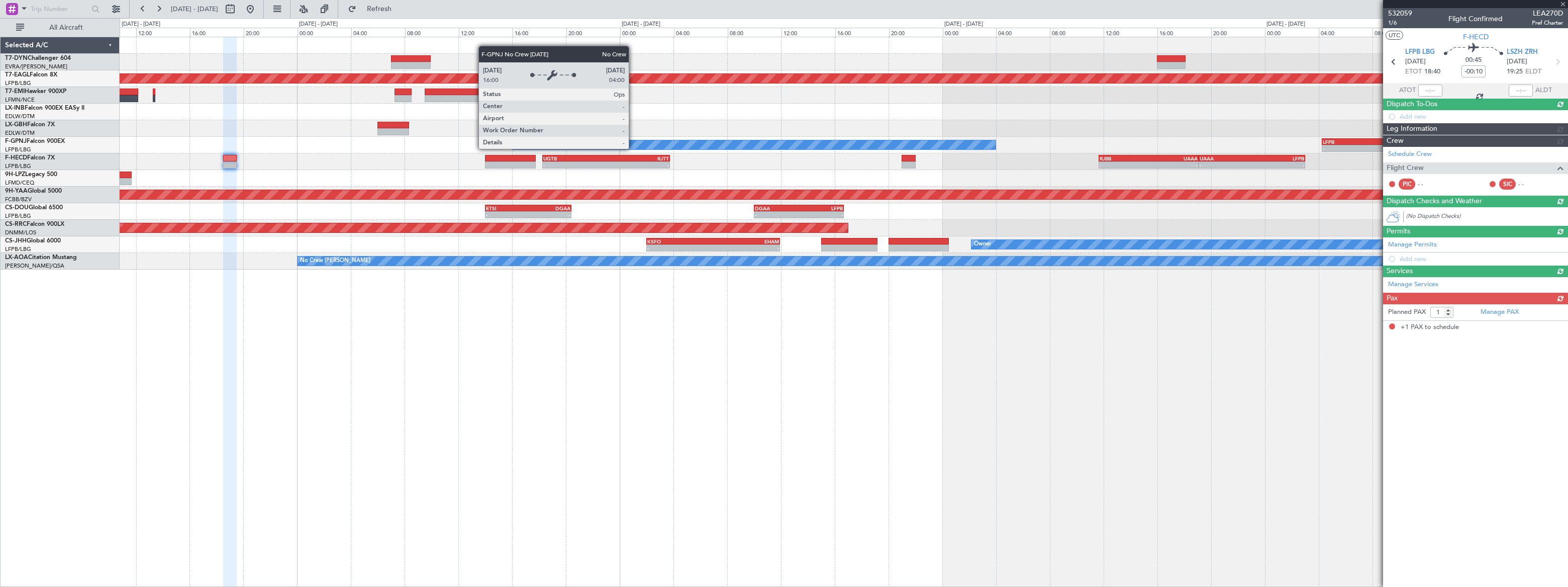
scroll to position [0, 0]
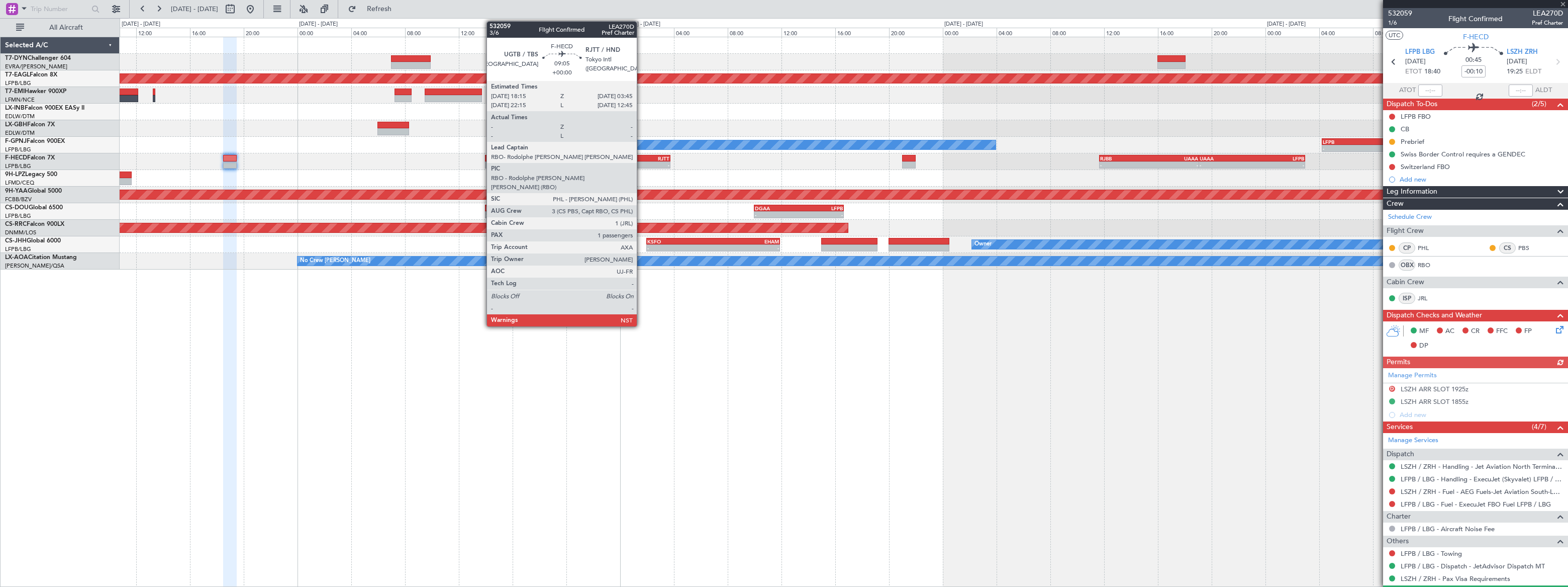
click at [642, 156] on div "RJTT" at bounding box center [637, 158] width 63 height 6
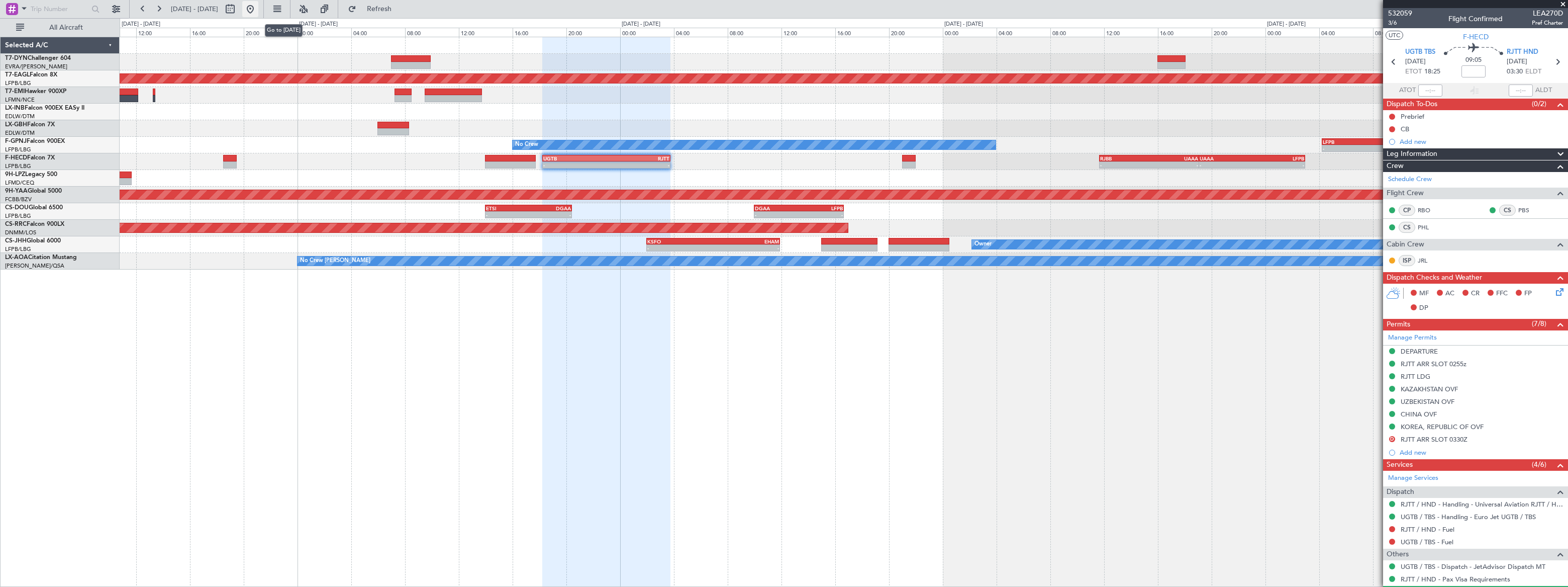
click at [258, 9] on button at bounding box center [250, 8] width 16 height 16
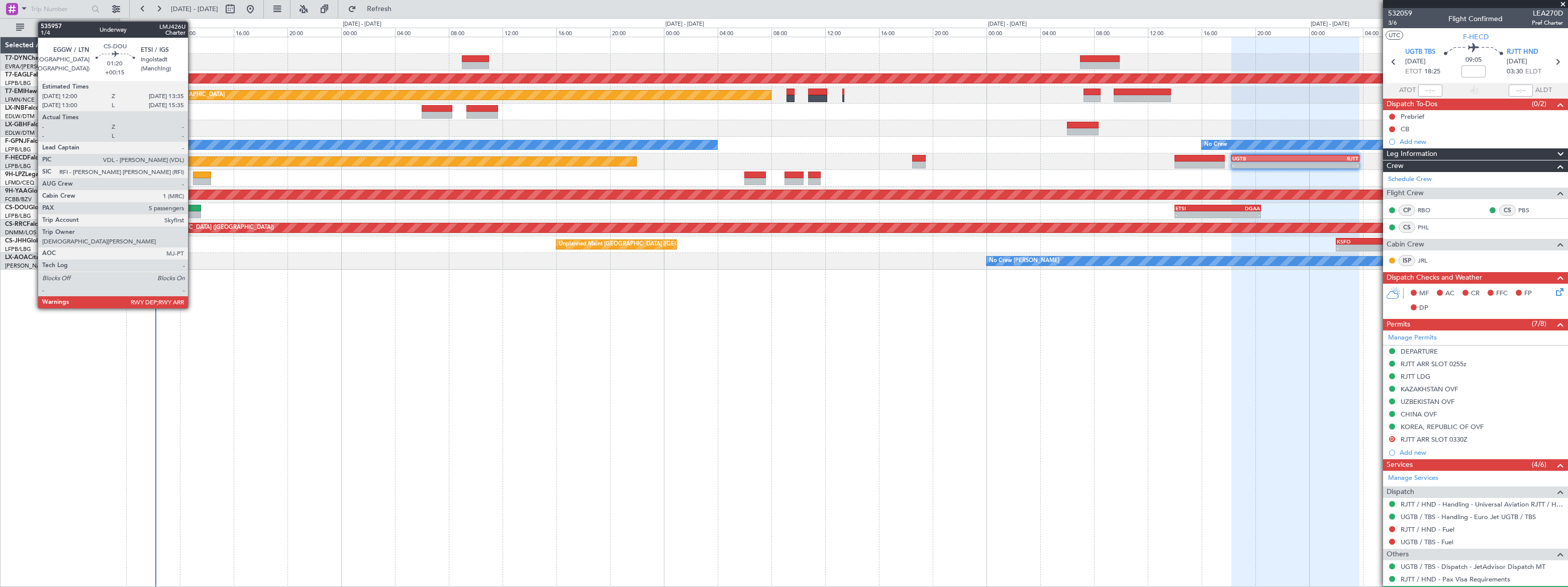
click at [192, 207] on div at bounding box center [191, 208] width 22 height 7
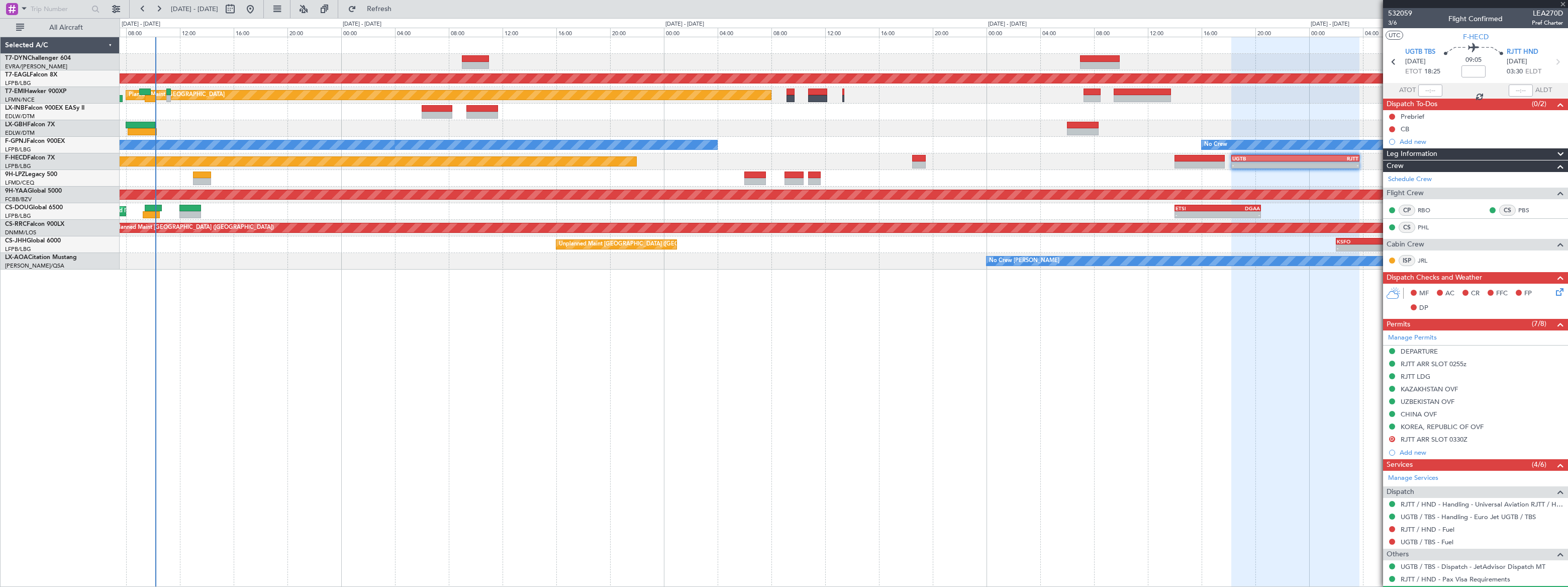
type input "+00:15"
type input "5"
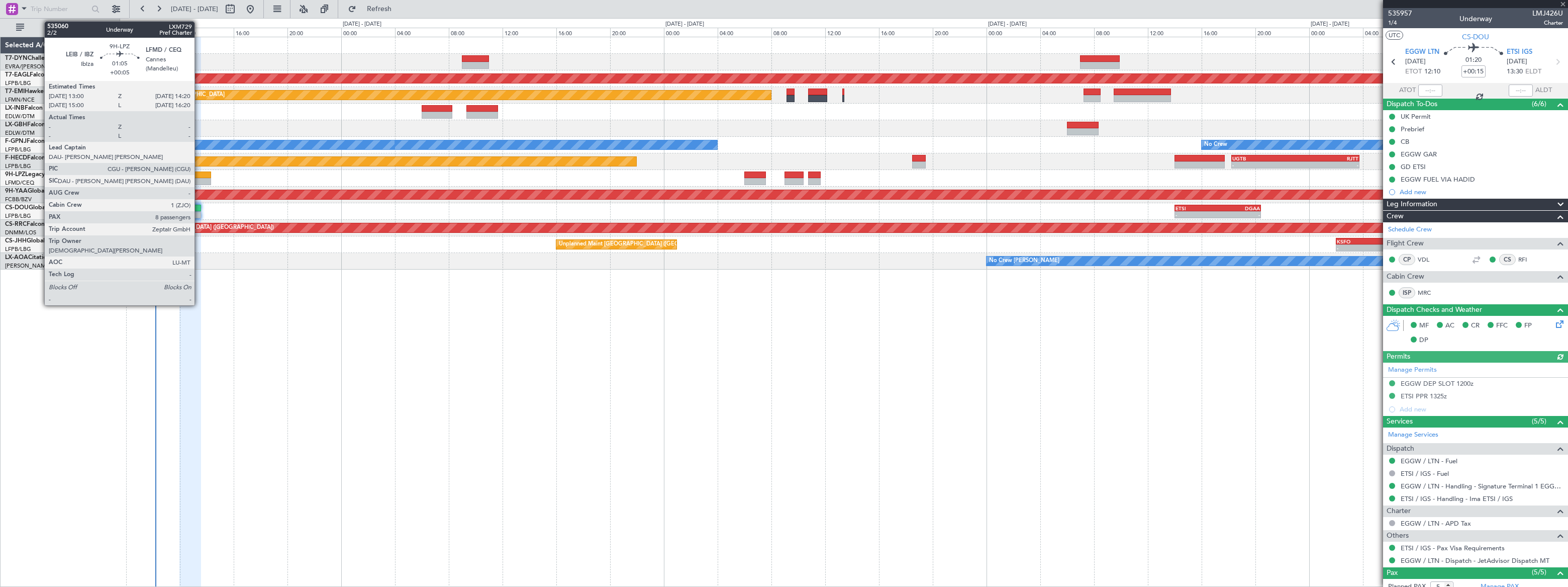
click at [201, 176] on div at bounding box center [203, 175] width 18 height 7
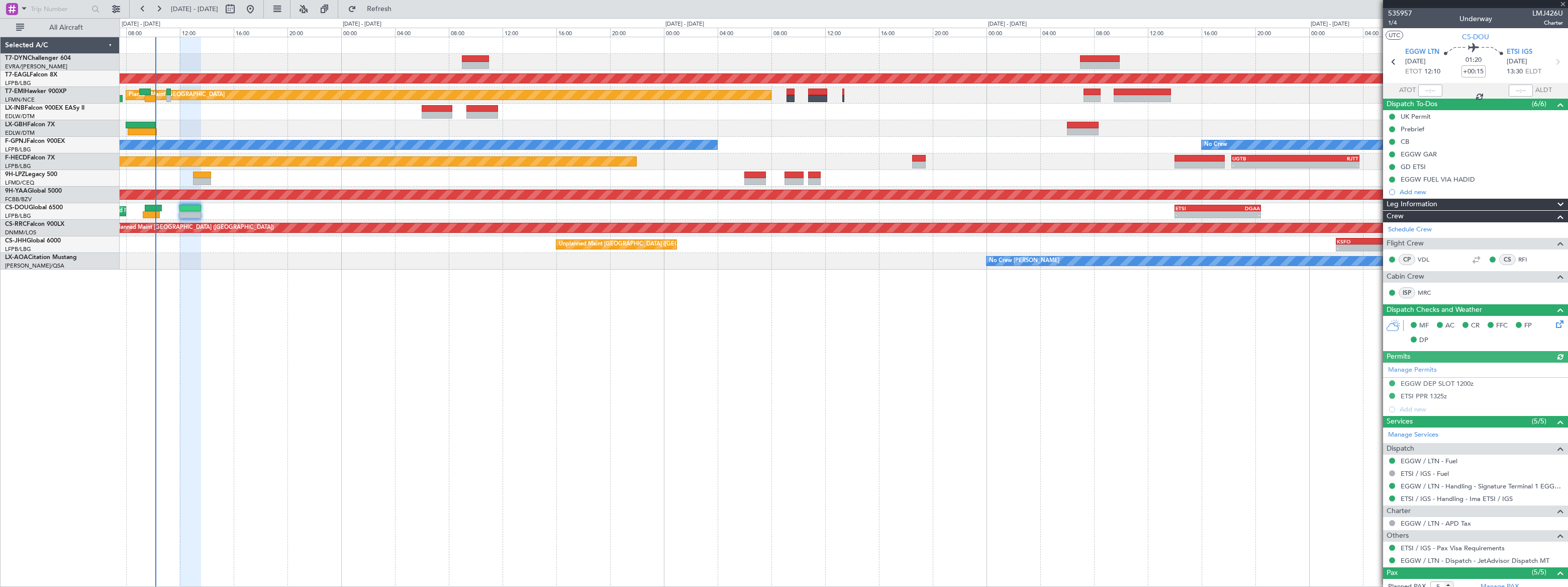
type input "+00:05"
type input "8"
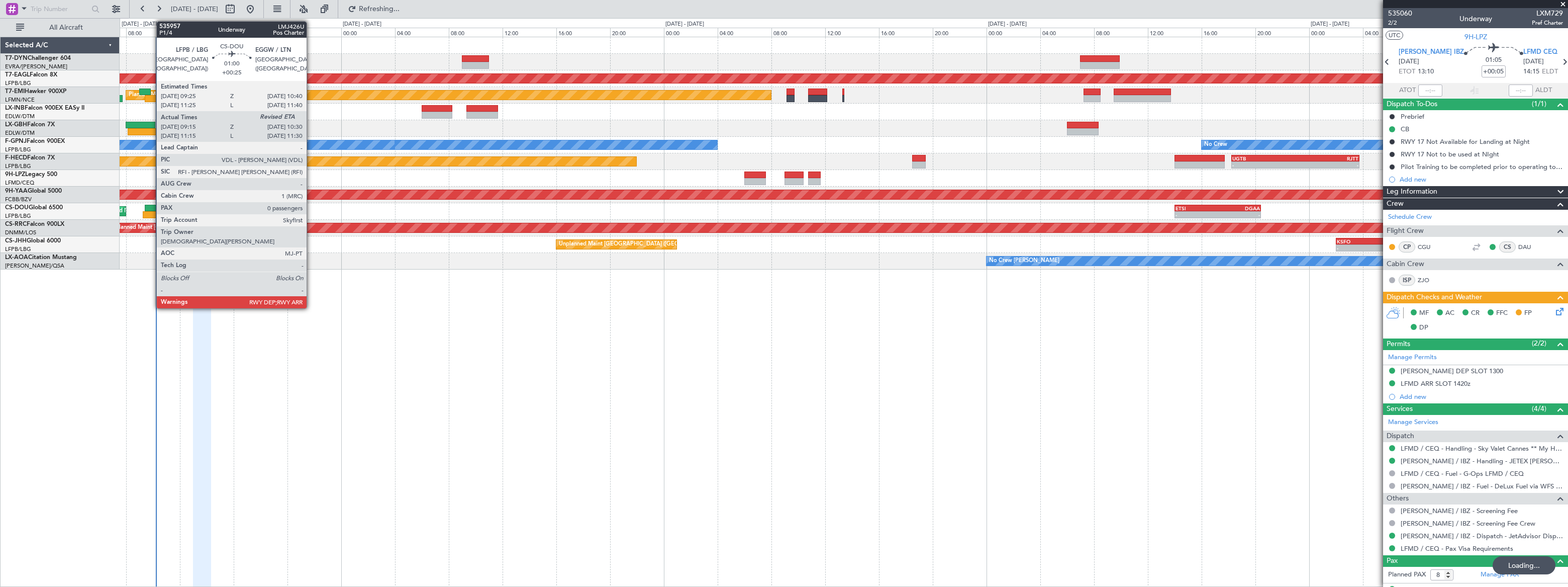
click at [151, 208] on div at bounding box center [153, 208] width 17 height 7
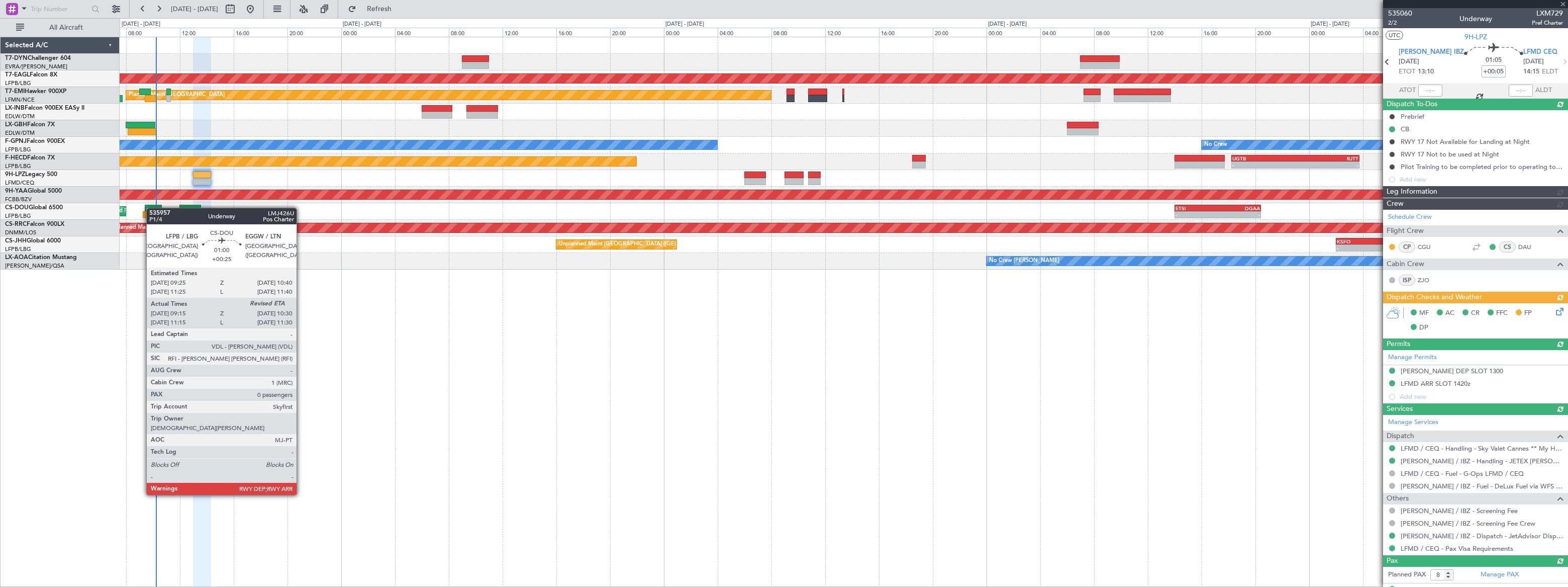
type input "+00:25"
type input "09:25"
type input "0"
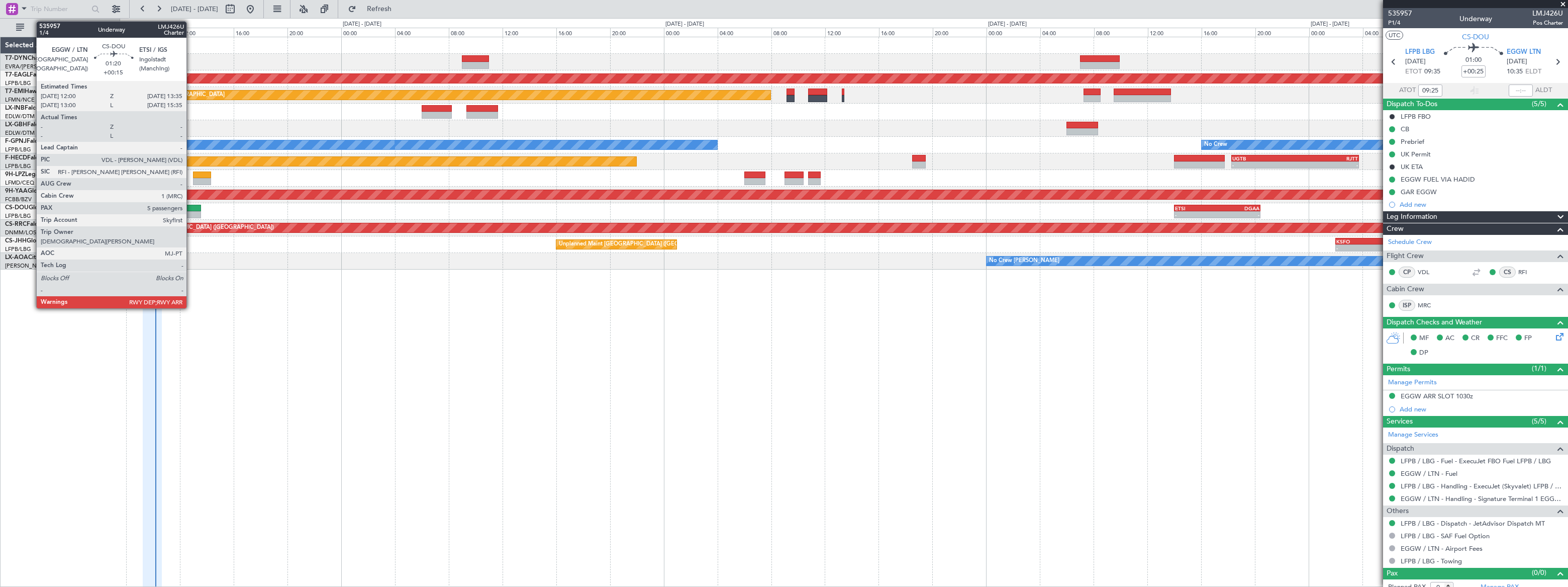
click at [191, 209] on div at bounding box center [191, 208] width 22 height 7
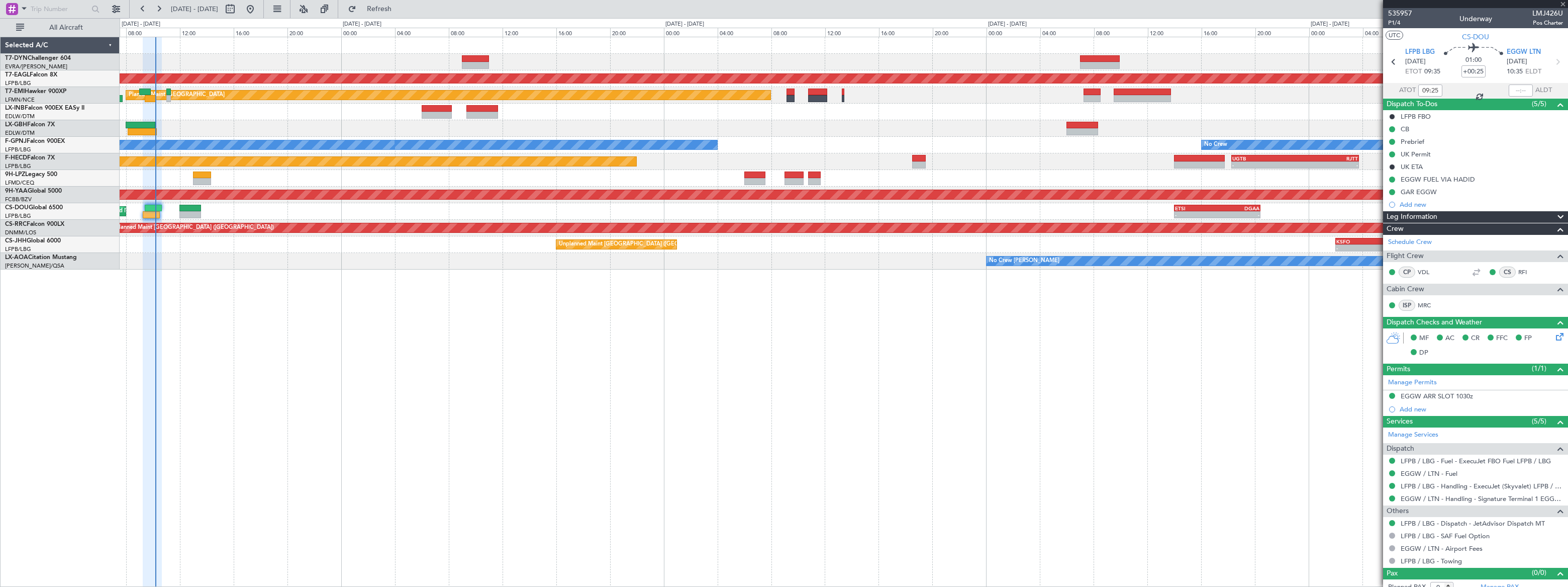
type input "+00:15"
type input "5"
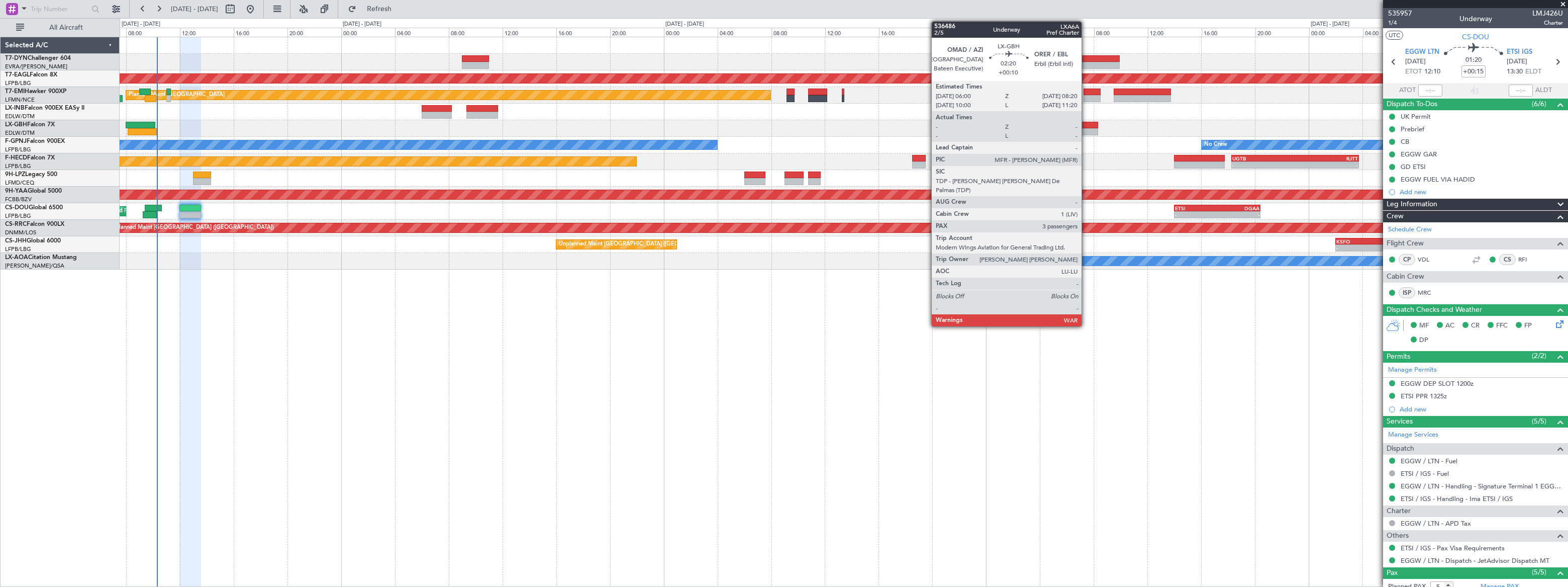
click at [1086, 124] on div at bounding box center [1082, 125] width 32 height 7
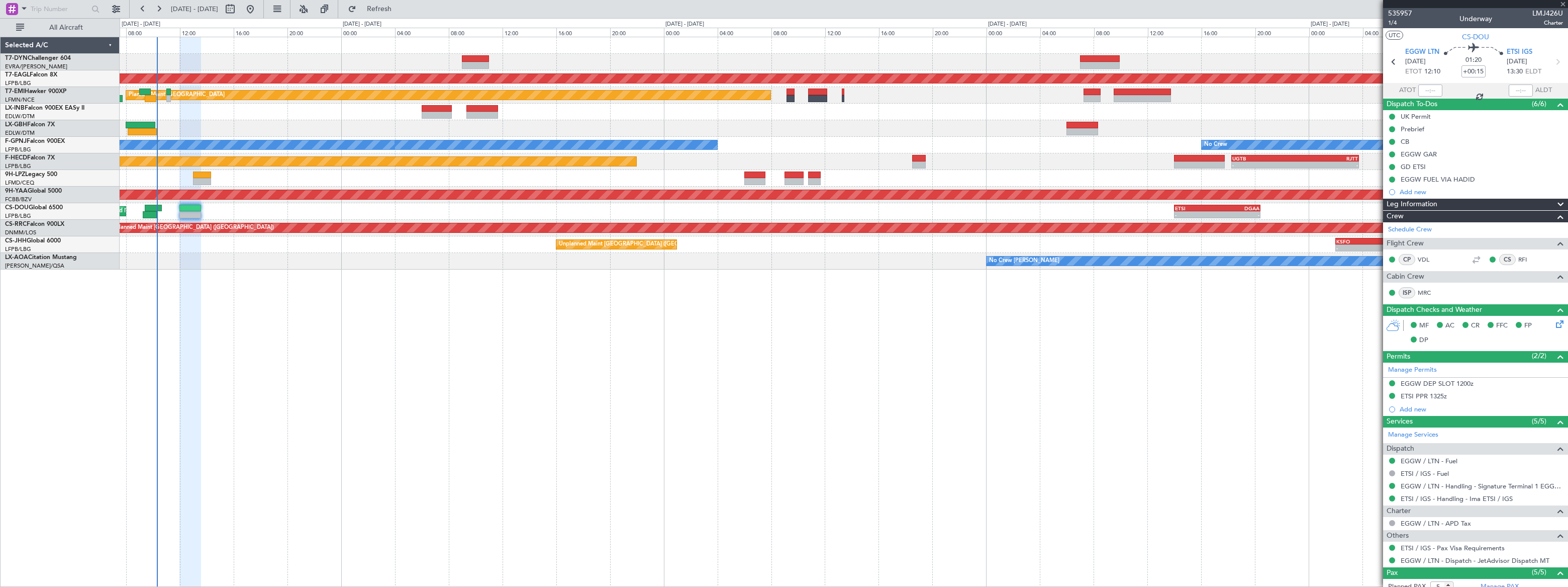
click at [1086, 124] on div at bounding box center [1082, 125] width 32 height 7
type input "+00:10"
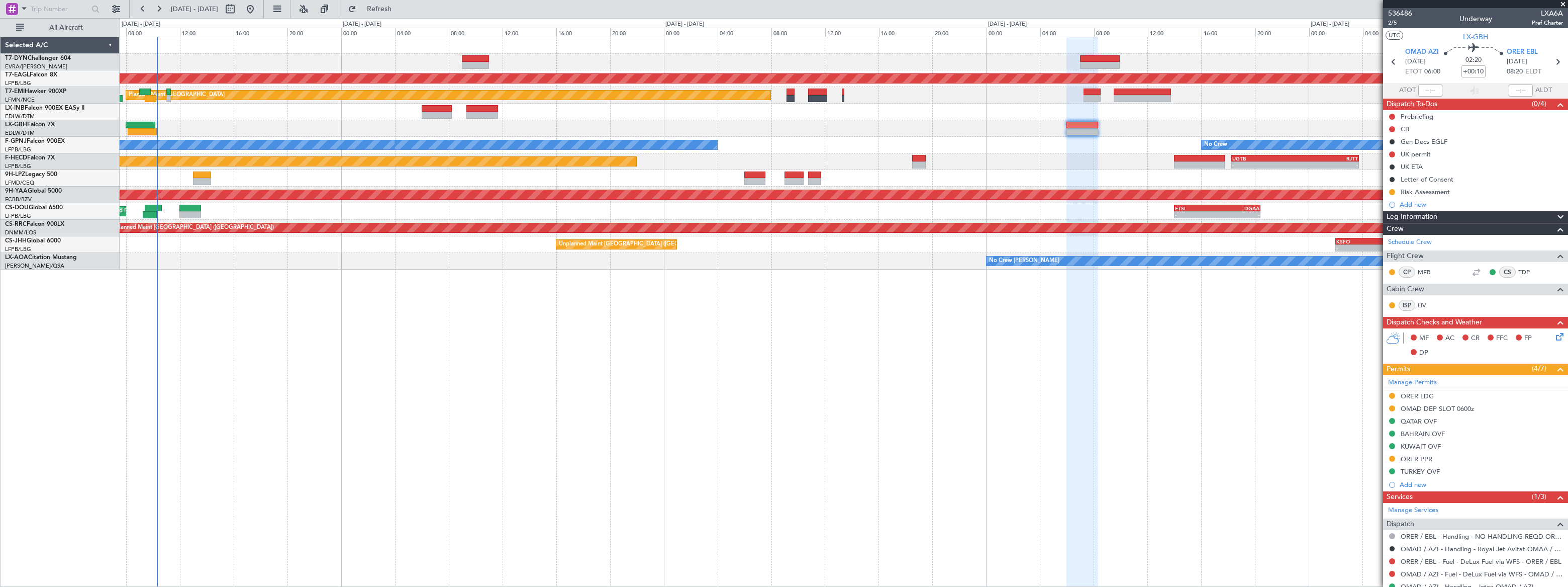
click at [868, 114] on div "Grounded New York (Teterboro) Planned Maint Zurich No Crew No Crew No Crew Plan…" at bounding box center [843, 153] width 1447 height 232
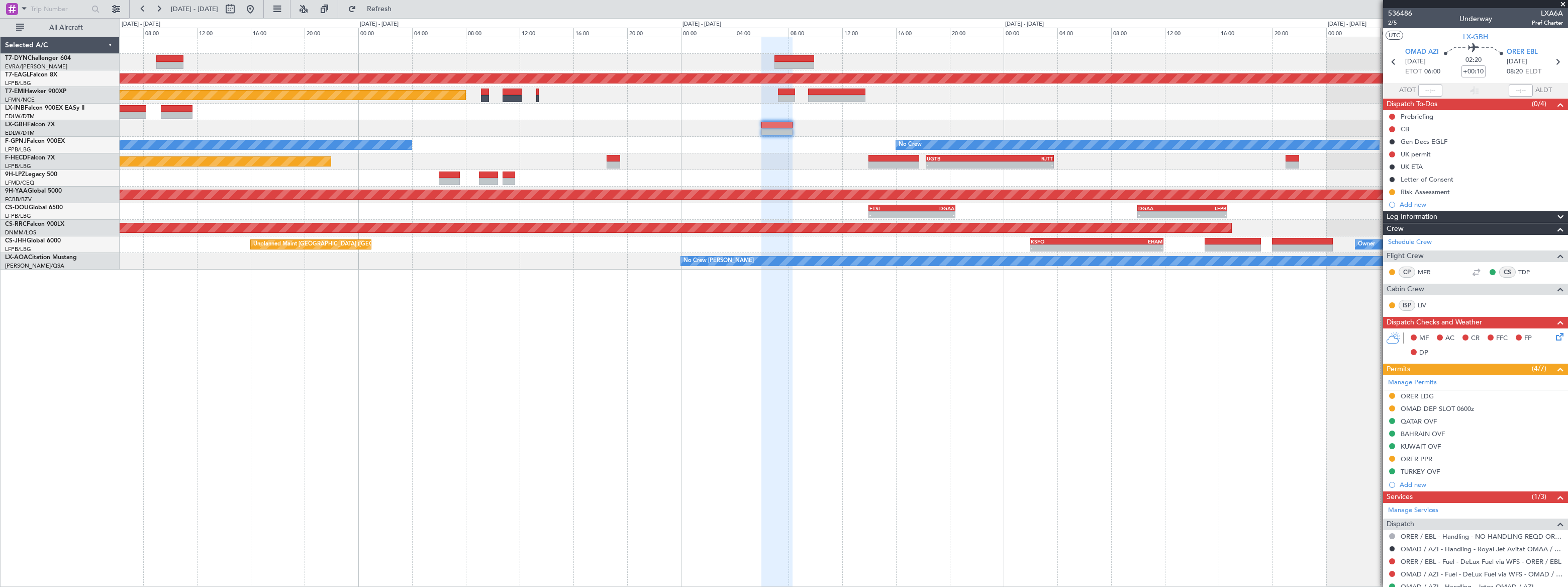
click at [952, 120] on div "Grounded New York (Teterboro) Planned Maint Zurich No Crew No Crew - - LFPB 04:…" at bounding box center [843, 153] width 1448 height 232
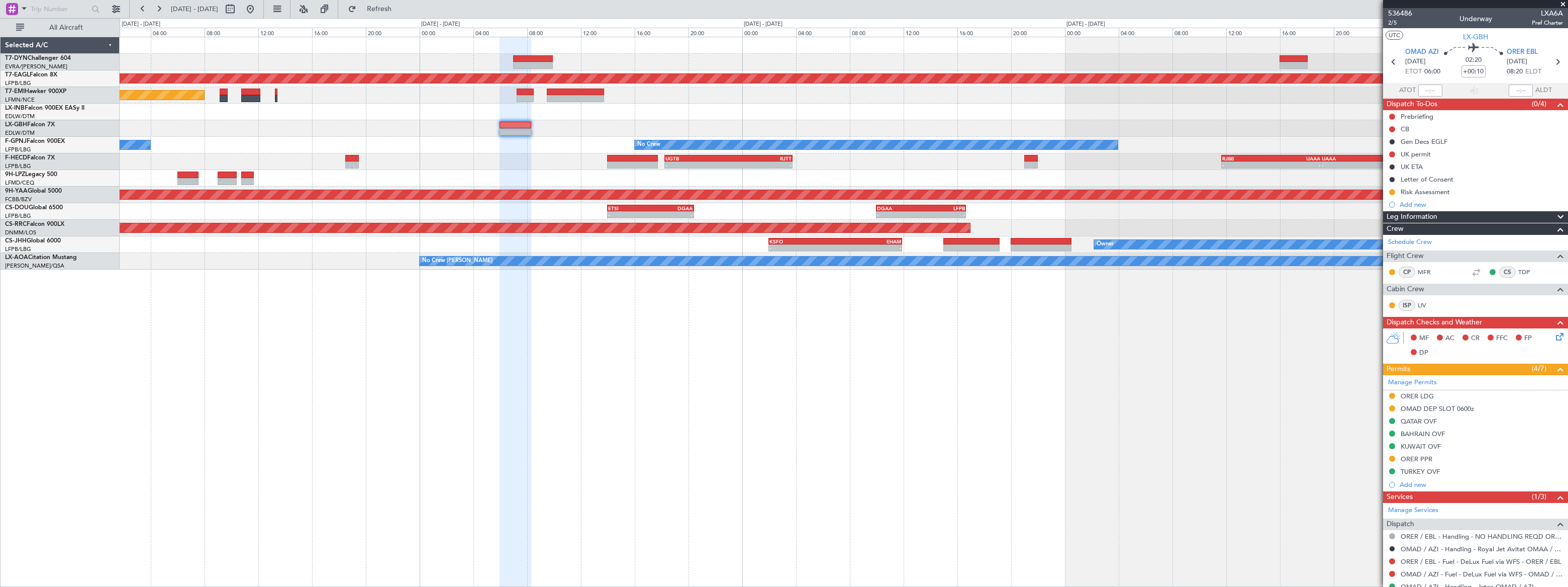
click at [829, 111] on div "Grounded New York (Teterboro) Planned Maint Zurich No Crew No Crew - - LFPB 04:…" at bounding box center [843, 153] width 1448 height 232
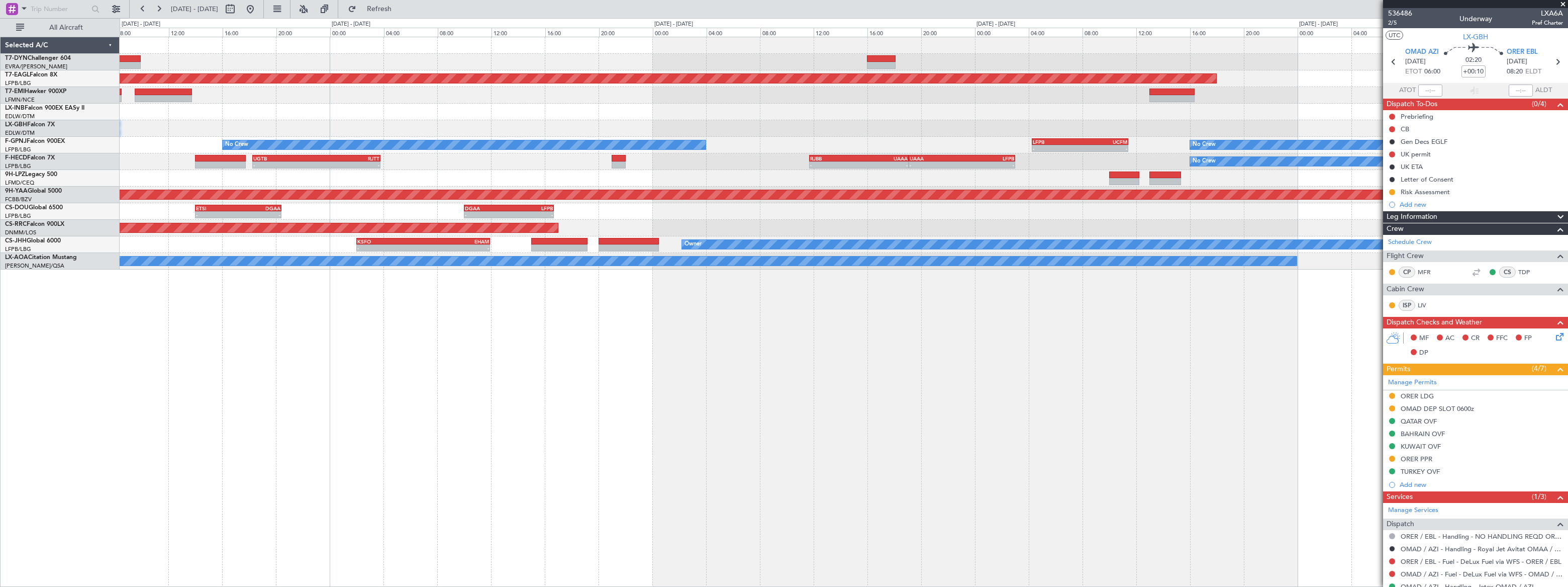
click at [836, 110] on div at bounding box center [843, 112] width 1447 height 17
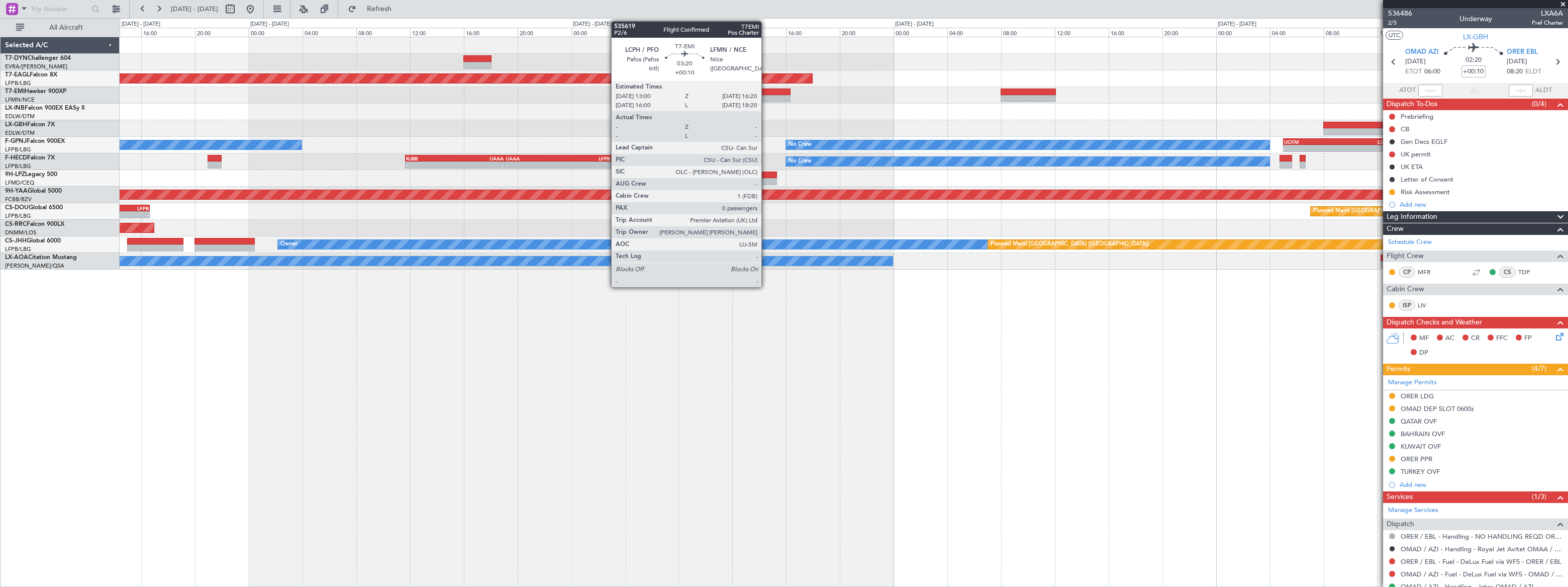
click at [766, 97] on div at bounding box center [768, 98] width 45 height 7
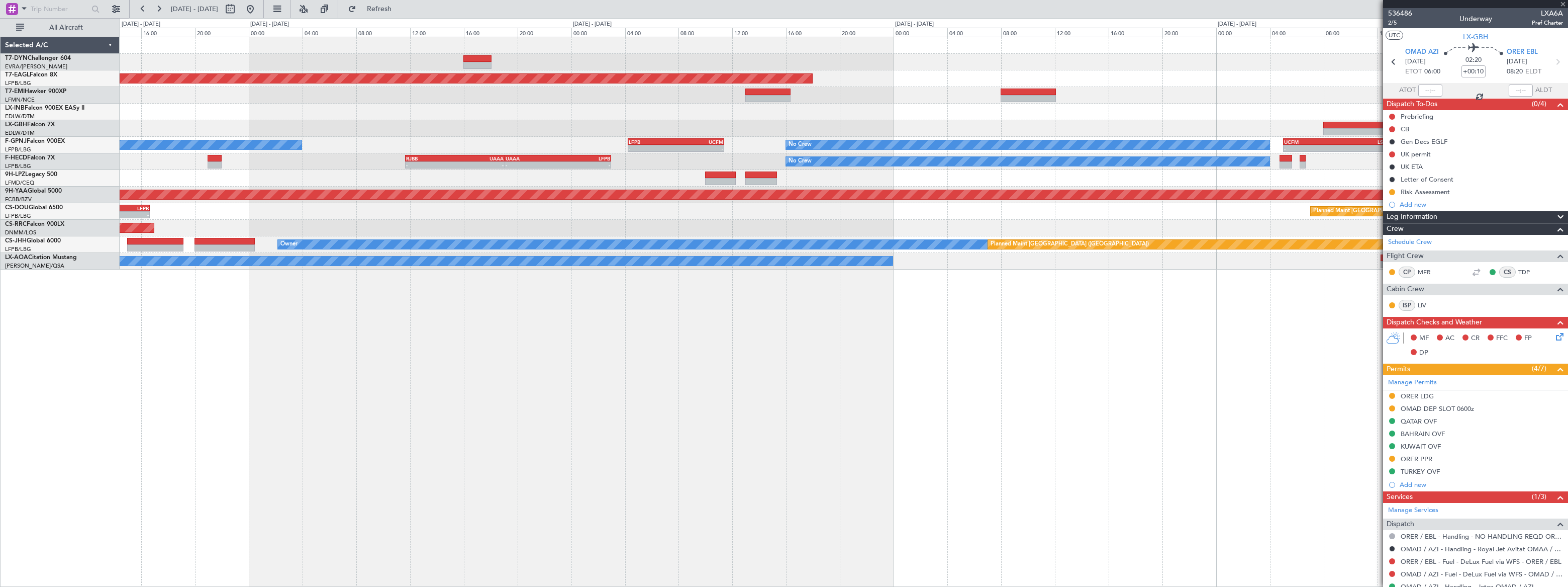
type input "0"
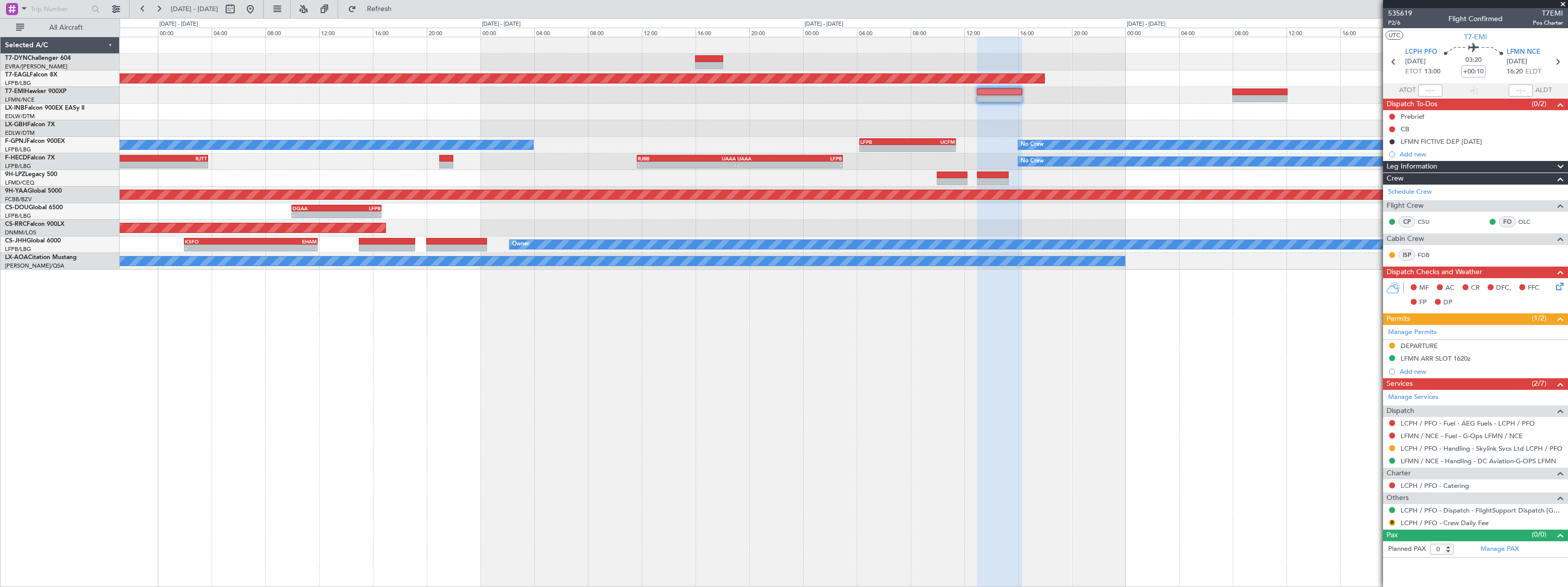
click at [660, 116] on div "Grounded New York (Teterboro) Planned Maint Nurnberg No Crew No Crew - - LFPB 0…" at bounding box center [843, 153] width 1448 height 232
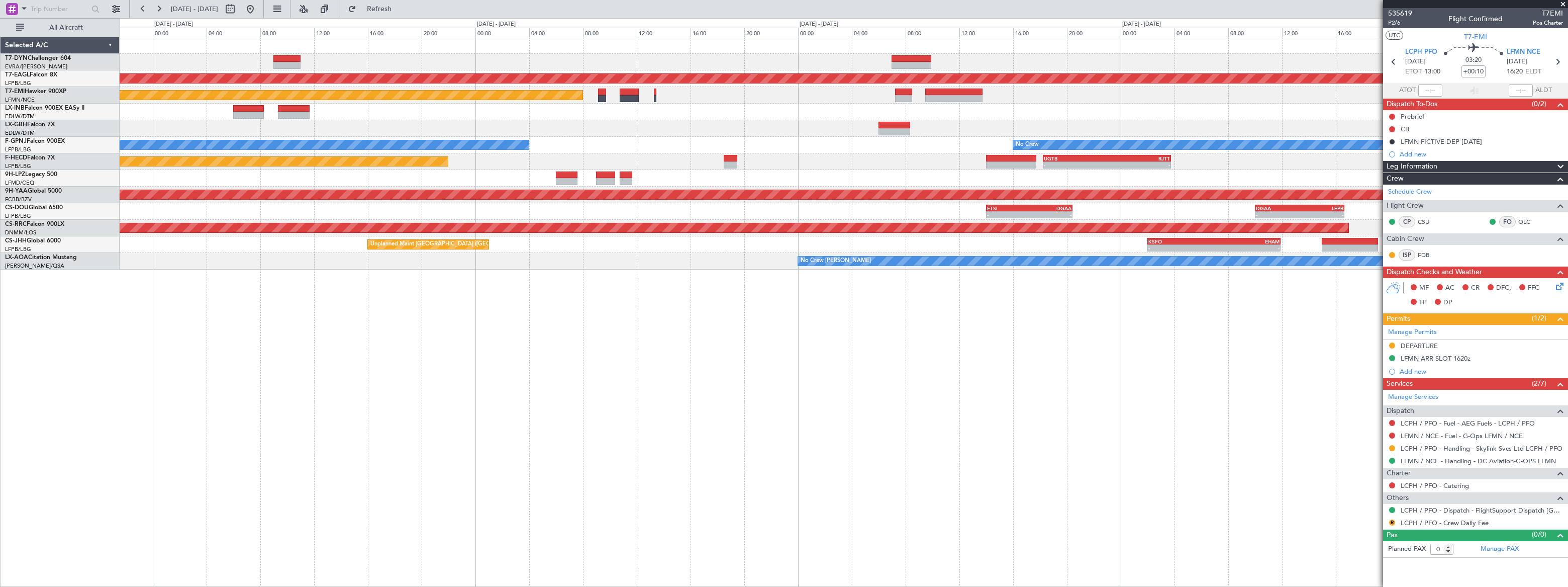
click at [839, 108] on div "Grounded New York (Teterboro) Planned Maint Zurich No Crew No Crew No Crew - - …" at bounding box center [843, 153] width 1448 height 232
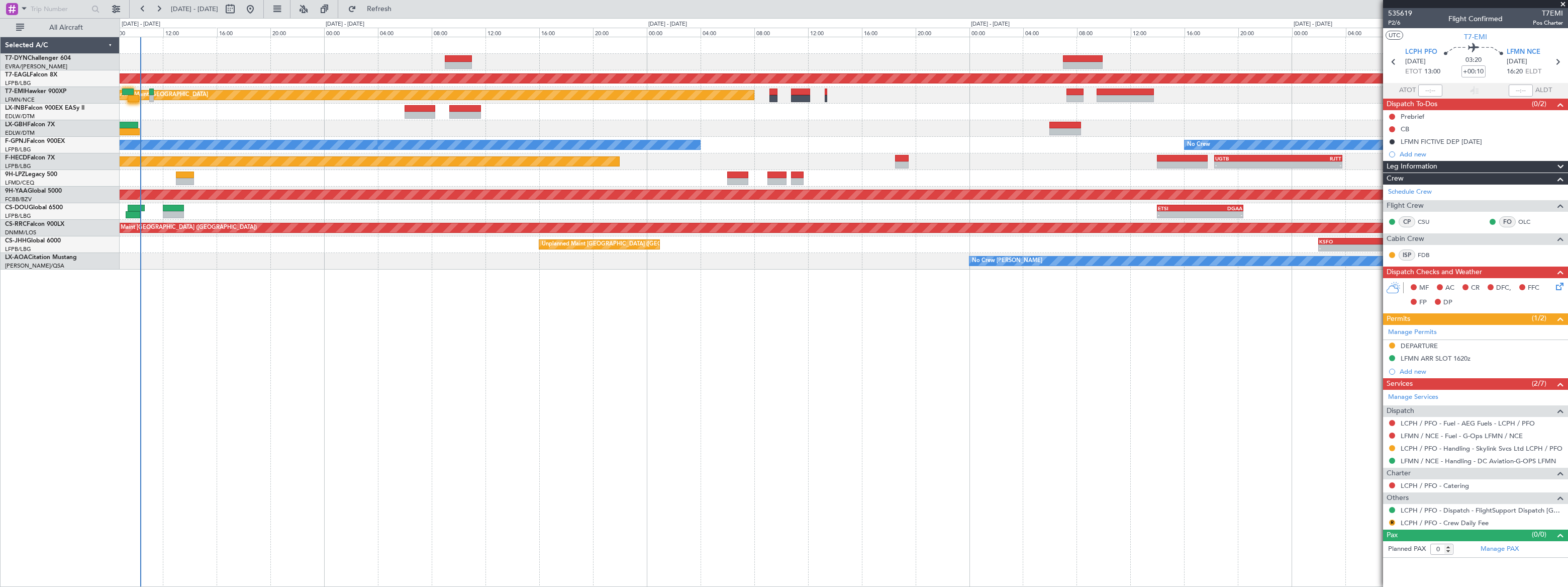
click at [857, 81] on div "Grounded New York (Teterboro) Planned Maint Zurich No Crew No Crew No Crew UGTB…" at bounding box center [843, 153] width 1447 height 232
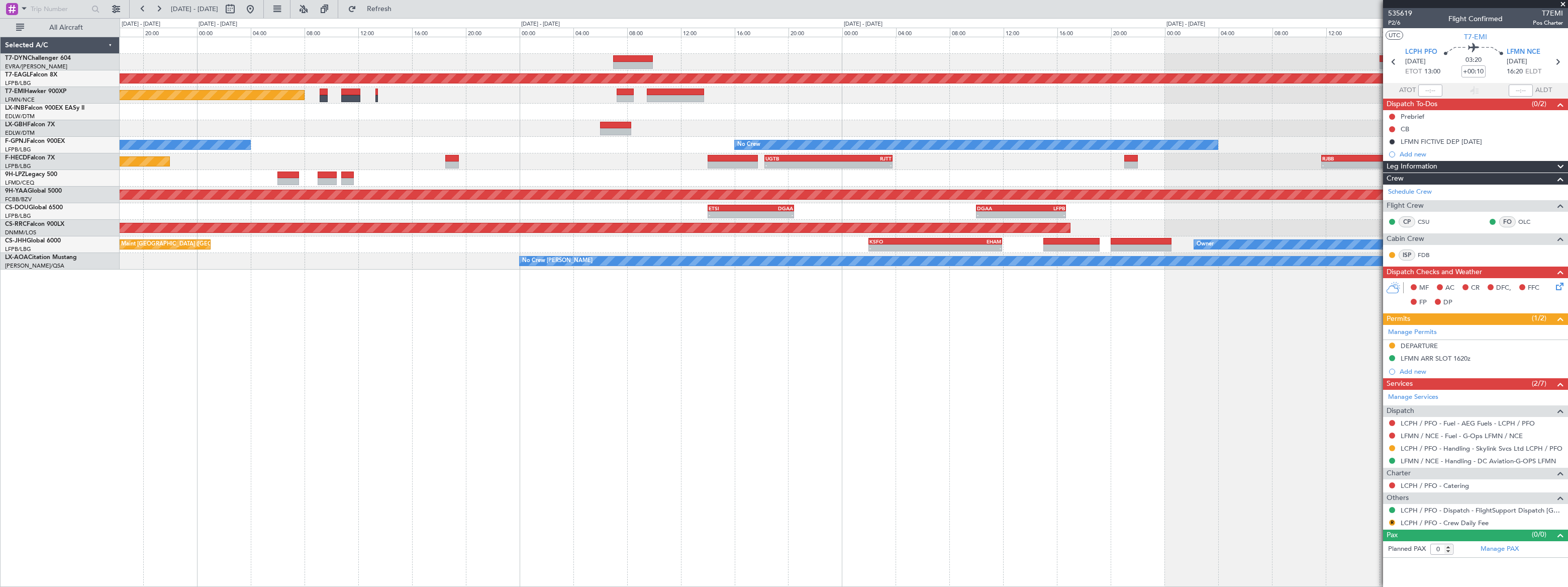
click at [618, 81] on div "Grounded New York (Teterboro) Planned Maint Zurich No Crew No Crew - - LFPB 04:…" at bounding box center [843, 153] width 1447 height 232
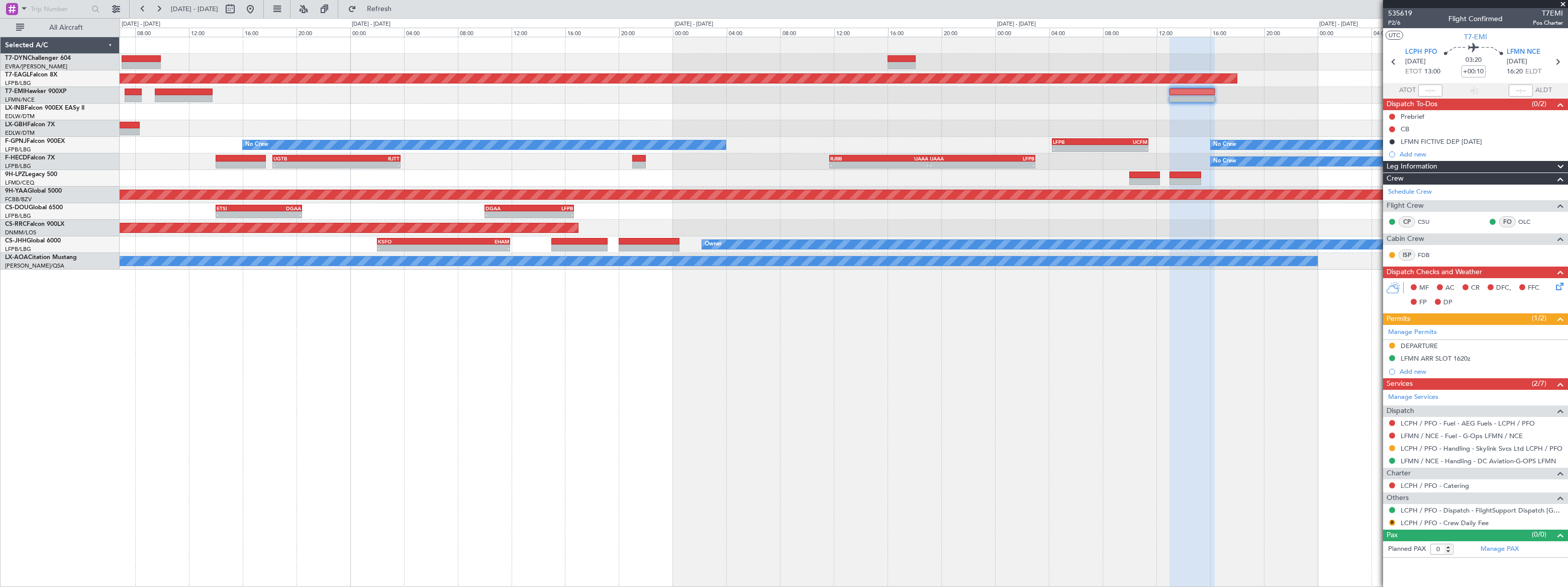
click at [837, 88] on div "Planned Maint [GEOGRAPHIC_DATA]" at bounding box center [843, 95] width 1447 height 17
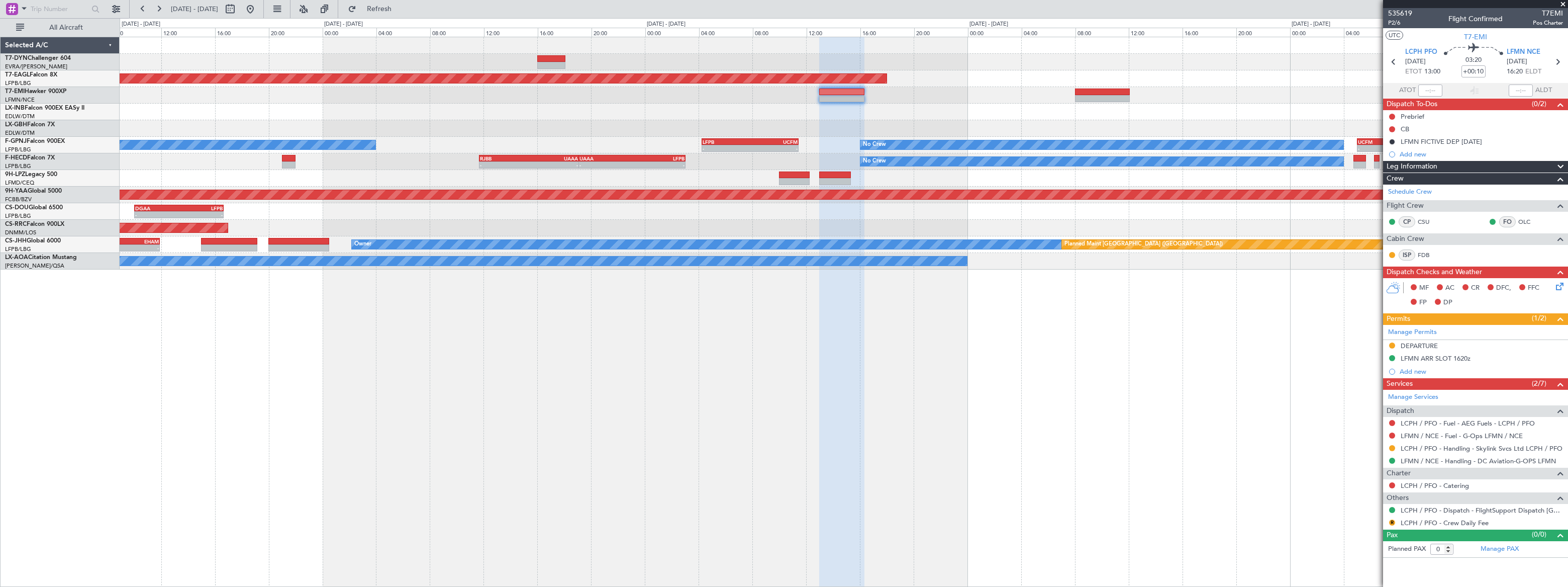
click at [628, 73] on div "Grounded New York (Teterboro) Planned Maint Nurnberg No Crew - - LFPB 04:15 Z U…" at bounding box center [843, 153] width 1447 height 232
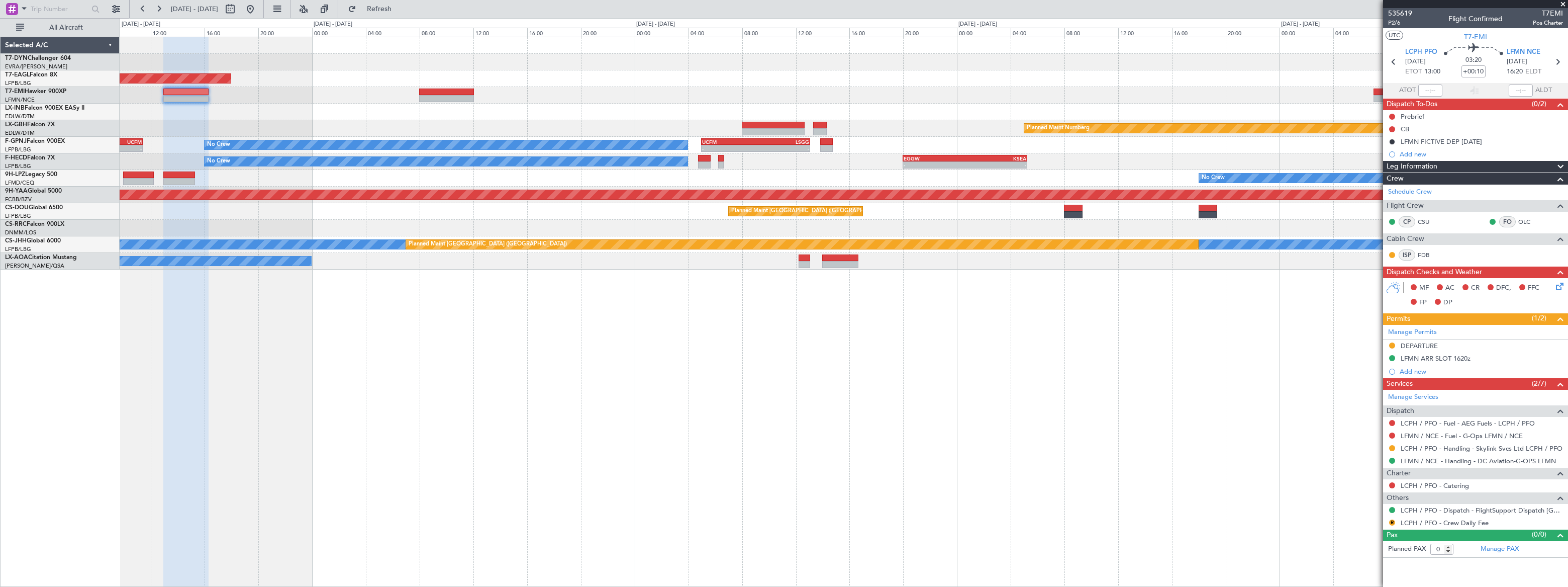
click at [352, 64] on div "Grounded New York (Teterboro) Planned Maint Nurnberg - - LFPB 04:15 Z UCFM 11:2…" at bounding box center [843, 153] width 1448 height 232
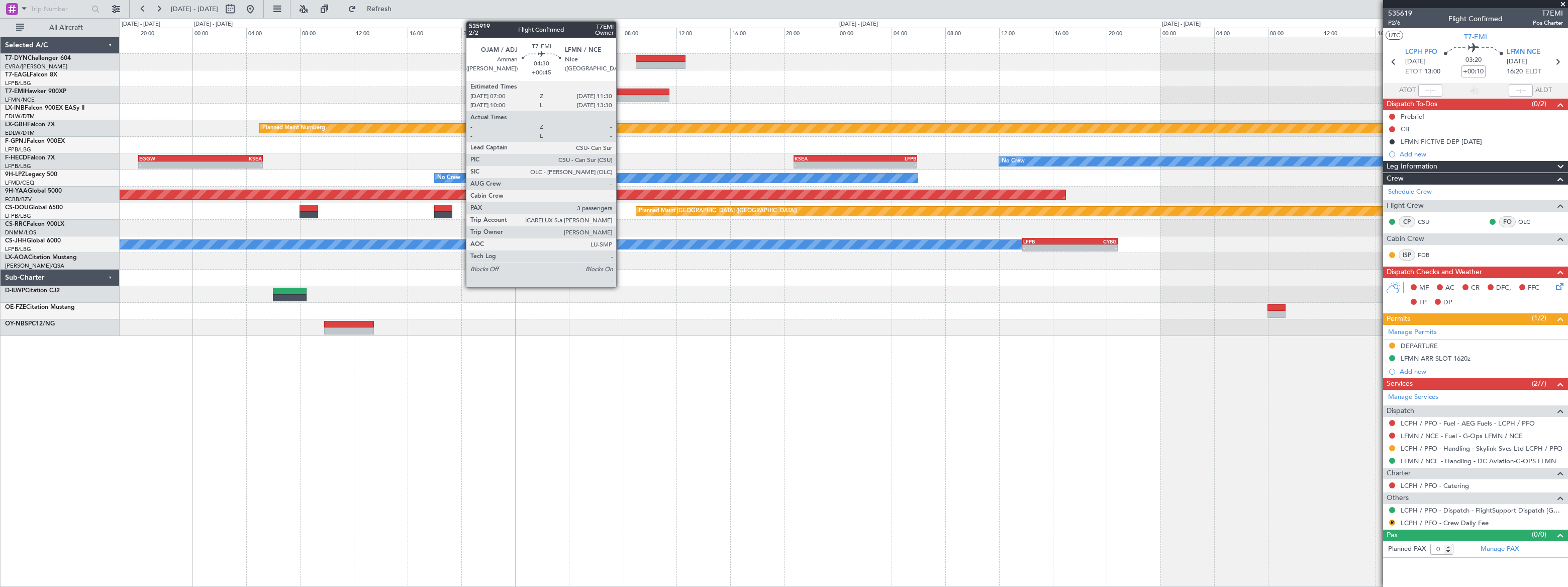
click at [621, 93] on div at bounding box center [639, 92] width 61 height 7
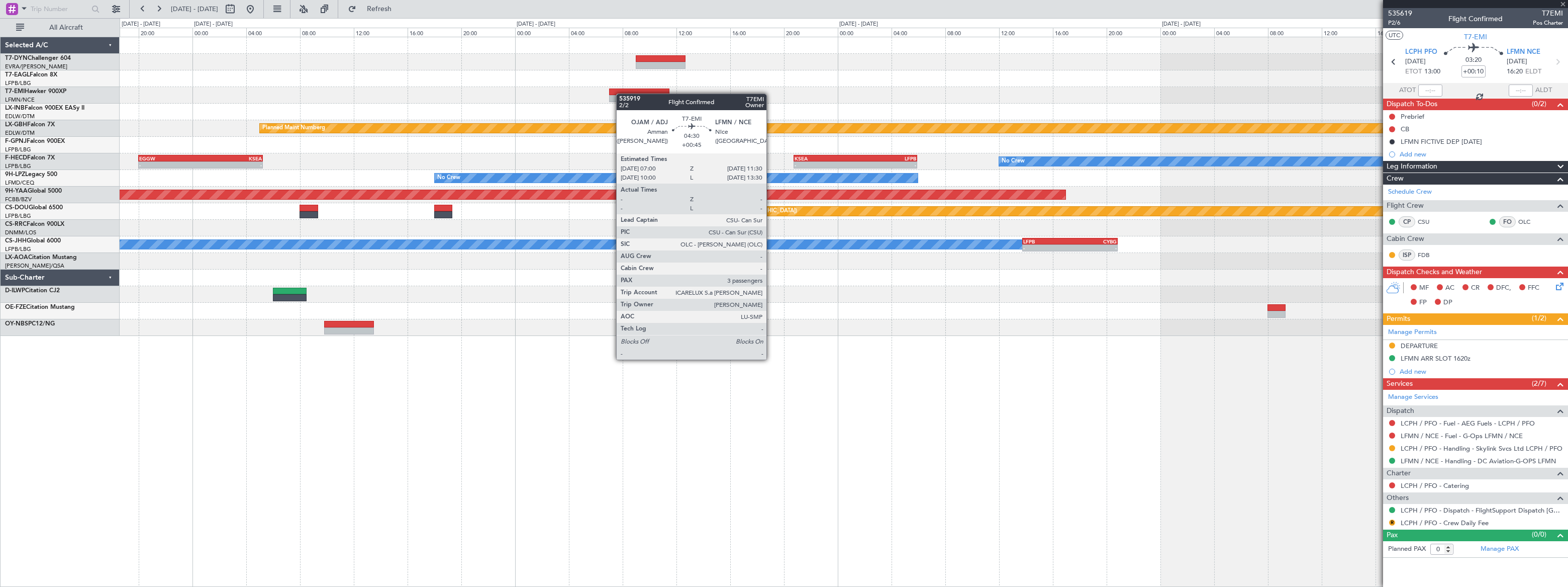
type input "+00:45"
type input "3"
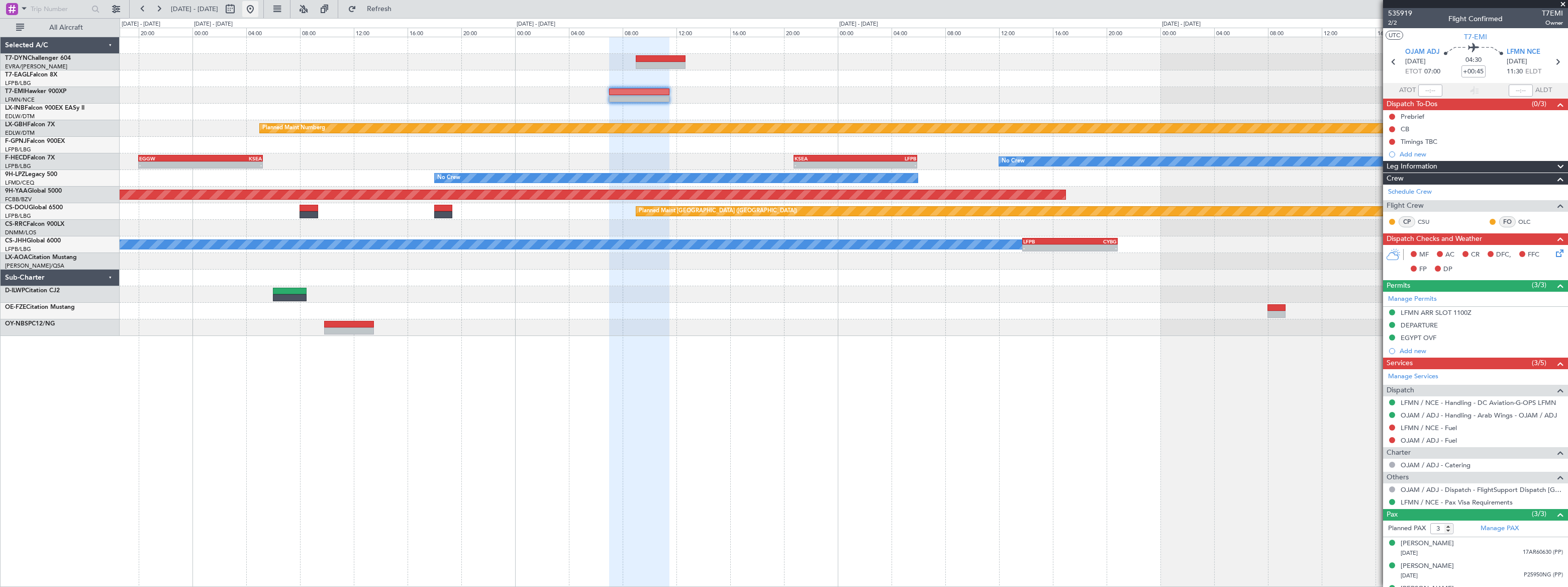
click at [258, 7] on button at bounding box center [250, 8] width 16 height 16
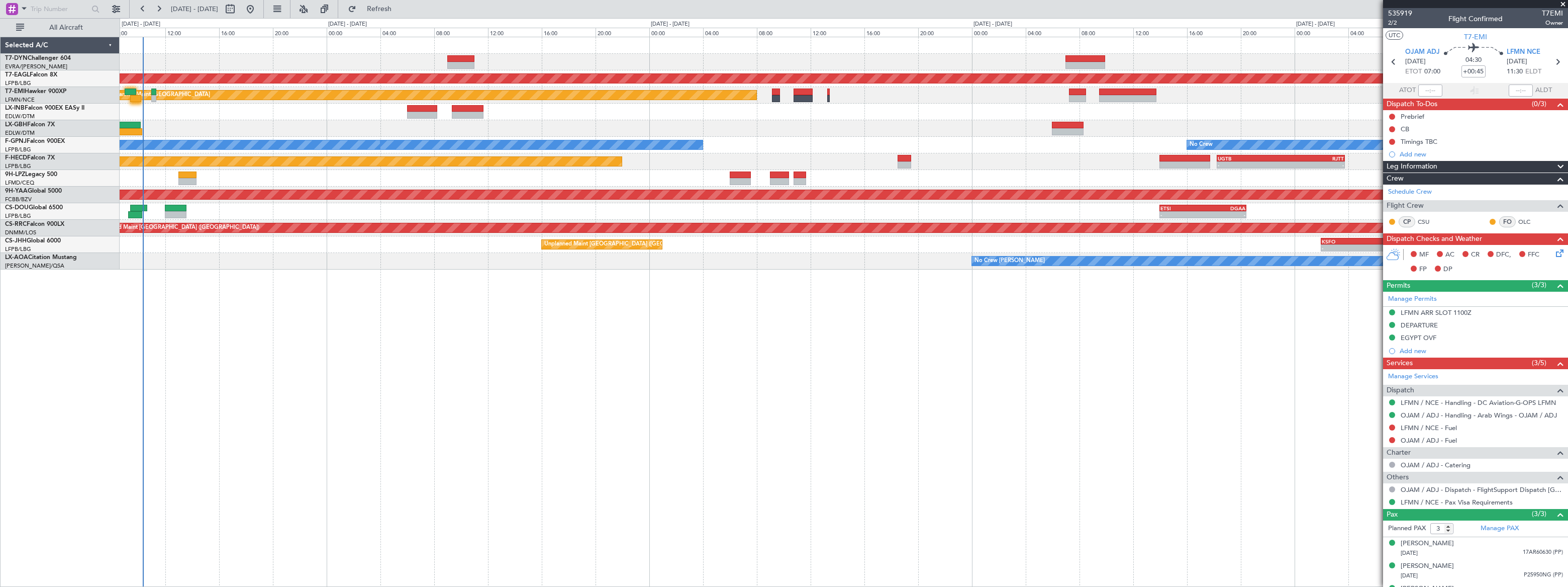
click at [457, 106] on div at bounding box center [843, 112] width 1448 height 17
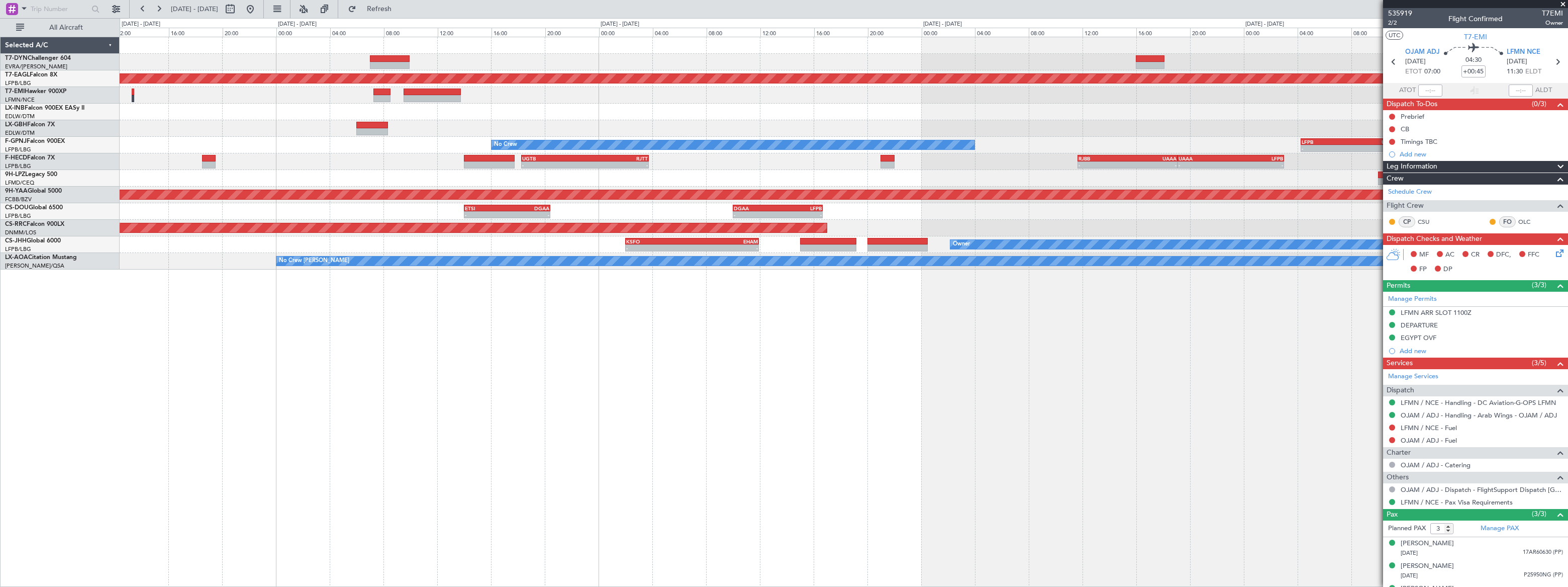
click at [607, 110] on div at bounding box center [843, 112] width 1447 height 17
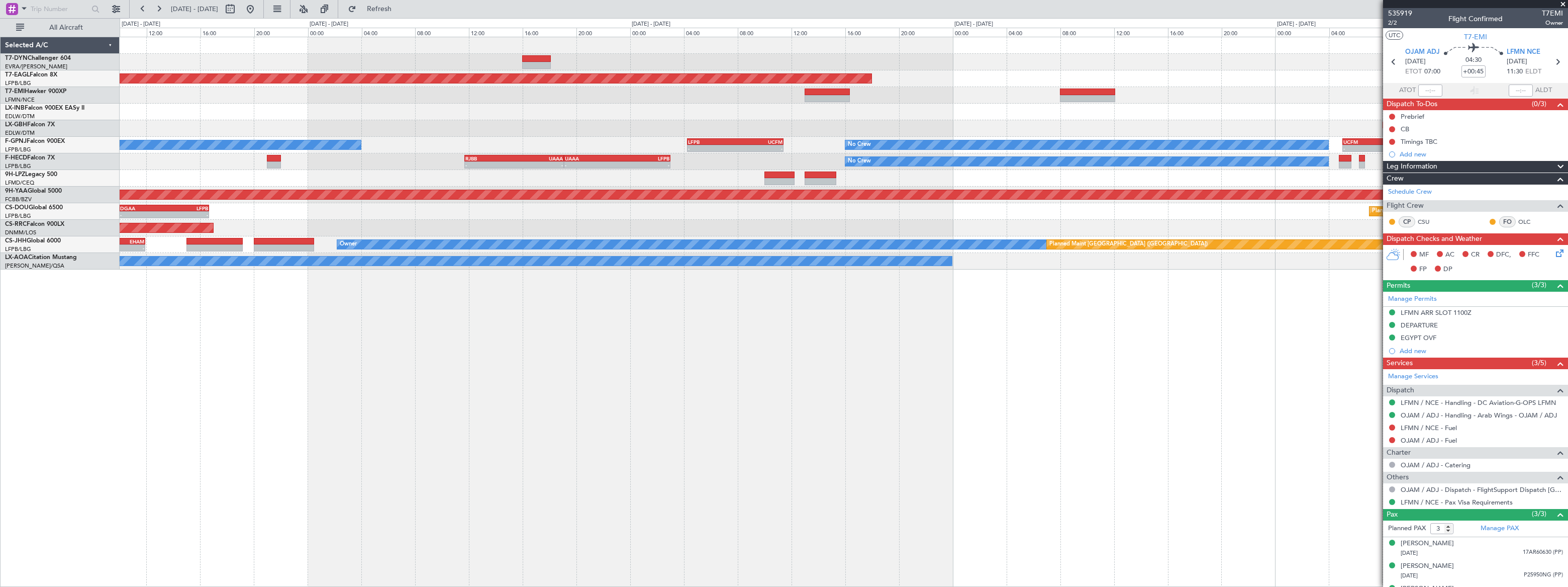
click at [518, 120] on div "Planned Maint Nurnberg" at bounding box center [843, 129] width 1447 height 17
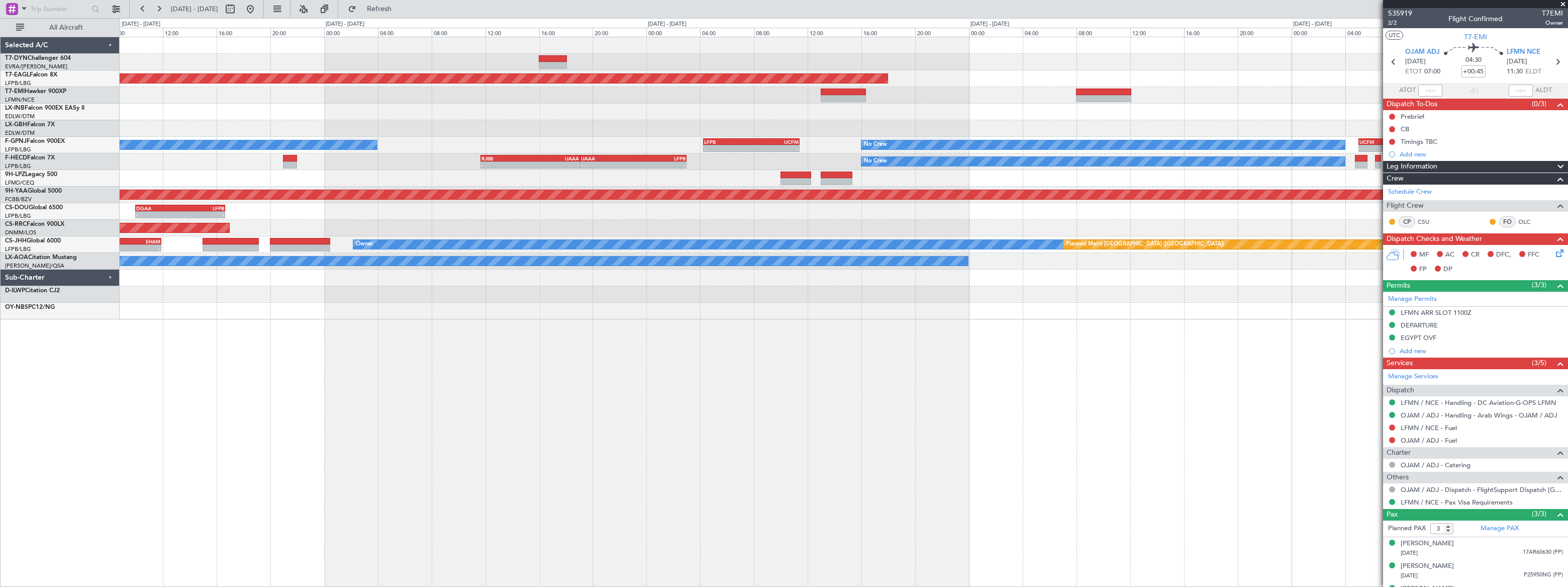
click at [1066, 117] on div at bounding box center [843, 112] width 1448 height 17
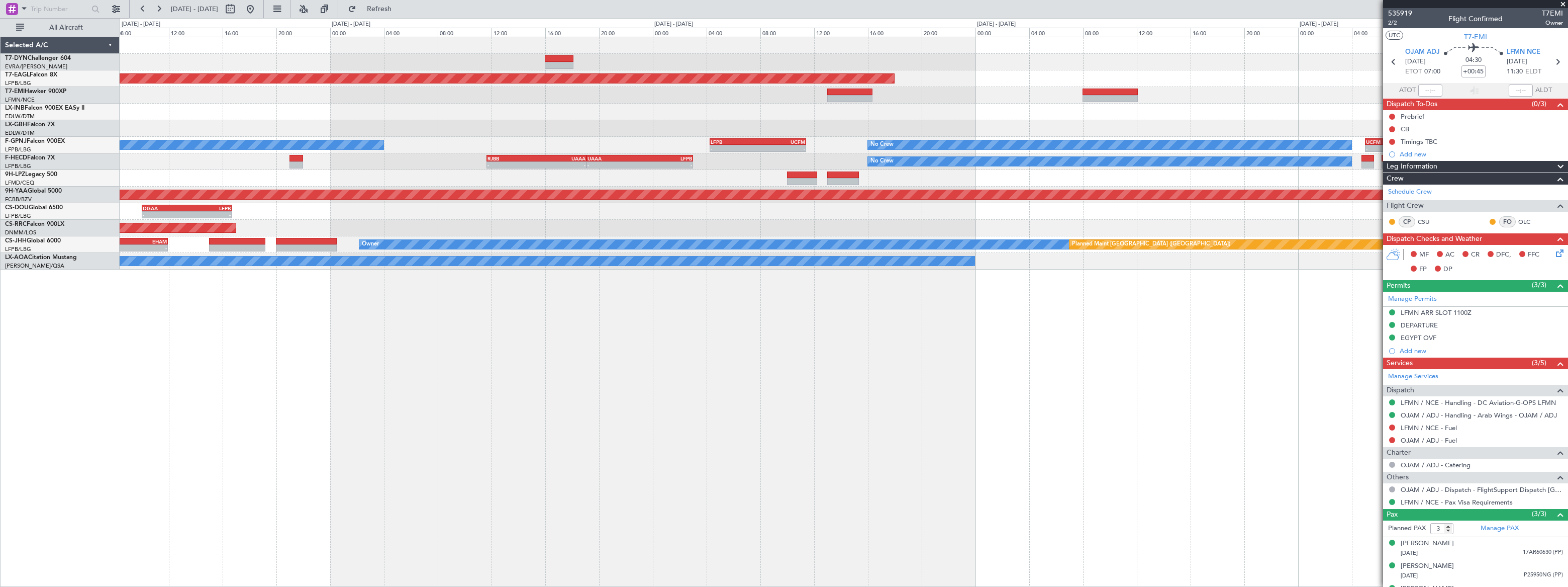
click at [1066, 121] on div "Grounded New York (Teterboro) Planned Maint Nurnberg - - LFPB 04:15 Z UCFM 11:2…" at bounding box center [843, 153] width 1448 height 232
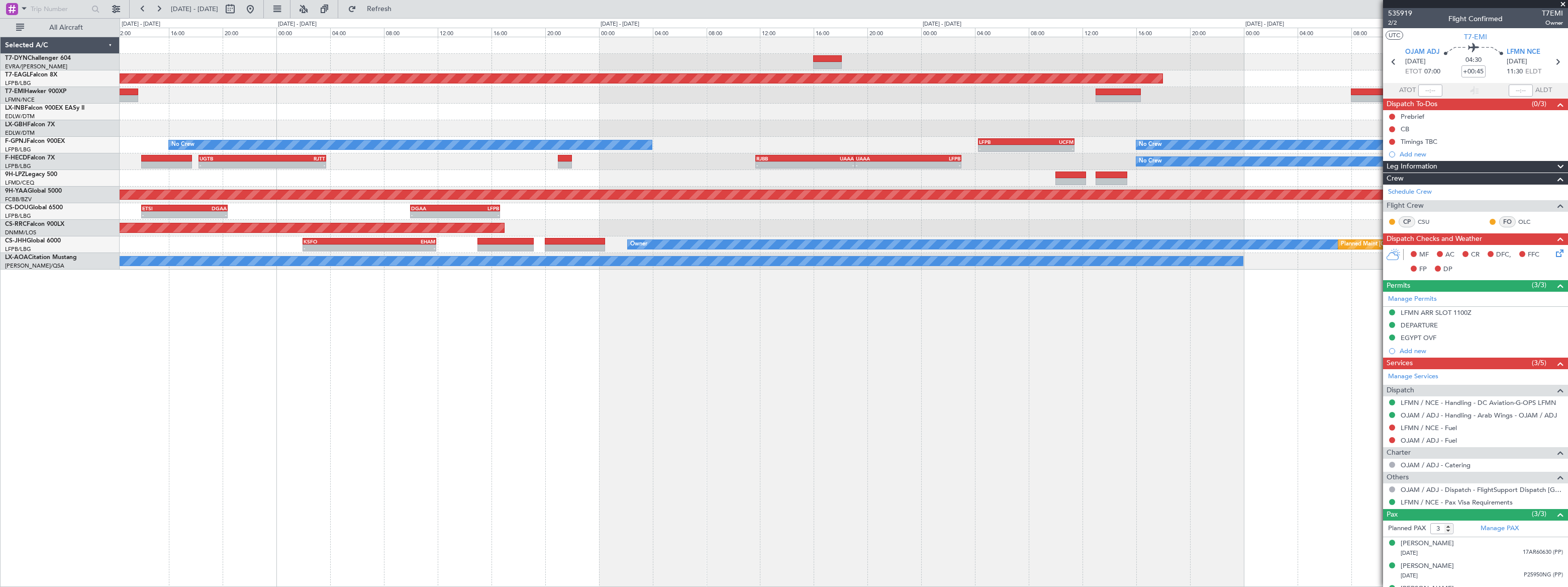
click at [1014, 112] on div at bounding box center [843, 112] width 1448 height 17
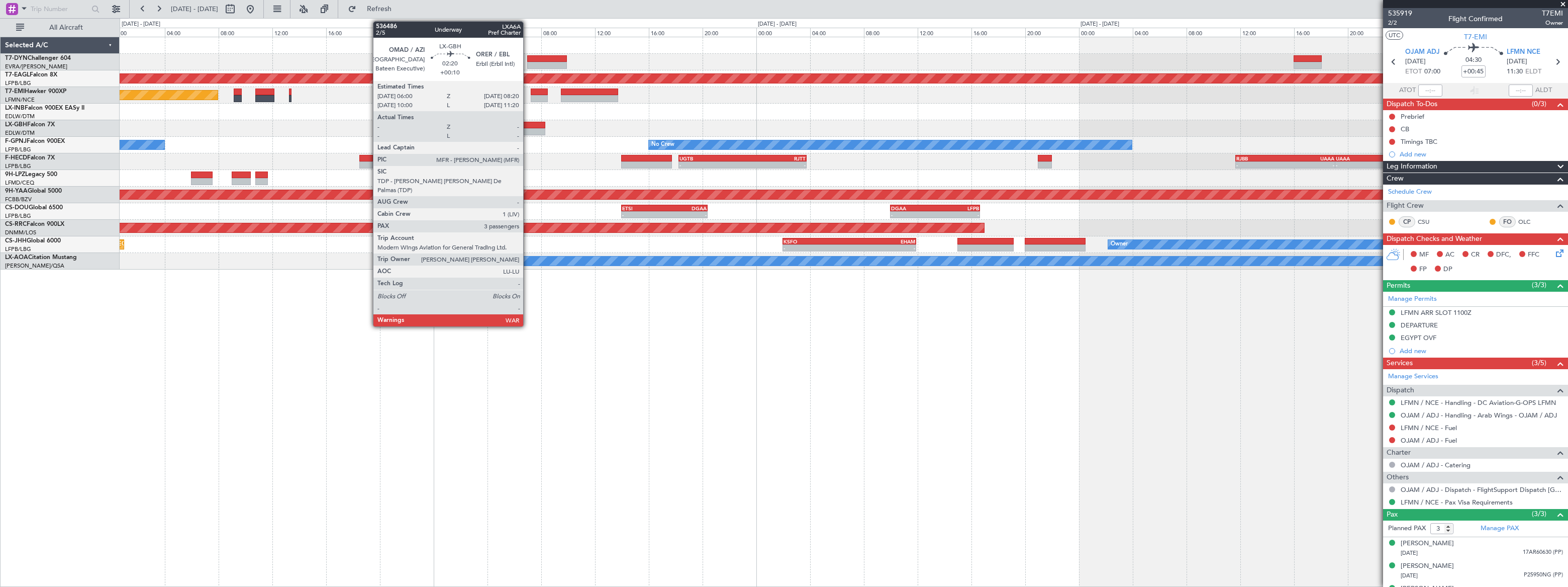
click at [528, 125] on div at bounding box center [529, 125] width 32 height 7
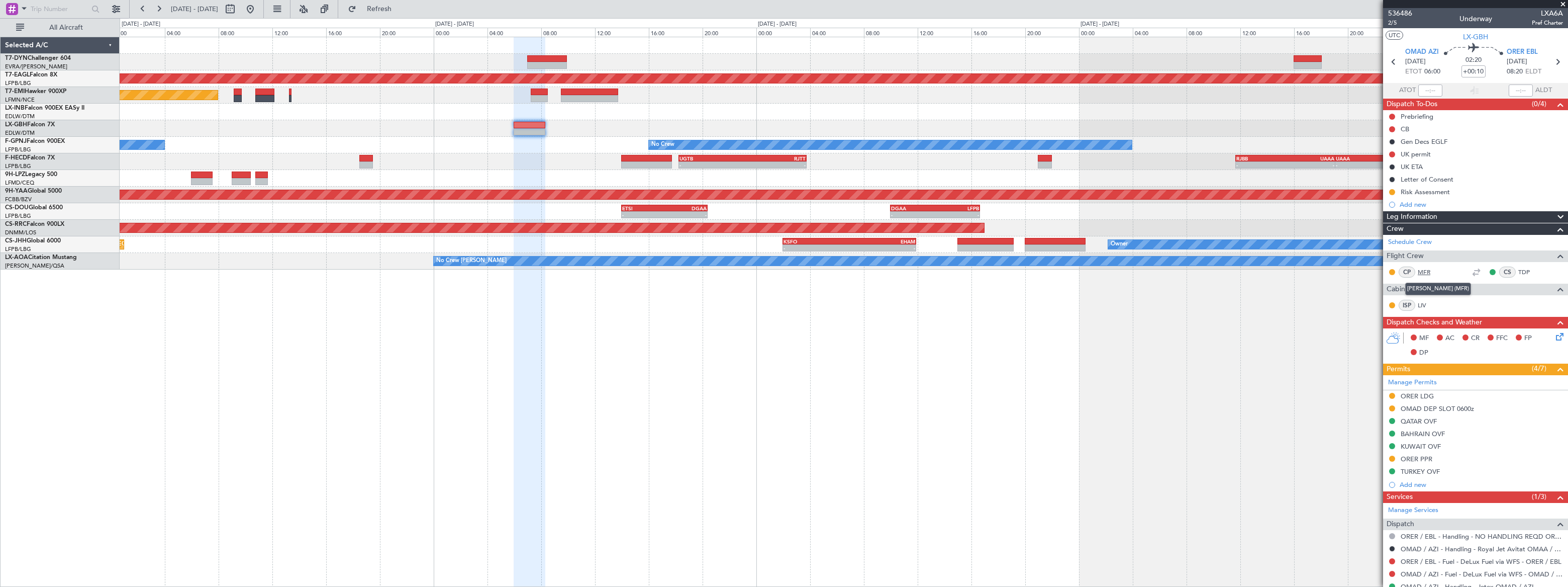
click at [1427, 272] on link "MFR" at bounding box center [1429, 272] width 23 height 9
click at [632, 120] on div at bounding box center [843, 129] width 1448 height 17
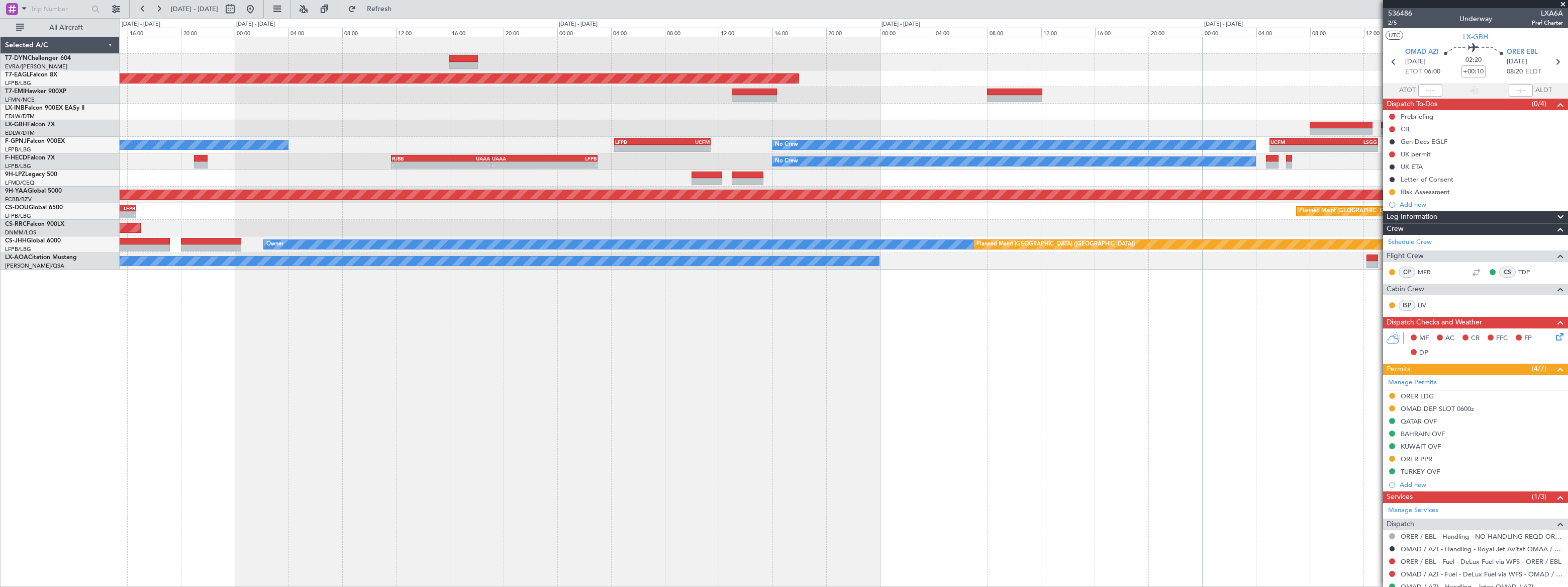
click at [279, 122] on div "Planned Maint Nurnberg" at bounding box center [843, 129] width 1447 height 17
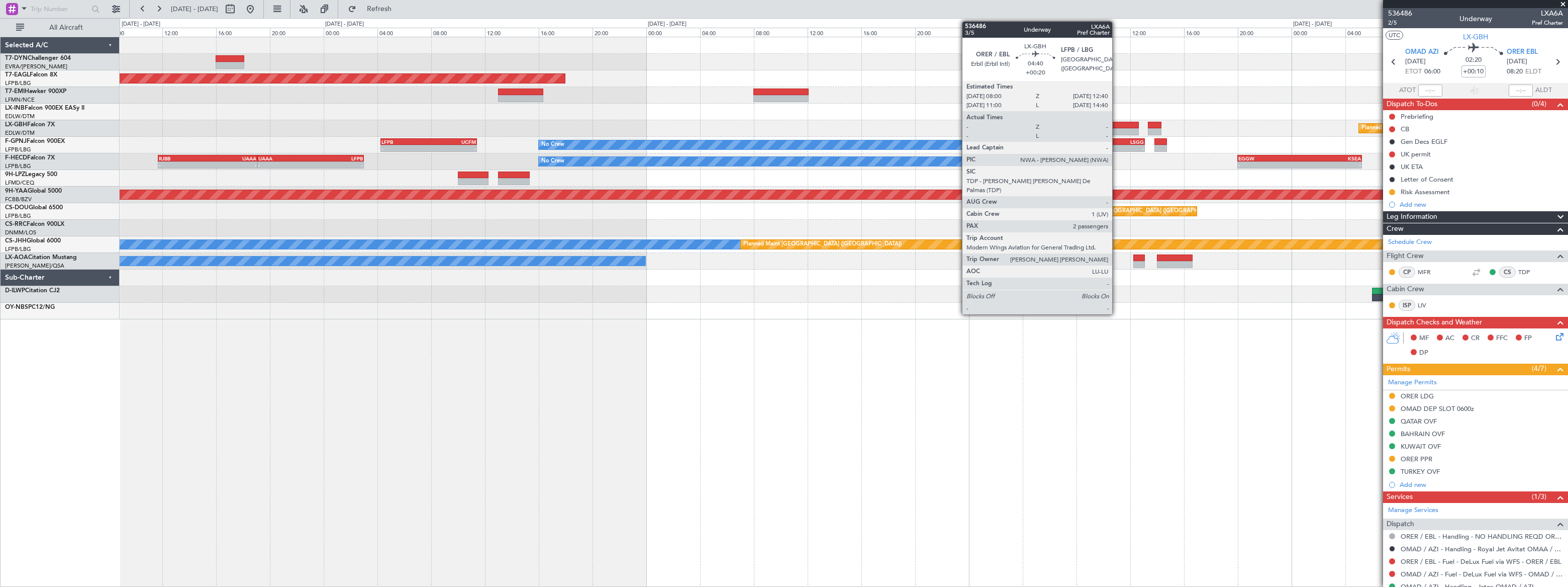
click at [1117, 124] on div at bounding box center [1107, 125] width 63 height 7
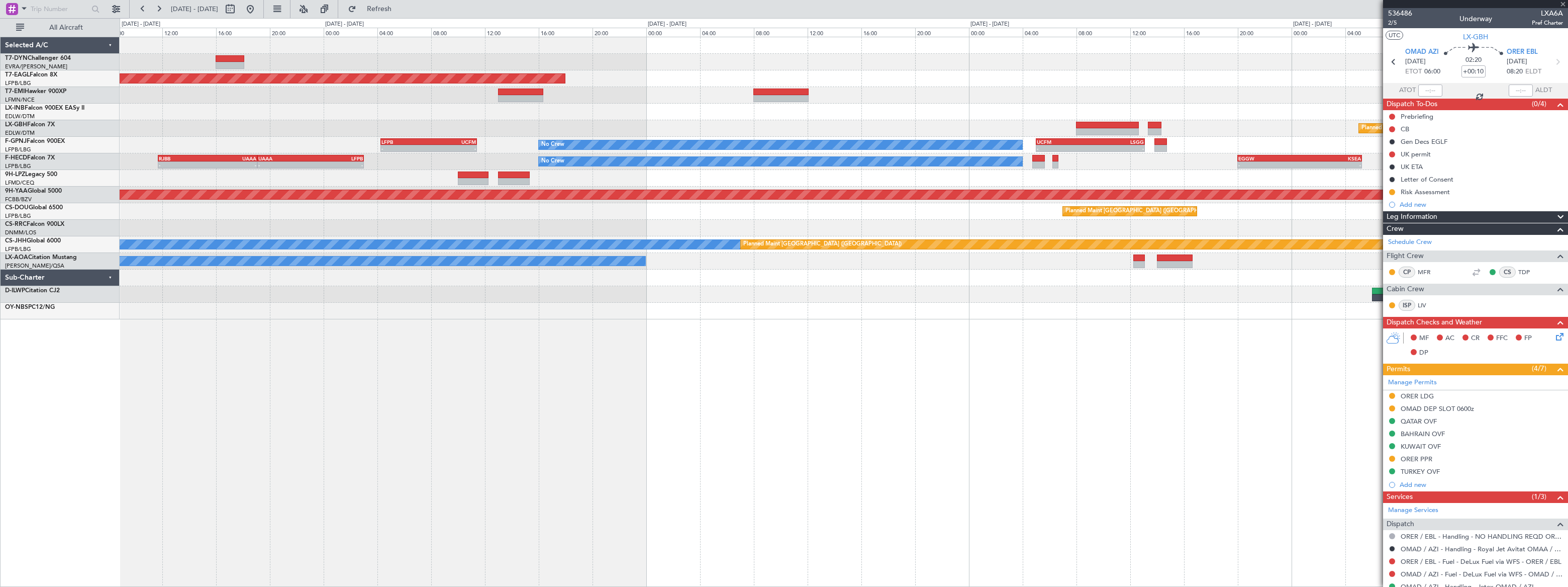
type input "+00:20"
type input "2"
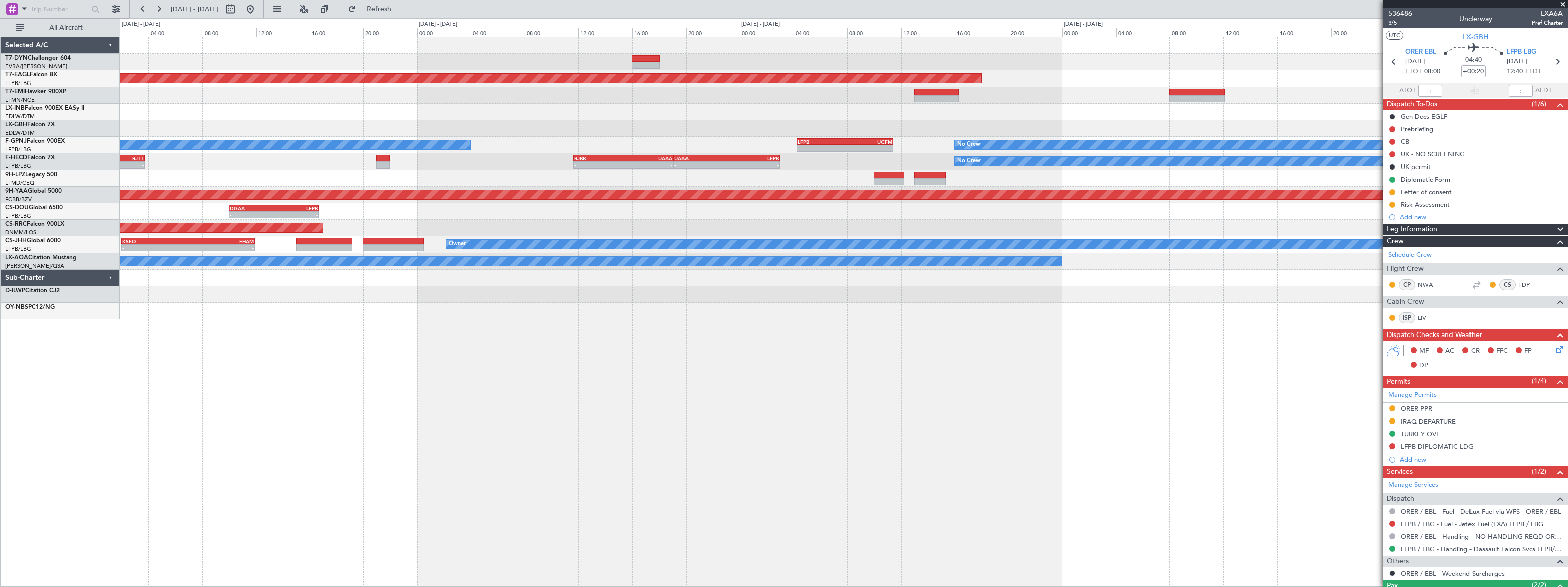
click at [1130, 128] on div "Planned Maint Nurnberg" at bounding box center [843, 129] width 1447 height 17
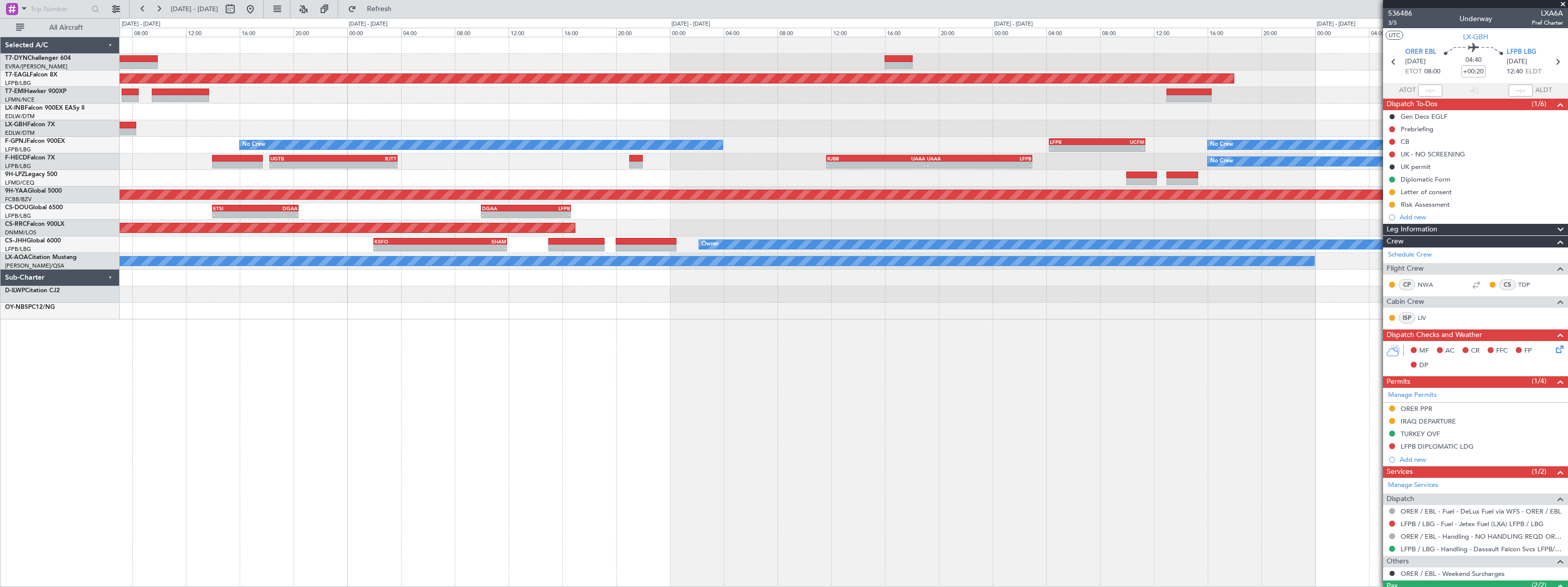
click at [1146, 106] on div "Grounded New York (Teterboro) Planned Maint Zurich No Crew - - LFPB 04:15 Z UCF…" at bounding box center [843, 178] width 1448 height 283
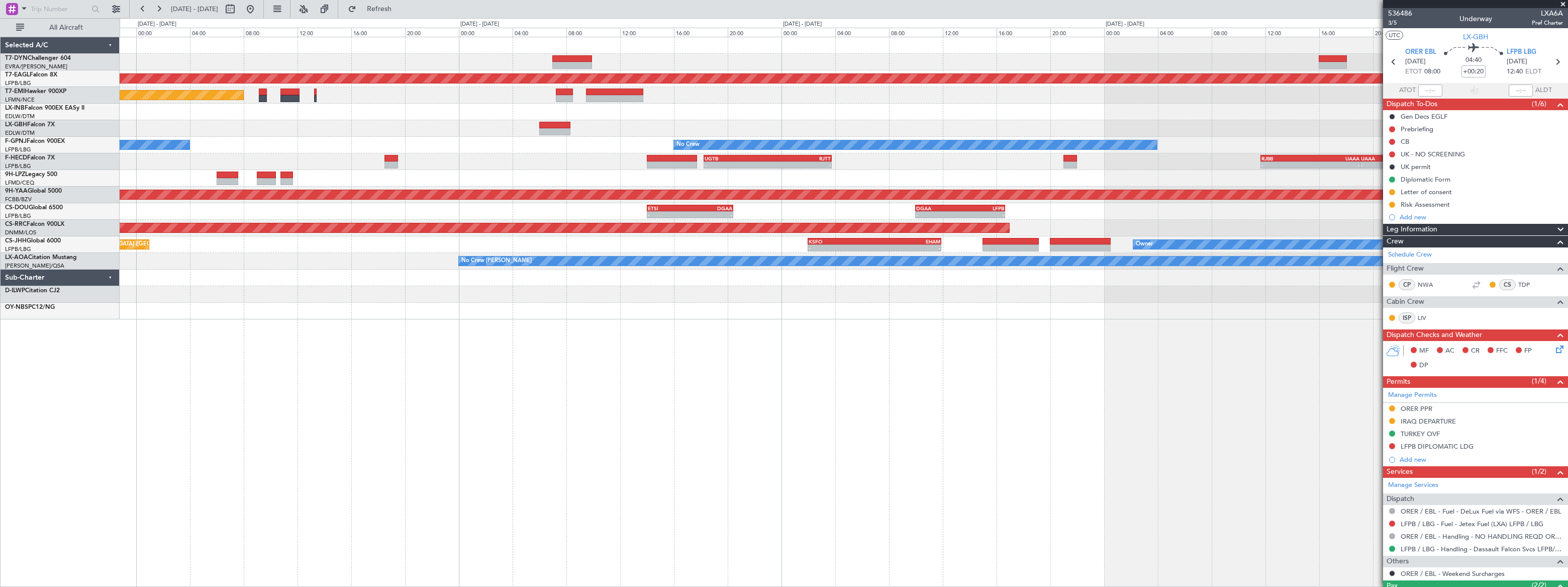
click at [1018, 103] on div "Grounded New York (Teterboro) Planned Maint Zurich - - LFPB 04:15 Z UCFM 11:25 …" at bounding box center [843, 178] width 1448 height 283
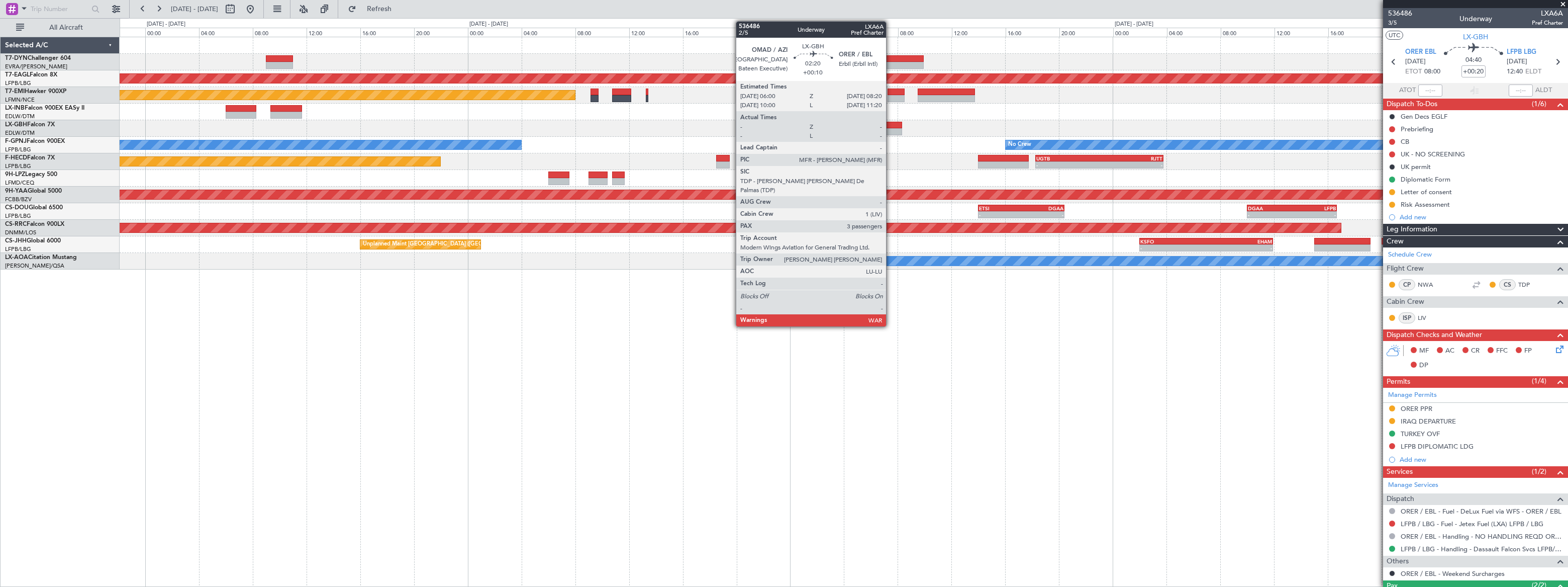
click at [891, 125] on div at bounding box center [887, 125] width 32 height 7
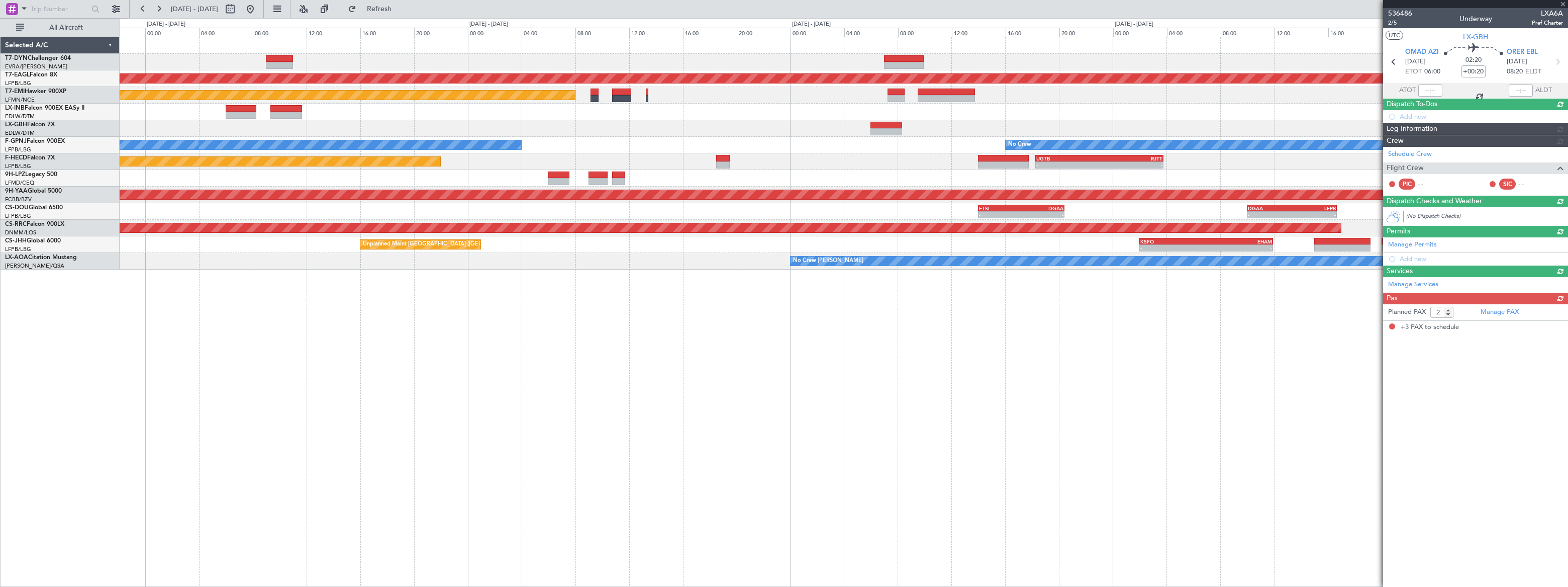
type input "+00:10"
type input "3"
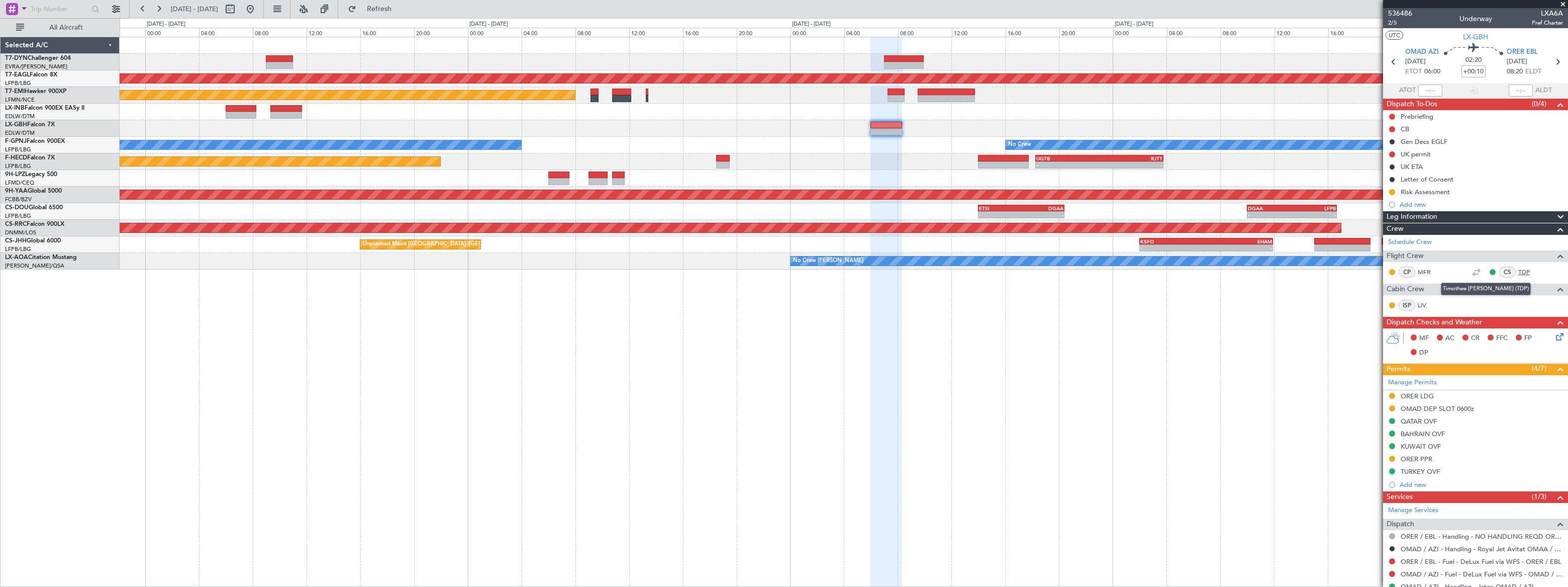
click at [1518, 271] on link "TDP" at bounding box center [1529, 272] width 23 height 9
click at [1419, 304] on link "LIV" at bounding box center [1429, 305] width 23 height 9
click at [853, 114] on div "Grounded New York (Teterboro) Planned Maint Zurich No Crew No Crew No Crew - - …" at bounding box center [843, 153] width 1447 height 232
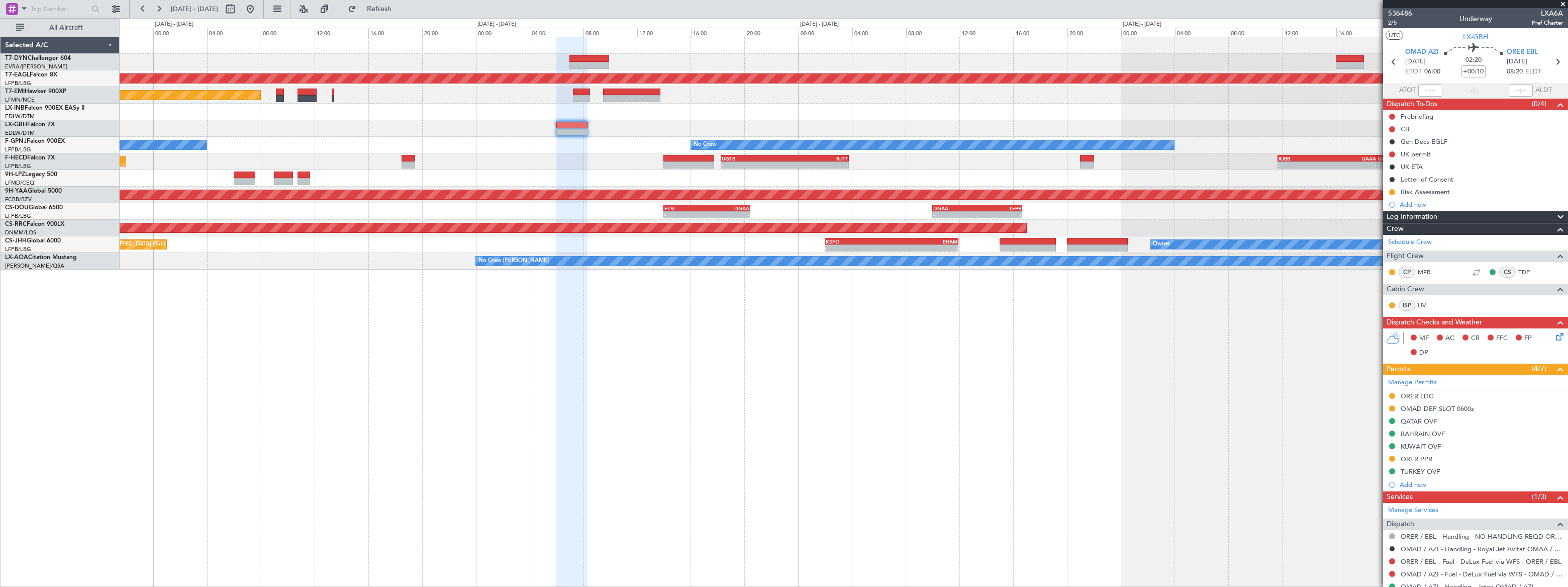
click at [855, 110] on div at bounding box center [843, 112] width 1447 height 17
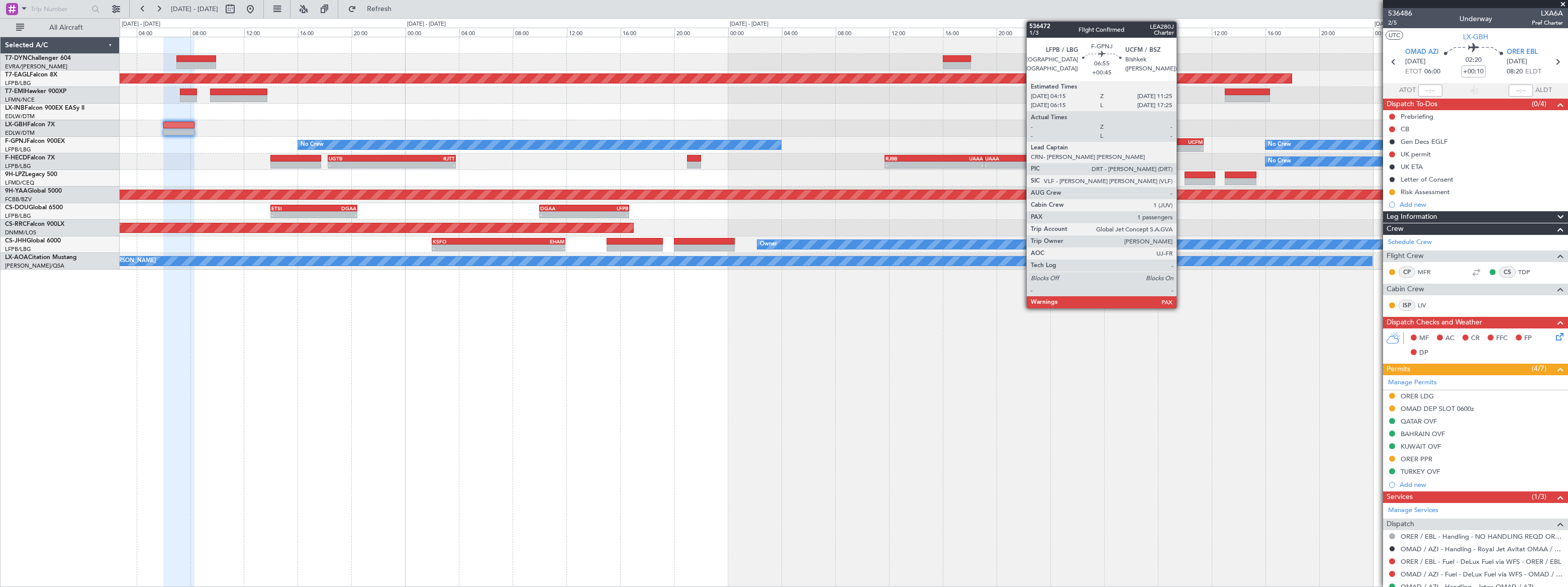
click at [855, 131] on div "Grounded New York (Teterboro) Planned Maint Zurich No Crew - - LFPB 04:15 Z UCF…" at bounding box center [843, 153] width 1447 height 232
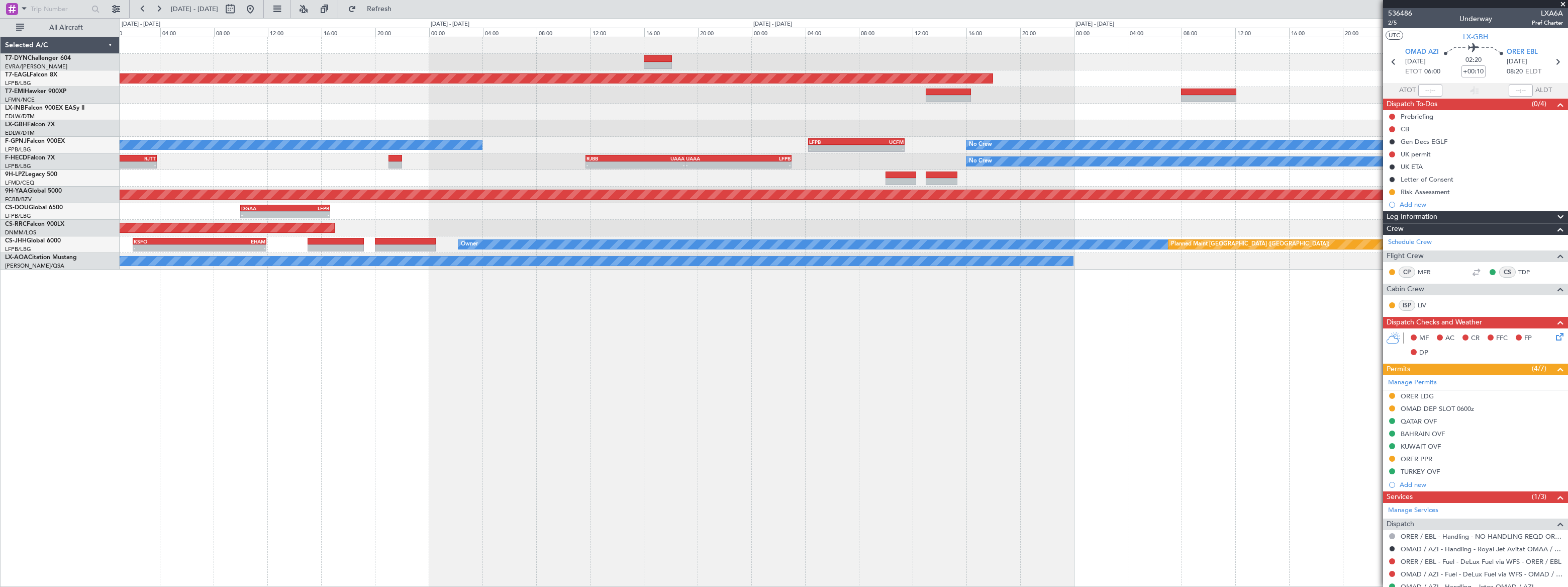
click at [664, 125] on div "Planned Maint Nurnberg" at bounding box center [843, 129] width 1447 height 17
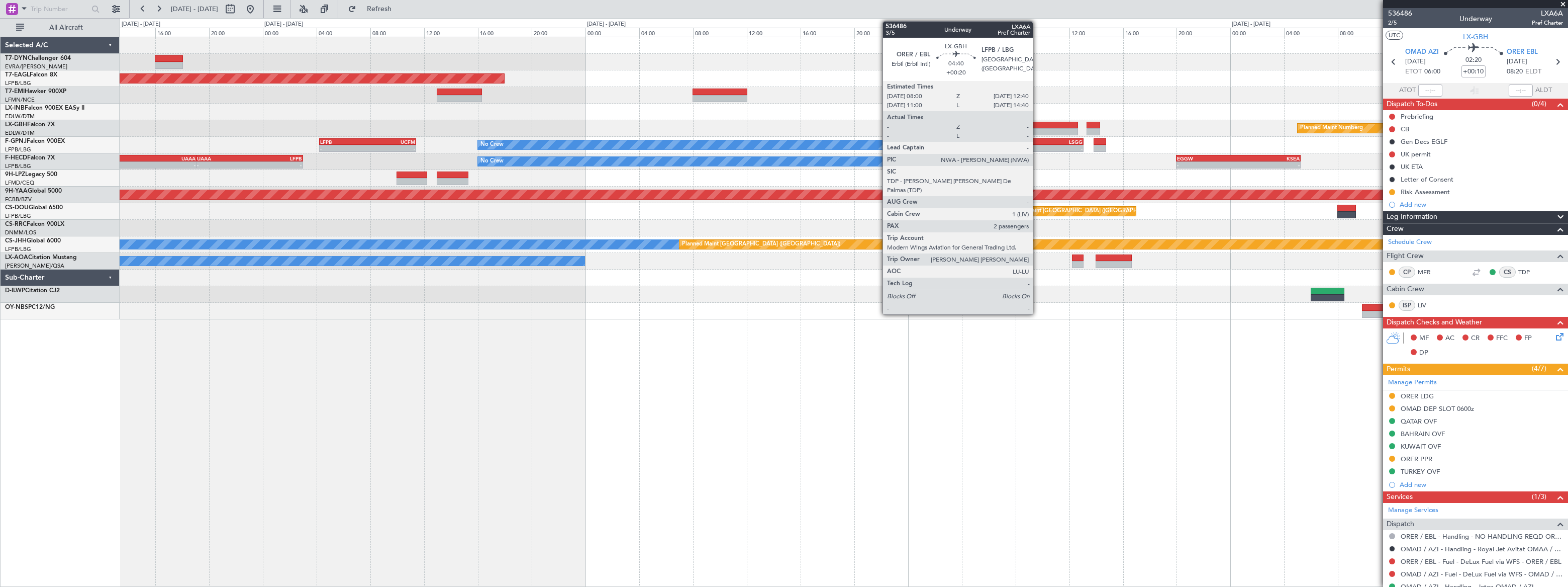
click at [1037, 122] on div at bounding box center [1046, 125] width 63 height 7
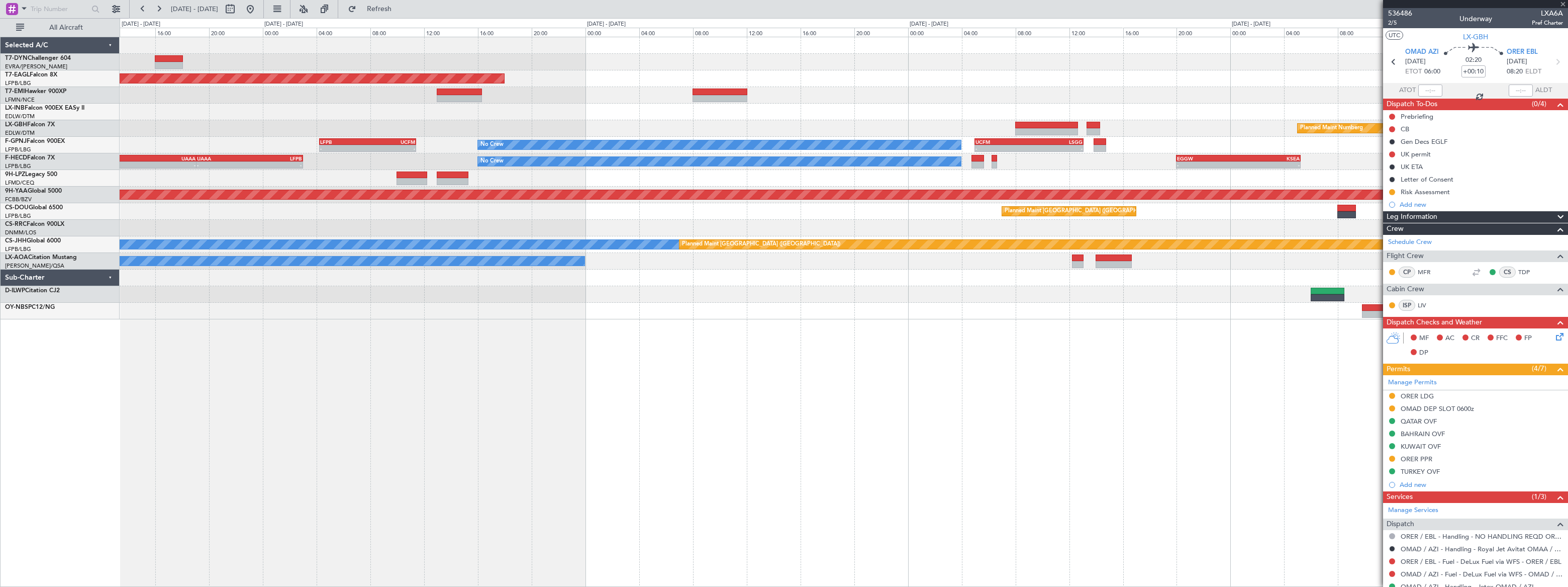
type input "+00:20"
type input "2"
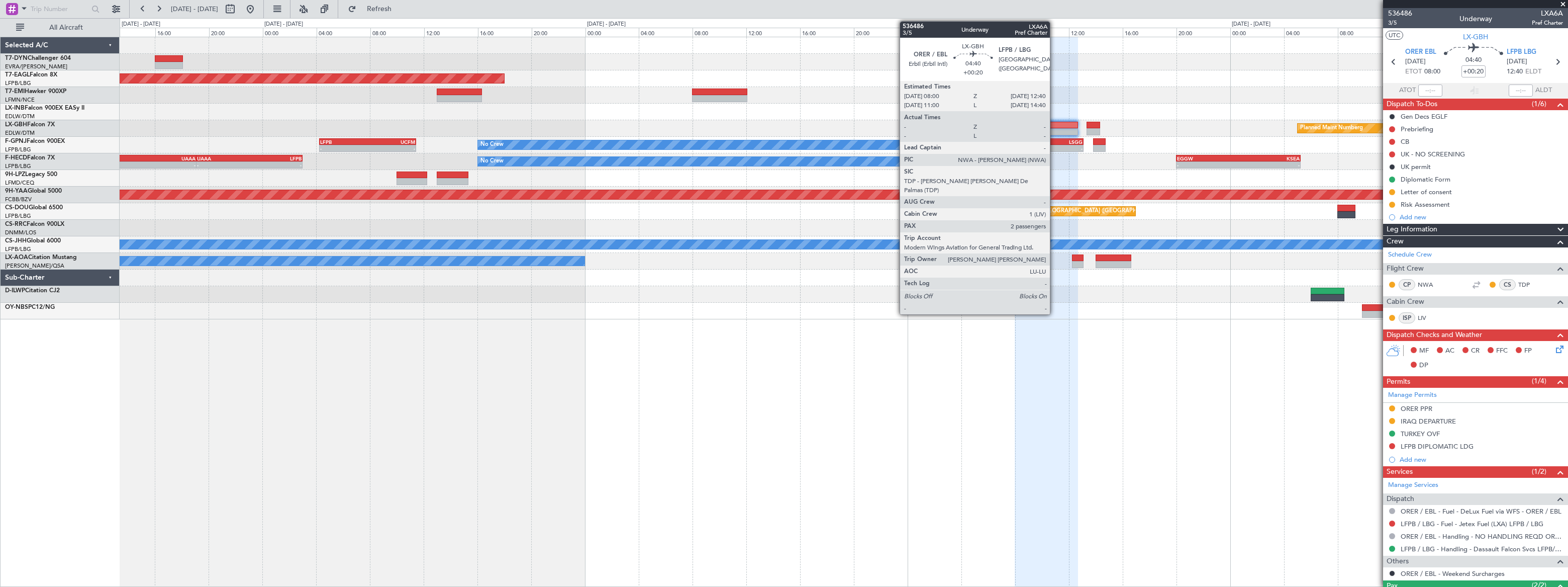
click at [1055, 125] on div at bounding box center [1045, 125] width 63 height 7
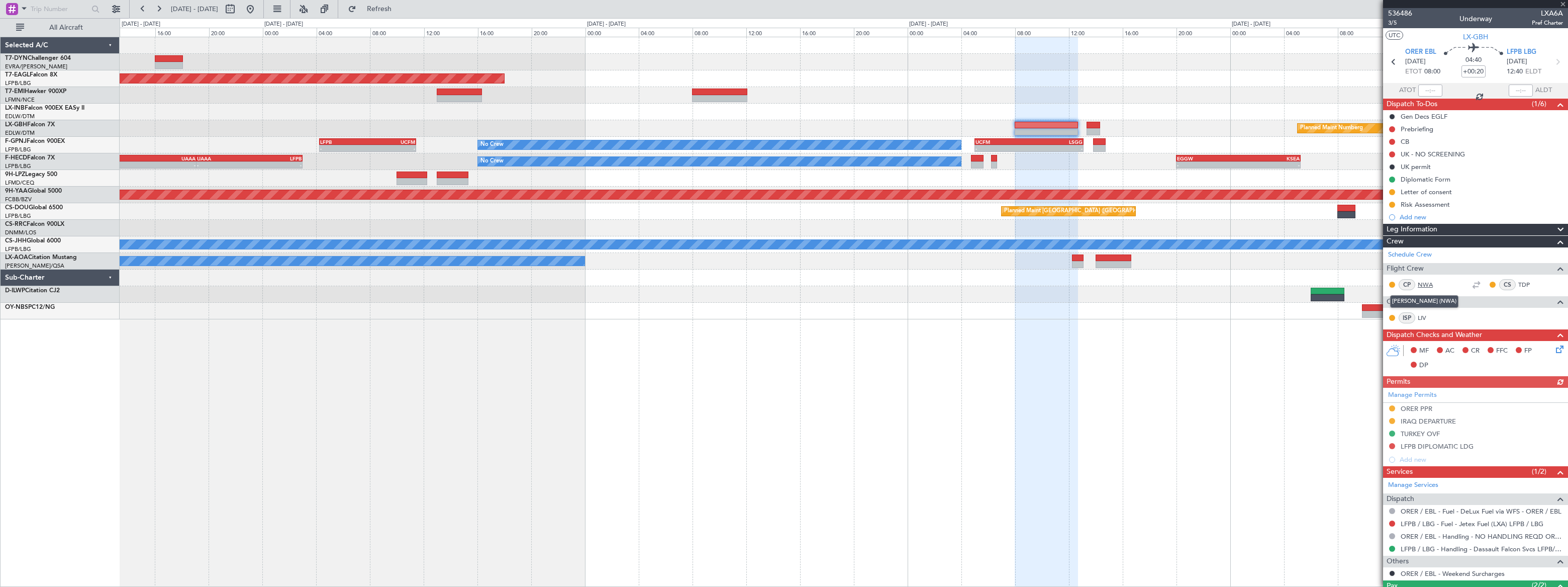
click at [1427, 284] on link "NWA" at bounding box center [1429, 284] width 23 height 9
click at [1428, 283] on link "NWA" at bounding box center [1429, 284] width 23 height 9
click at [238, 6] on button at bounding box center [229, 8] width 16 height 16
select select "9"
select select "2025"
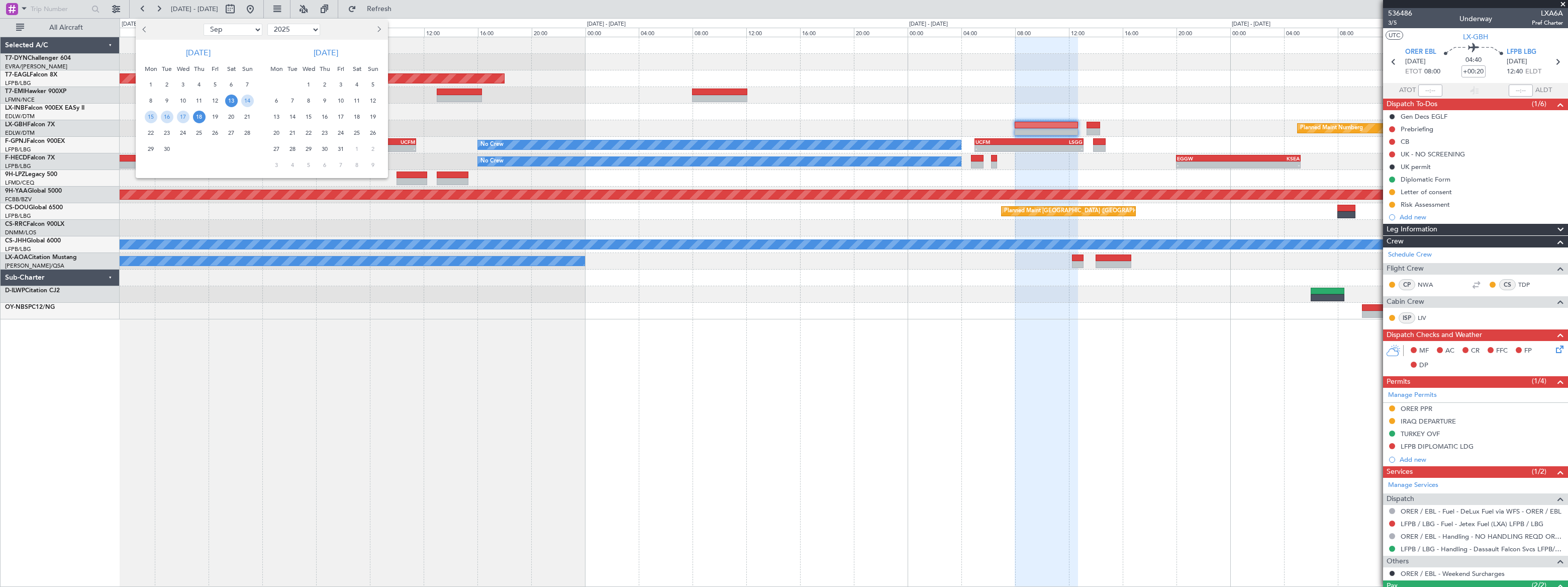
click at [196, 117] on span "18" at bounding box center [199, 117] width 13 height 13
click at [196, 111] on span "18" at bounding box center [199, 117] width 13 height 13
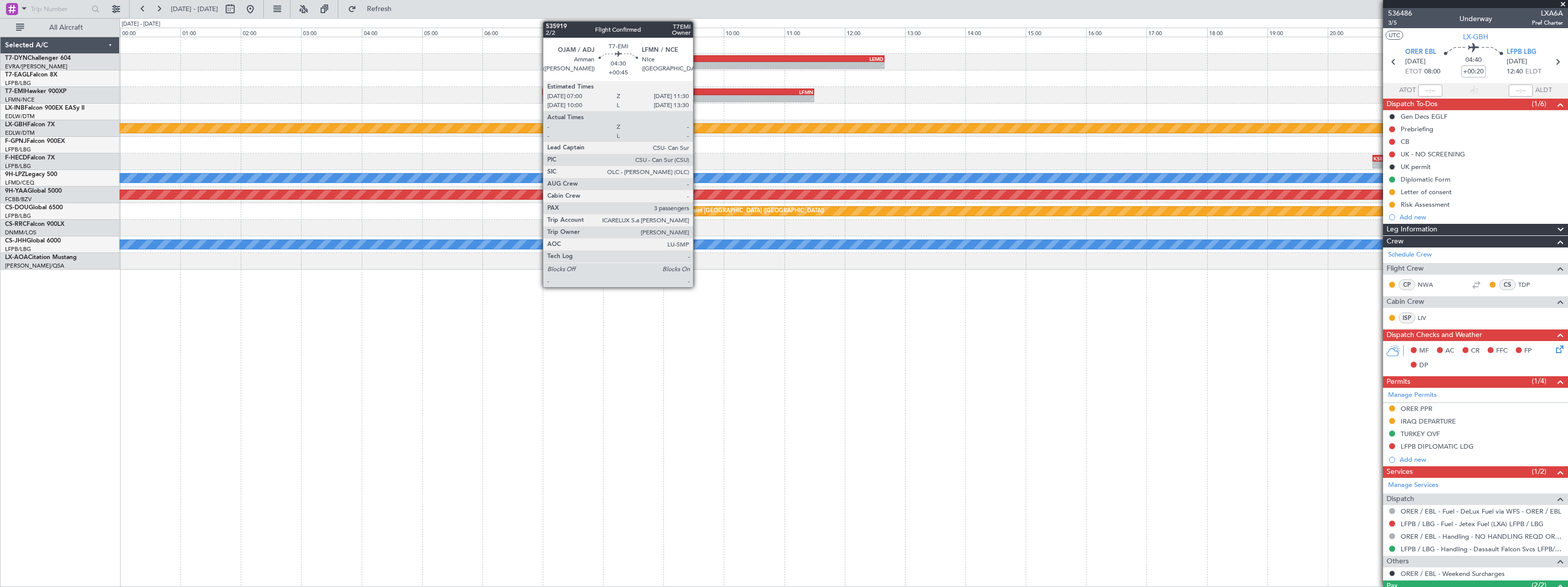
click at [697, 98] on div "-" at bounding box center [745, 98] width 135 height 6
click at [697, 92] on div "LFMN" at bounding box center [745, 92] width 135 height 6
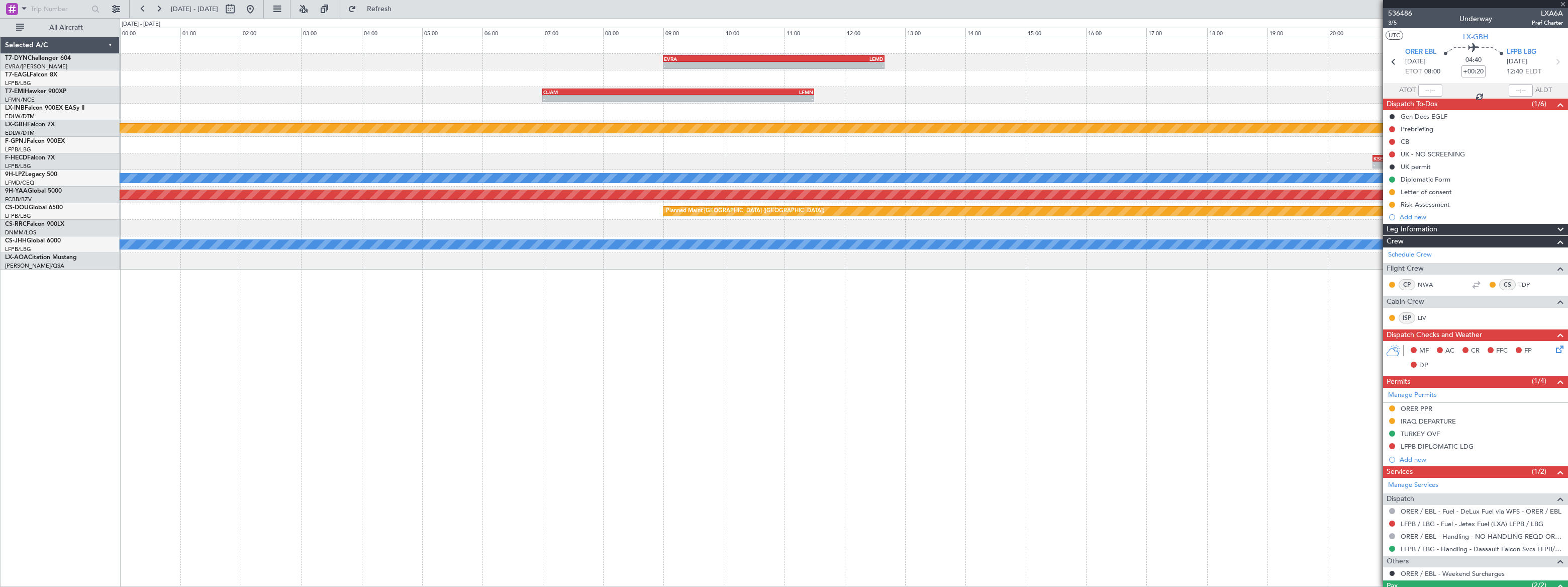
type input "+00:45"
type input "3"
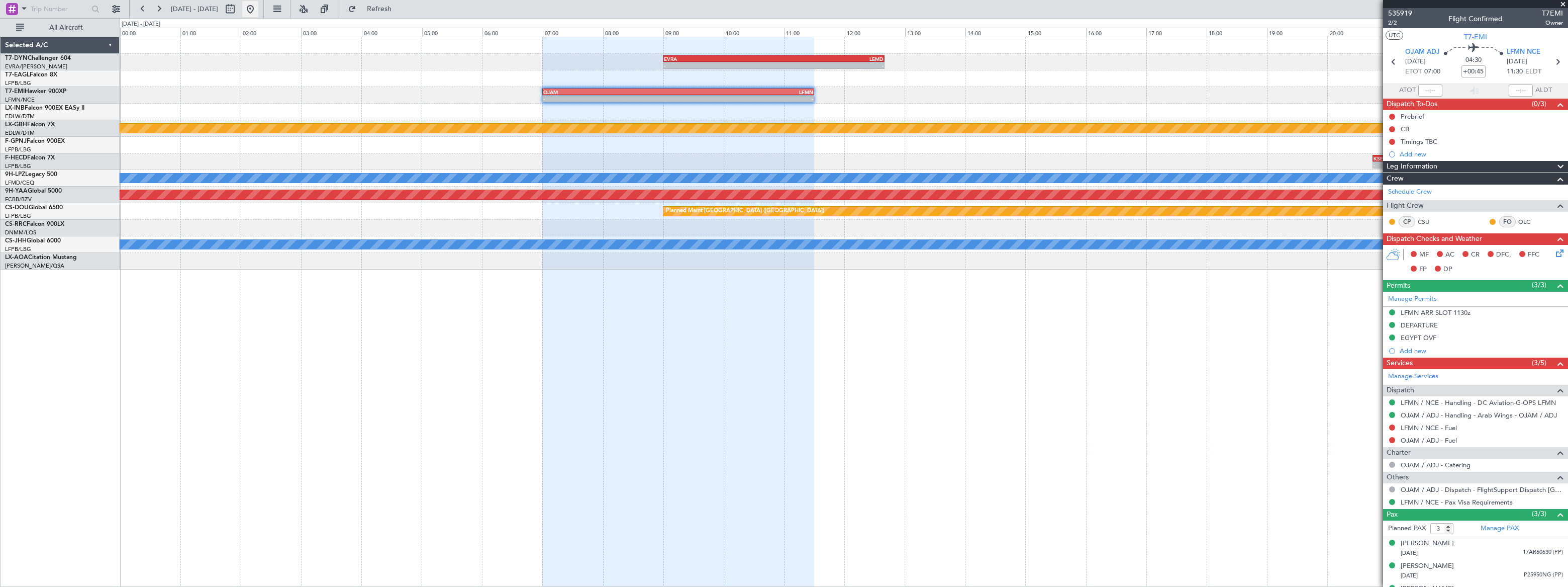
click at [258, 8] on button at bounding box center [250, 8] width 16 height 16
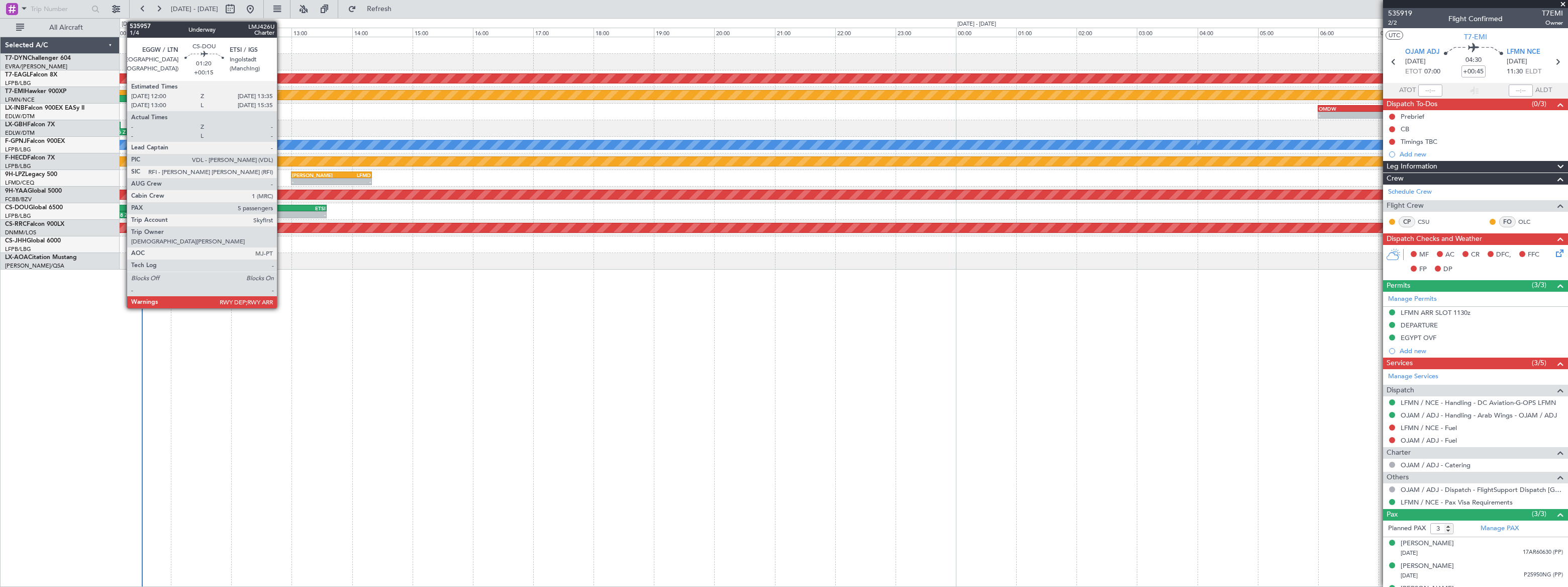
click at [282, 204] on div "LFPB 09:25 Z EGGW 10:40 Z 09:15 Z 10:18 Z - - EGGW 12:00 Z ETSI 13:35 Z Planned…" at bounding box center [843, 212] width 1448 height 17
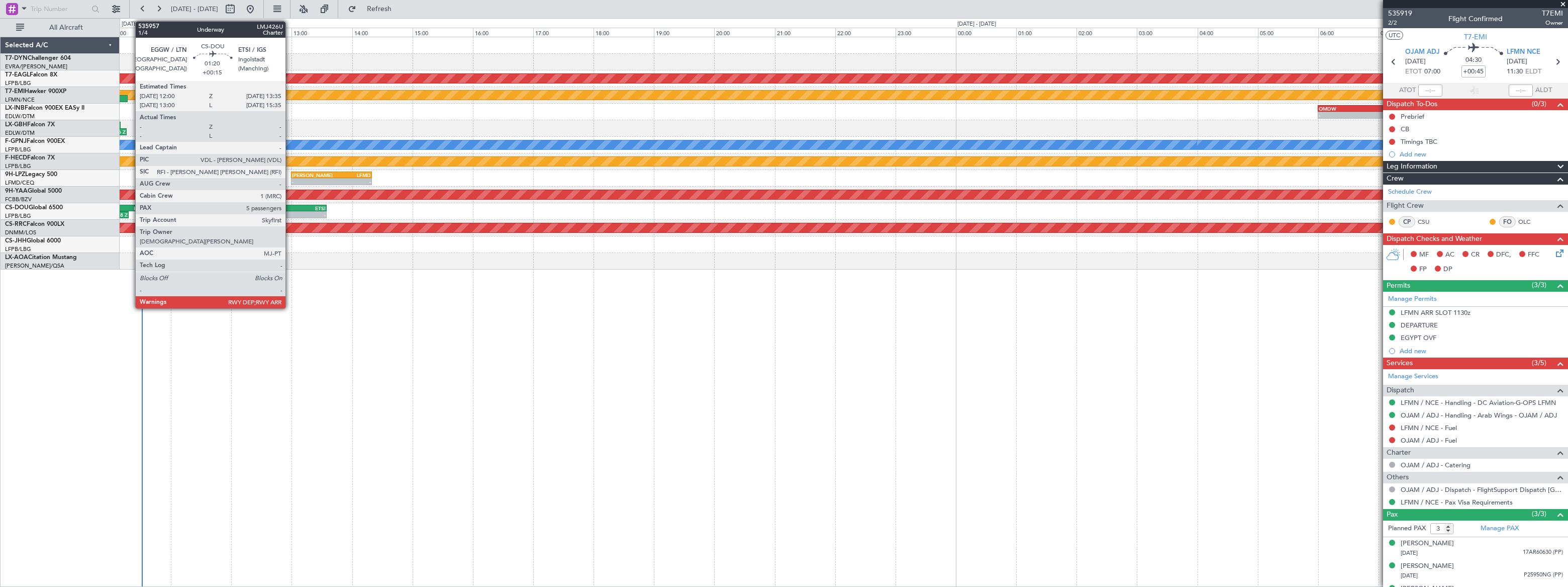
click at [290, 211] on div "13:35 Z" at bounding box center [303, 214] width 47 height 6
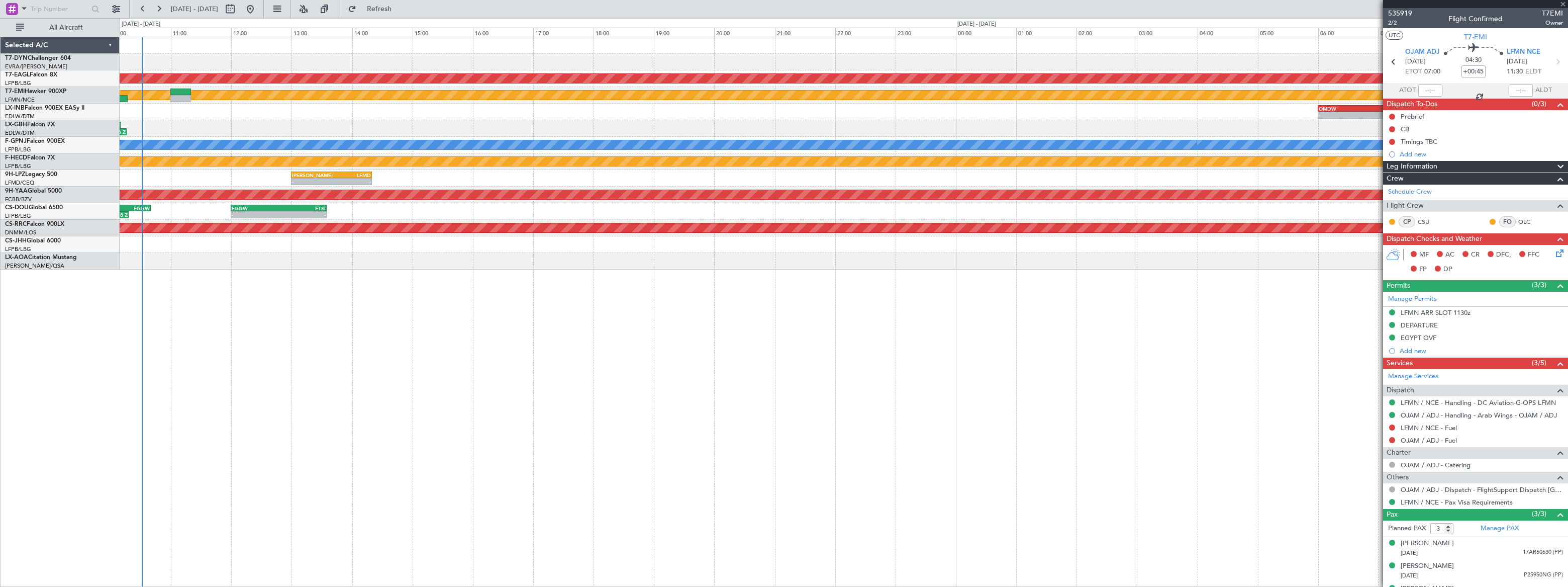
type input "+00:15"
type input "5"
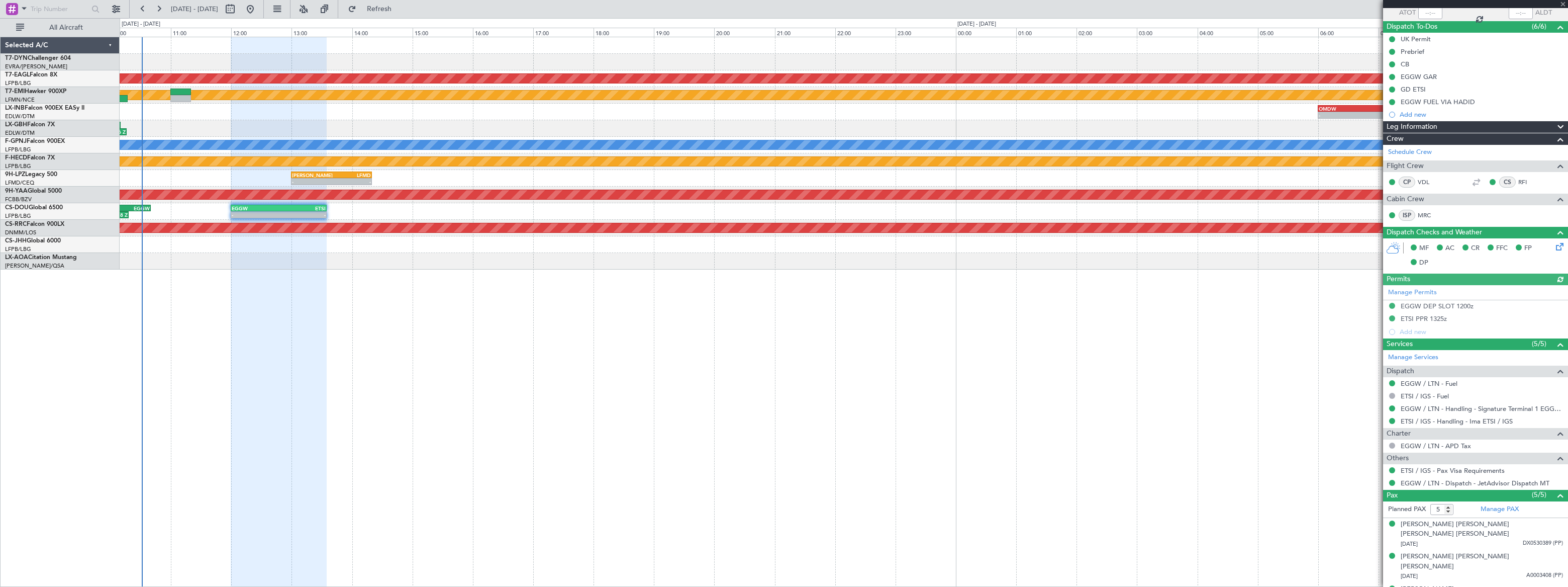
scroll to position [120, 0]
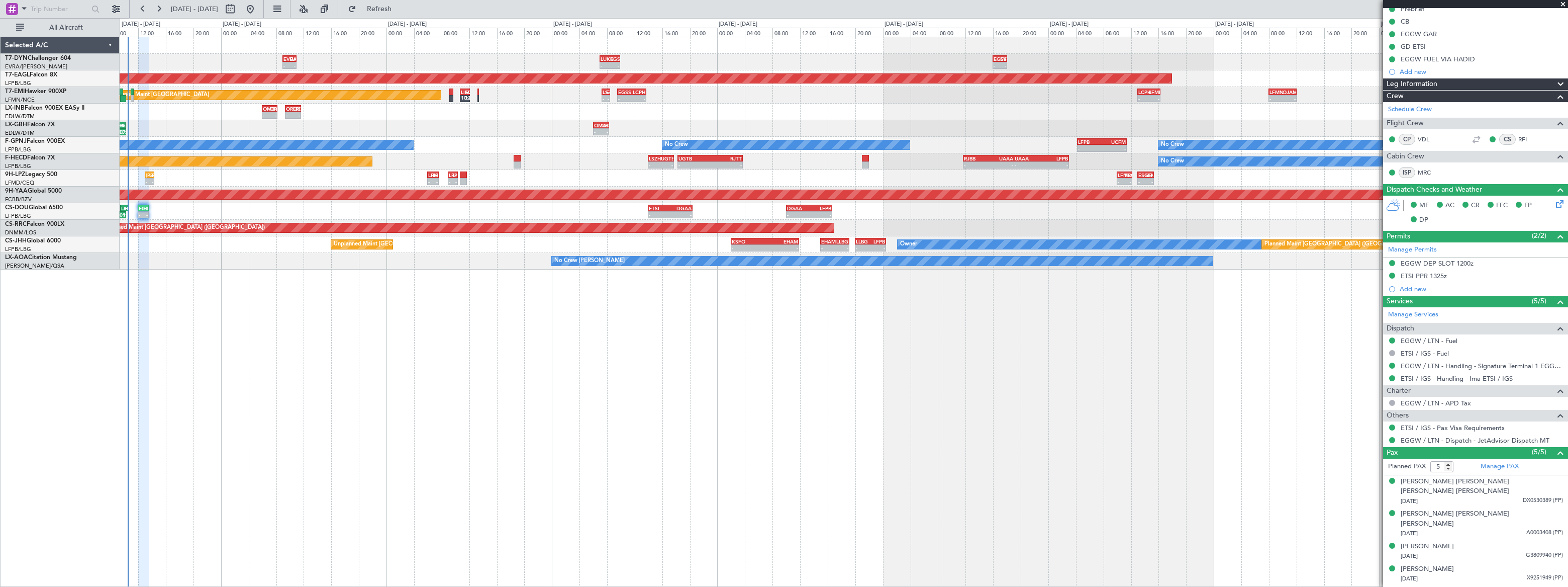
click at [201, 209] on div "- - EVRA 09:00 Z LUKK 11:00 Z - - LUKK 07:00 Z EGSS 09:55 Z - - EGSS 16:00 Z EV…" at bounding box center [844, 312] width 1449 height 550
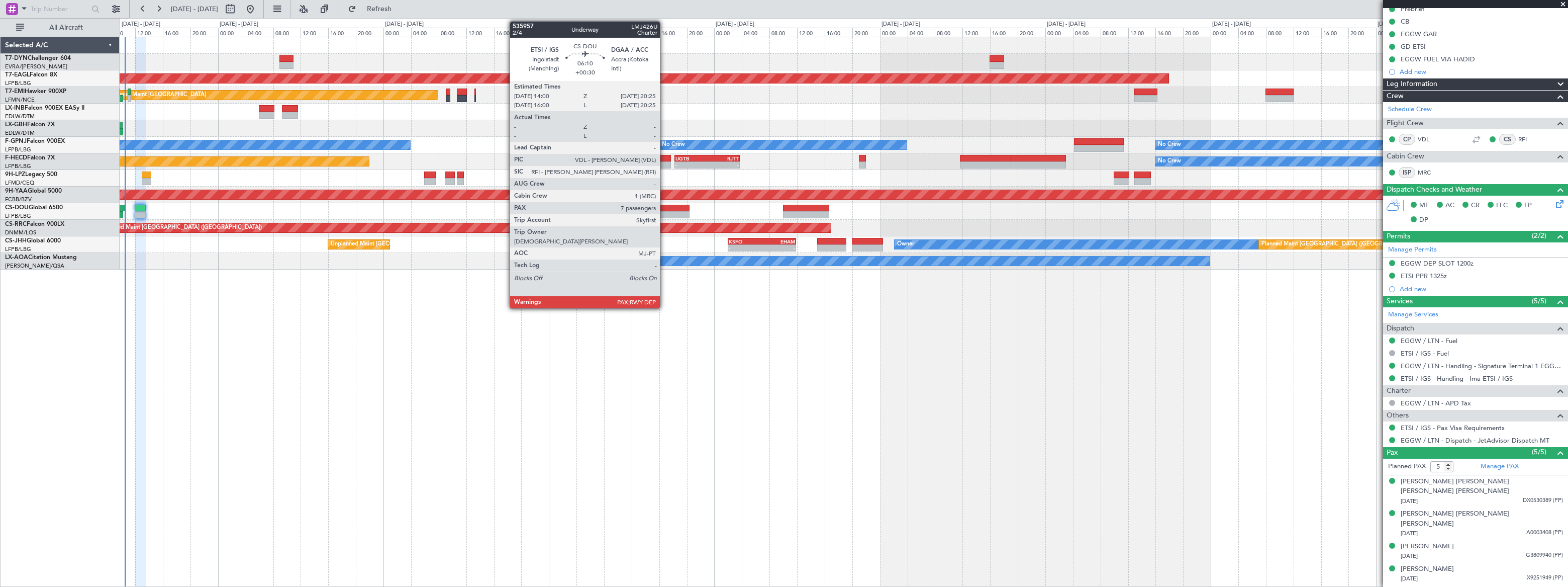
click at [665, 209] on div at bounding box center [666, 208] width 45 height 7
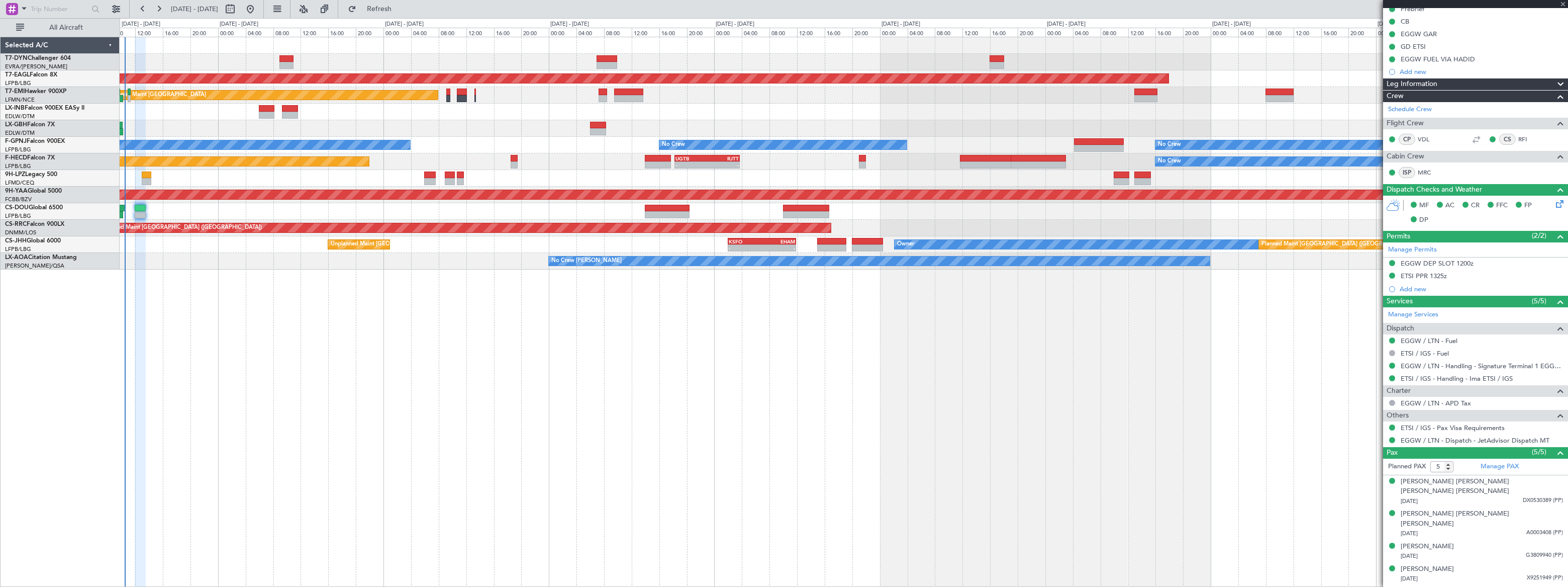
type input "+00:30"
type input "7"
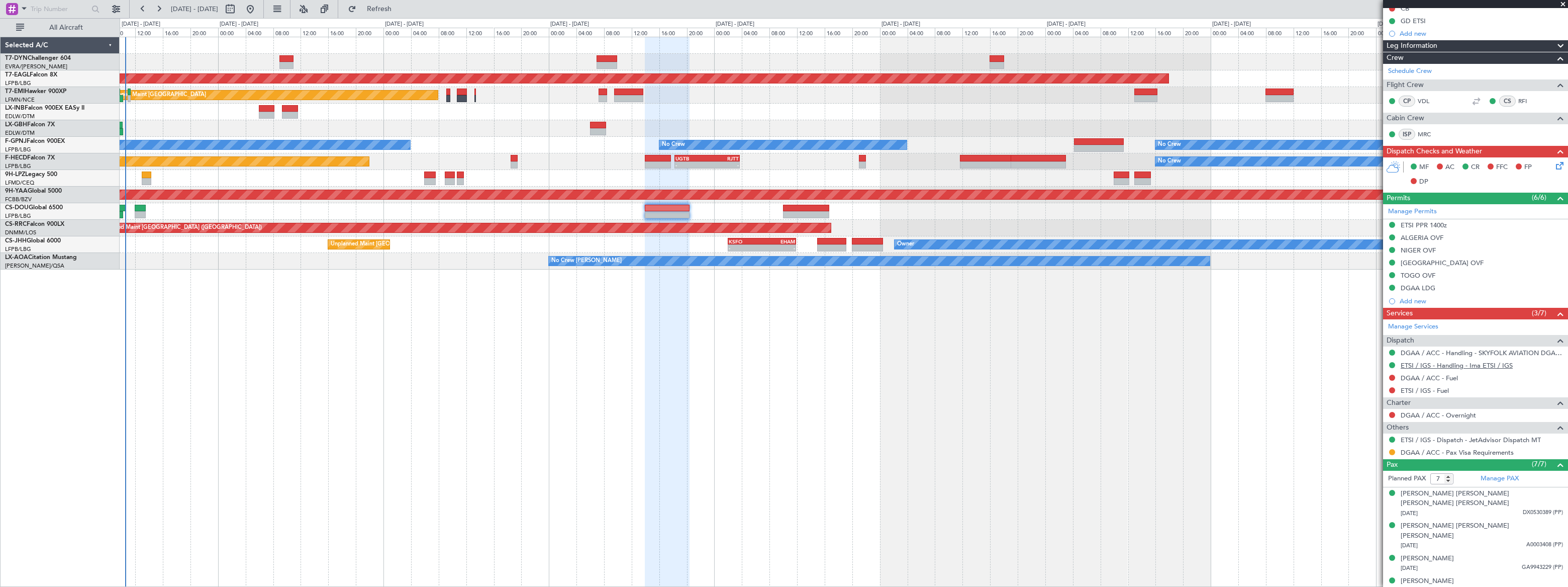
scroll to position [177, 0]
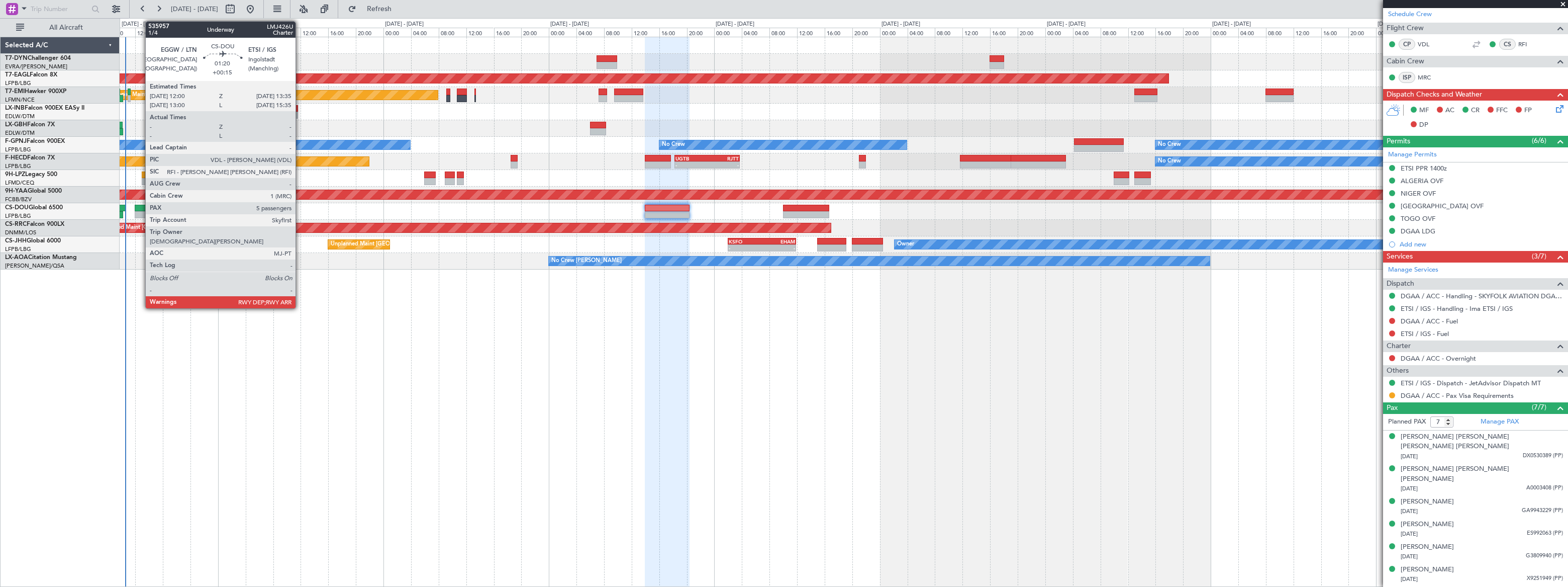
click at [140, 208] on div at bounding box center [139, 208] width 11 height 7
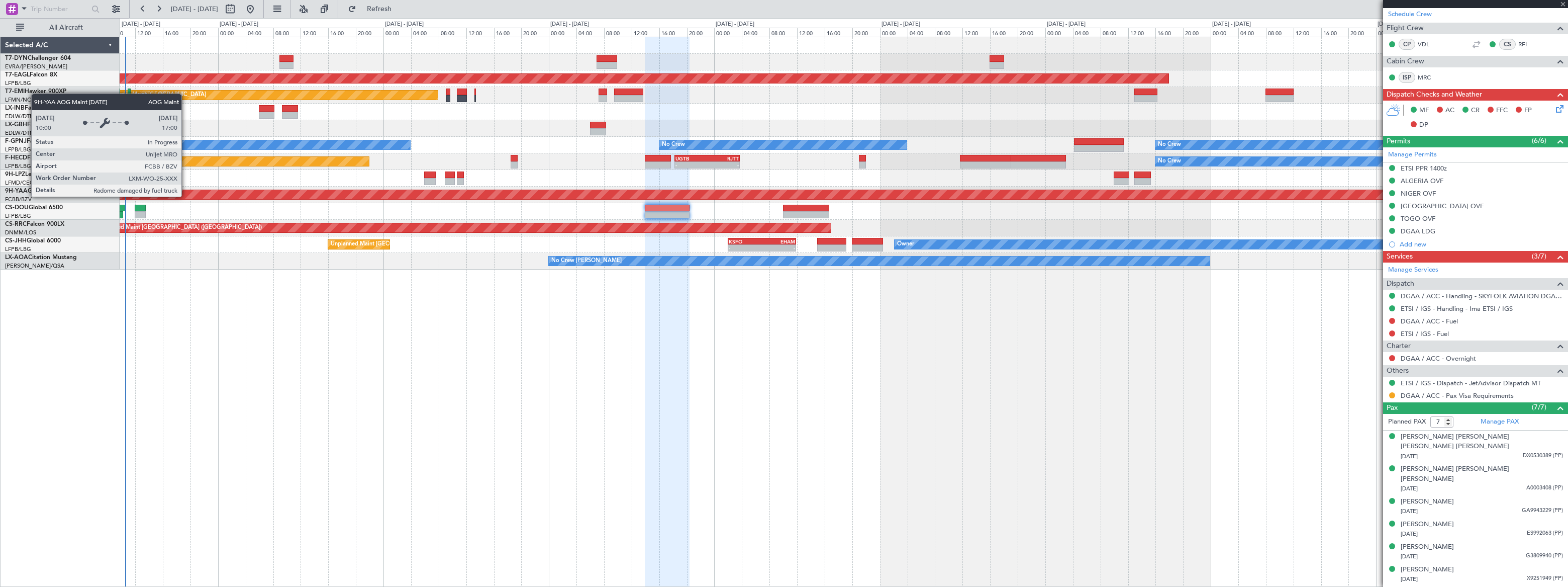
type input "+00:15"
type input "5"
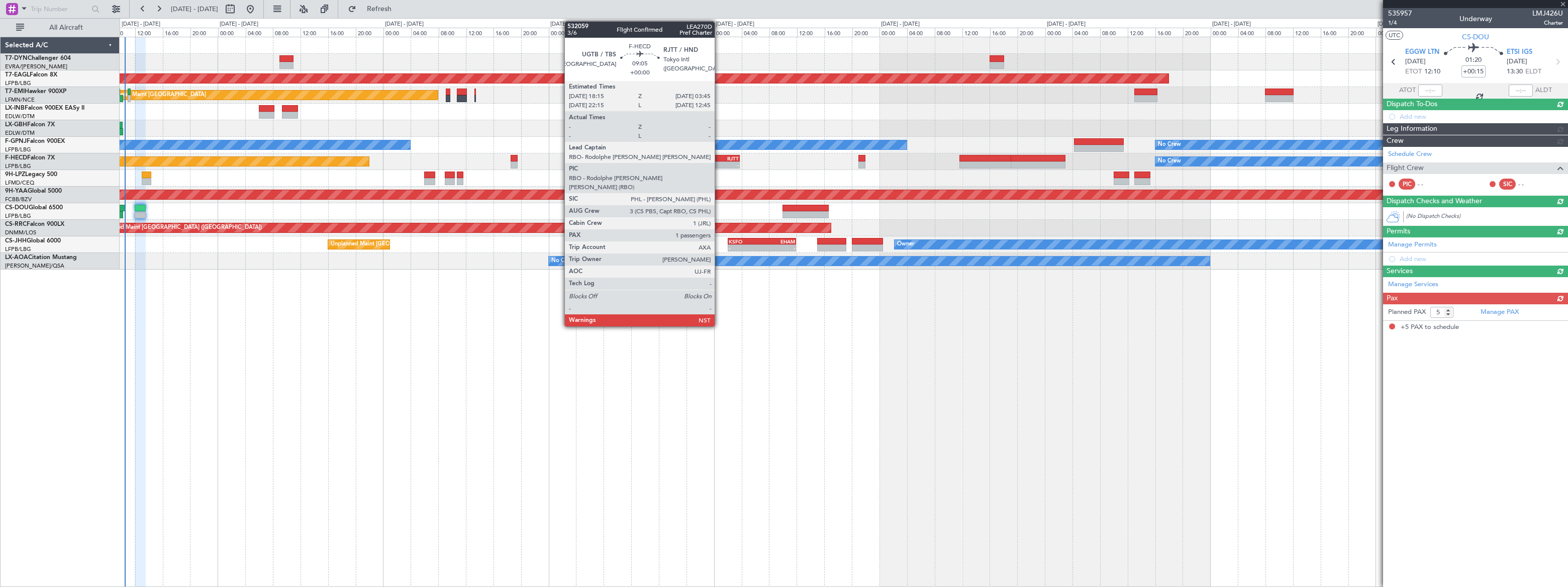
scroll to position [0, 0]
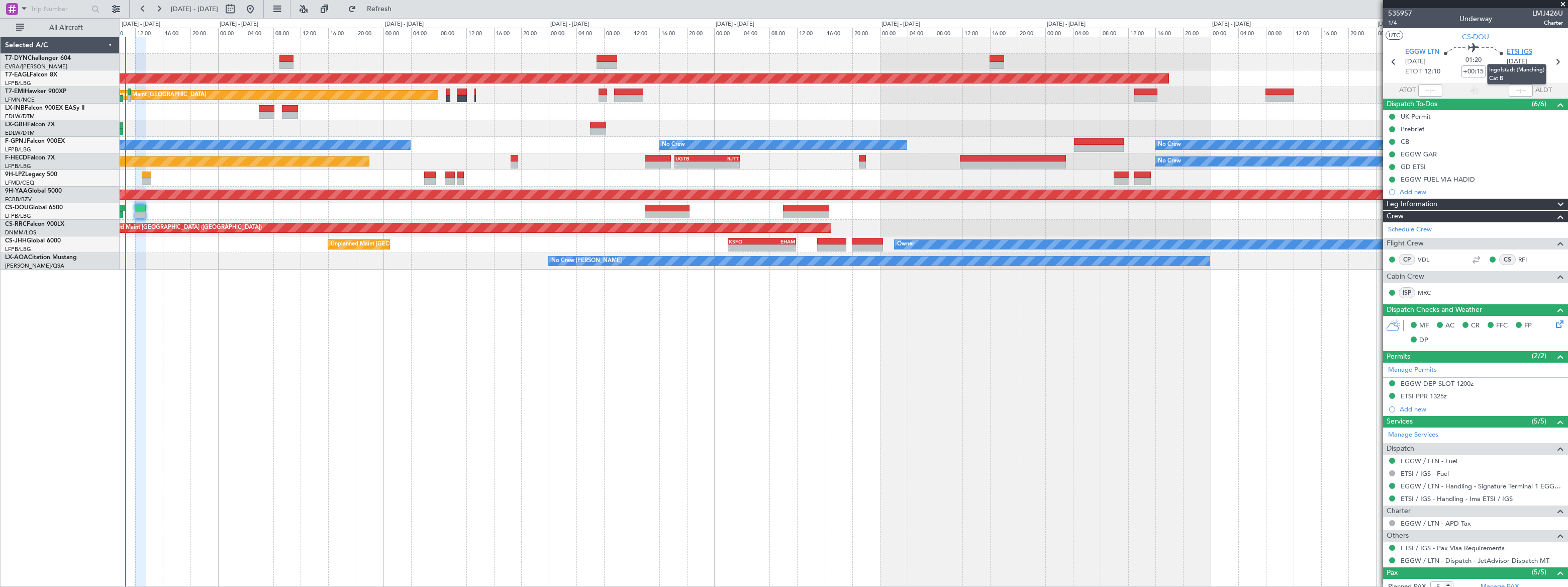
click at [1516, 54] on span "ETSI IGS" at bounding box center [1519, 52] width 26 height 10
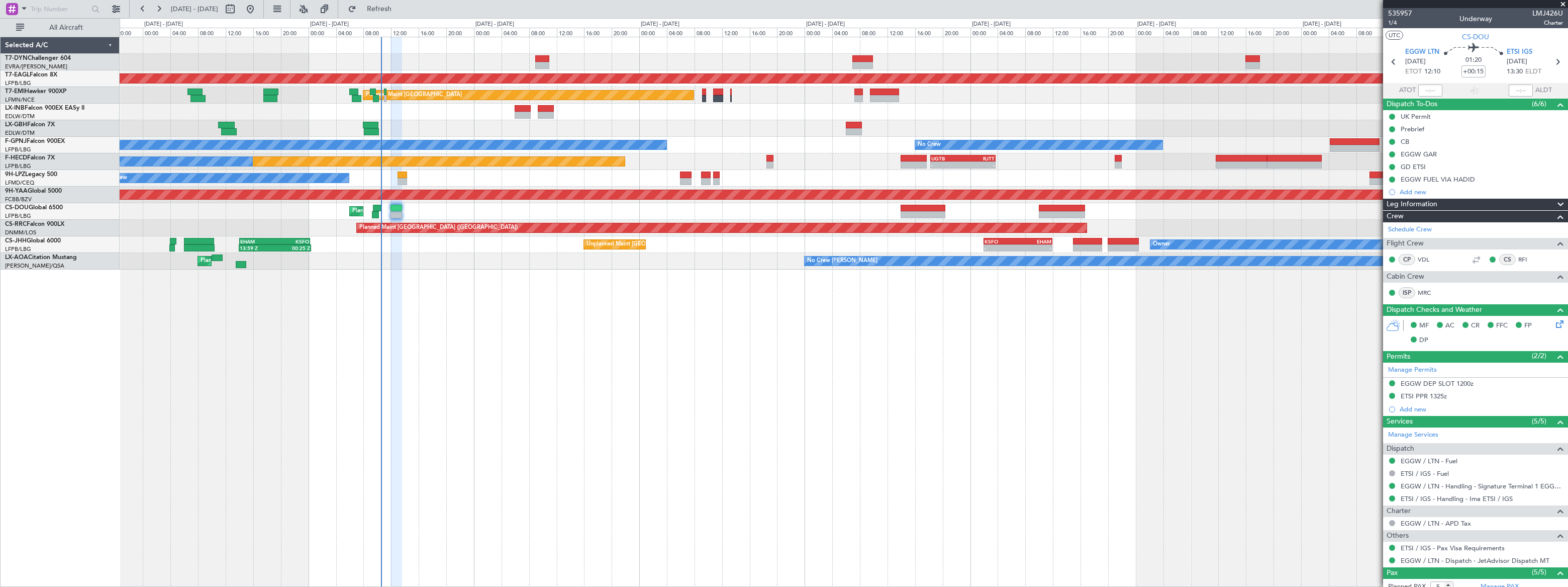
click at [483, 221] on div "Grounded New York (Teterboro) Planned Maint Zurich Planned Maint Zurich Planned…" at bounding box center [843, 153] width 1448 height 232
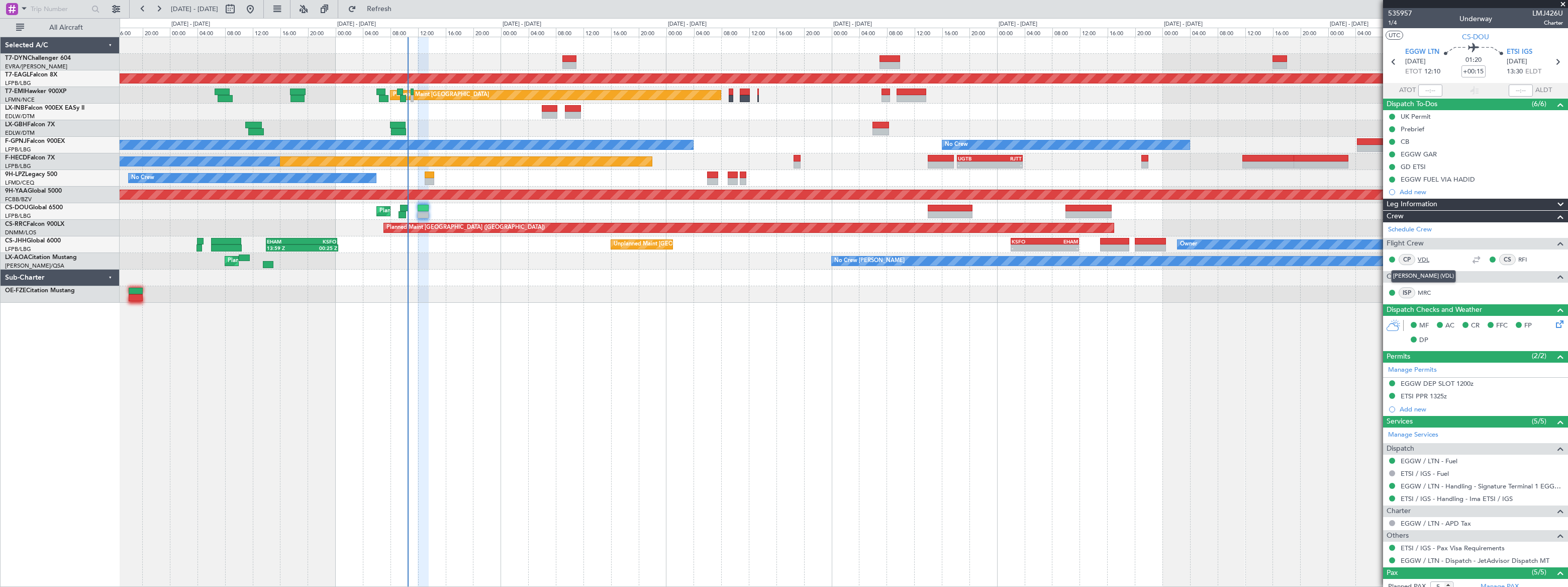
click at [1422, 260] on link "VDL" at bounding box center [1429, 259] width 23 height 9
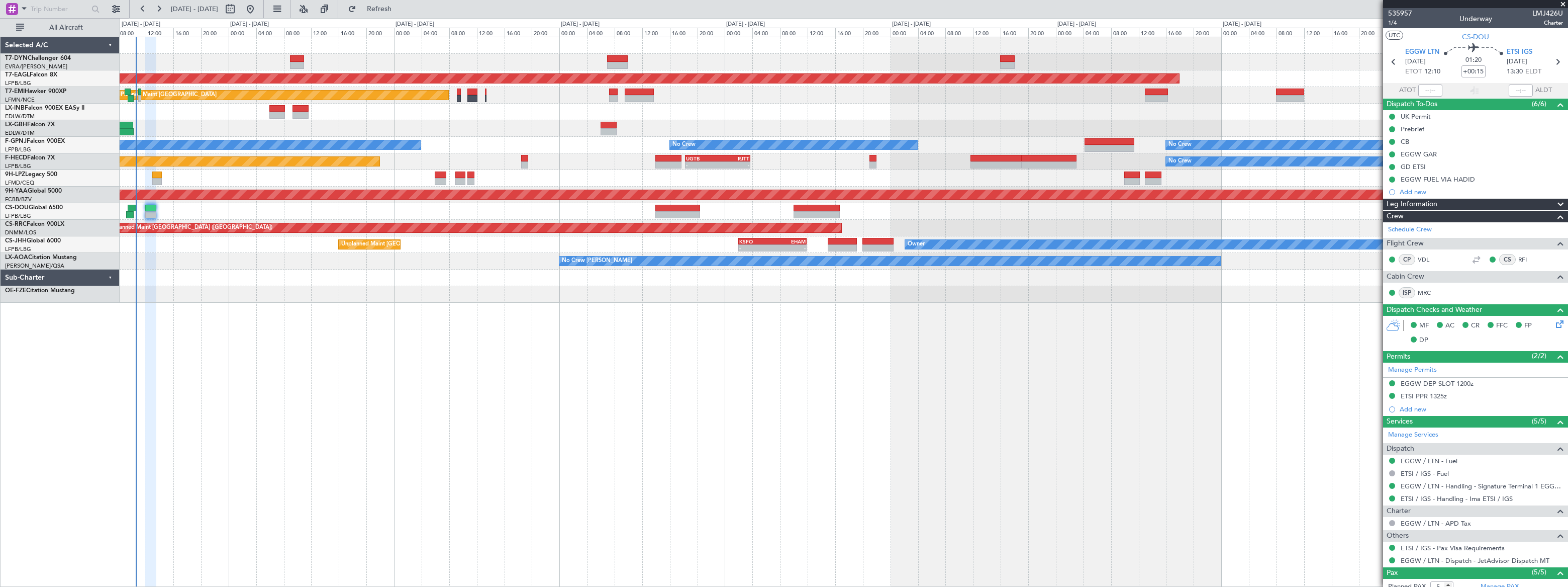
click at [250, 178] on div "Grounded New York (Teterboro) Planned Maint Zurich Planned Maint Nurnberg Plann…" at bounding box center [843, 170] width 1448 height 266
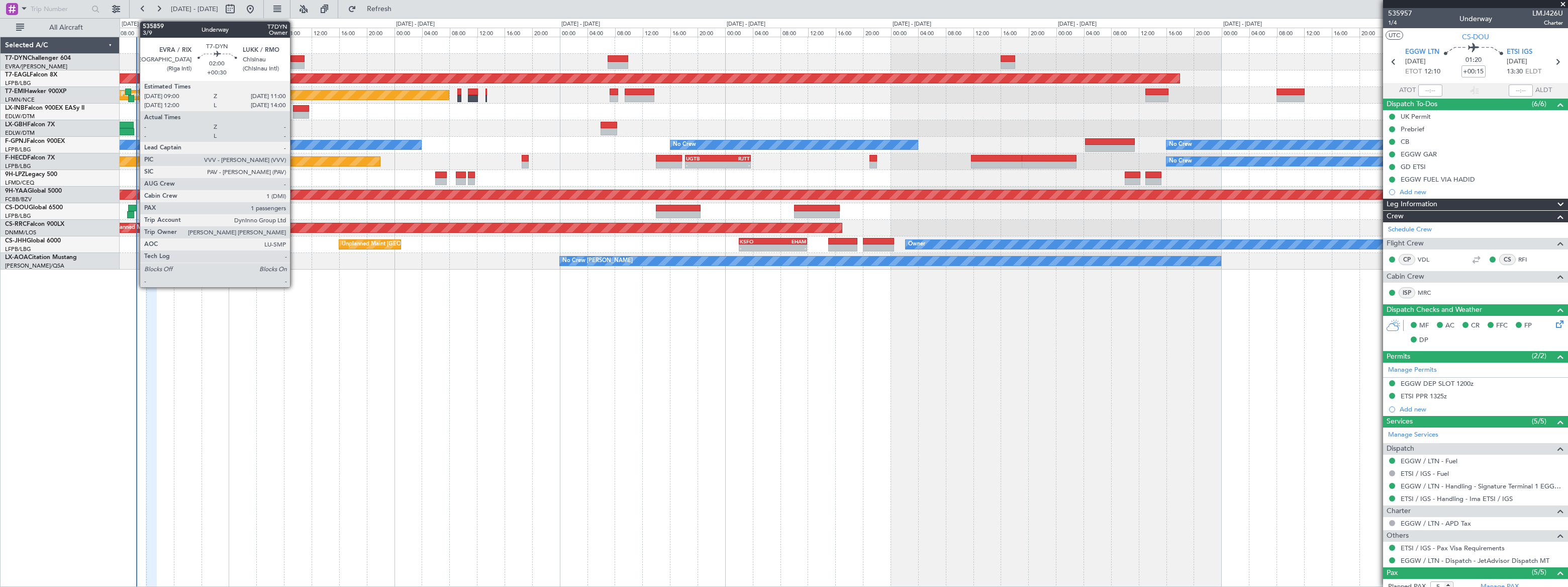
click at [294, 60] on div at bounding box center [297, 59] width 14 height 7
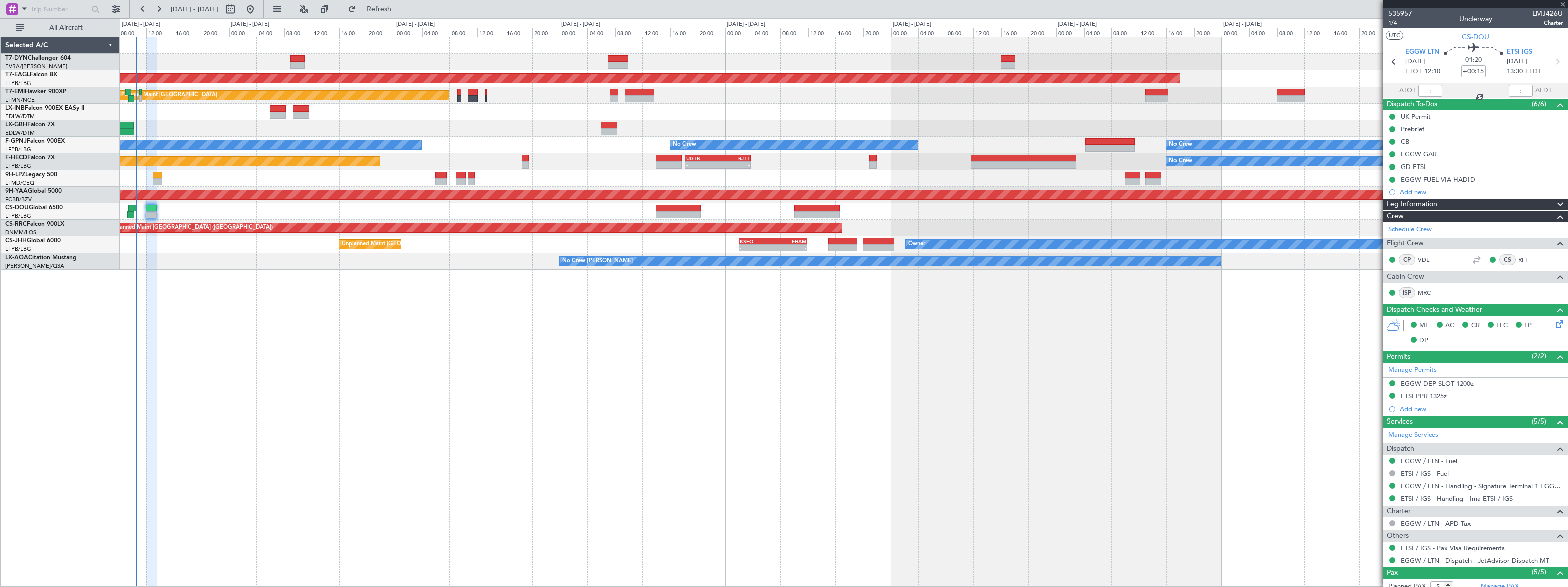
type input "+00:30"
type input "1"
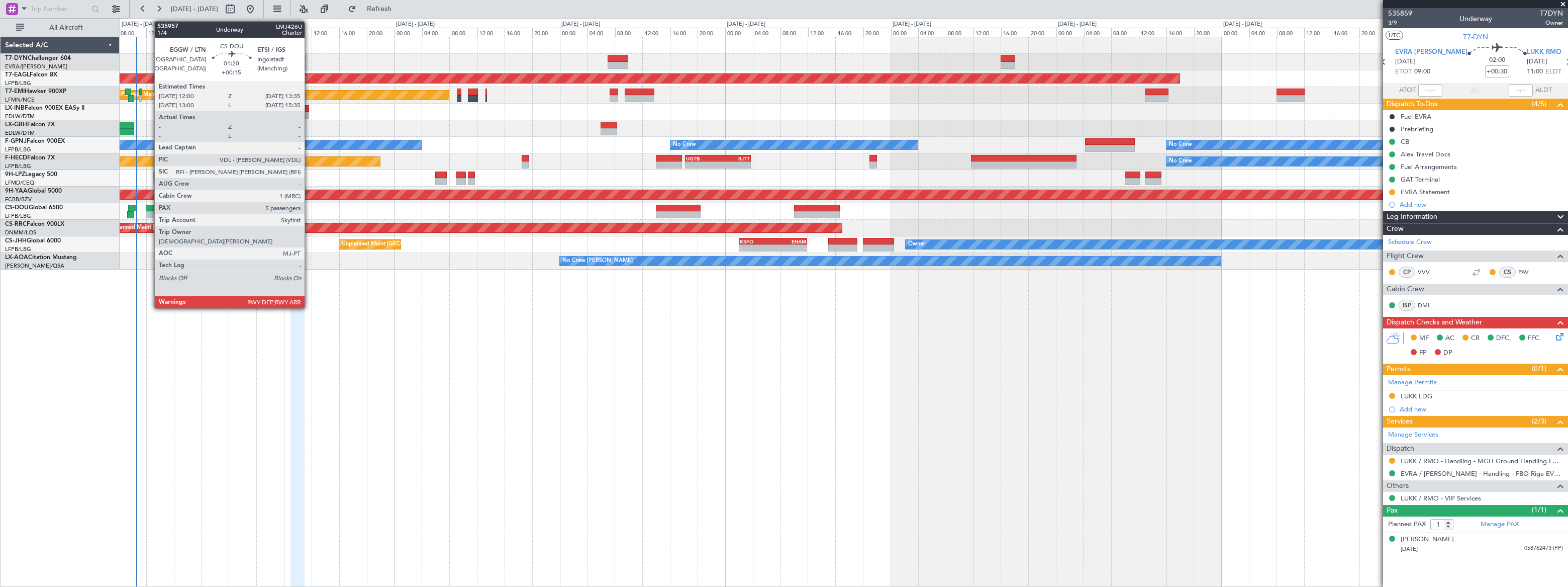
click at [150, 211] on div at bounding box center [150, 214] width 11 height 7
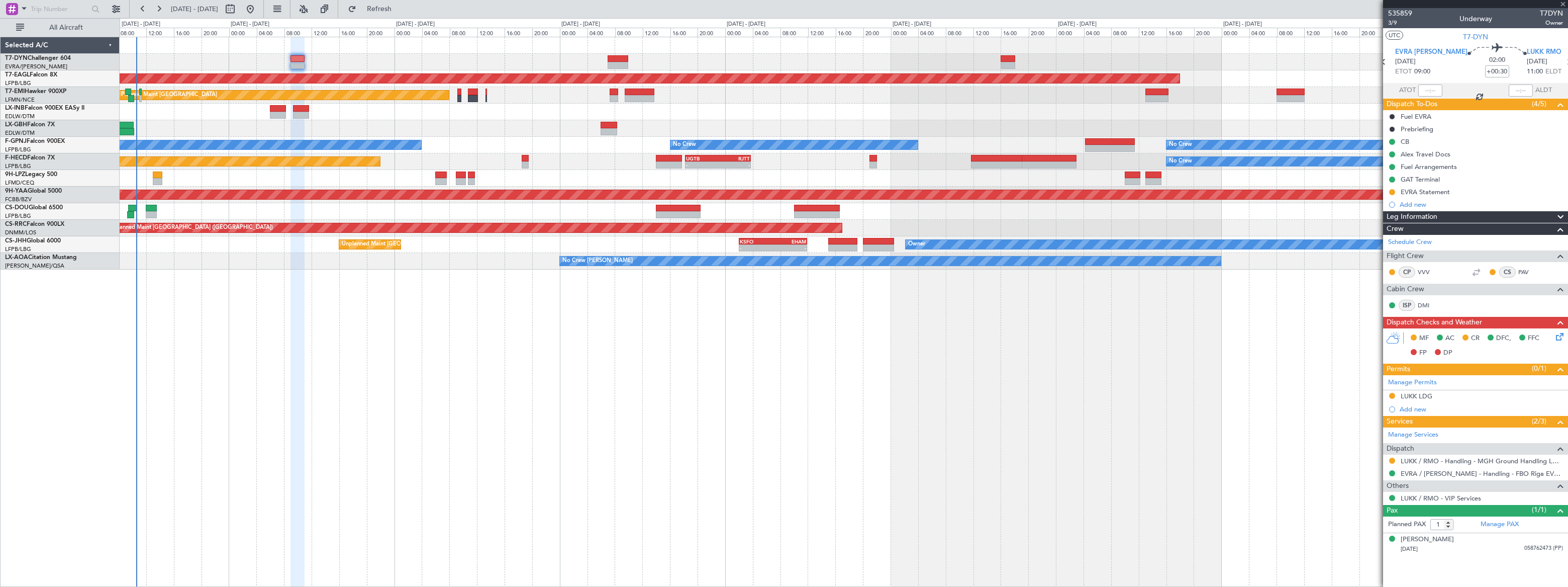
type input "+00:15"
type input "5"
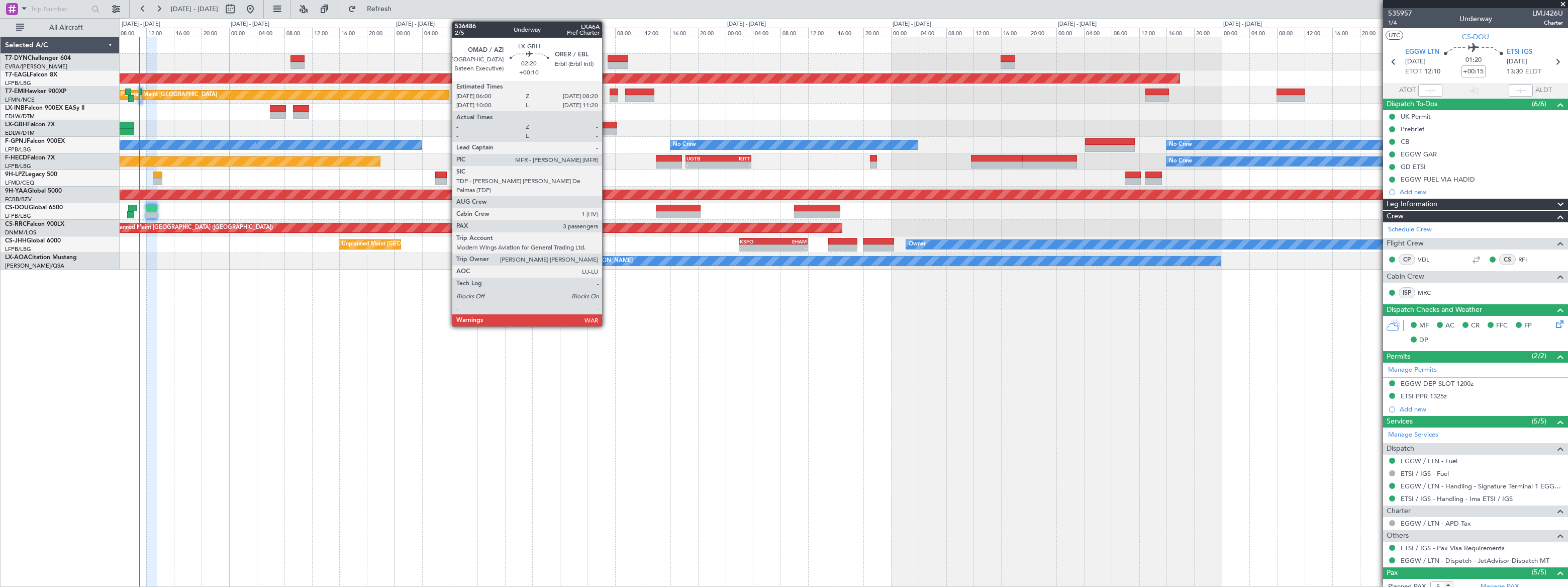
click at [607, 125] on div at bounding box center [609, 125] width 17 height 7
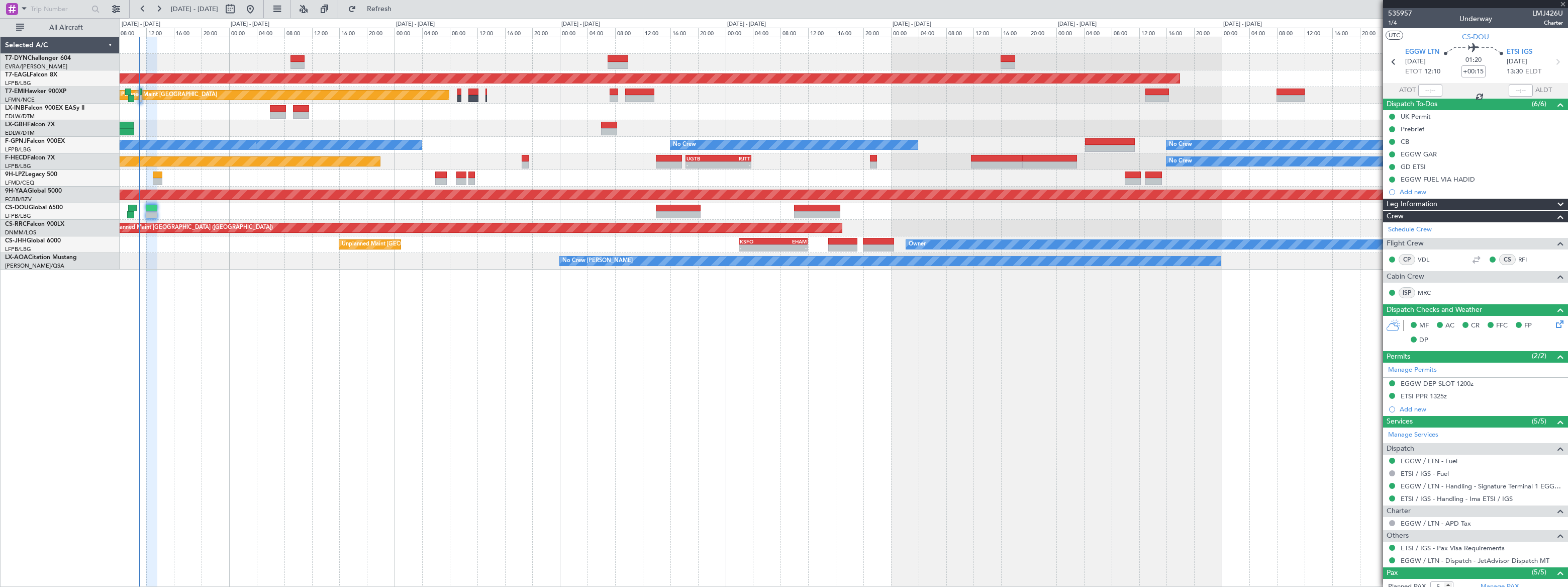
type input "+00:10"
type input "3"
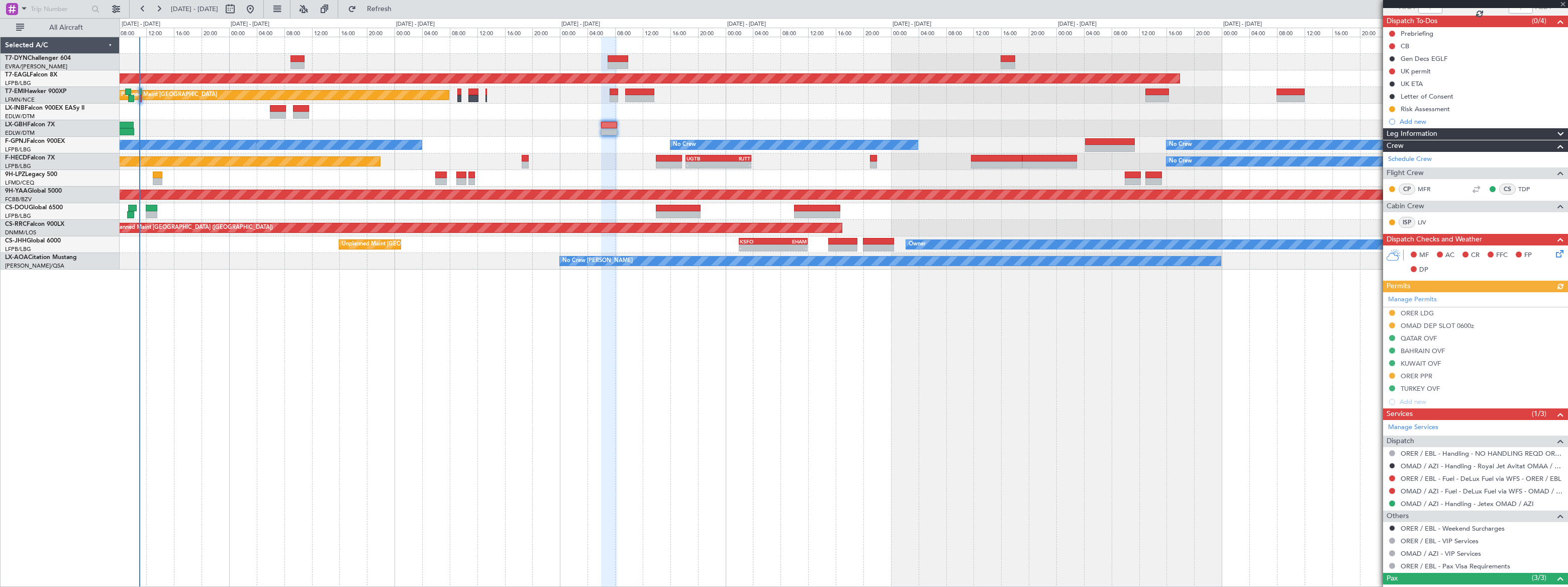
scroll to position [163, 0]
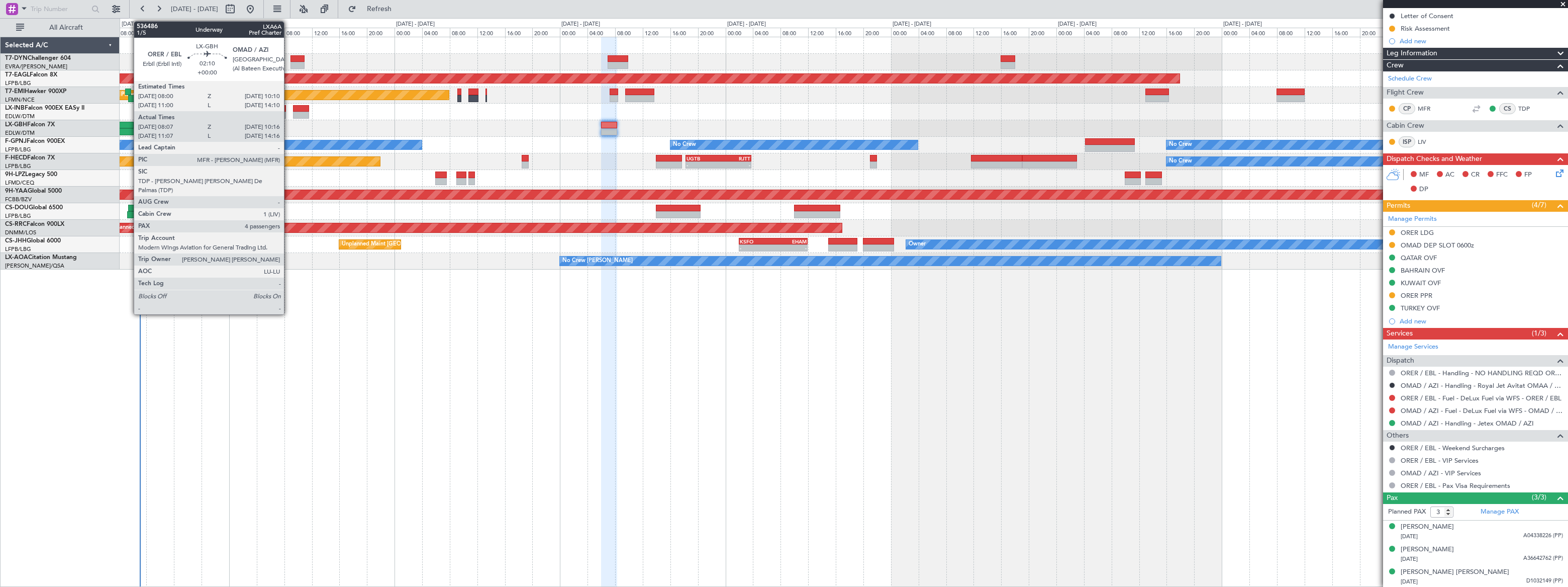
click at [129, 126] on div at bounding box center [126, 125] width 15 height 7
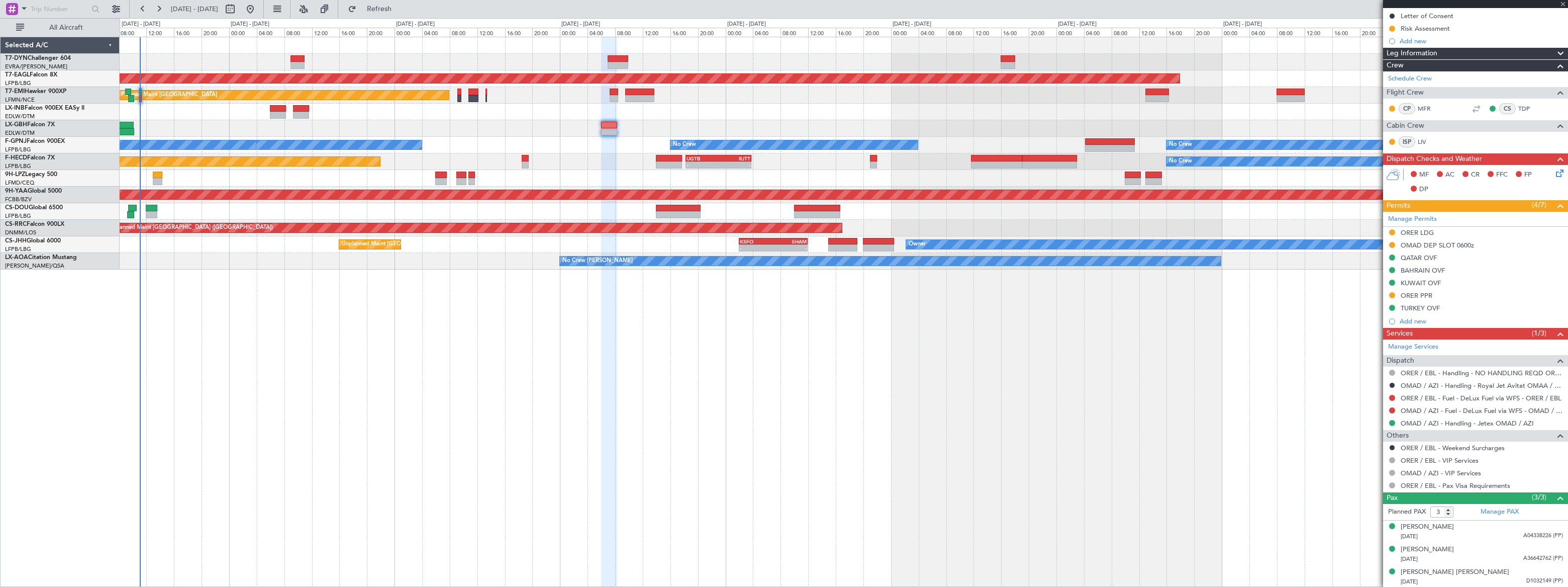
type input "08:07"
type input "10:16"
type input "4"
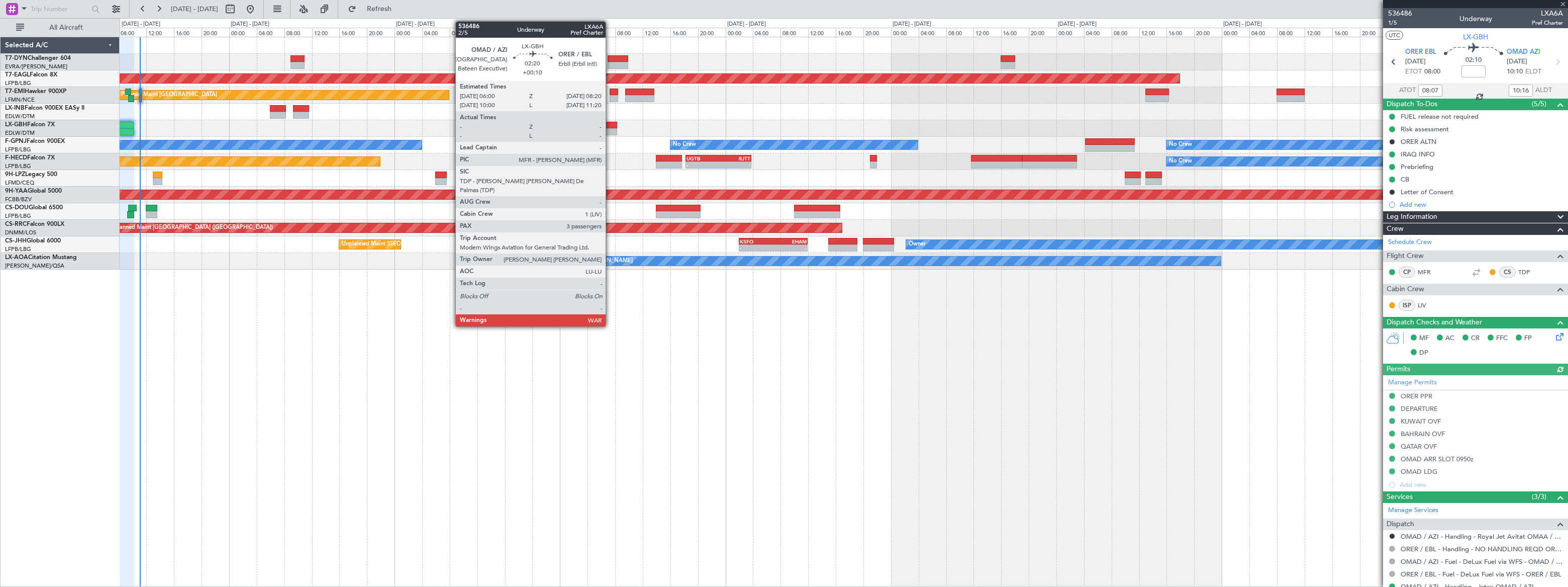
click at [610, 126] on div at bounding box center [609, 125] width 17 height 7
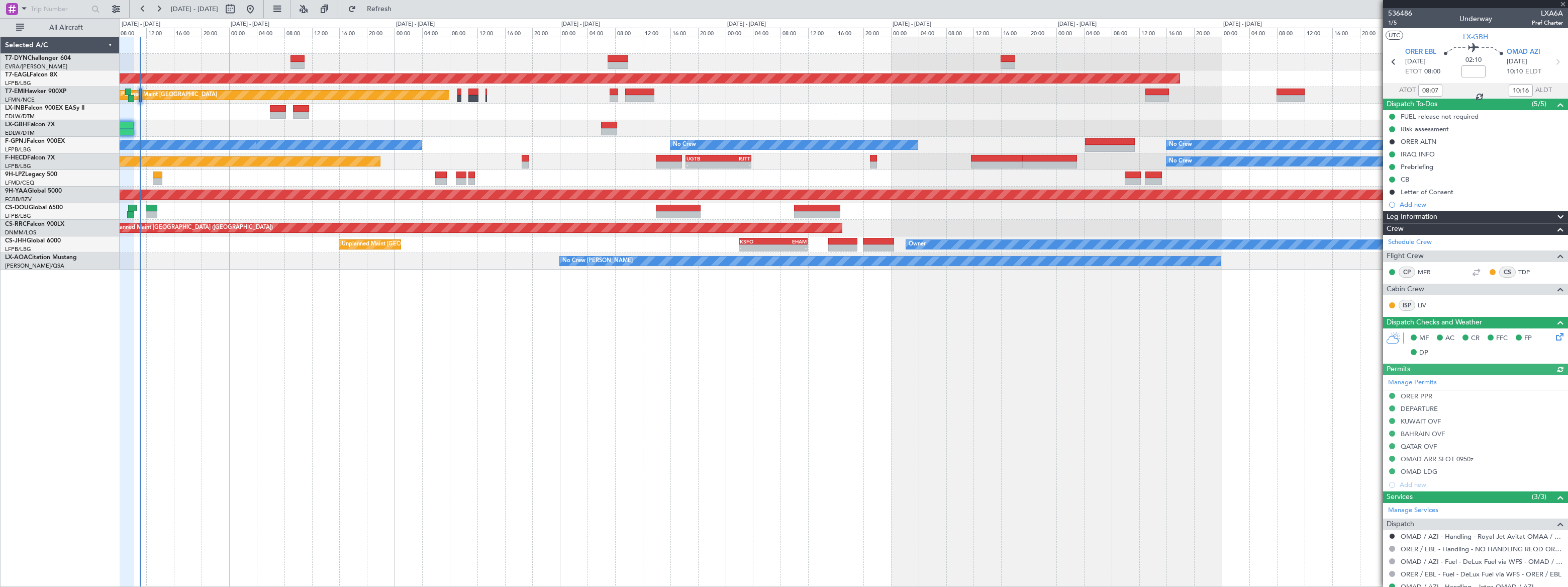
type input "+00:10"
type input "3"
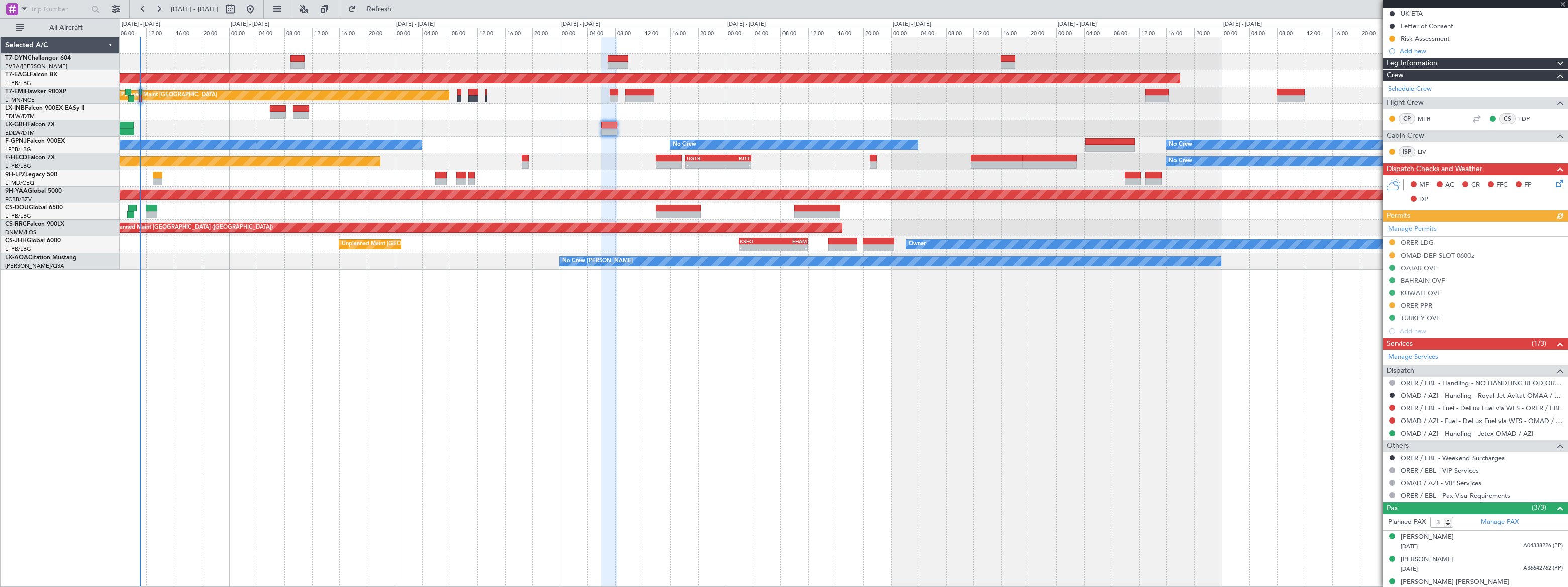
scroll to position [163, 0]
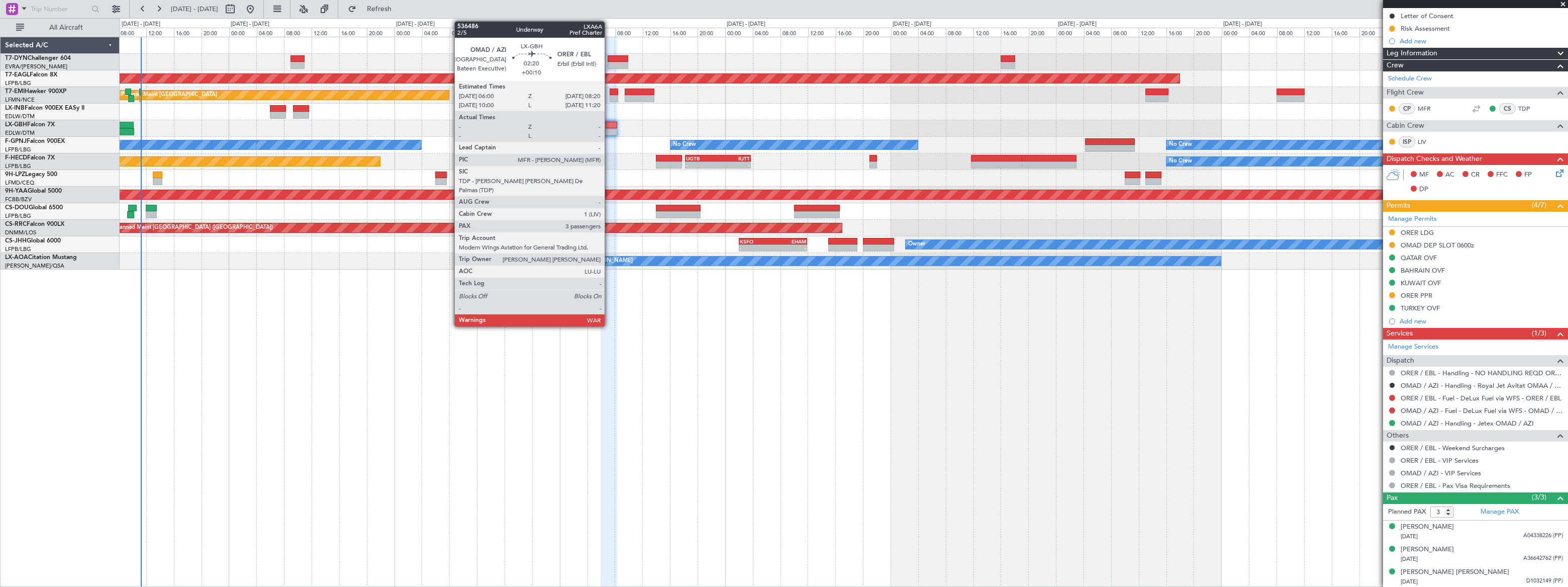
click at [609, 125] on div at bounding box center [609, 125] width 17 height 7
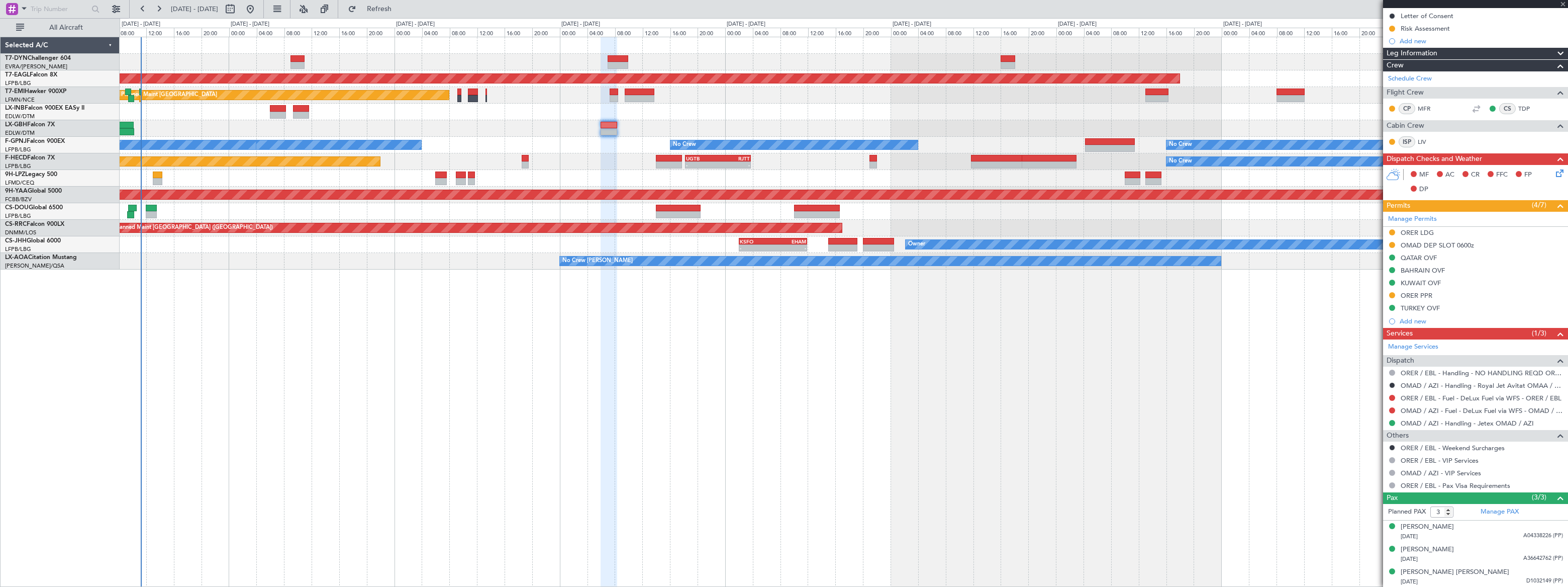
scroll to position [0, 0]
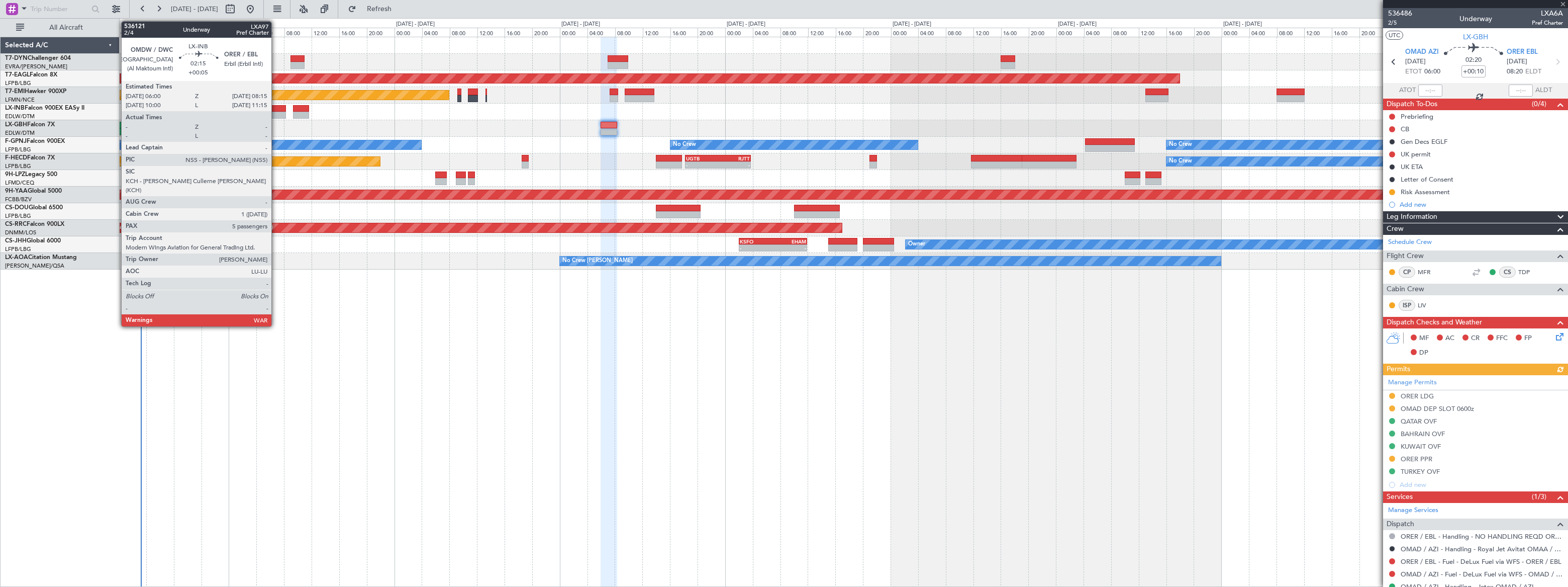
click at [276, 109] on div at bounding box center [277, 108] width 16 height 7
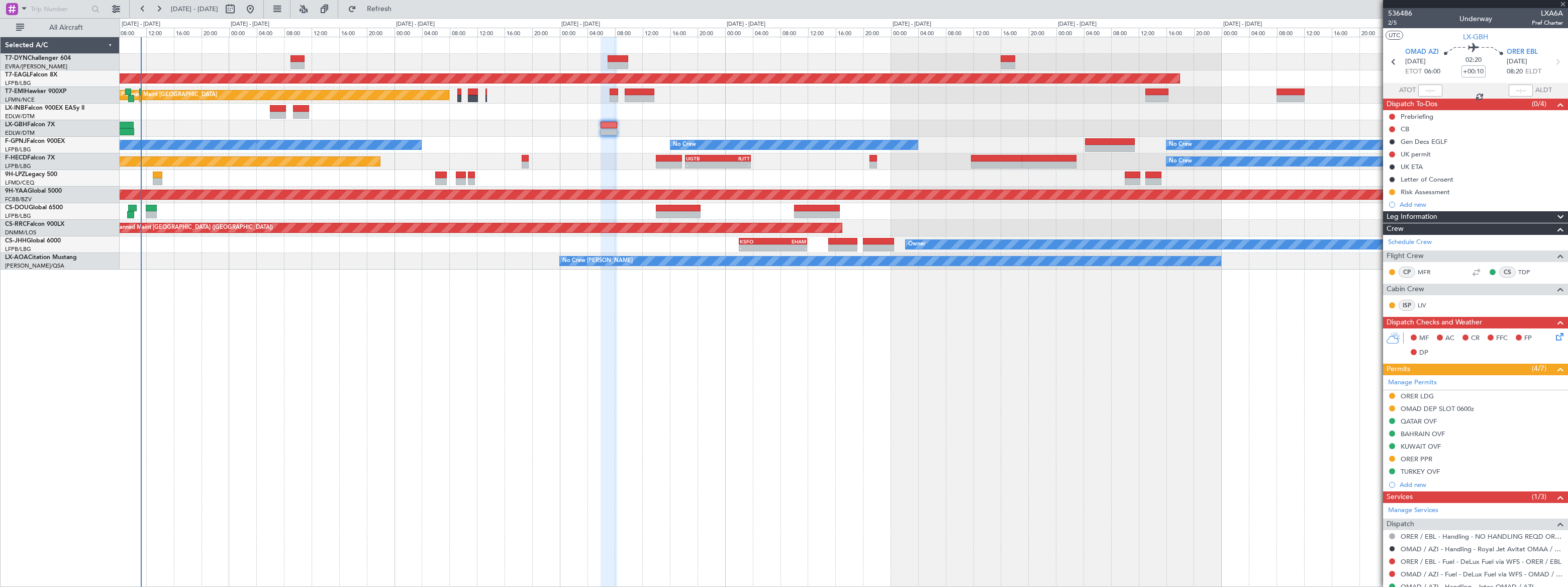
type input "+00:05"
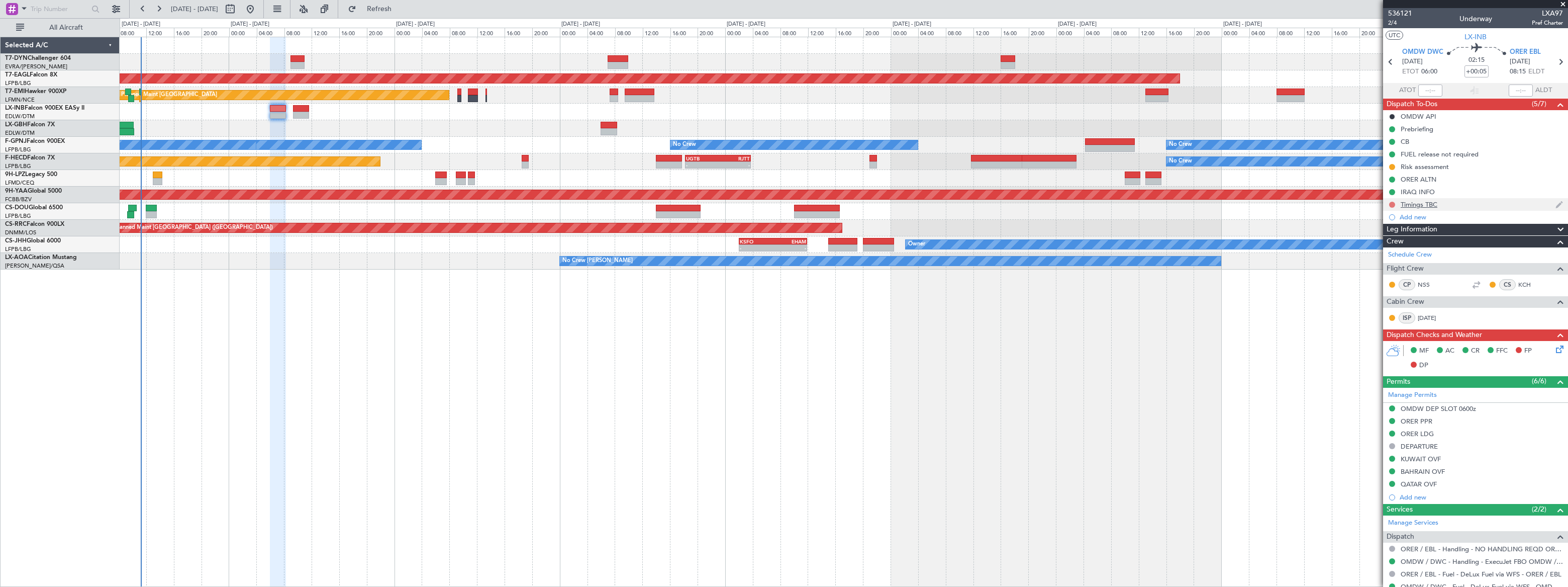
click at [1392, 204] on button at bounding box center [1392, 204] width 6 height 6
click at [1373, 230] on li "In Progress" at bounding box center [1392, 234] width 53 height 15
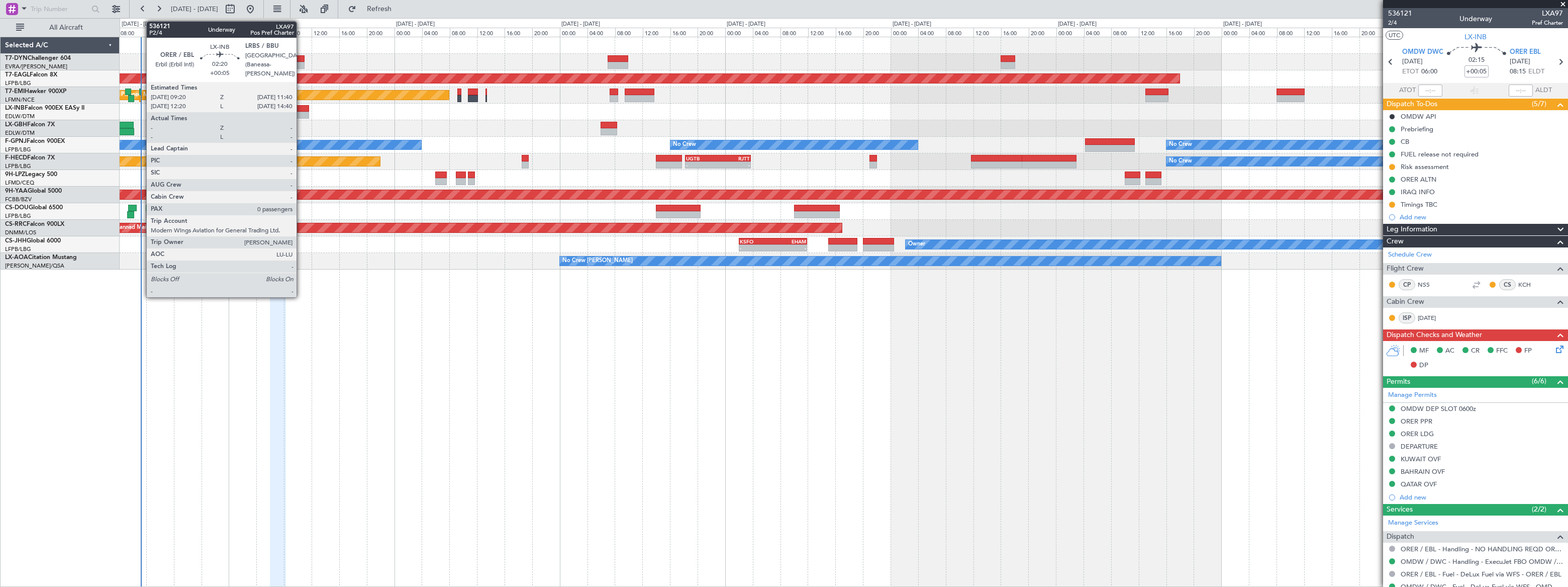
click at [301, 108] on div at bounding box center [302, 108] width 17 height 7
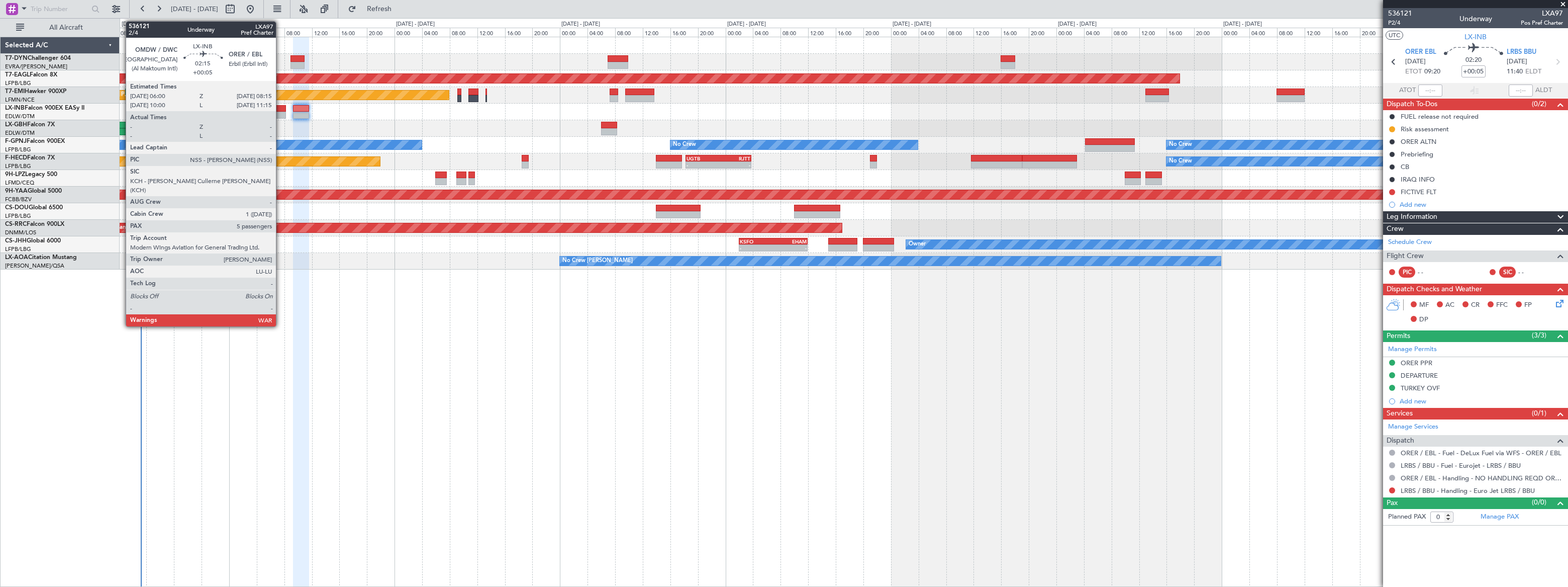
click at [281, 110] on div at bounding box center [277, 108] width 16 height 7
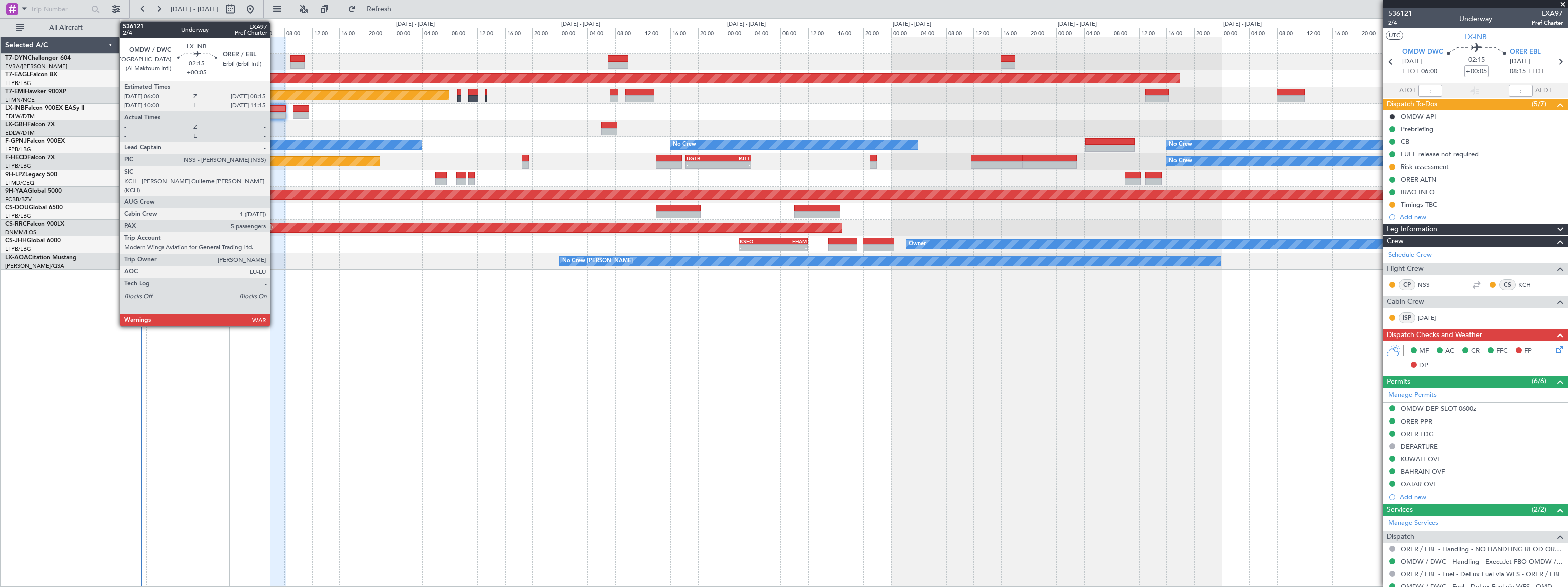
click at [275, 110] on div at bounding box center [277, 108] width 16 height 7
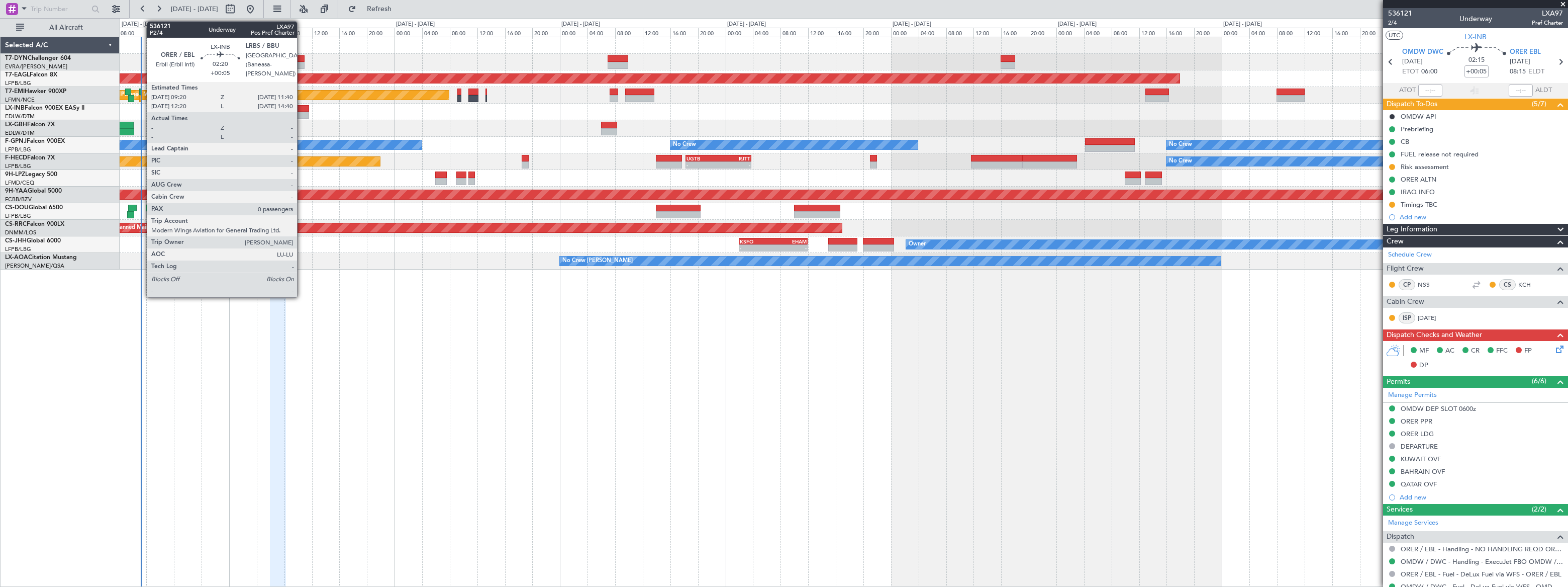
click at [302, 108] on div at bounding box center [302, 108] width 17 height 7
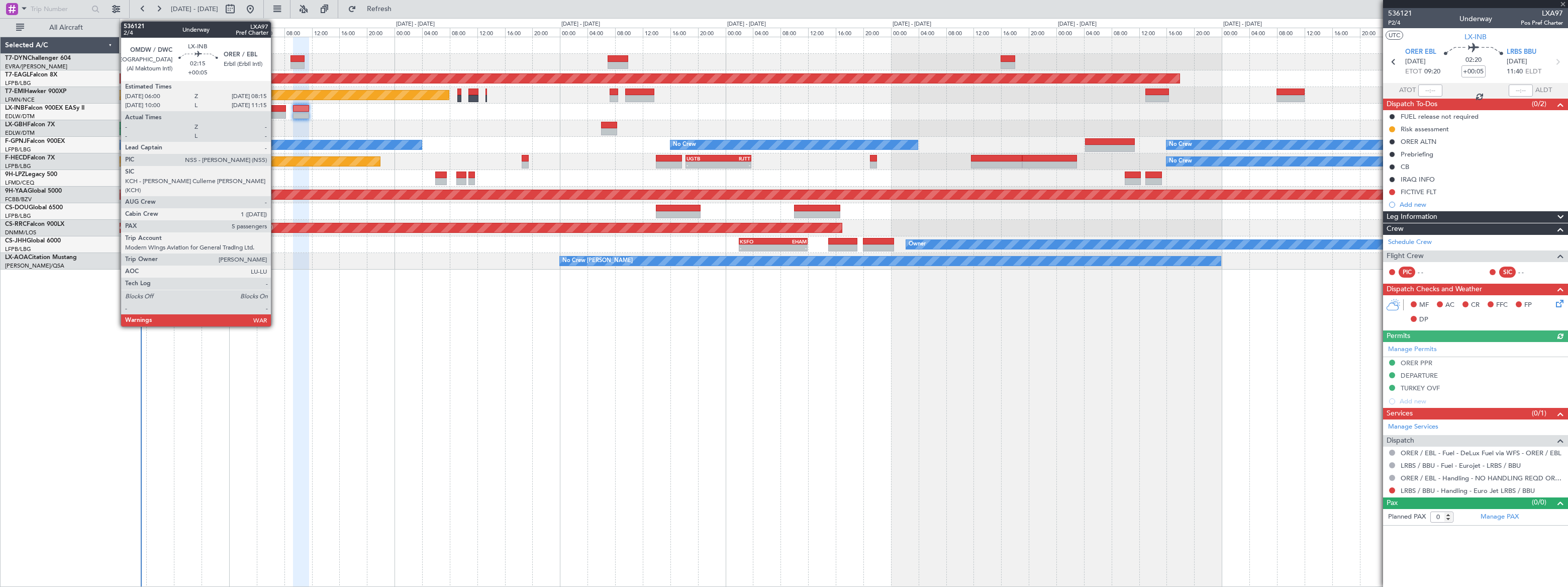
click at [276, 109] on div at bounding box center [277, 108] width 16 height 7
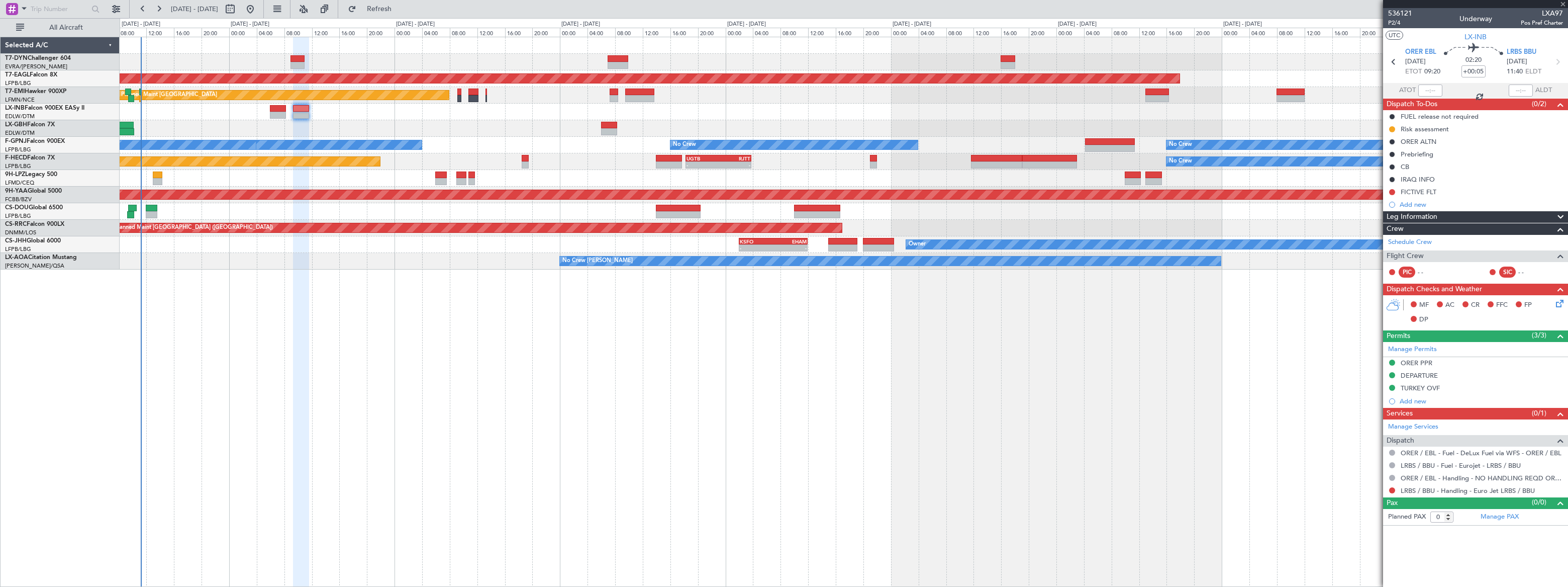
type input "5"
